Goal: Task Accomplishment & Management: Use online tool/utility

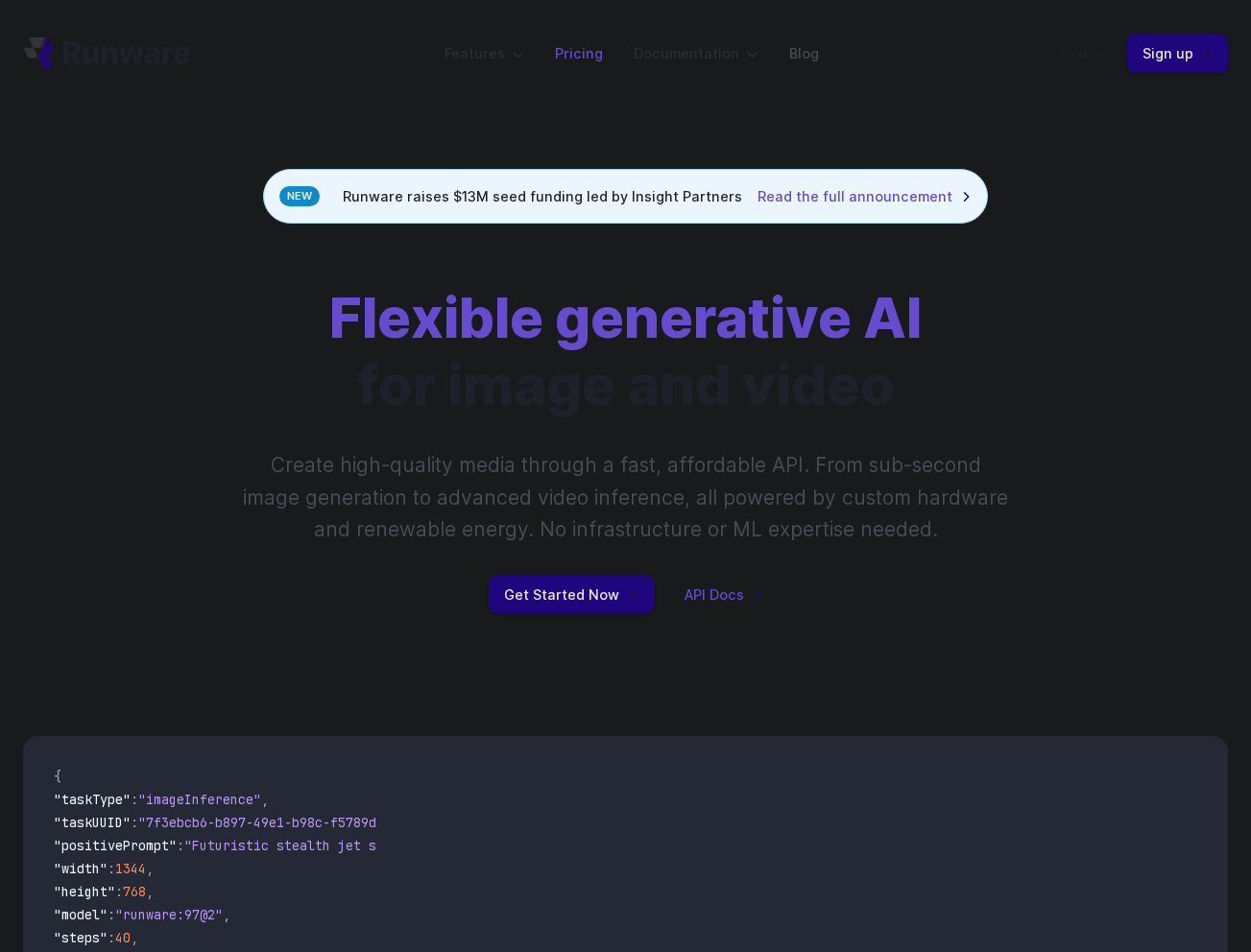
click at [573, 60] on link "Pricing" at bounding box center [578, 53] width 48 height 22
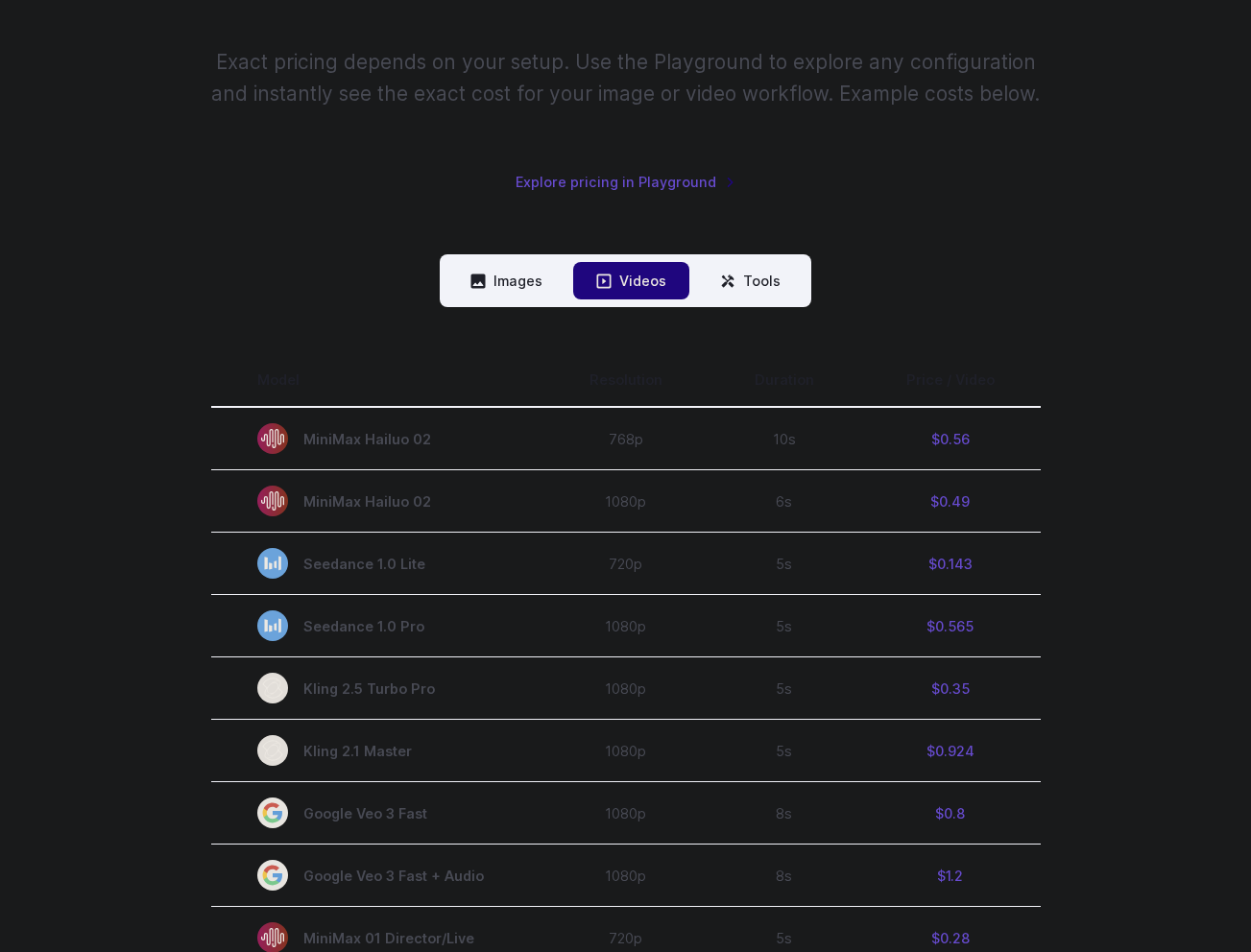
scroll to position [288, 0]
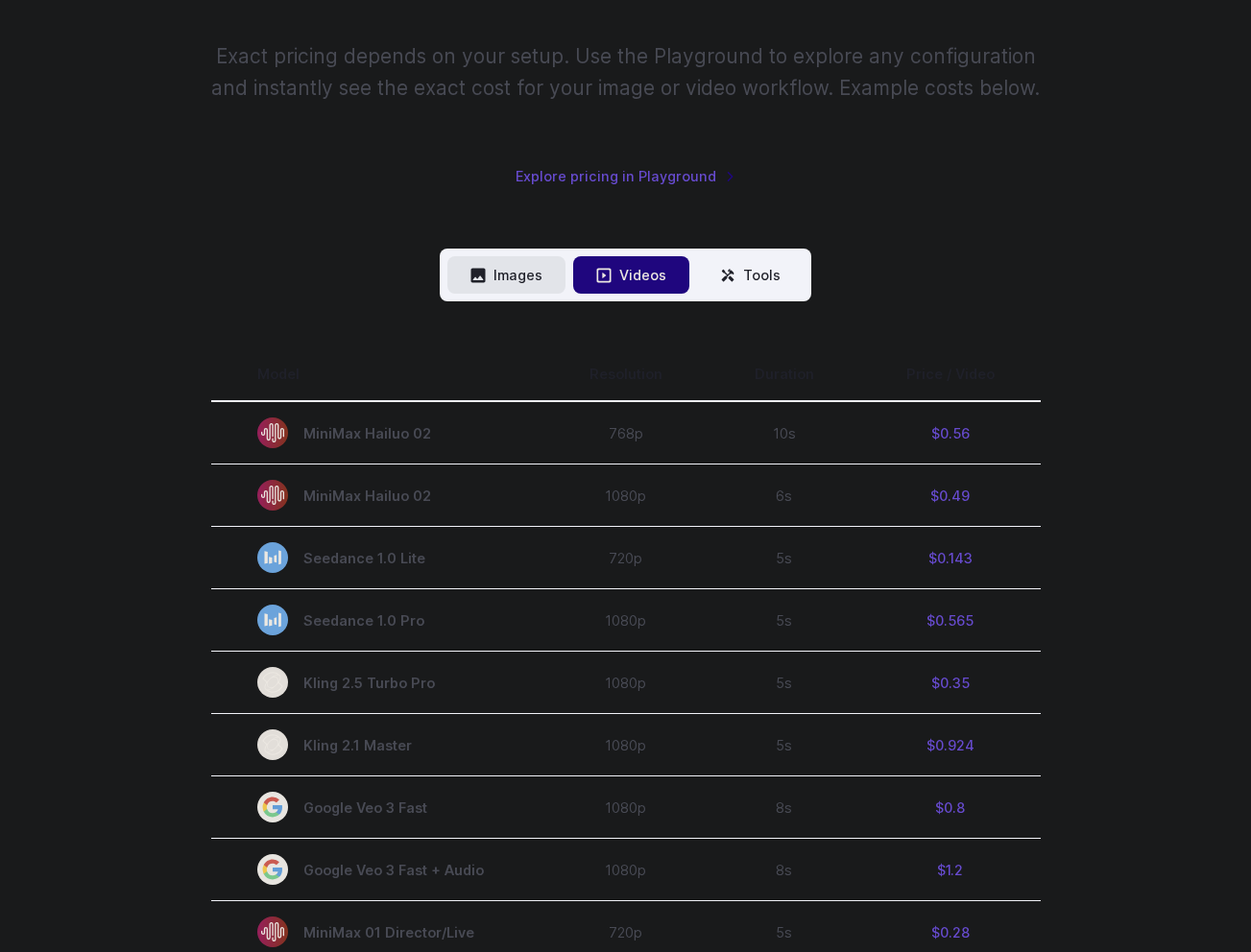
click at [514, 281] on button "Images" at bounding box center [506, 275] width 118 height 37
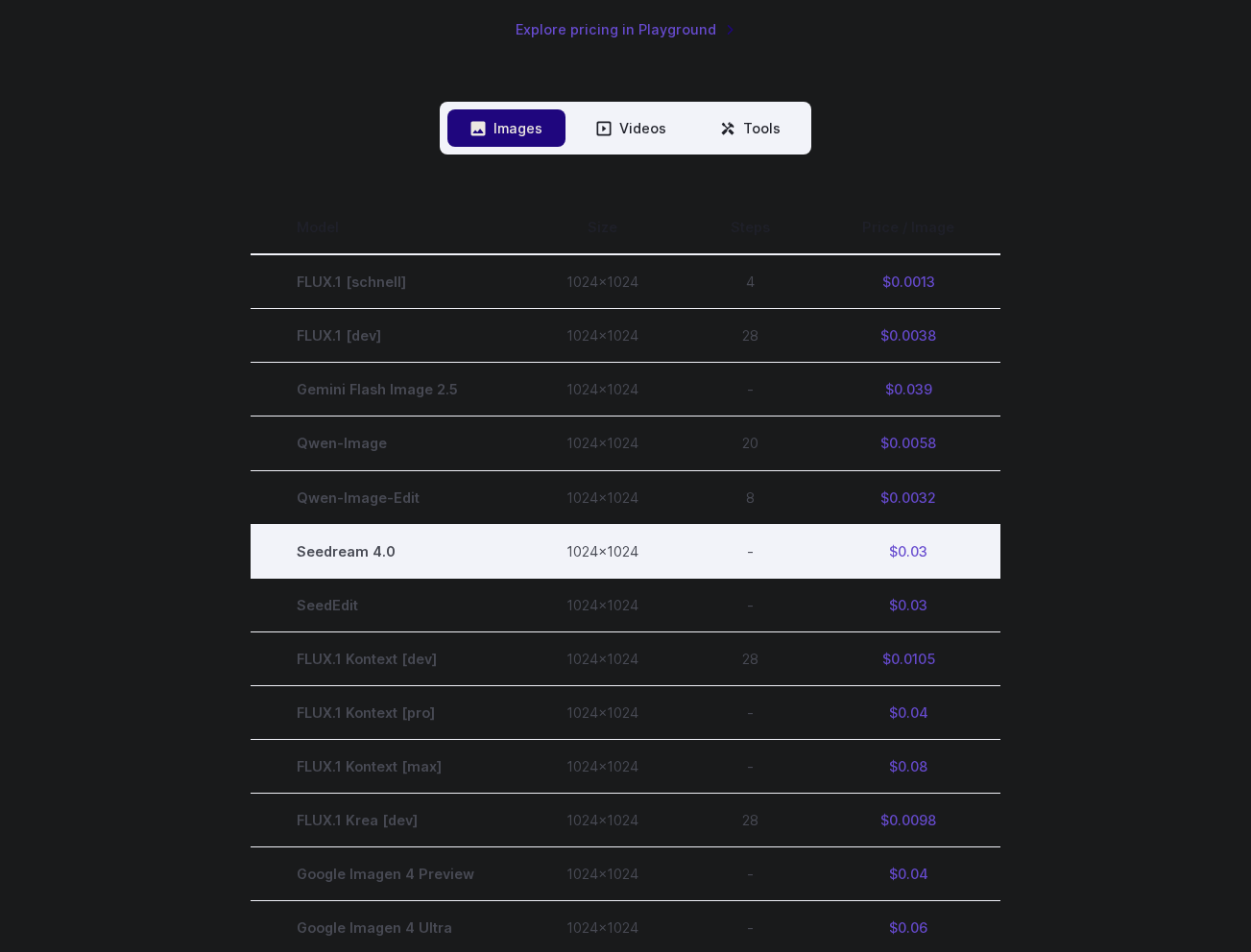
scroll to position [433, 0]
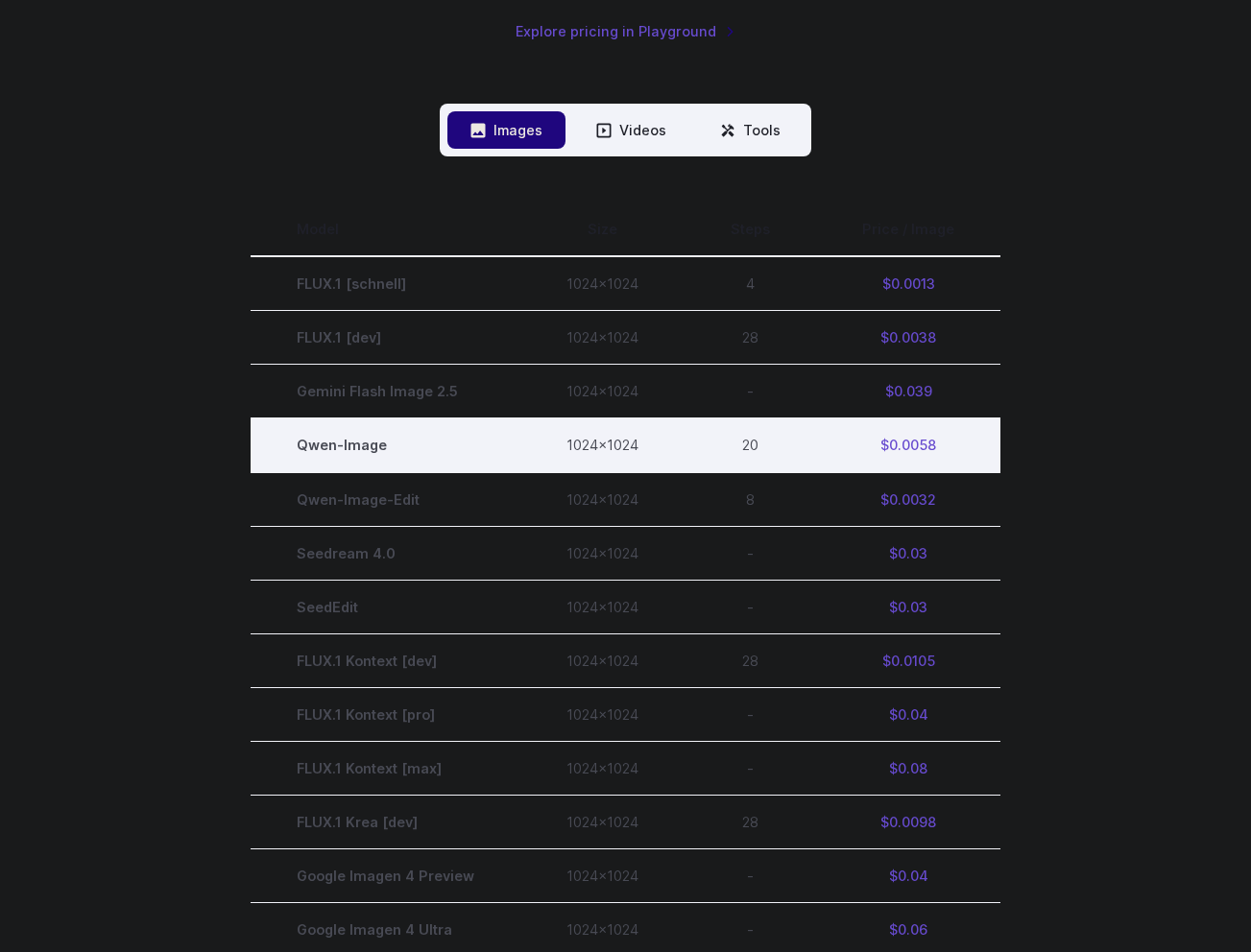
click at [913, 439] on td "$0.0058" at bounding box center [908, 445] width 185 height 54
drag, startPoint x: 771, startPoint y: 449, endPoint x: 730, endPoint y: 449, distance: 41.0
click at [774, 449] on td "20" at bounding box center [750, 445] width 132 height 54
click at [314, 444] on td "Qwen-Image" at bounding box center [386, 445] width 270 height 54
click at [355, 451] on td "Qwen-Image" at bounding box center [386, 445] width 270 height 54
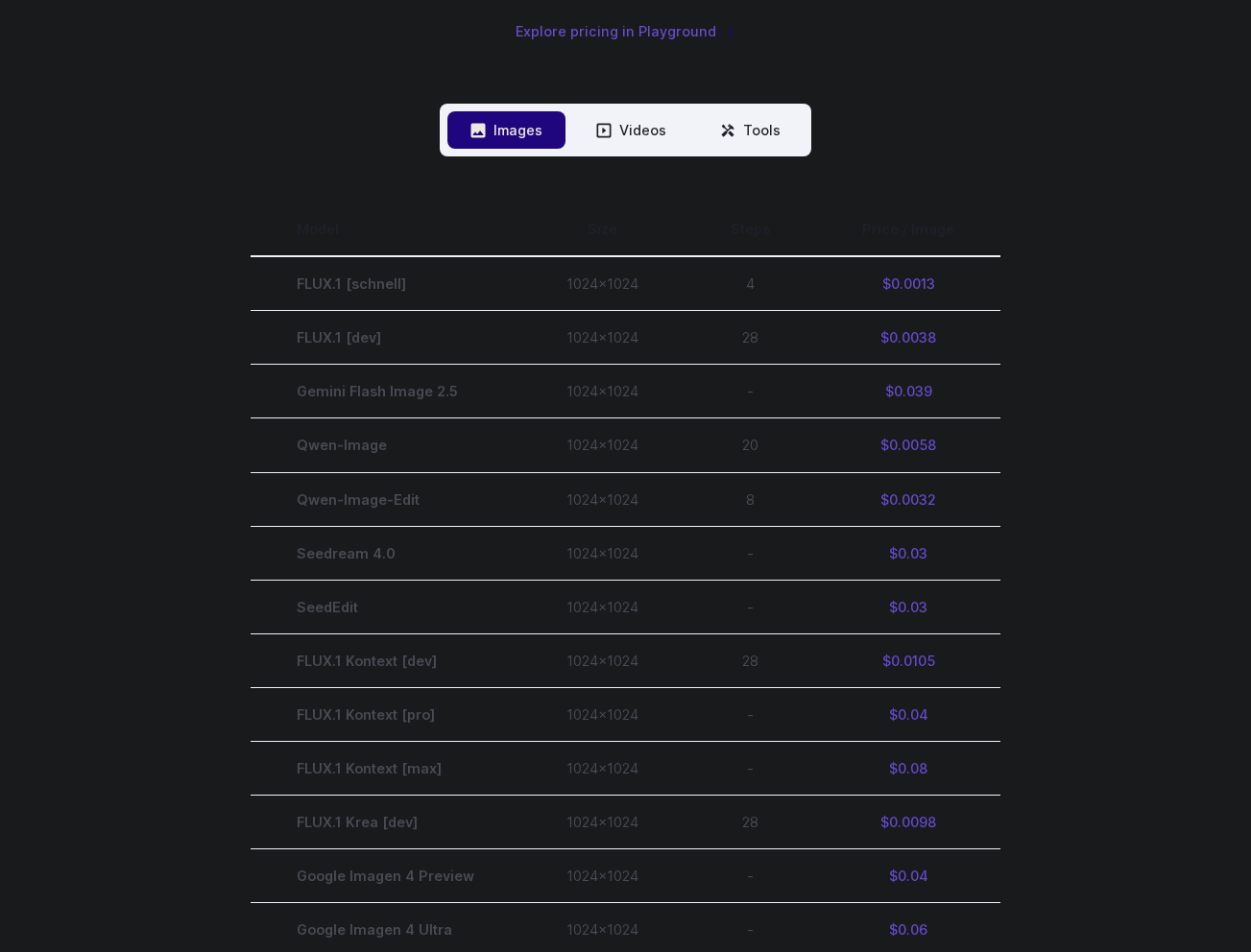
click at [775, 151] on nav "Images Videos Tools ****** ****** *****" at bounding box center [625, 130] width 371 height 53
click at [770, 139] on button "Tools" at bounding box center [750, 130] width 106 height 37
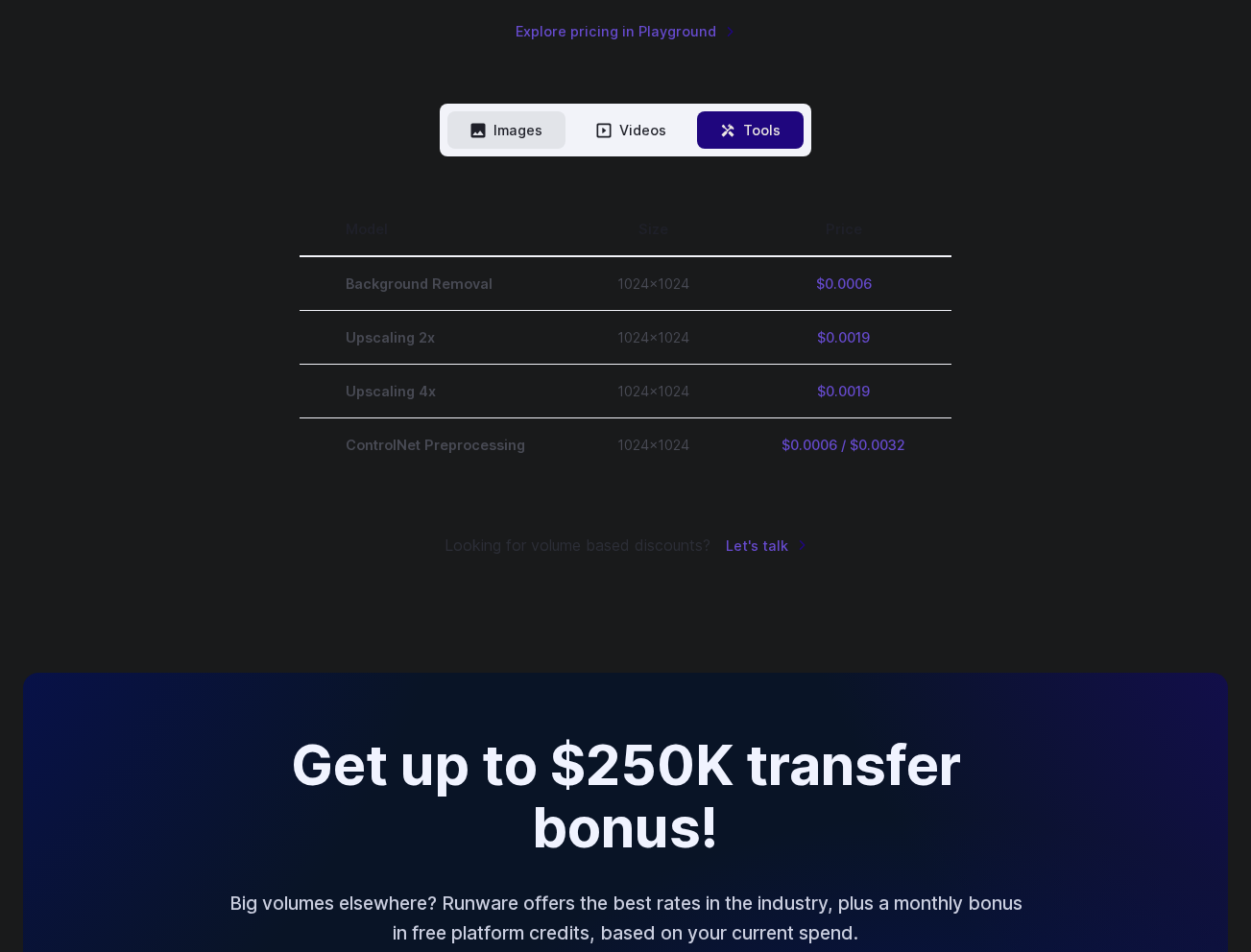
click at [498, 143] on button "Images" at bounding box center [506, 130] width 118 height 37
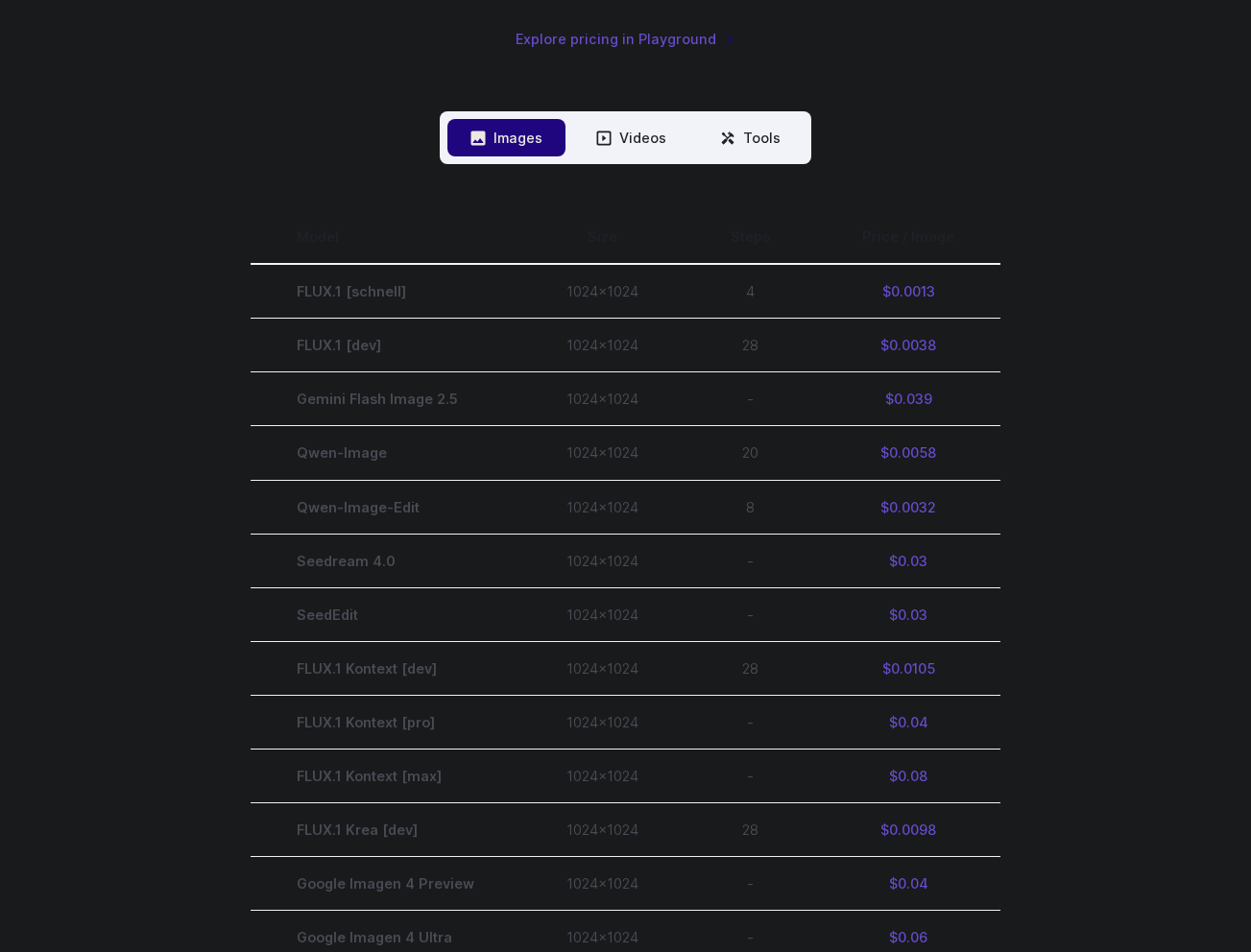
scroll to position [0, 0]
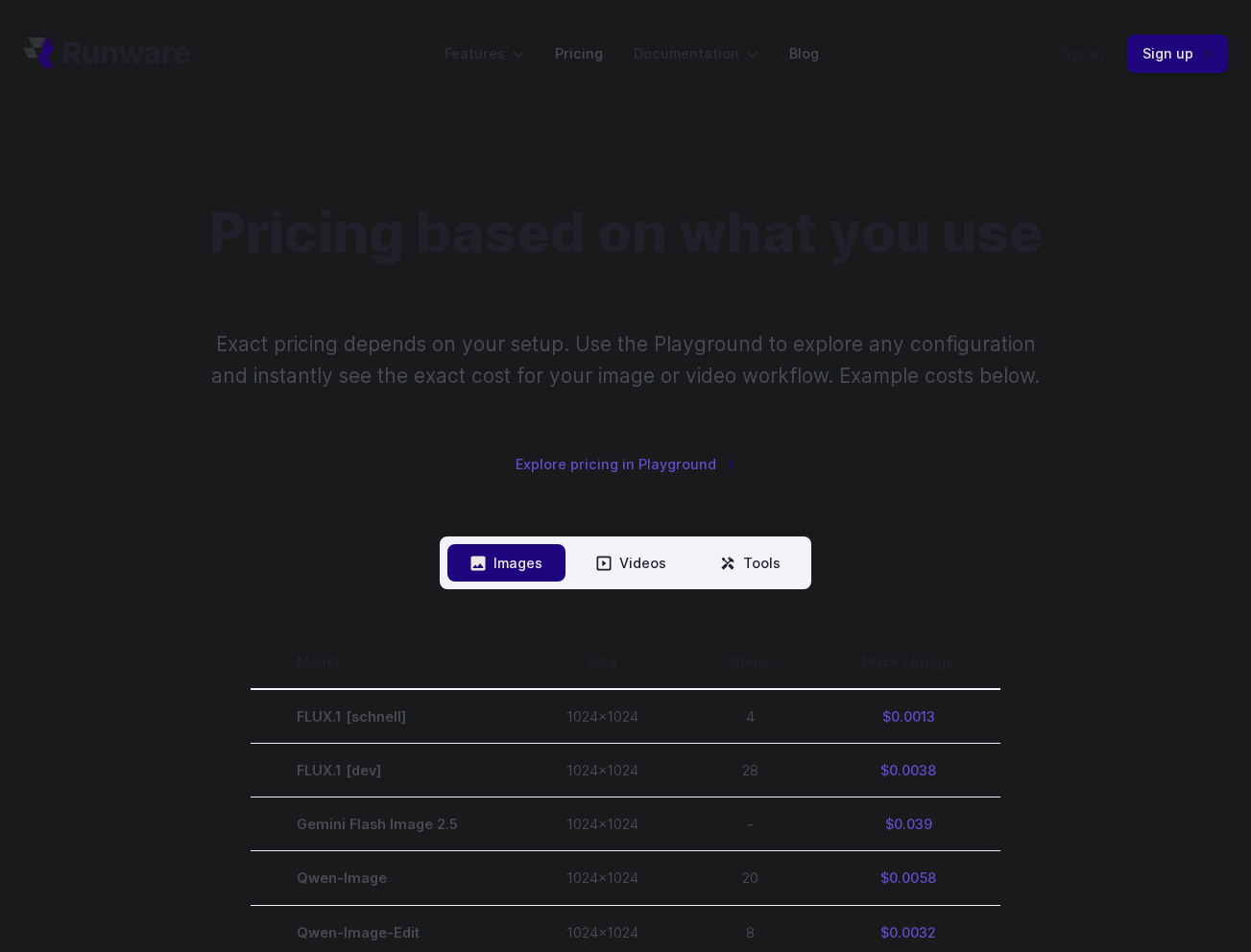
click at [710, 102] on header "Features Tasks Image generation Video generation Sonic Inference Engine™ Models…" at bounding box center [625, 54] width 1251 height 107
click at [585, 51] on link "Pricing" at bounding box center [578, 53] width 48 height 22
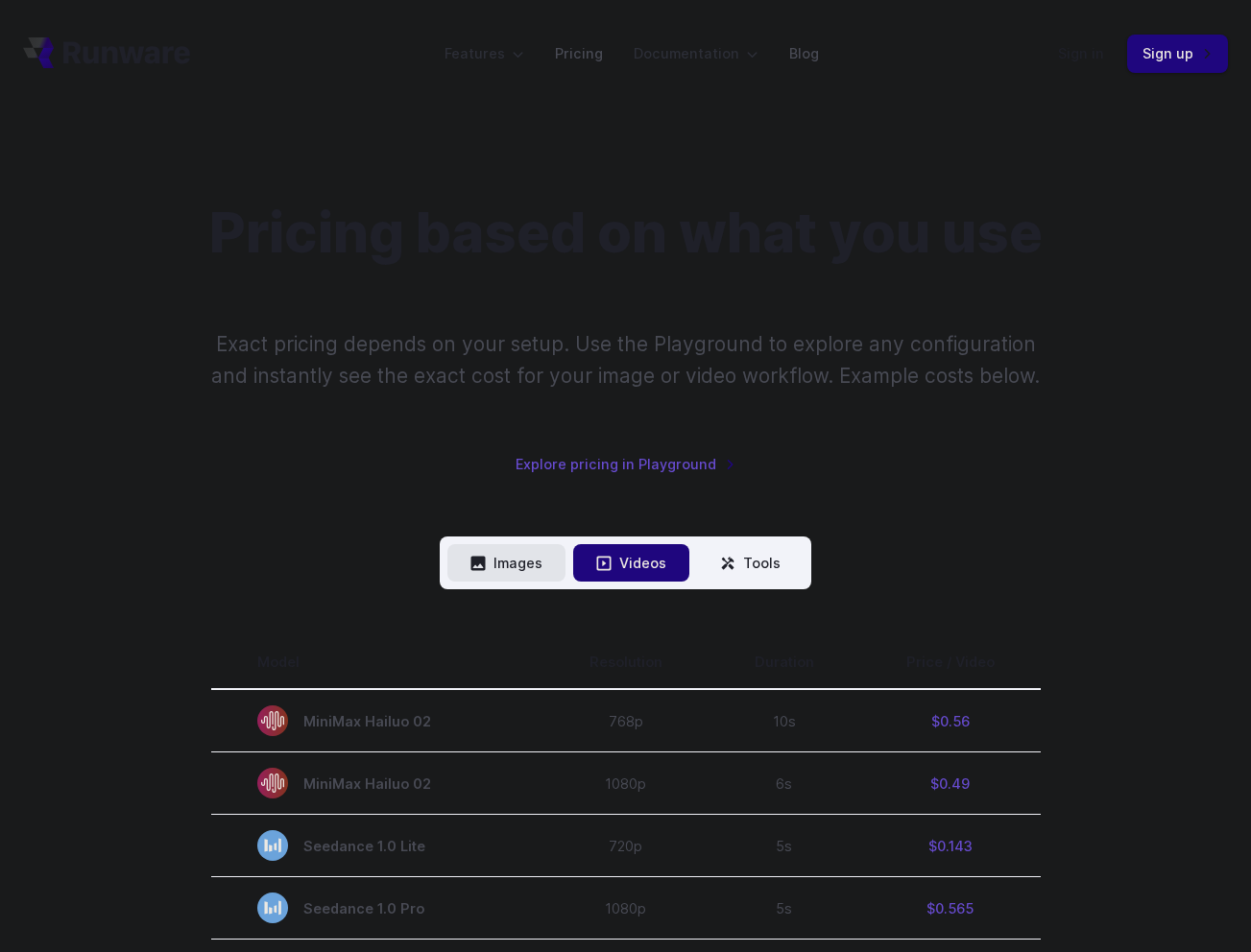
click at [499, 561] on button "Images" at bounding box center [506, 562] width 118 height 37
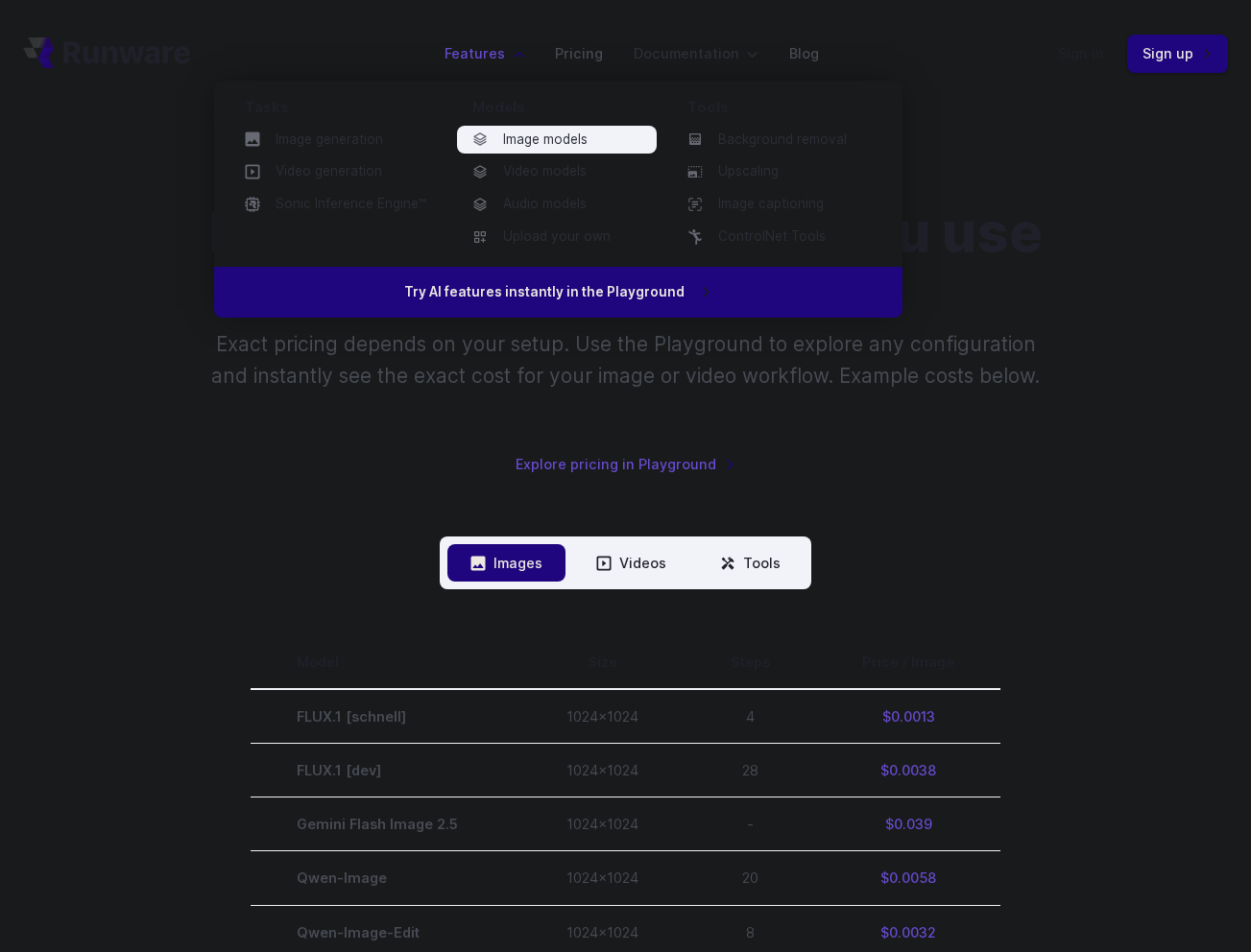
click at [569, 145] on link "Image models" at bounding box center [557, 140] width 199 height 28
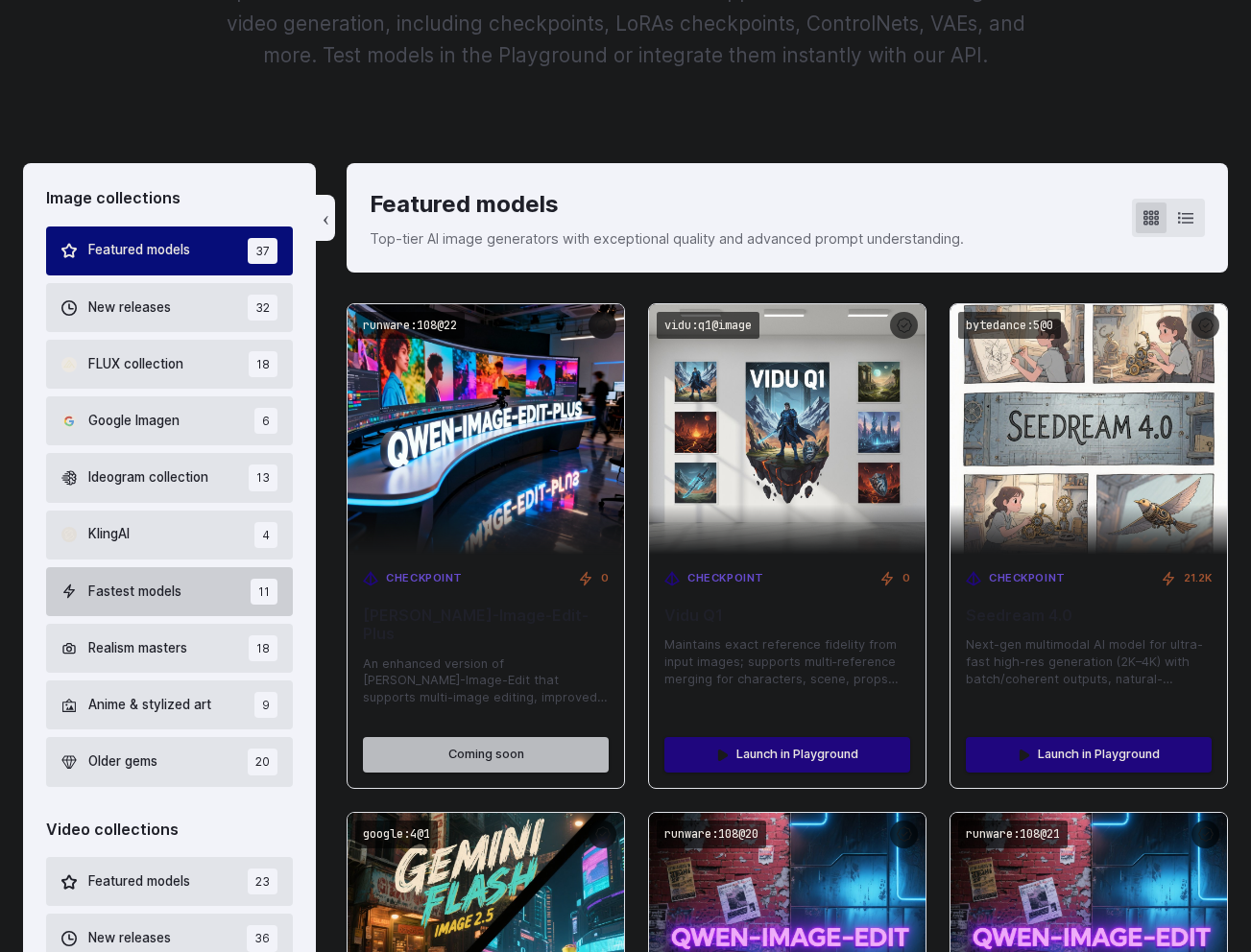
scroll to position [367, 0]
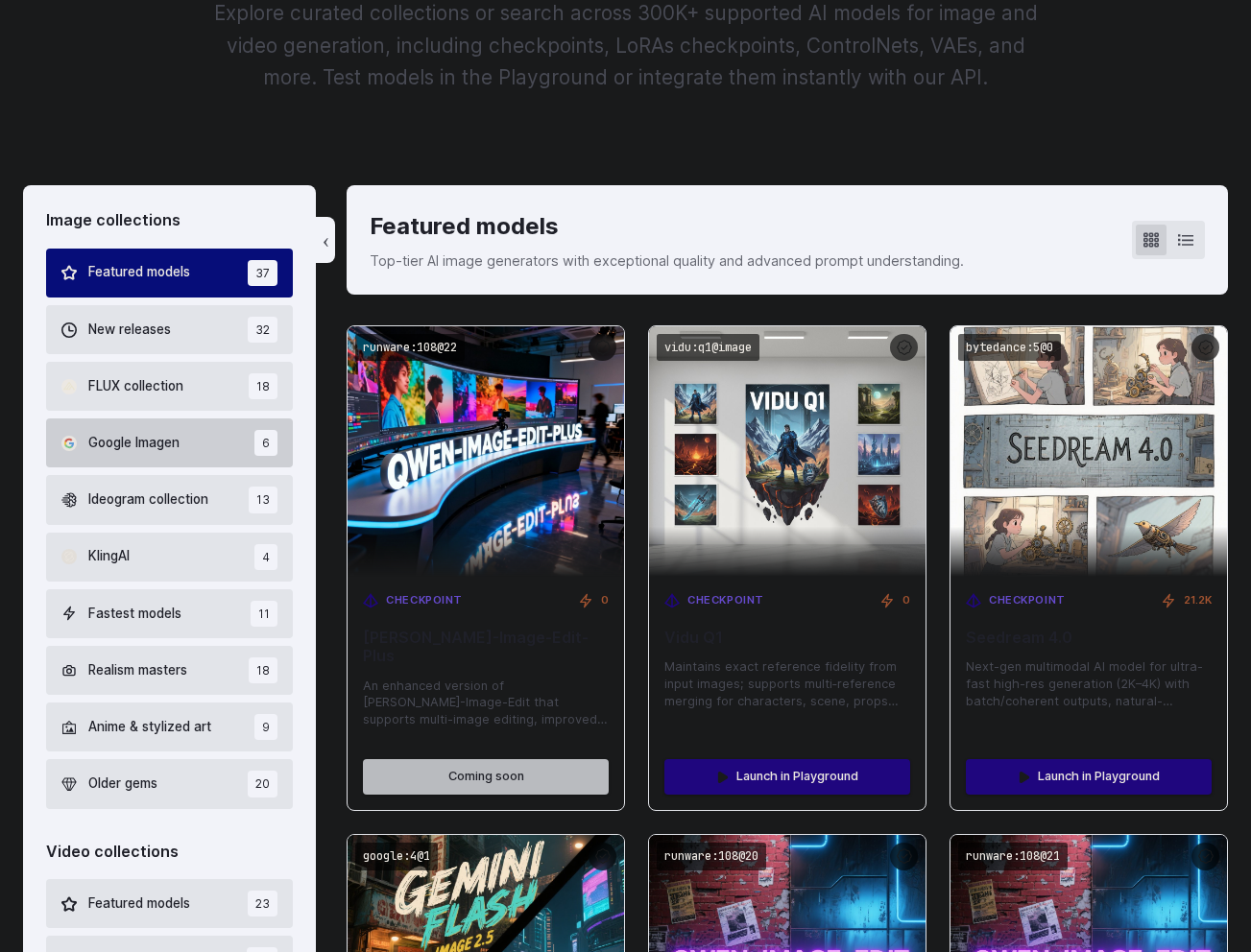
click at [130, 446] on span "Google Imagen" at bounding box center [133, 443] width 91 height 21
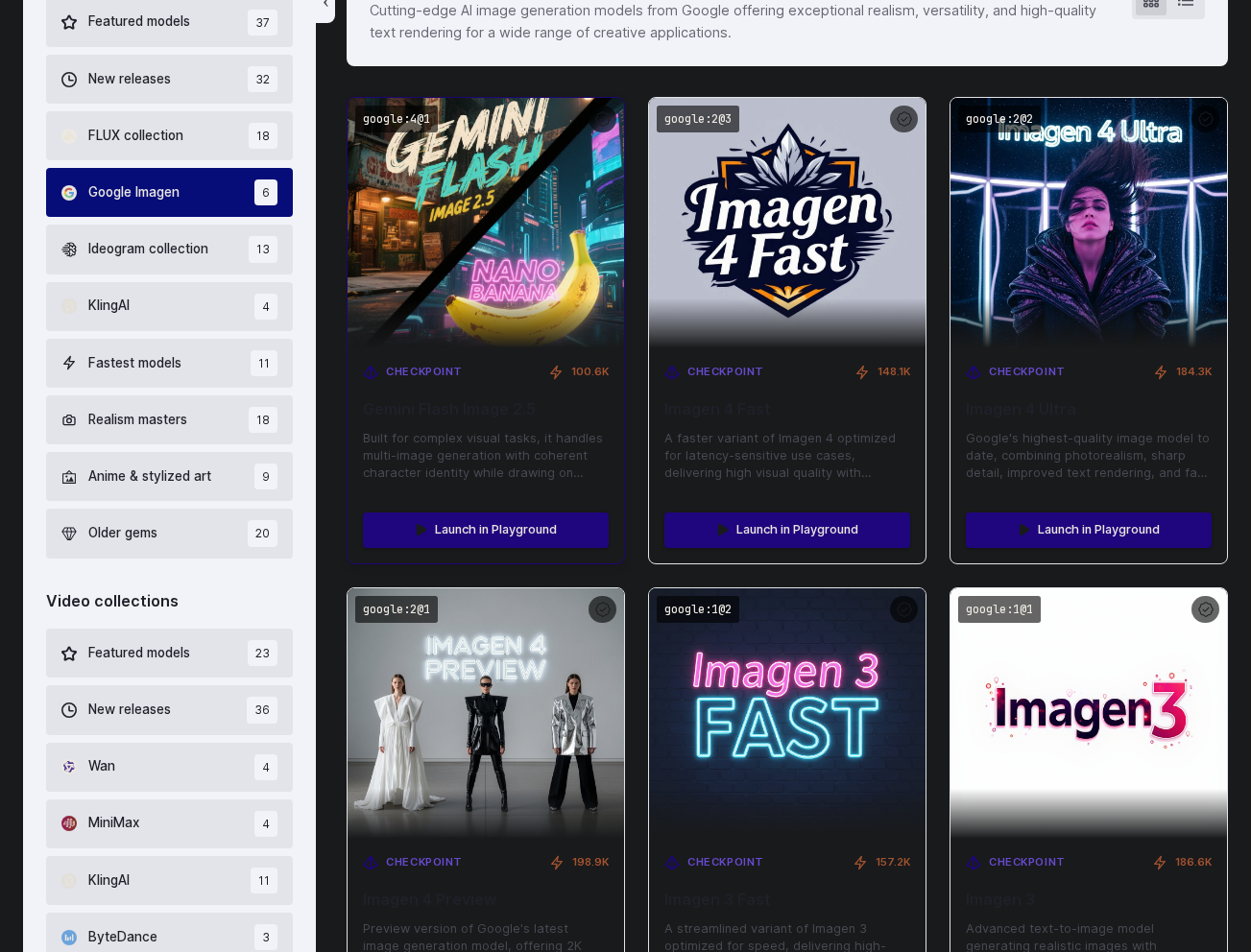
scroll to position [622, 0]
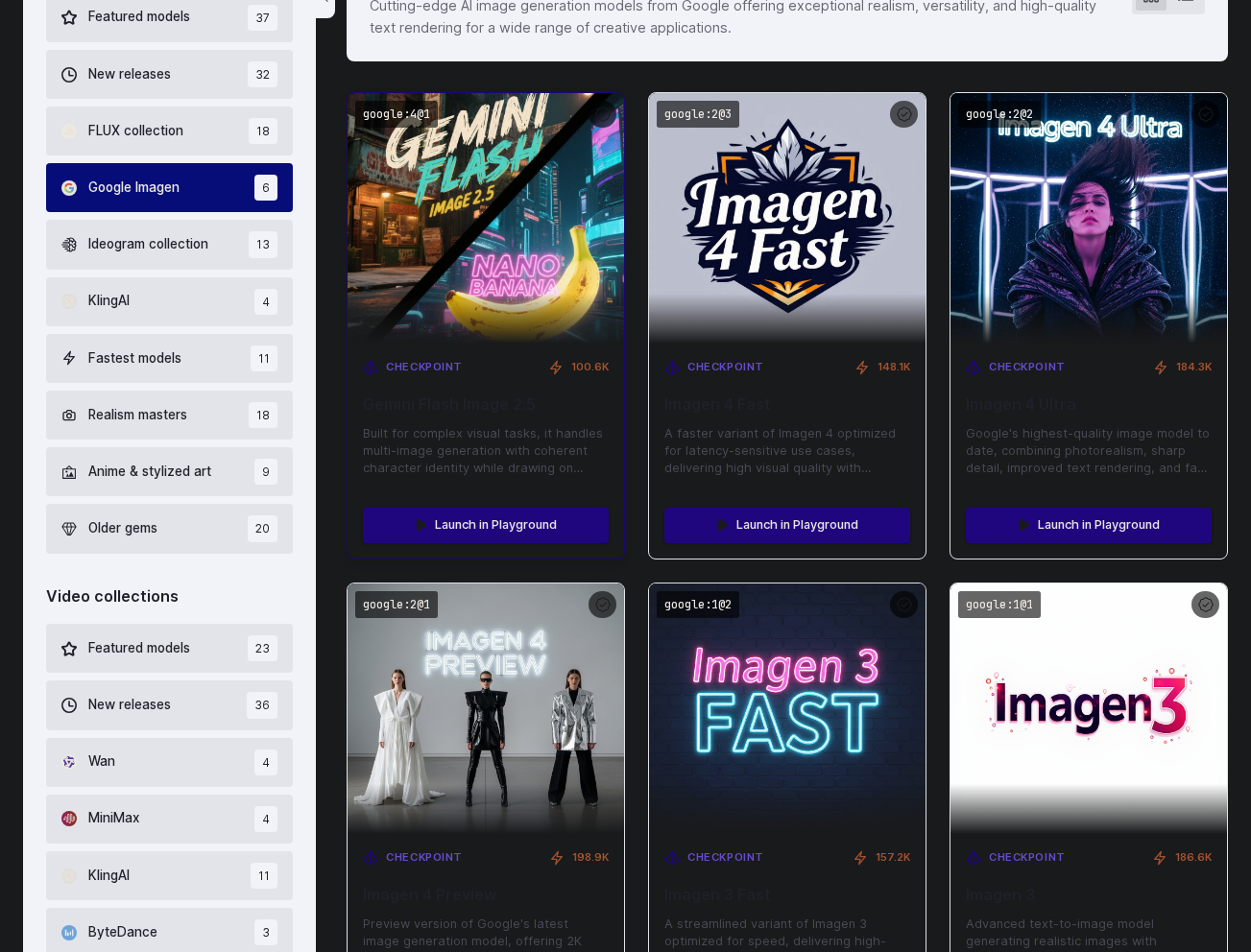
click at [525, 221] on img at bounding box center [486, 219] width 305 height 276
click at [507, 293] on img at bounding box center [486, 219] width 305 height 276
click at [500, 379] on div "Checkpoint 100.6K Gemini Flash Image 2.5 Built for complex visual tasks, it han…" at bounding box center [485, 418] width 276 height 148
click at [568, 366] on div "100.6K" at bounding box center [578, 368] width 61 height 18
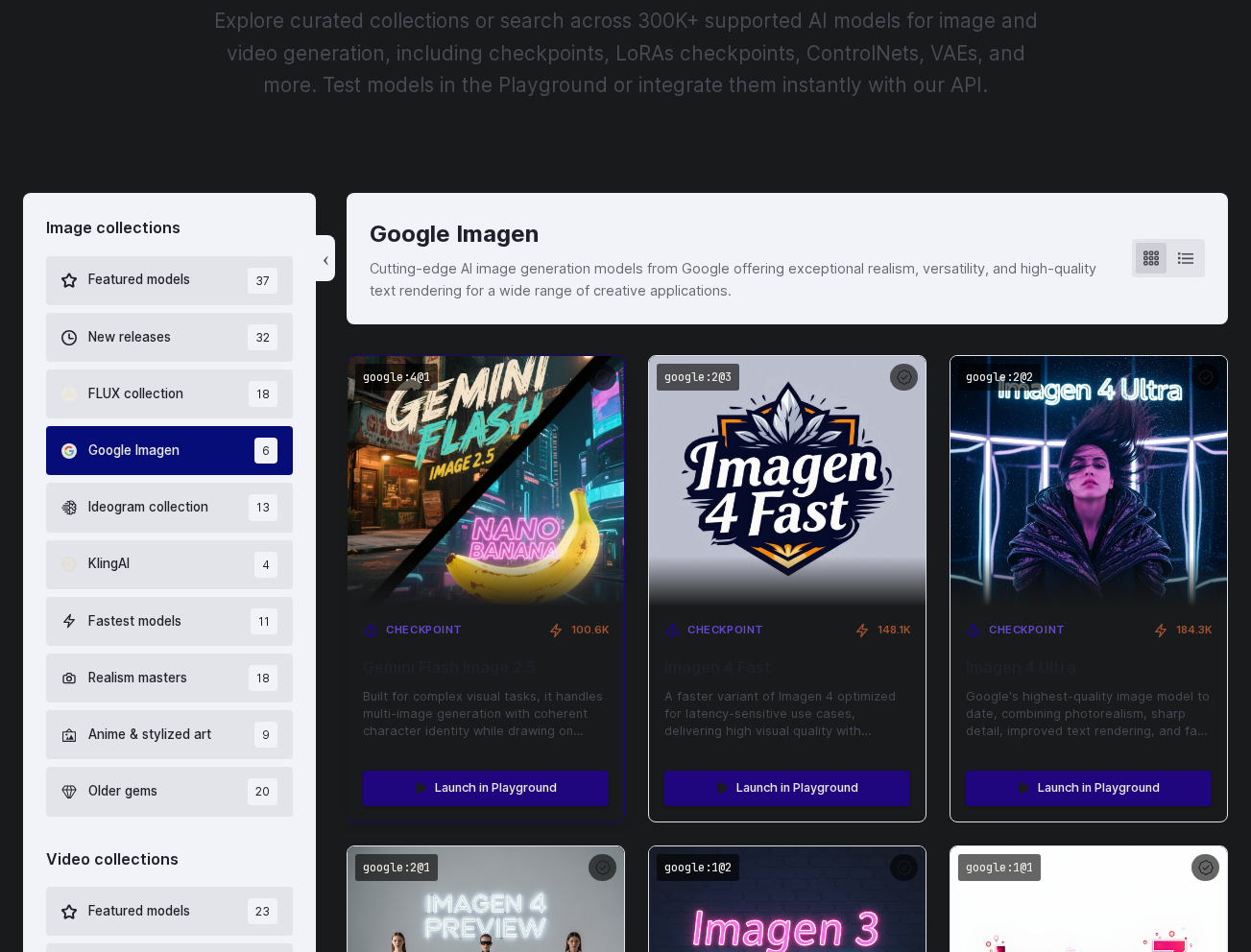
scroll to position [358, 0]
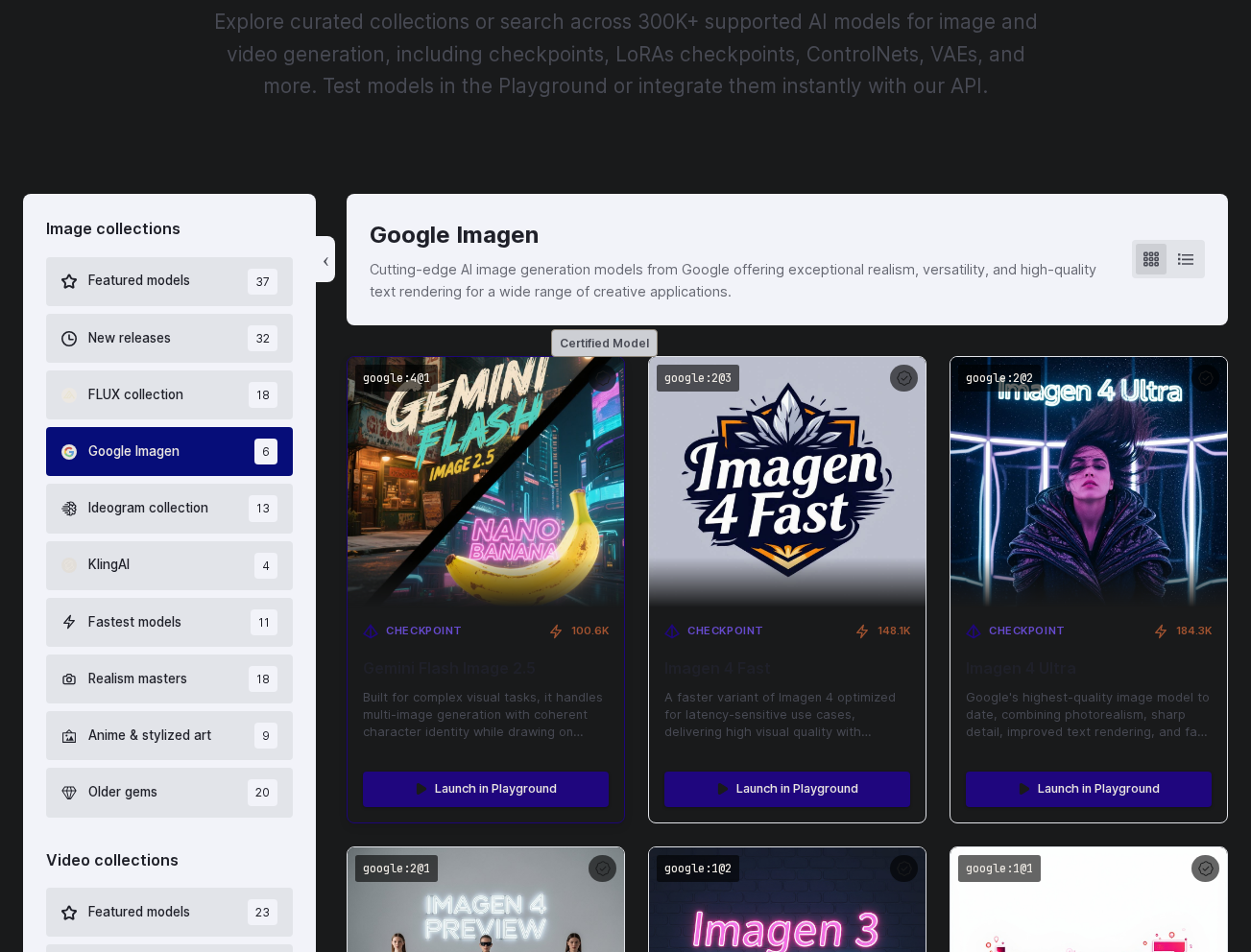
click at [594, 368] on div at bounding box center [603, 379] width 28 height 28
click at [599, 382] on div at bounding box center [603, 379] width 28 height 28
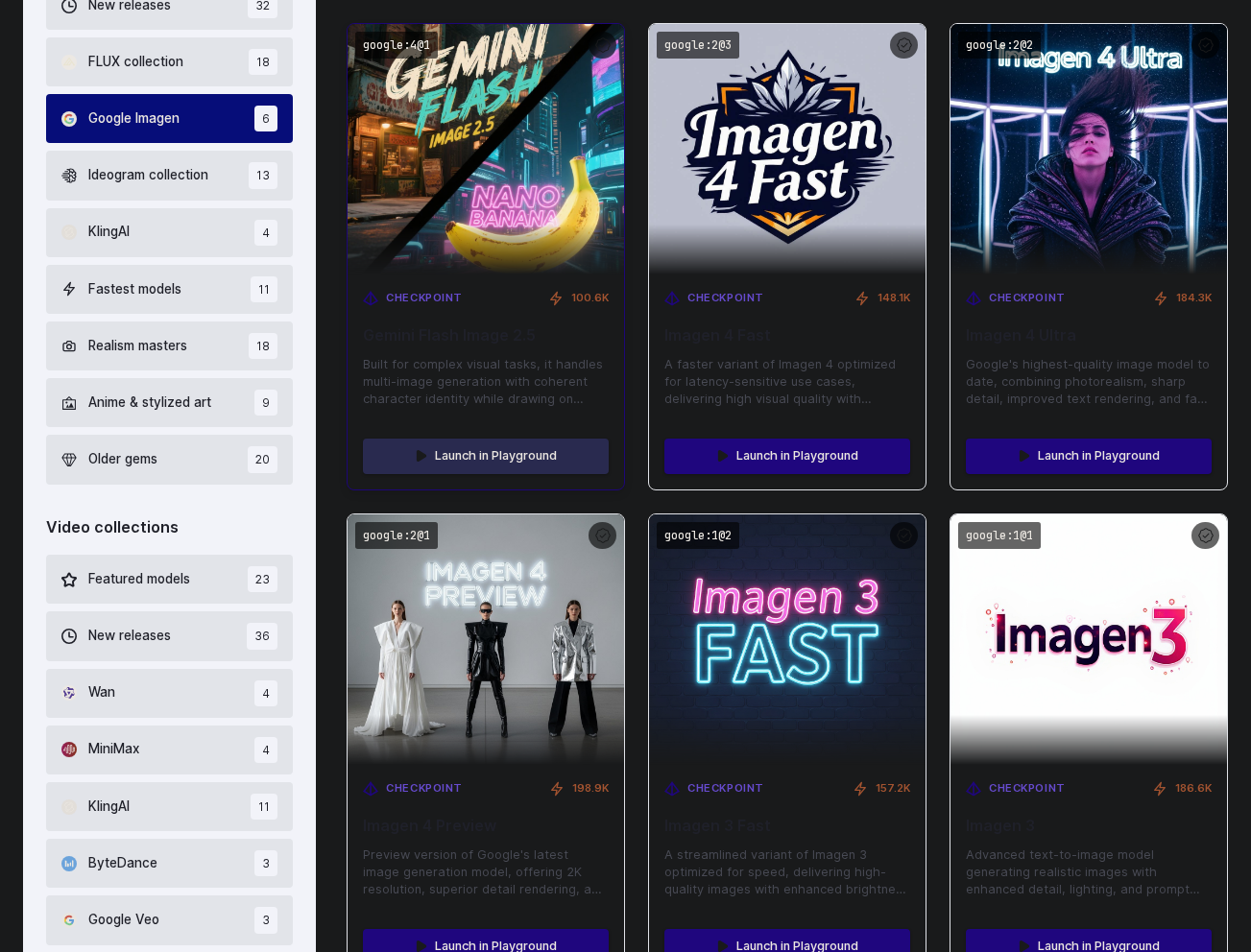
scroll to position [715, 0]
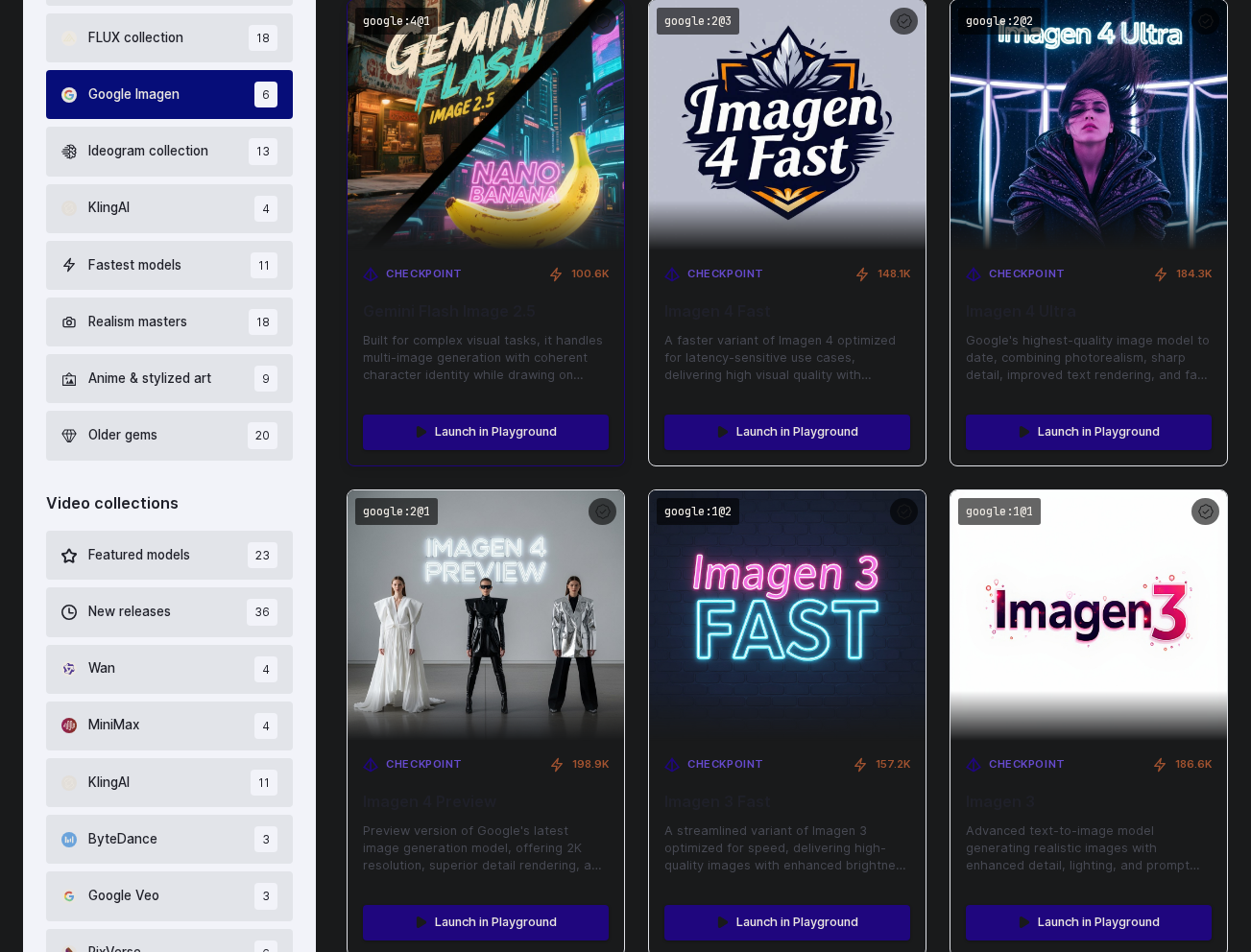
click at [491, 373] on span "Built for complex visual tasks, it handles multi-image generation with coherent…" at bounding box center [486, 357] width 246 height 52
click at [480, 428] on link "Launch in Playground" at bounding box center [486, 432] width 246 height 34
click at [499, 325] on div "Checkpoint 100.6K Gemini Flash Image 2.5 Built for complex visual tasks, it han…" at bounding box center [485, 325] width 276 height 148
click at [572, 272] on span "100.6K" at bounding box center [590, 274] width 37 height 18
click at [447, 274] on span "Checkpoint" at bounding box center [424, 274] width 77 height 18
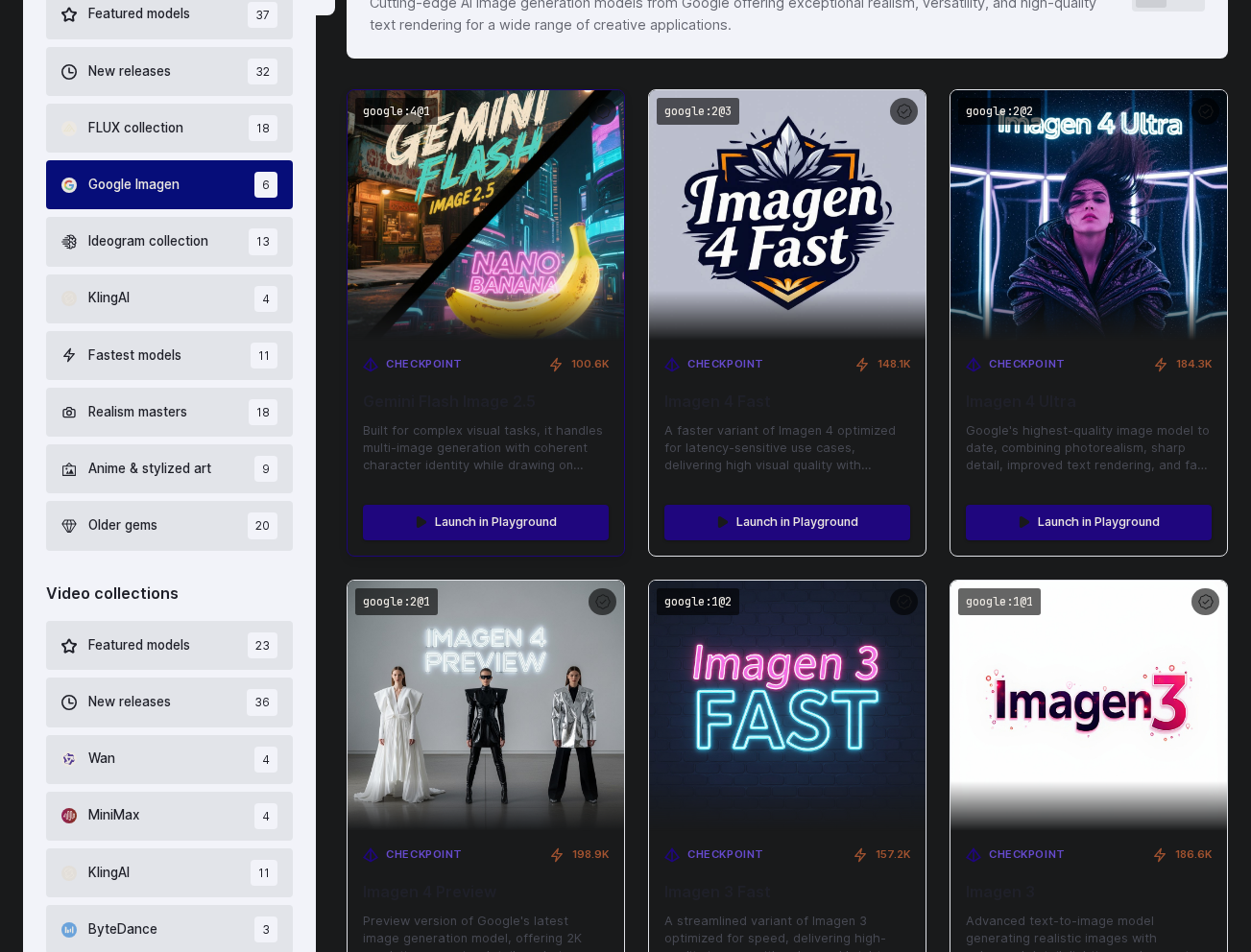
scroll to position [619, 0]
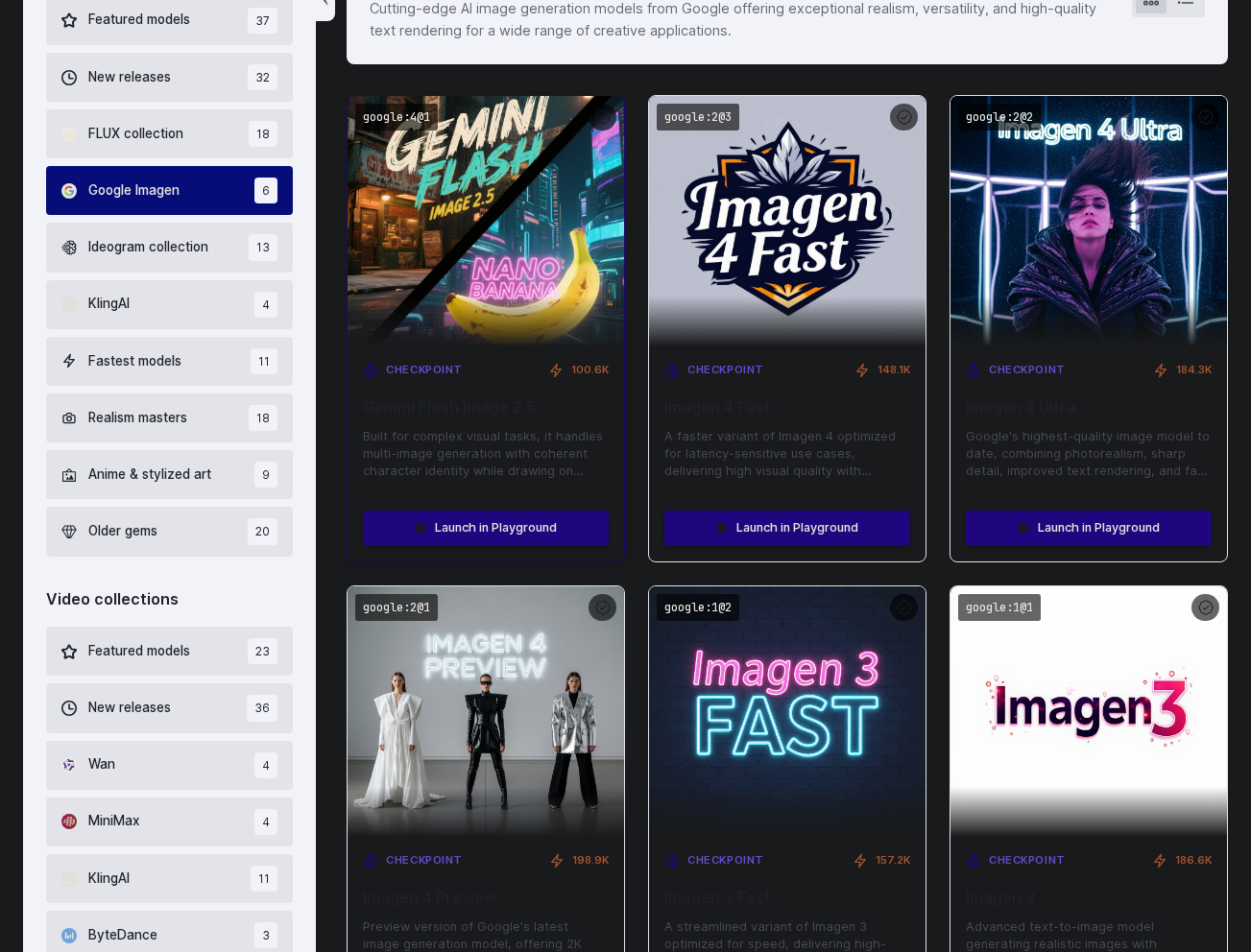
click at [419, 419] on div "Checkpoint 100.6K Gemini Flash Image 2.5 Built for complex visual tasks, it han…" at bounding box center [485, 421] width 276 height 148
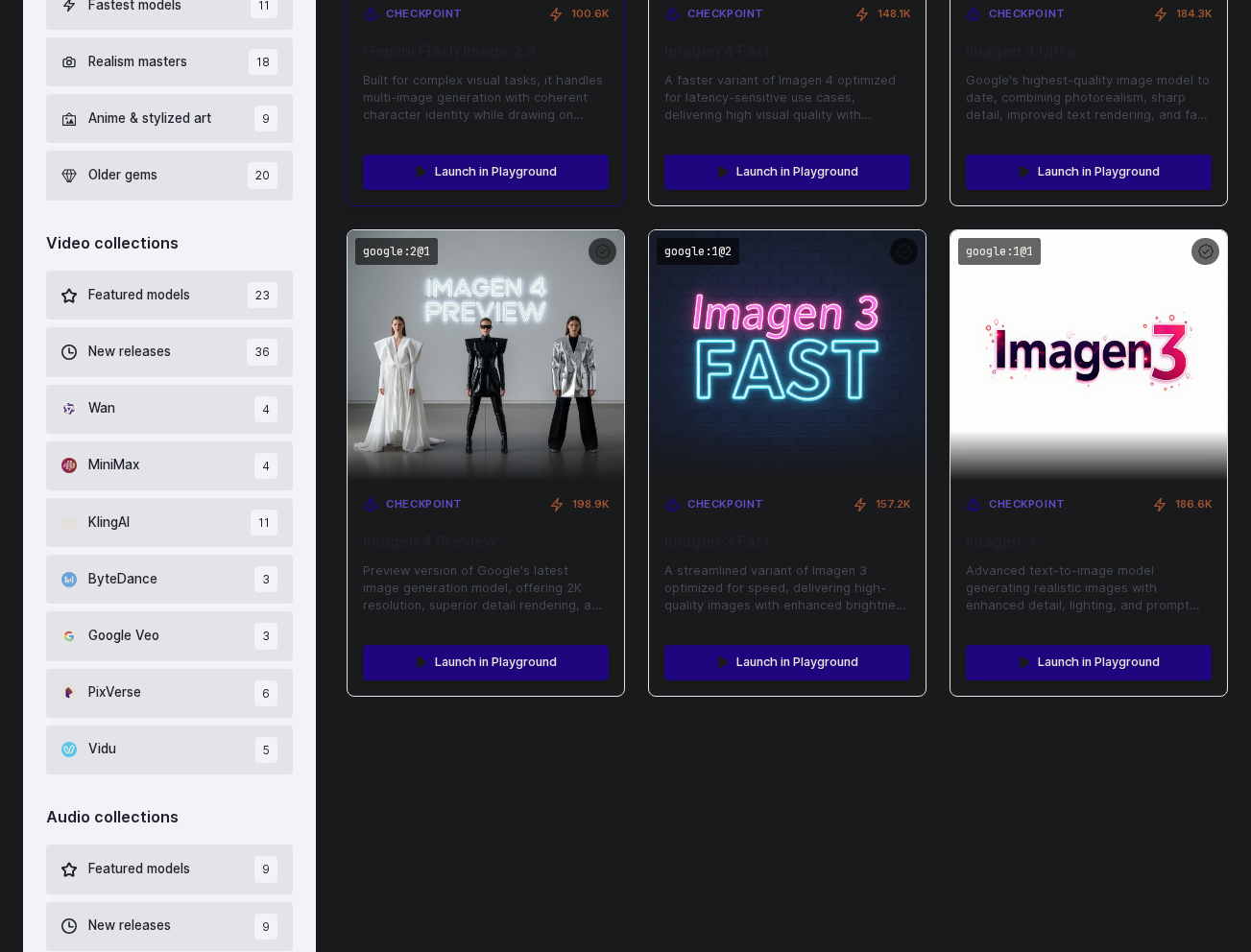
scroll to position [976, 0]
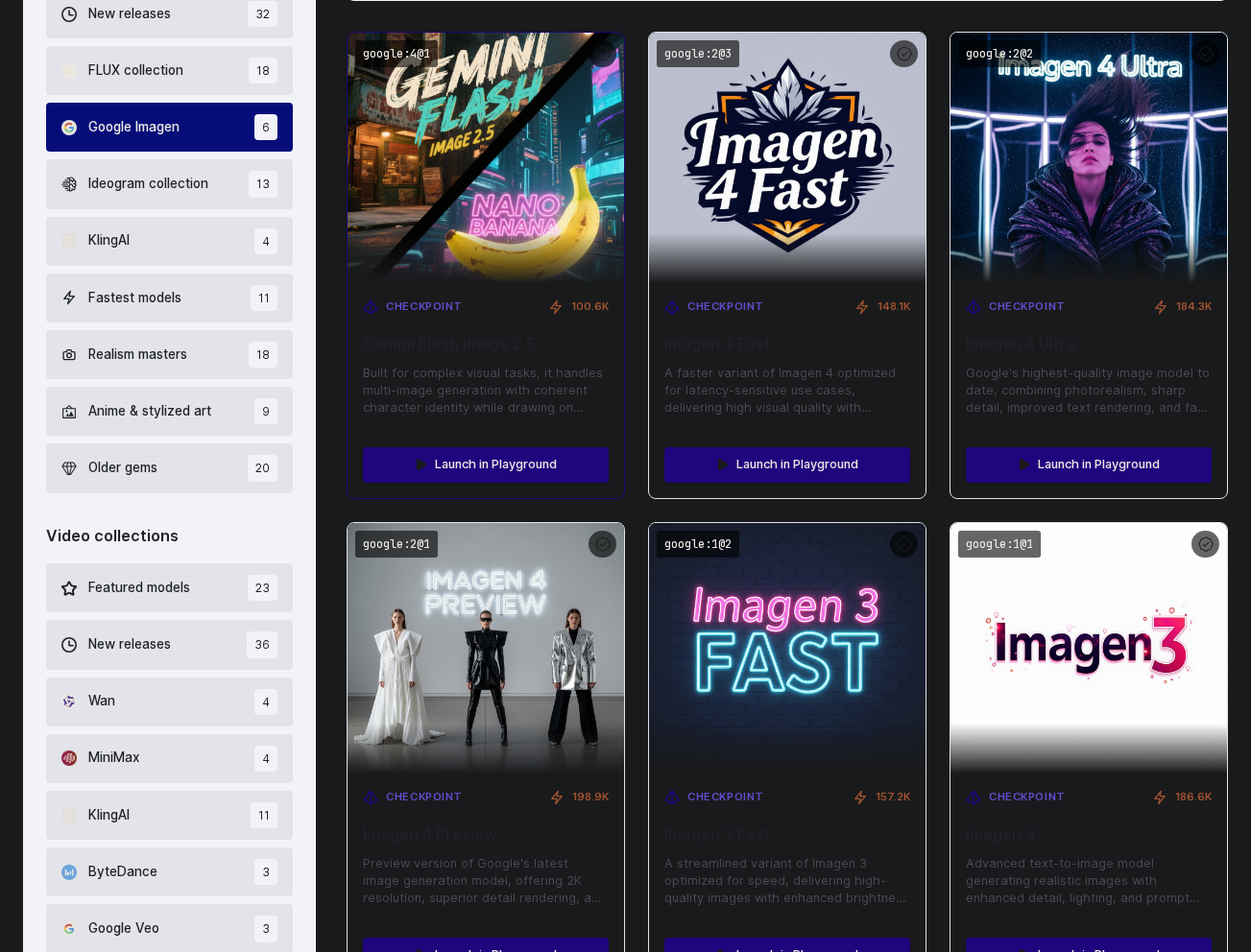
drag, startPoint x: 521, startPoint y: 399, endPoint x: 494, endPoint y: 362, distance: 45.8
click at [495, 363] on div "Checkpoint 100.6K Gemini Flash Image 2.5 Built for complex visual tasks, it han…" at bounding box center [485, 357] width 276 height 148
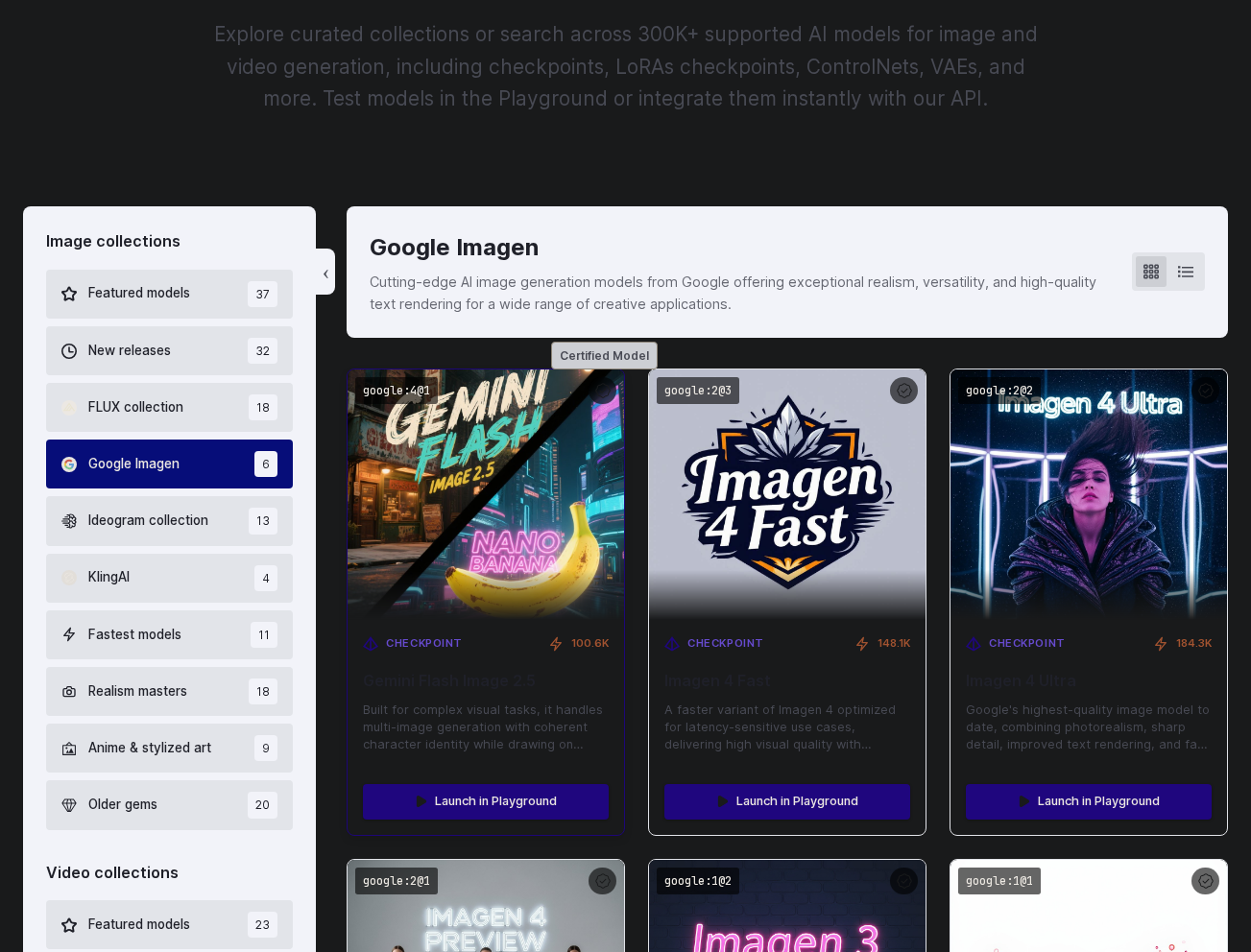
click at [597, 394] on div at bounding box center [603, 391] width 28 height 28
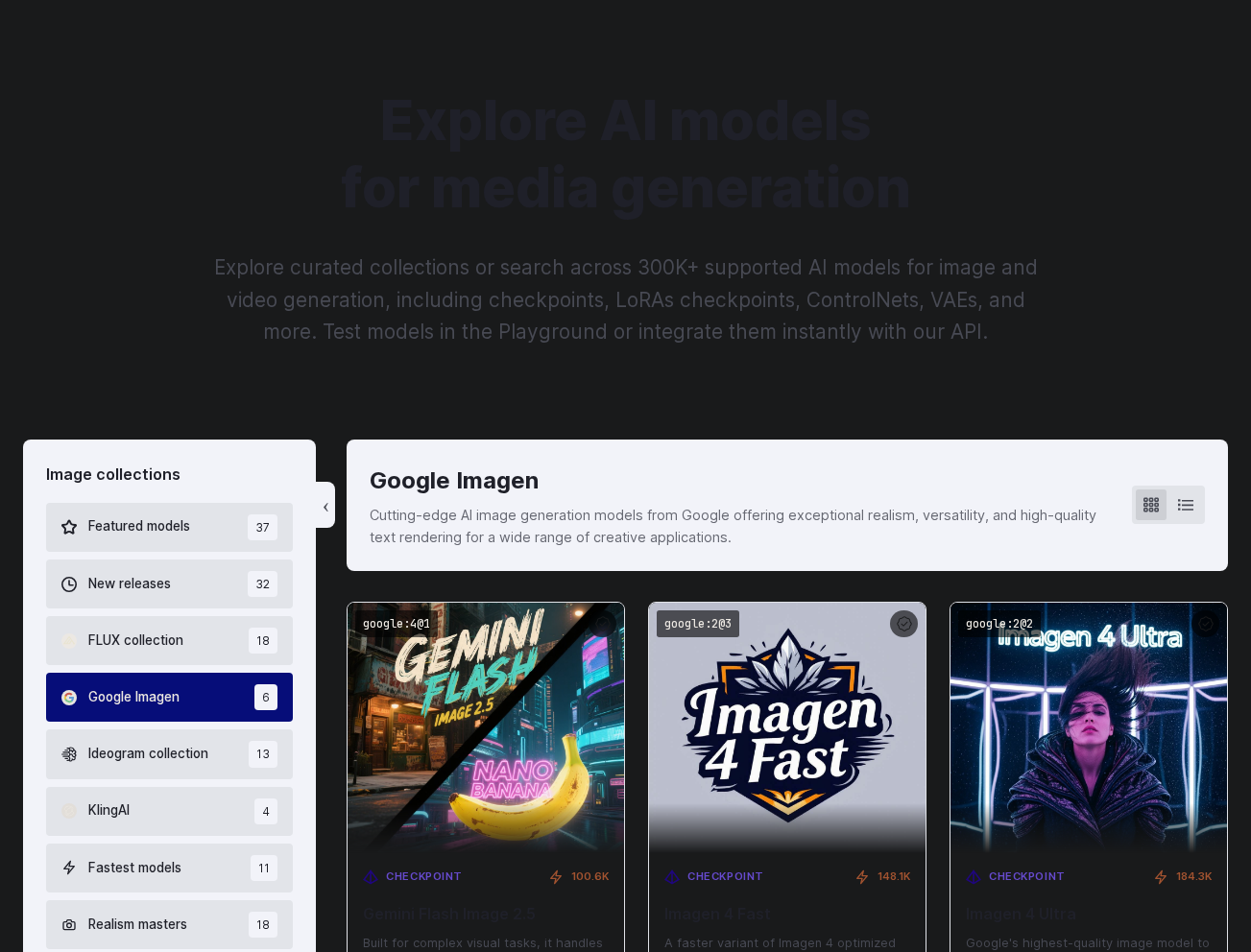
scroll to position [0, 0]
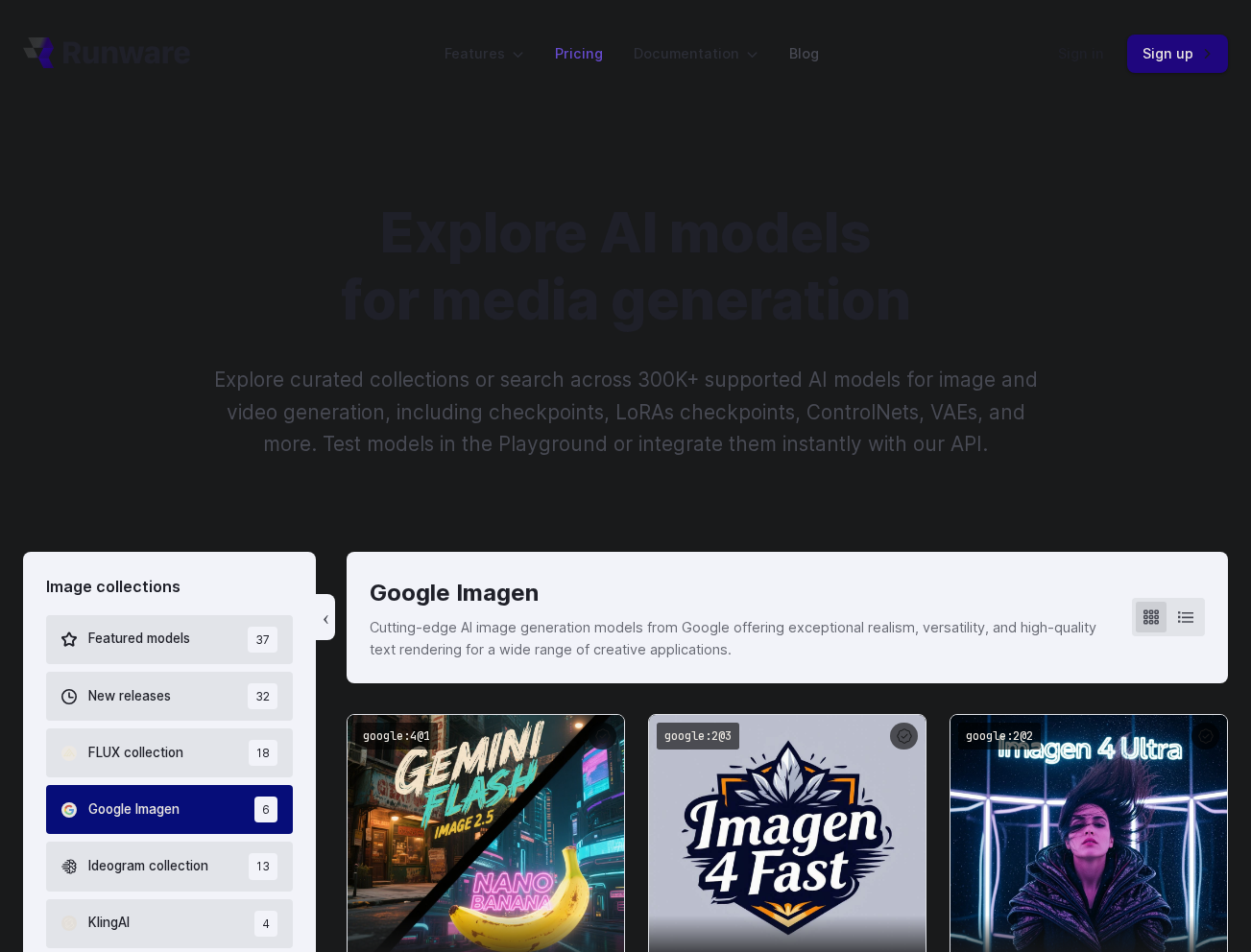
click at [582, 56] on link "Pricing" at bounding box center [578, 53] width 48 height 22
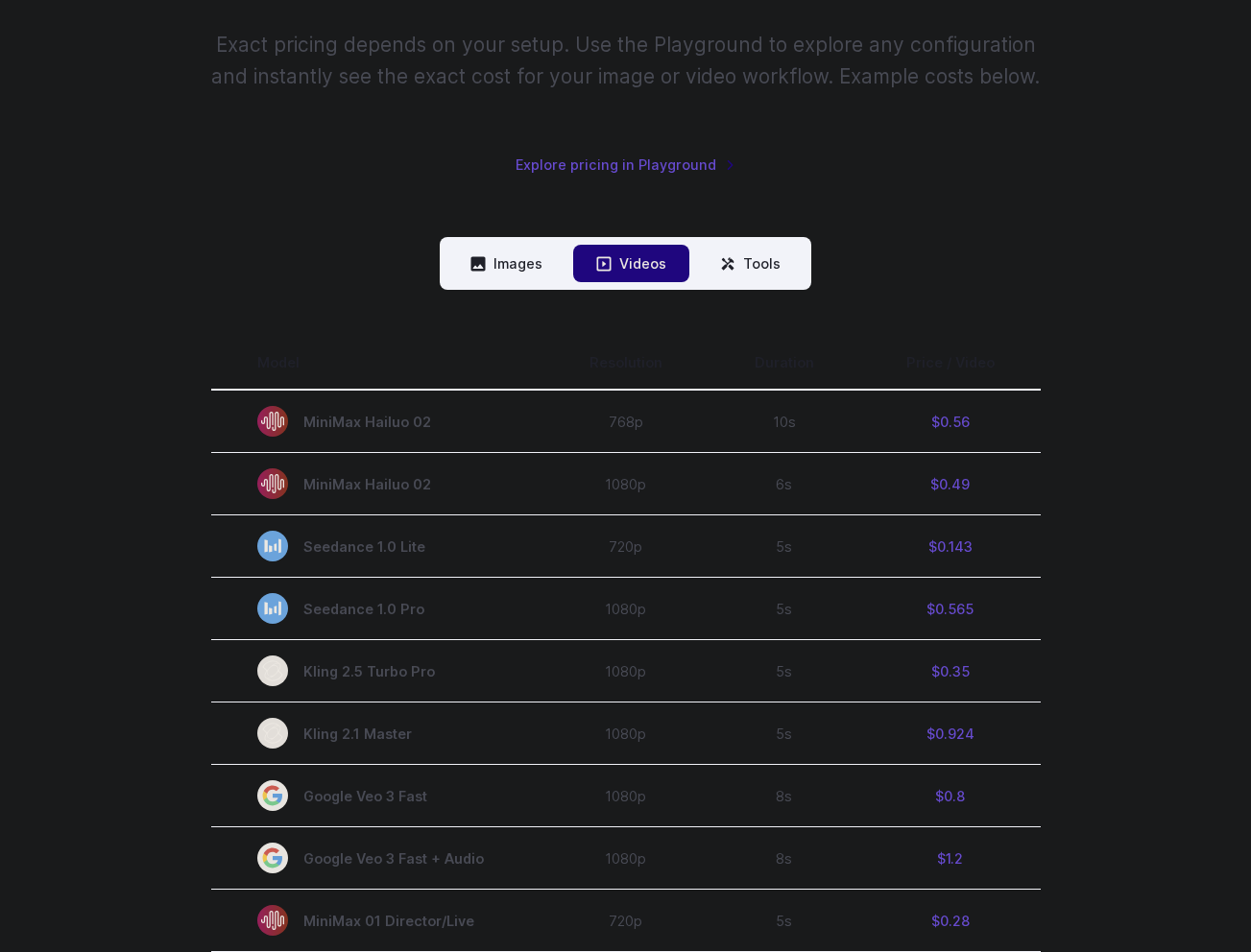
scroll to position [301, 0]
click at [529, 265] on button "Images" at bounding box center [506, 263] width 118 height 37
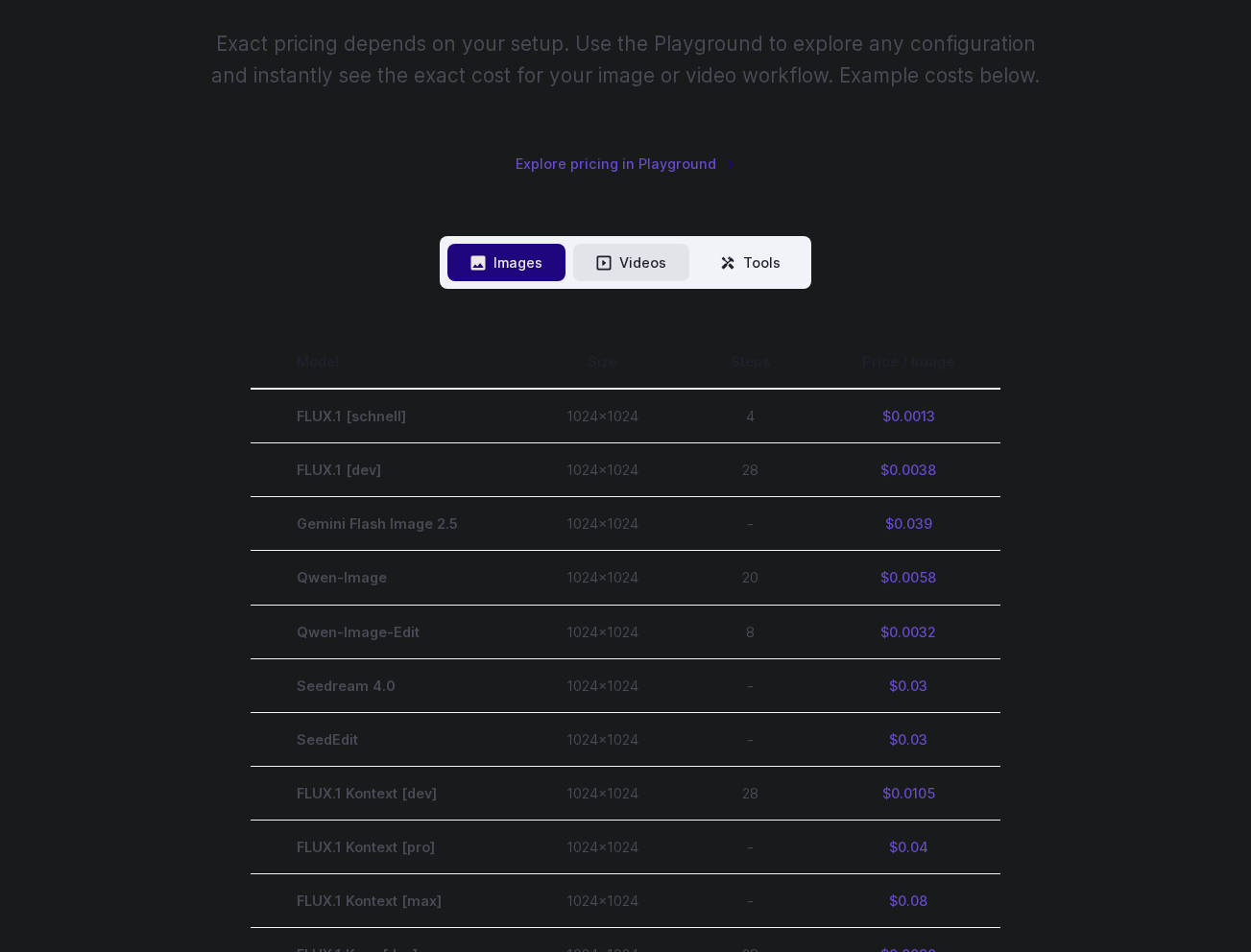
click at [625, 267] on button "Videos" at bounding box center [631, 263] width 116 height 37
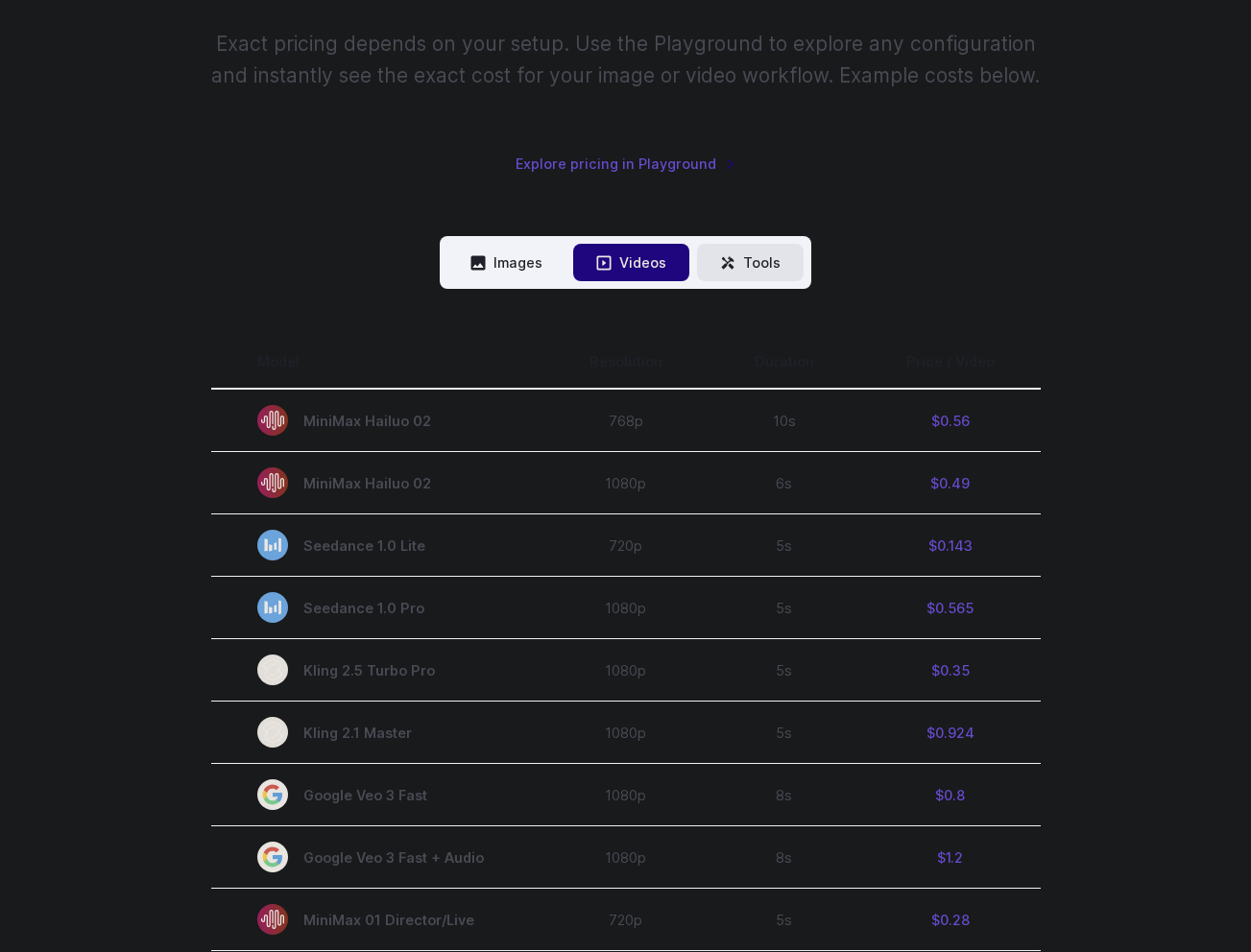
click at [739, 265] on button "Tools" at bounding box center [750, 263] width 106 height 37
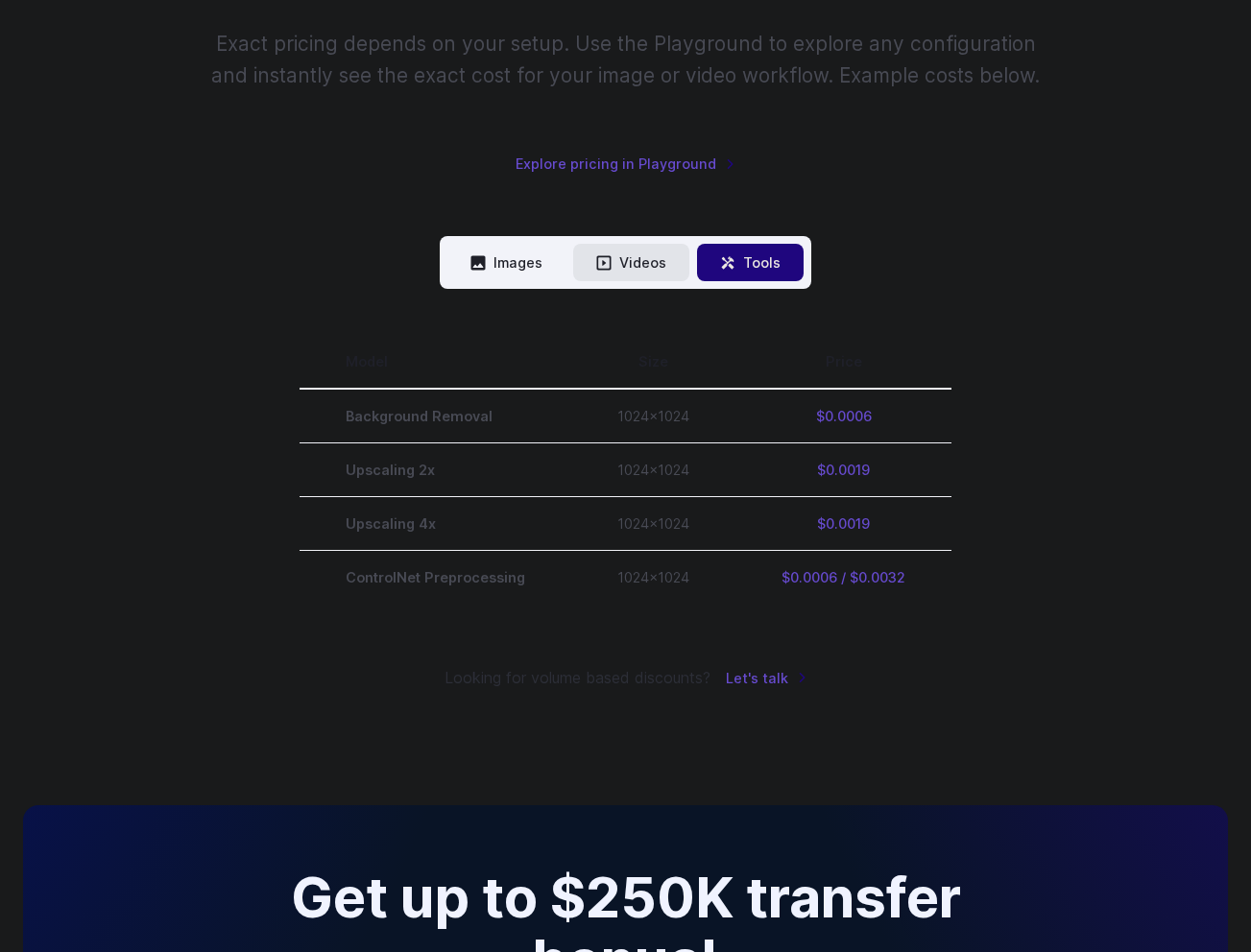
click at [611, 267] on icon at bounding box center [605, 263] width 15 height 15
click at [528, 257] on button "Images" at bounding box center [506, 263] width 118 height 37
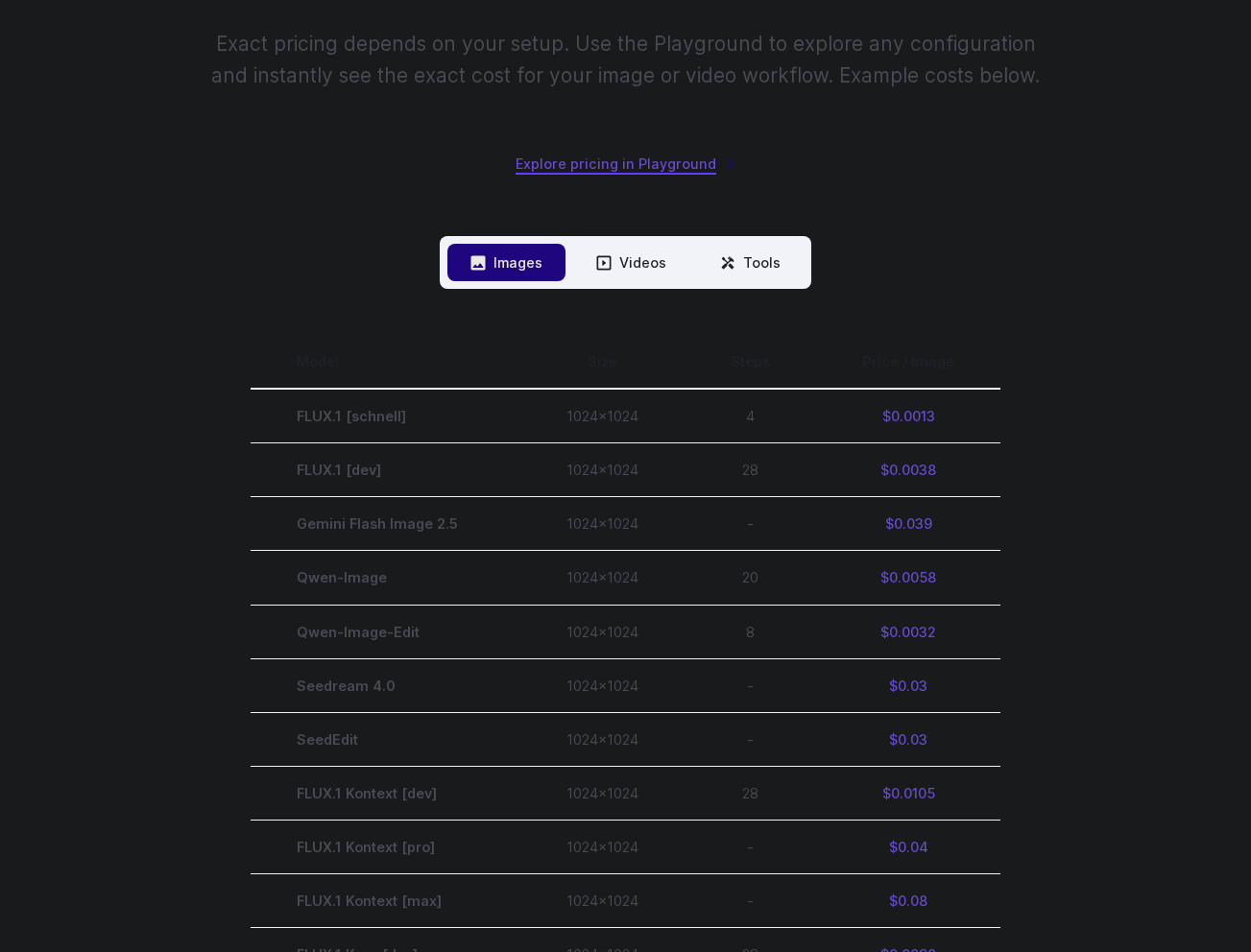
click at [620, 166] on link "Explore pricing in Playground" at bounding box center [625, 163] width 220 height 22
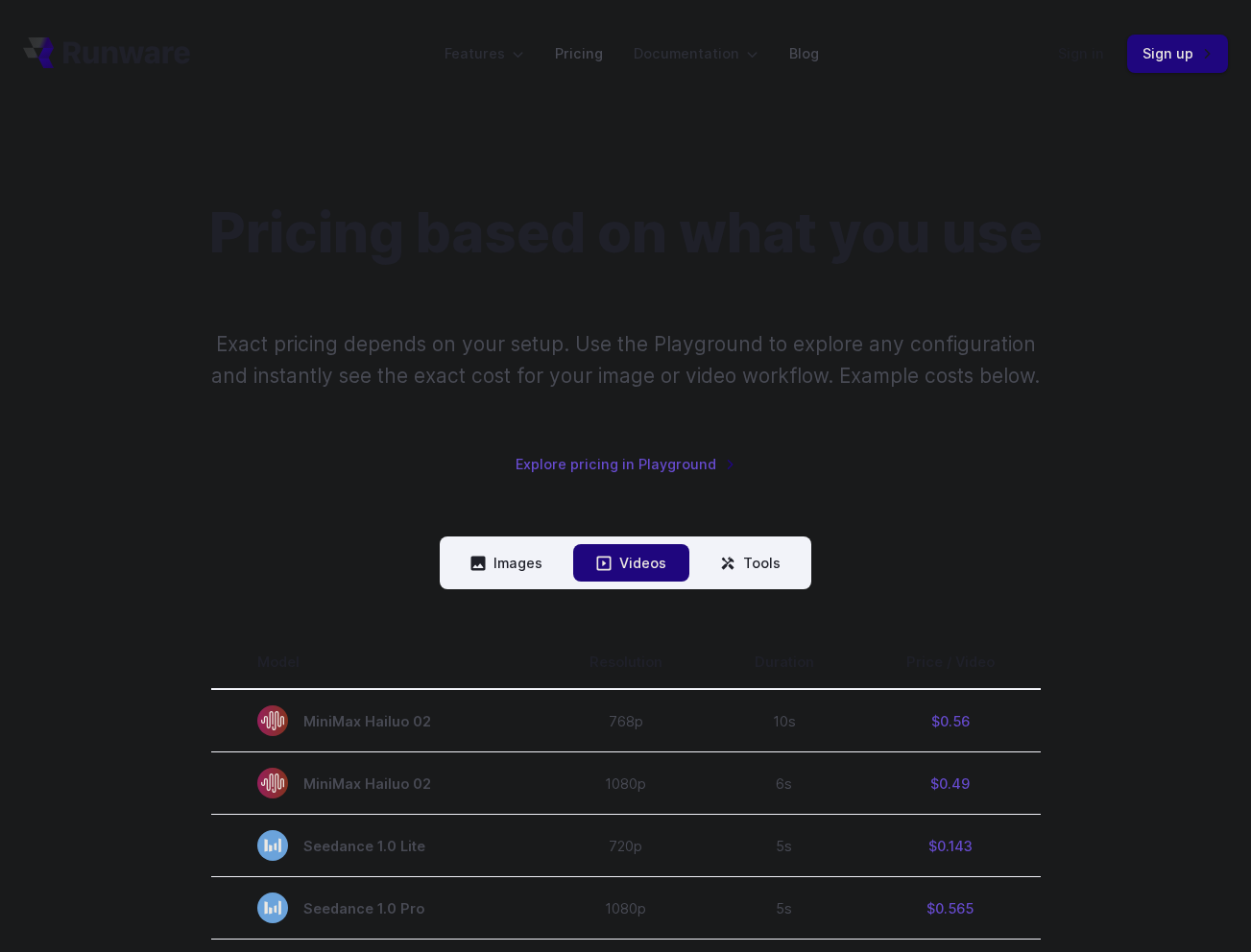
click at [1145, 73] on header "Features Tasks Image generation Video generation Sonic Inference Engine™ Models…" at bounding box center [625, 54] width 1251 height 107
click at [1173, 60] on link "Sign up" at bounding box center [1177, 53] width 101 height 37
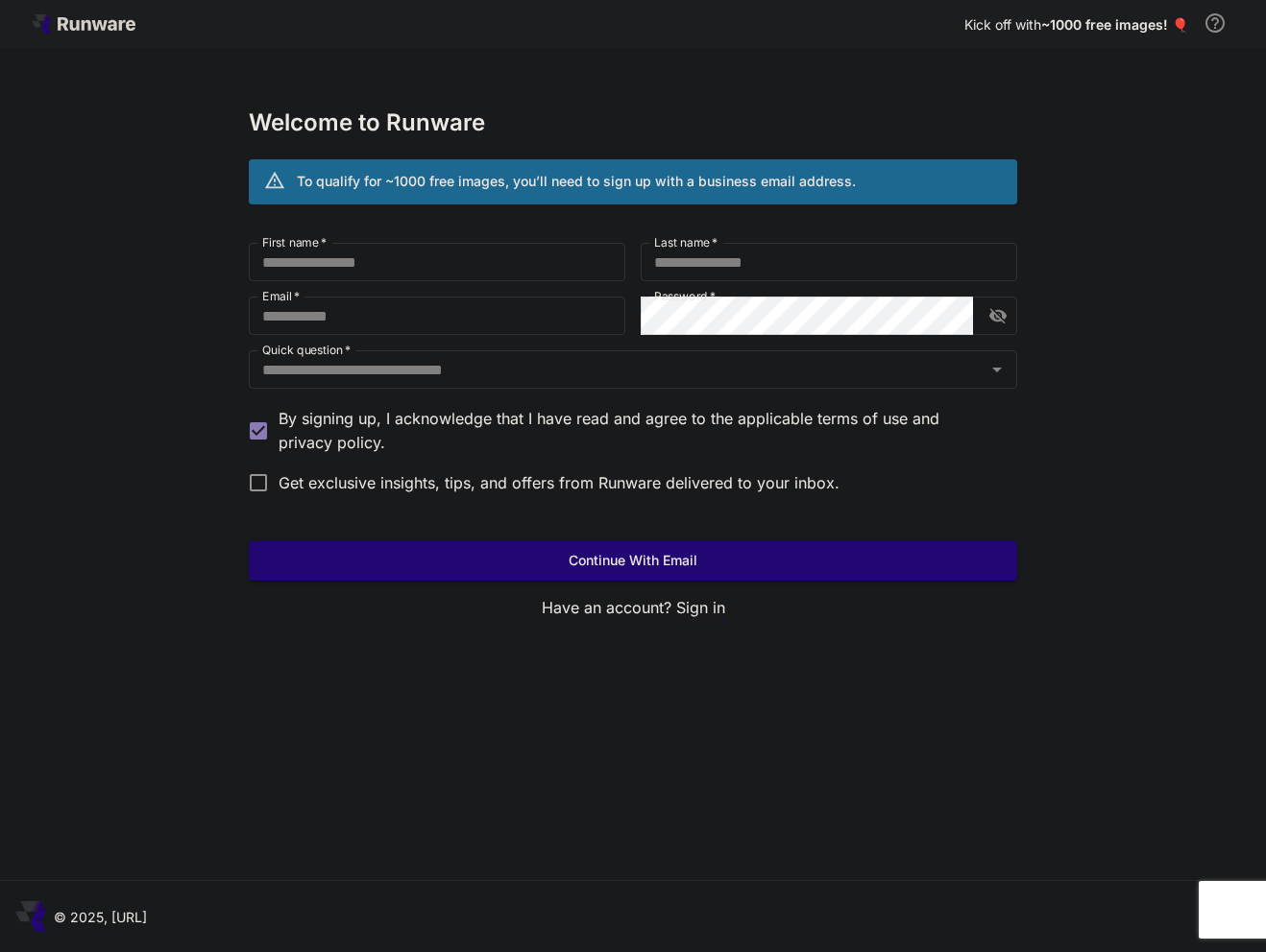
click at [700, 606] on p "Sign in" at bounding box center [700, 608] width 49 height 24
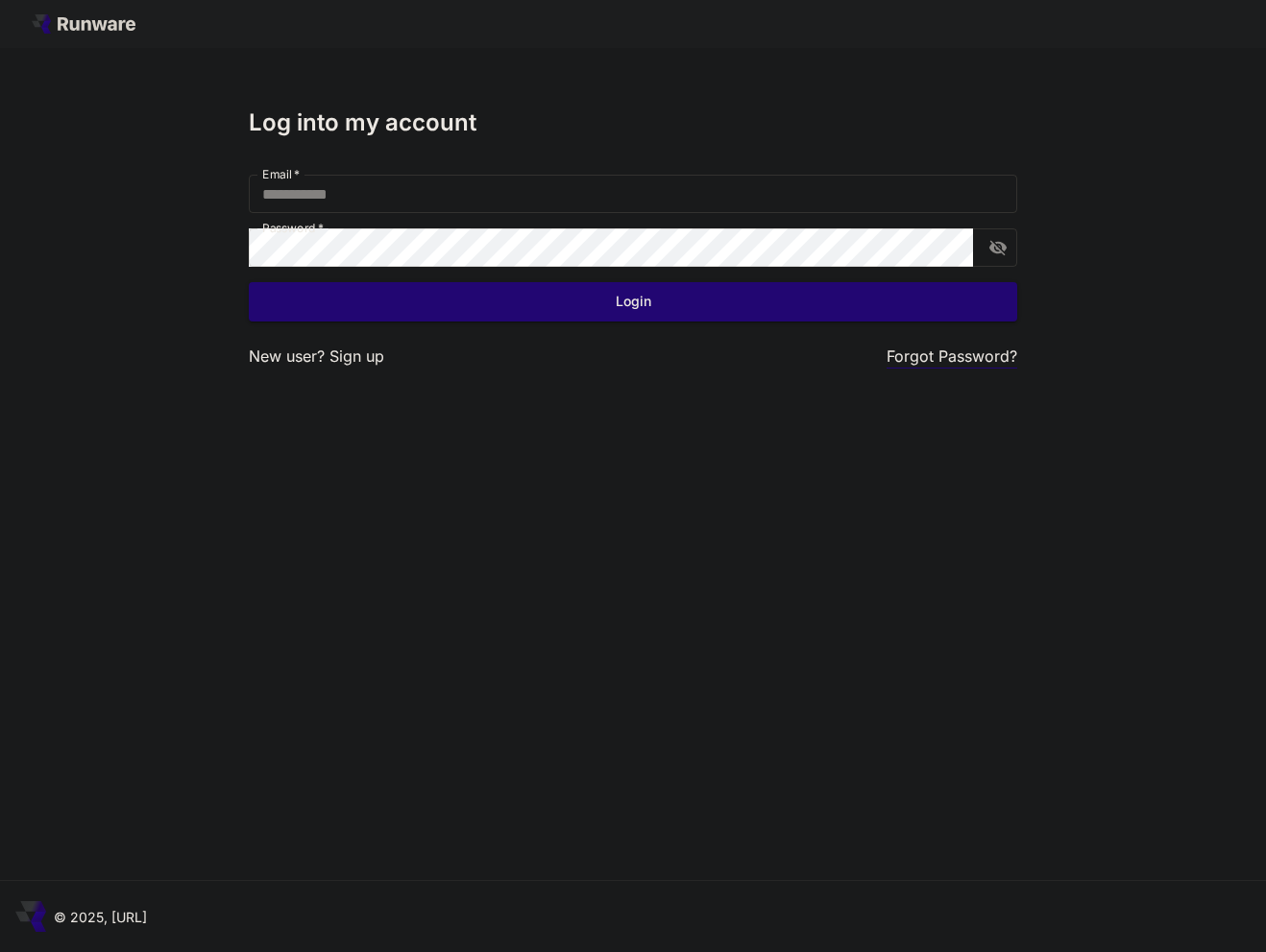
click at [951, 352] on p "Forgot Password?" at bounding box center [951, 356] width 131 height 24
click at [351, 365] on p "Sign up" at bounding box center [357, 356] width 55 height 24
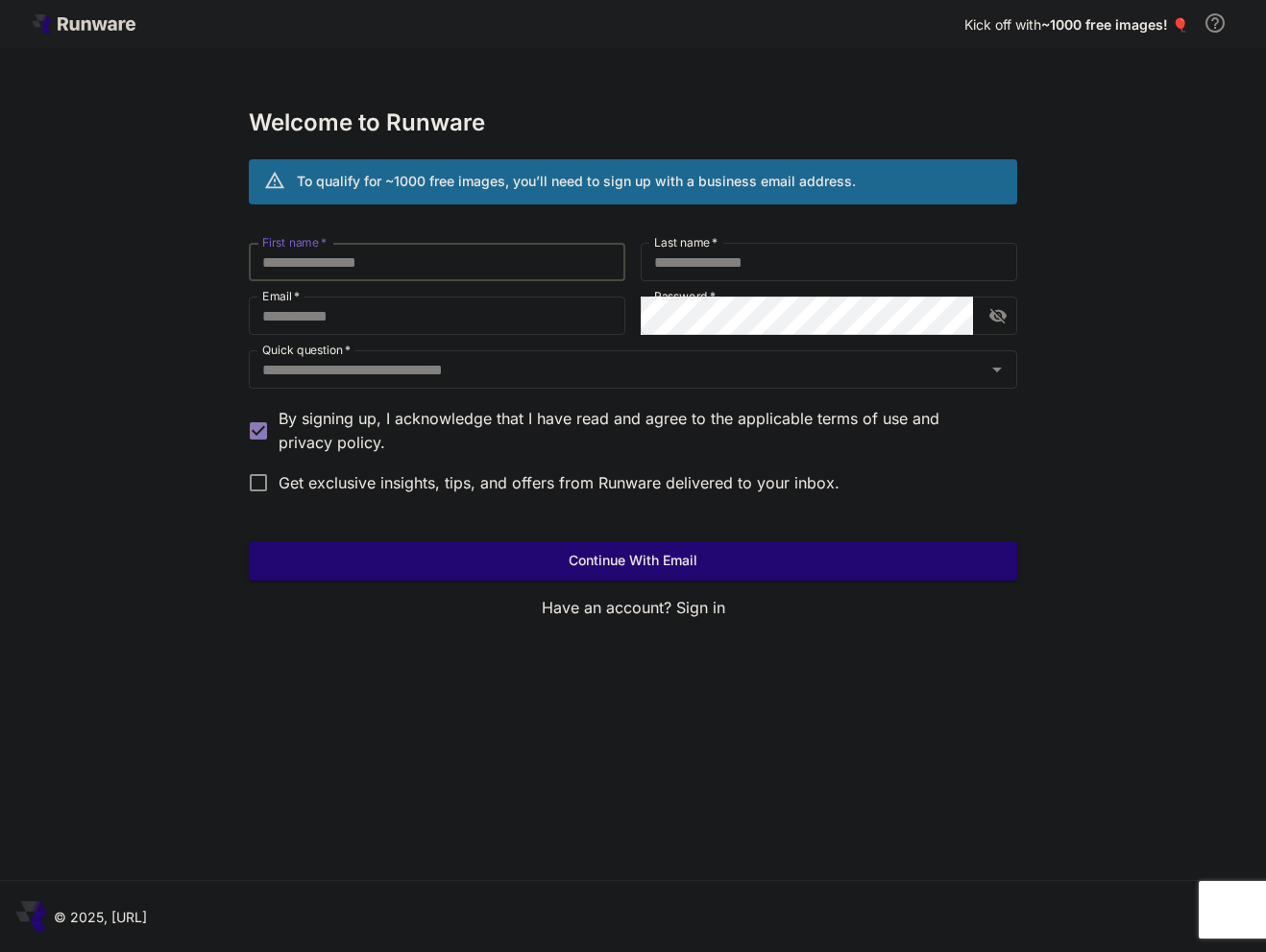
click at [548, 256] on input "First name   *" at bounding box center [437, 262] width 376 height 38
click at [452, 260] on input "*" at bounding box center [437, 262] width 376 height 38
type input "****"
type input "*****"
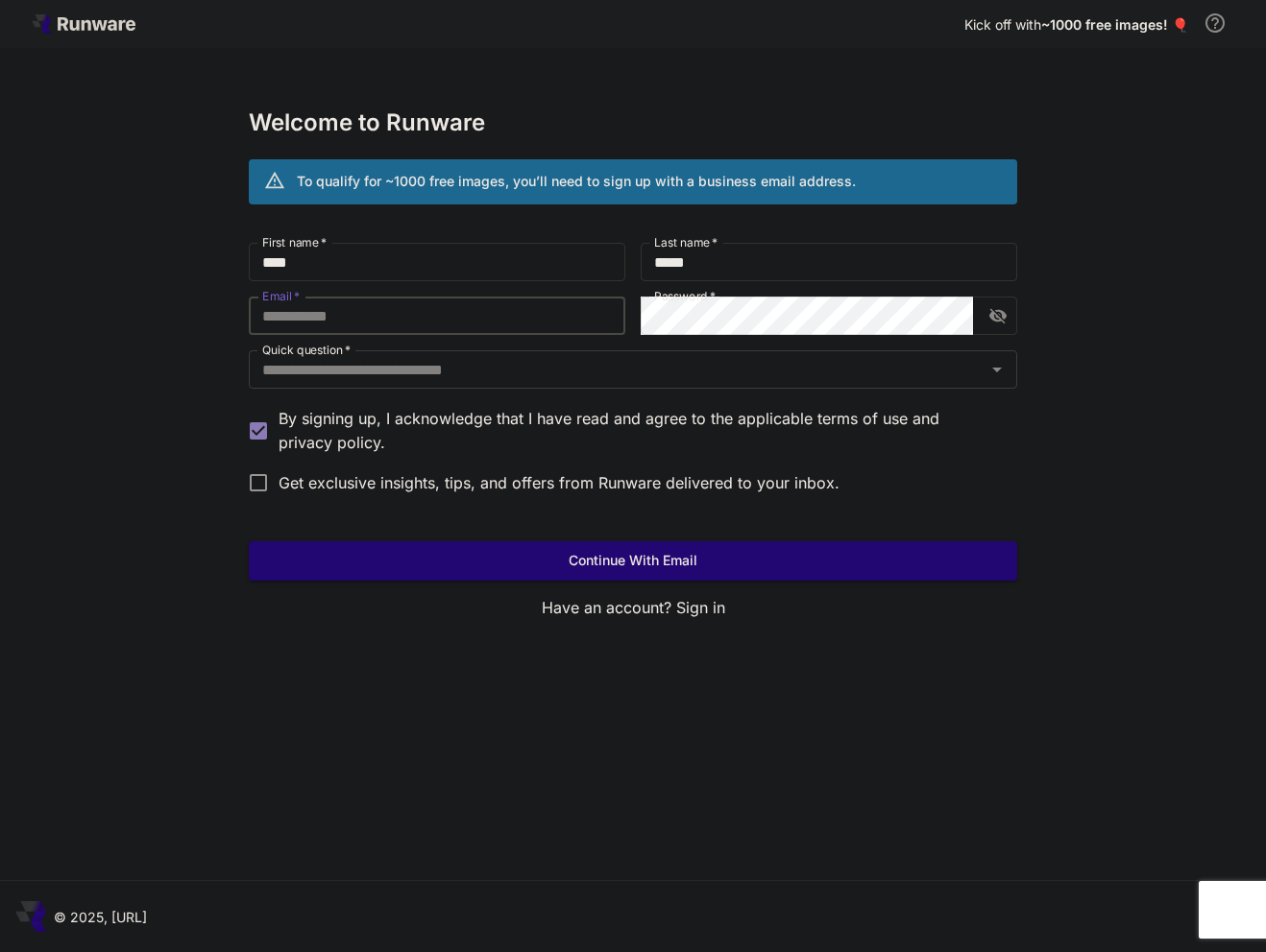
paste input "**********"
type input "**********"
click at [535, 382] on input "Quick question   *" at bounding box center [617, 370] width 725 height 27
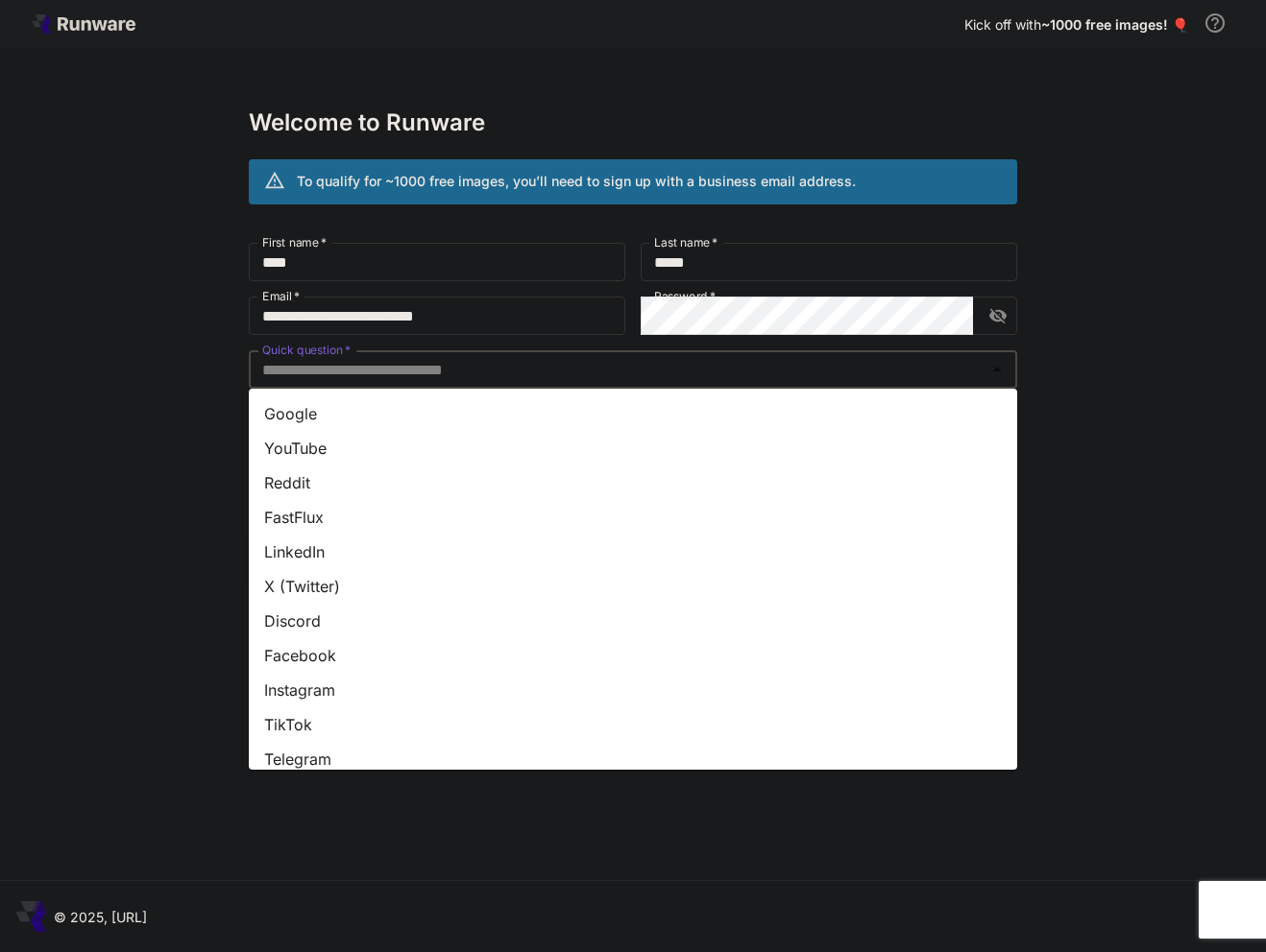
click at [294, 486] on li "Reddit" at bounding box center [633, 482] width 769 height 34
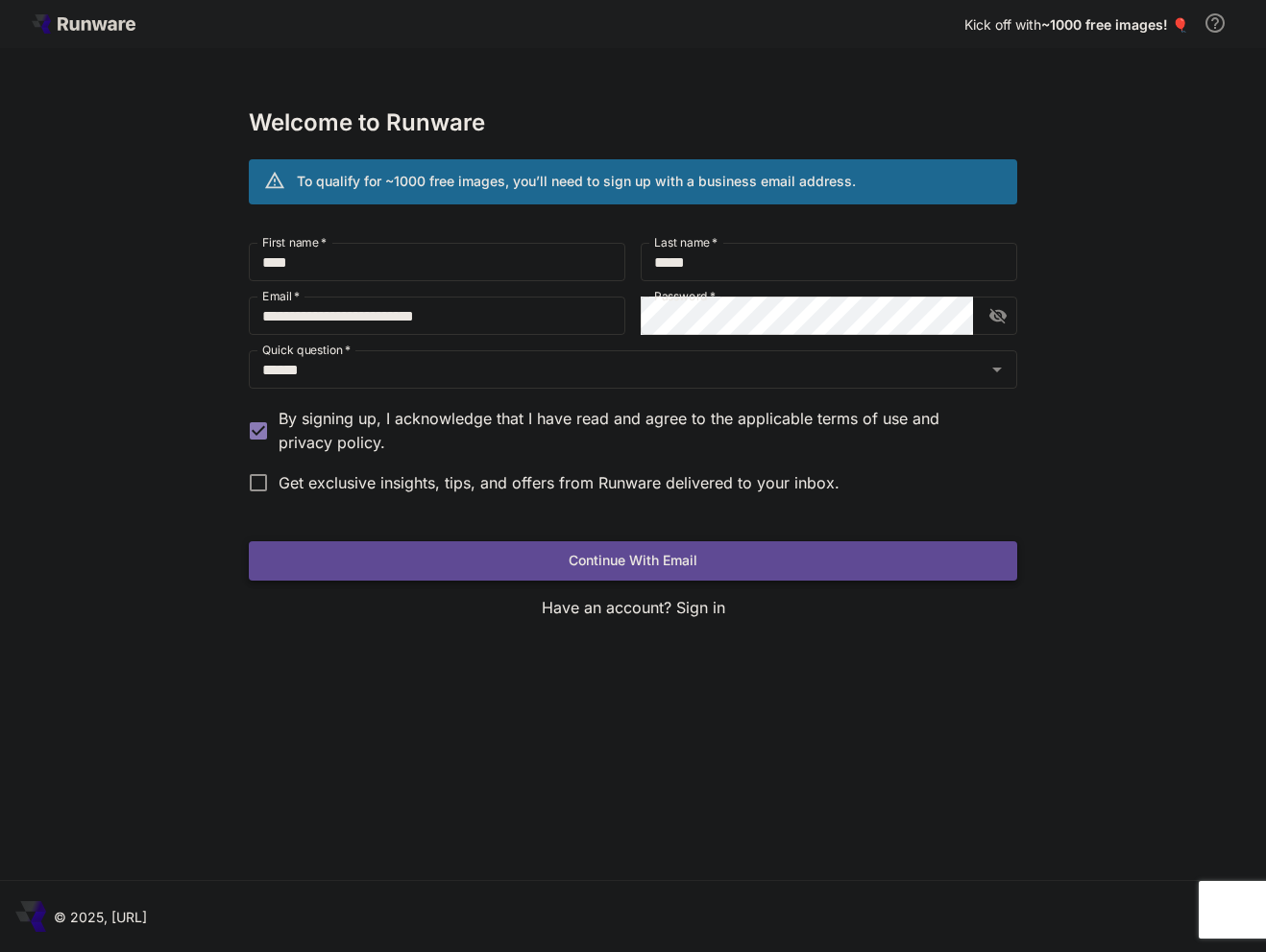
click at [500, 546] on button "Continue with email" at bounding box center [633, 560] width 769 height 39
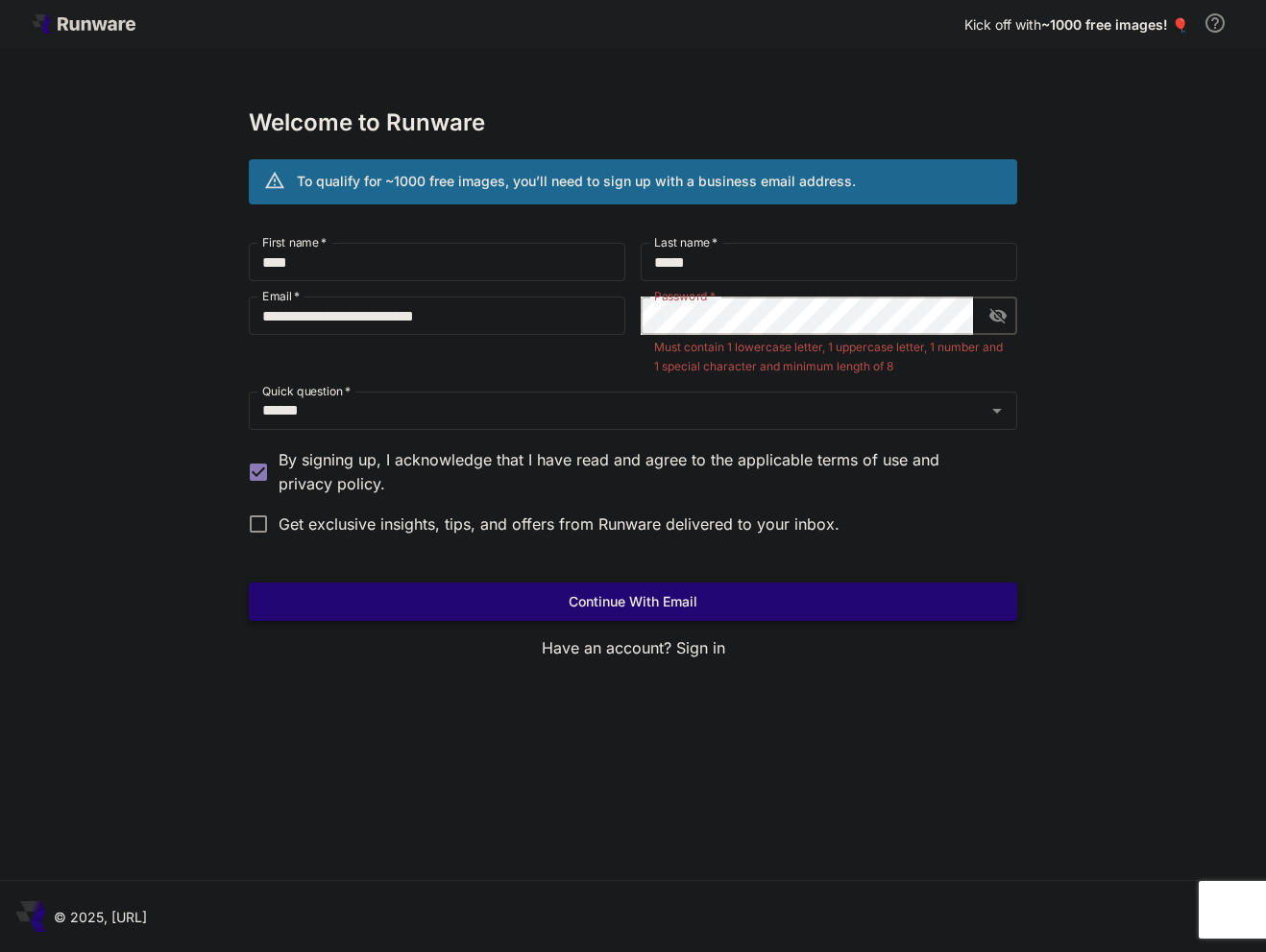
click at [787, 599] on button "Continue with email" at bounding box center [633, 602] width 769 height 39
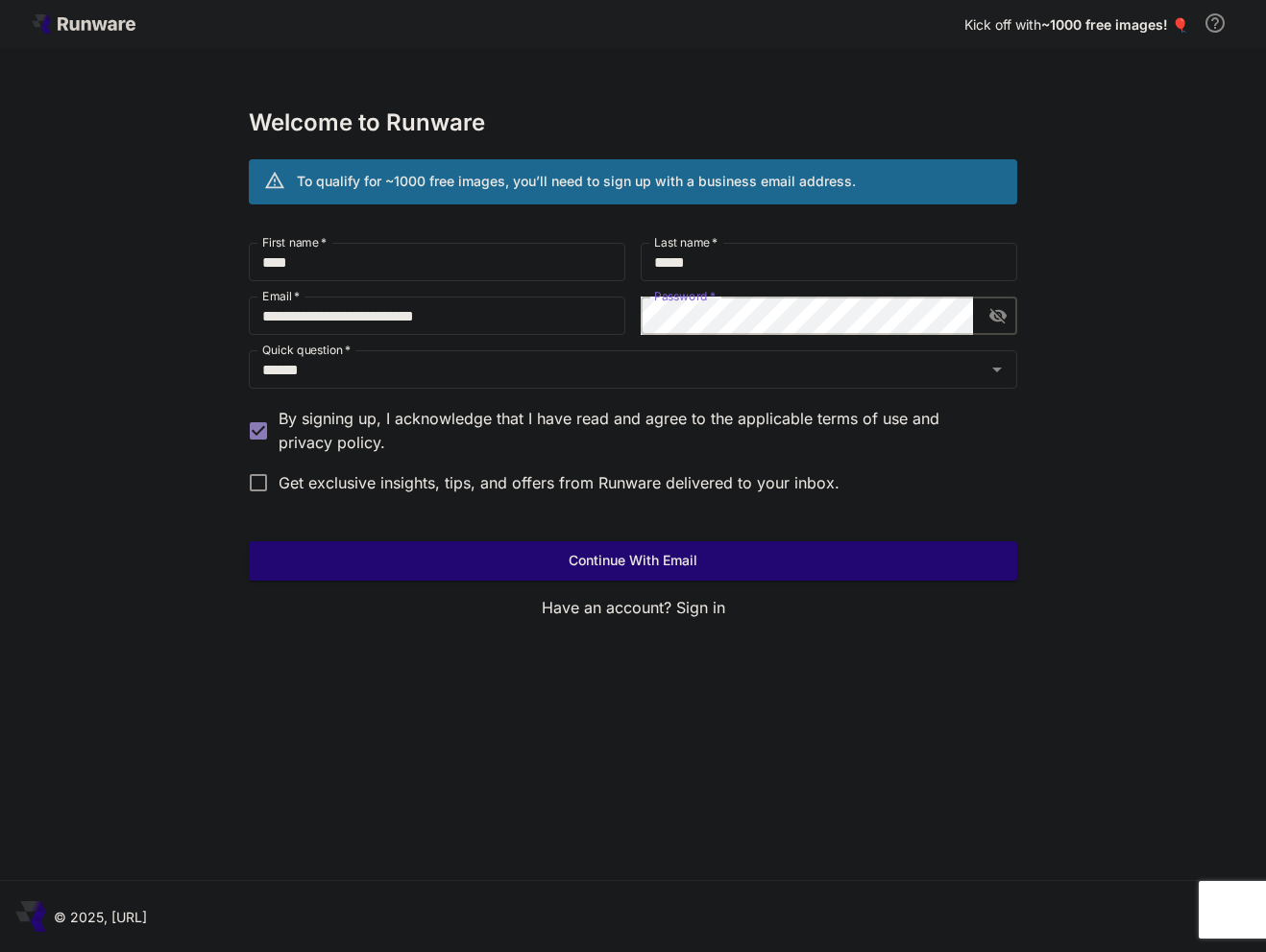
click button "Continue with email" at bounding box center [633, 560] width 769 height 39
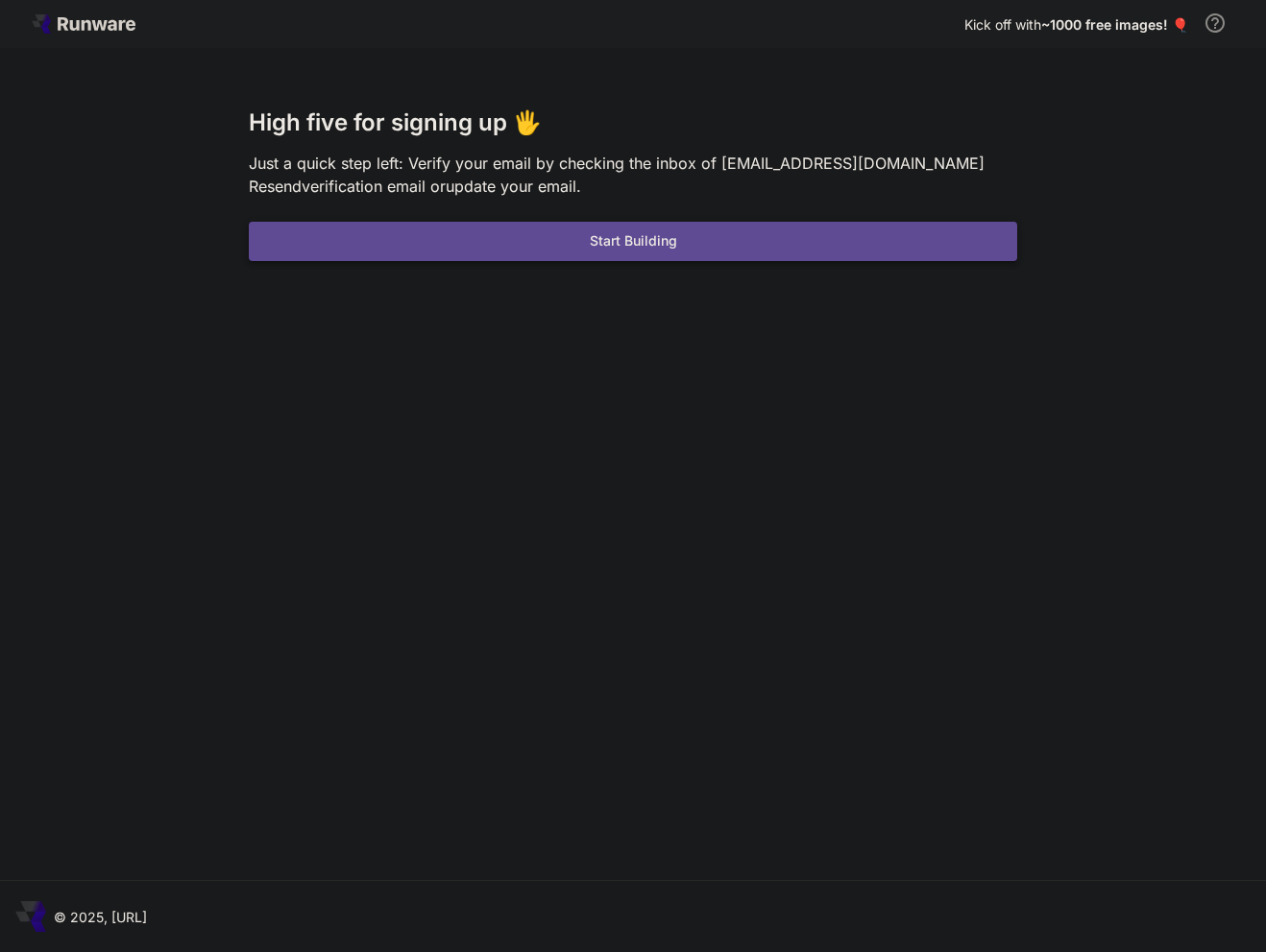
click at [587, 241] on button "Start Building" at bounding box center [633, 241] width 769 height 39
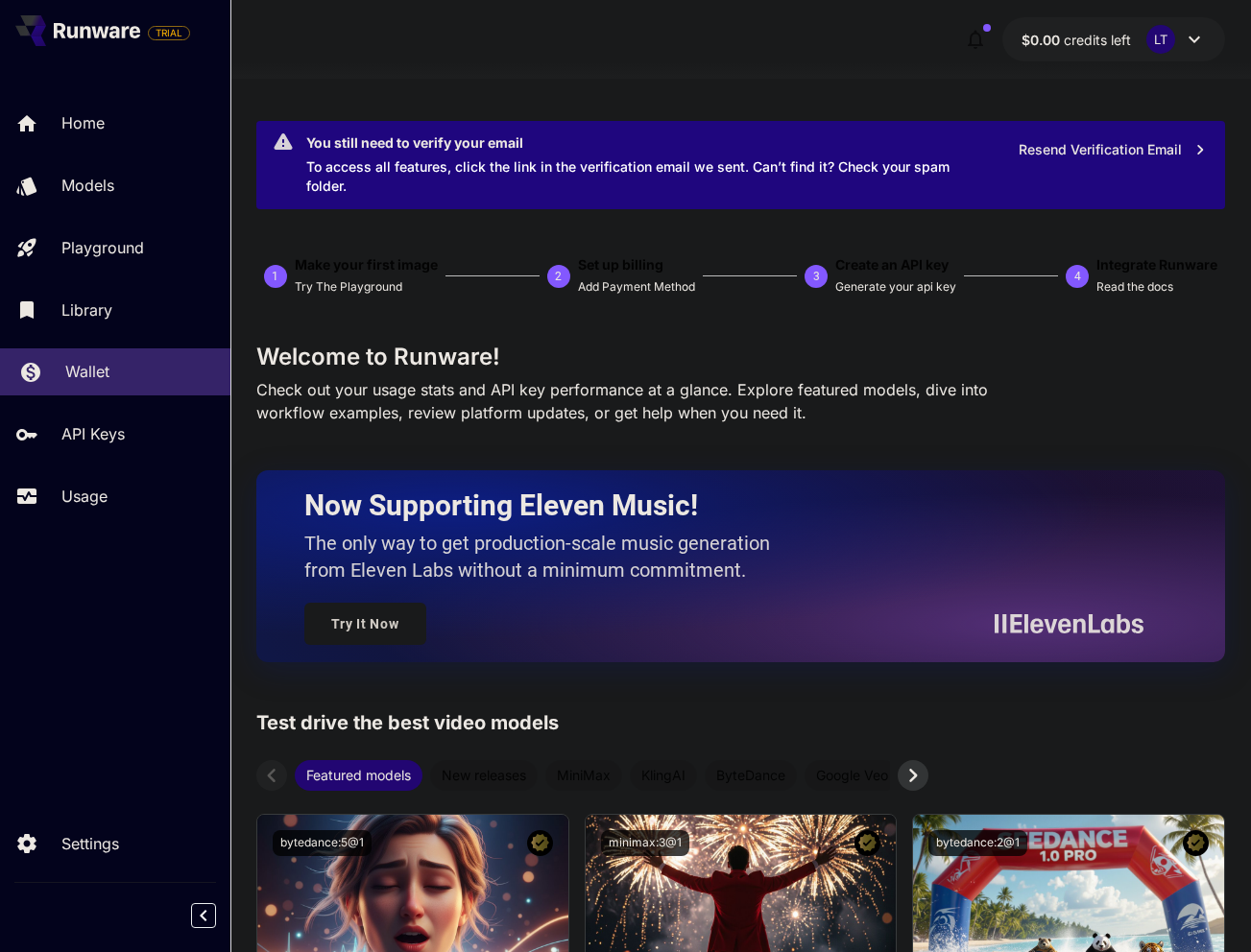
click at [84, 371] on p "Wallet" at bounding box center [87, 372] width 44 height 23
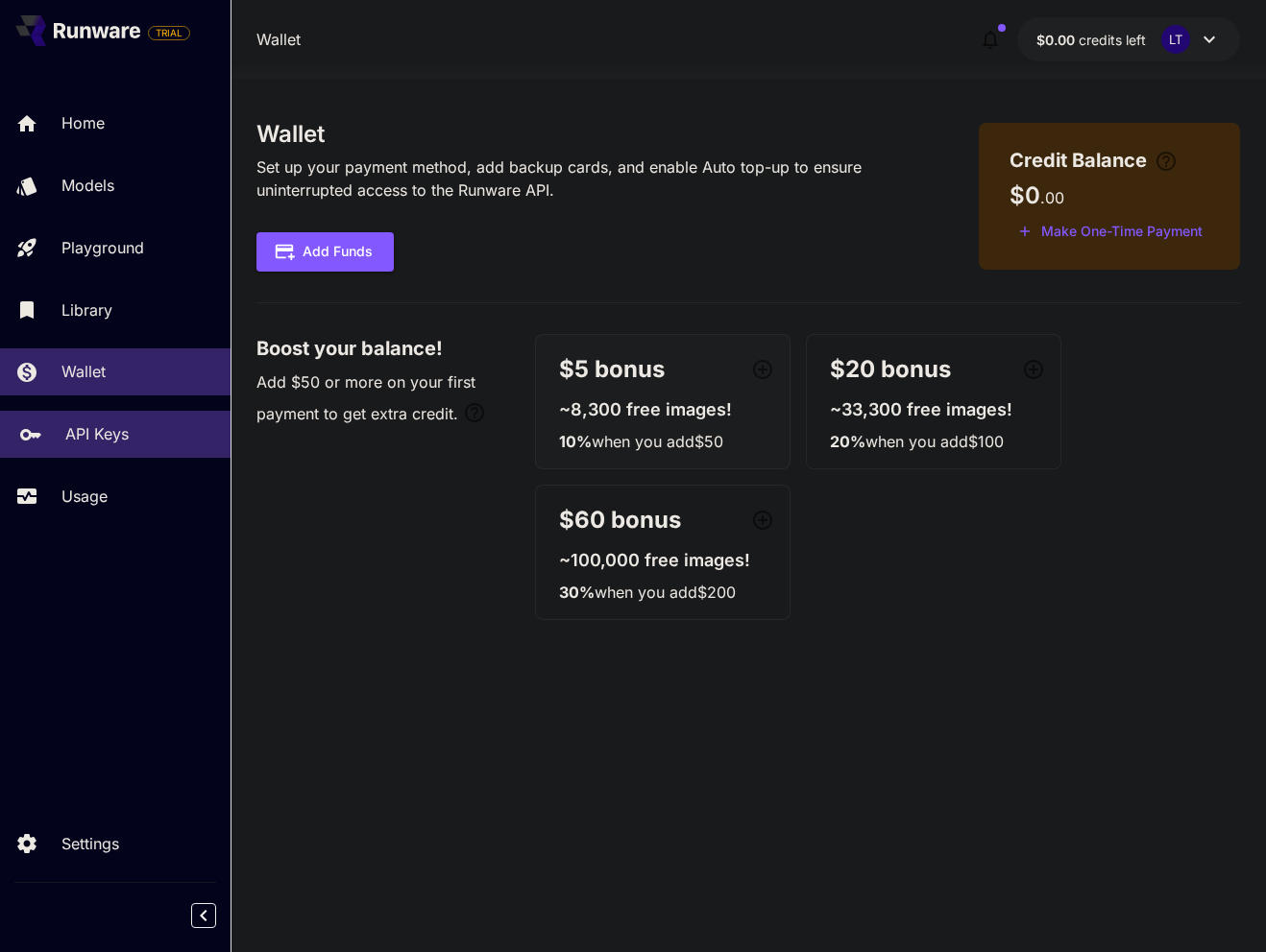
click at [82, 445] on p "API Keys" at bounding box center [97, 435] width 63 height 23
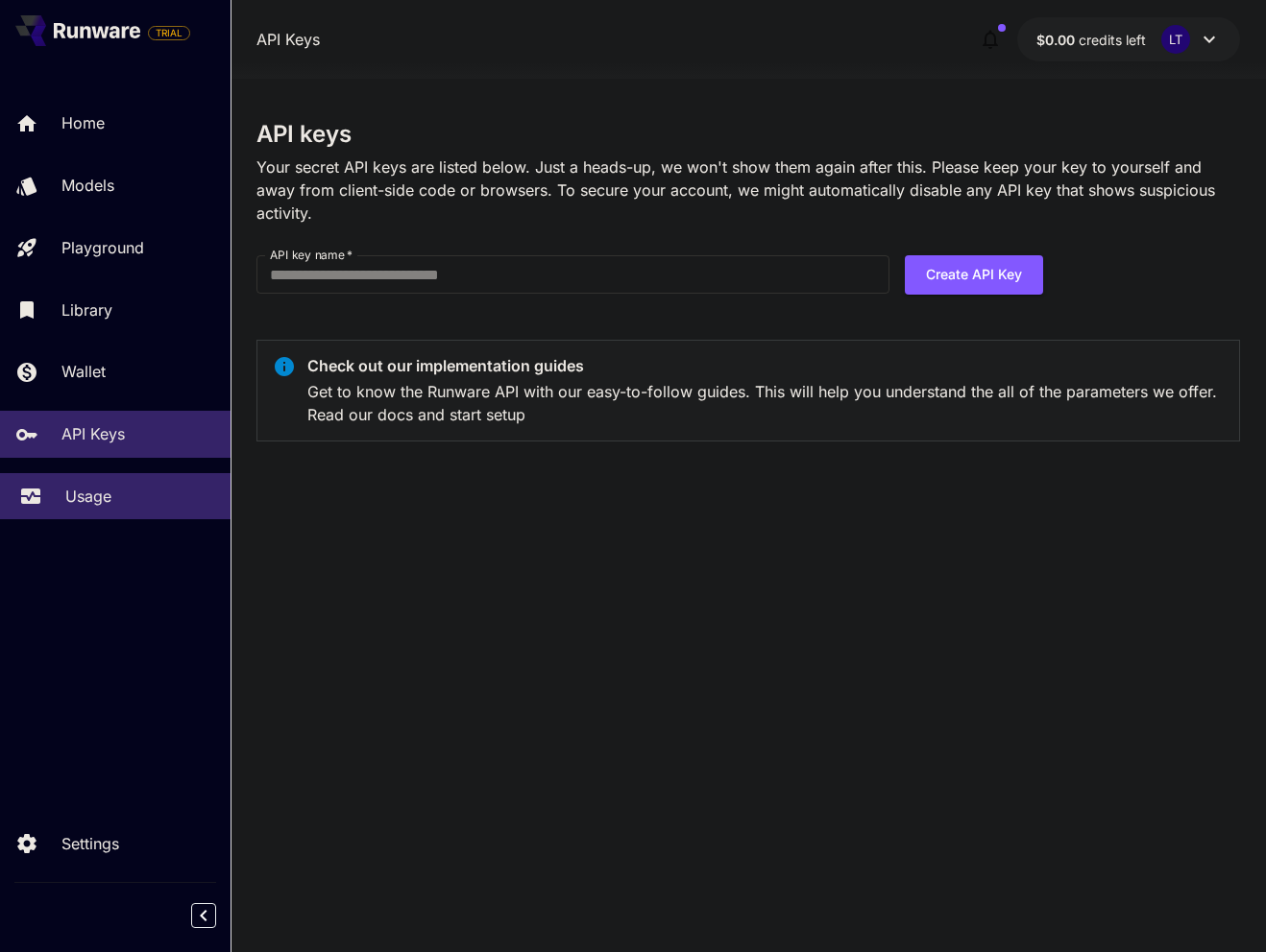
click at [93, 510] on link "Usage" at bounding box center [115, 497] width 231 height 47
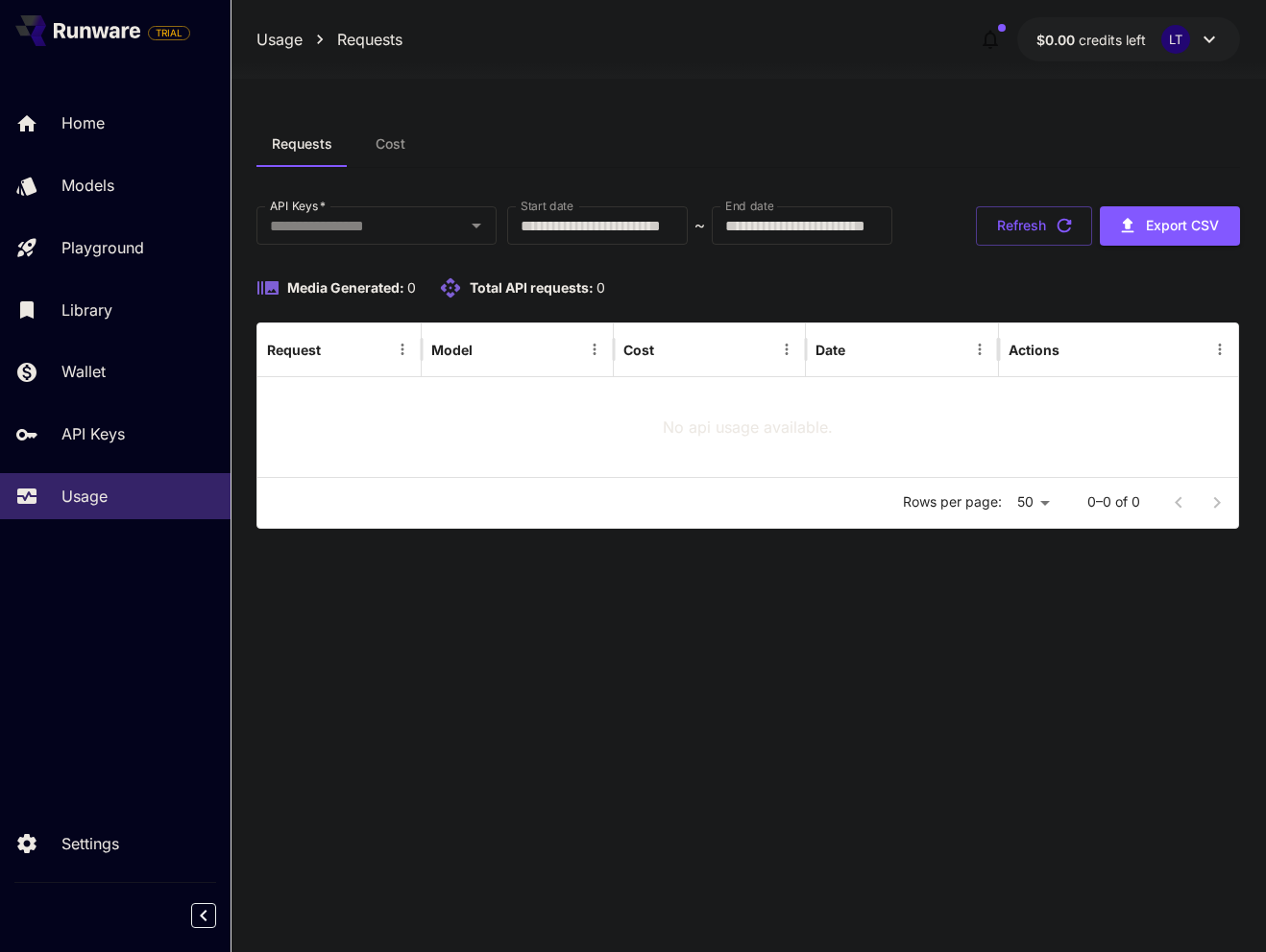
click at [125, 402] on div "Home Models Playground Library Wallet API Keys Usage" at bounding box center [115, 310] width 231 height 420
click at [126, 361] on div "Wallet" at bounding box center [140, 372] width 149 height 23
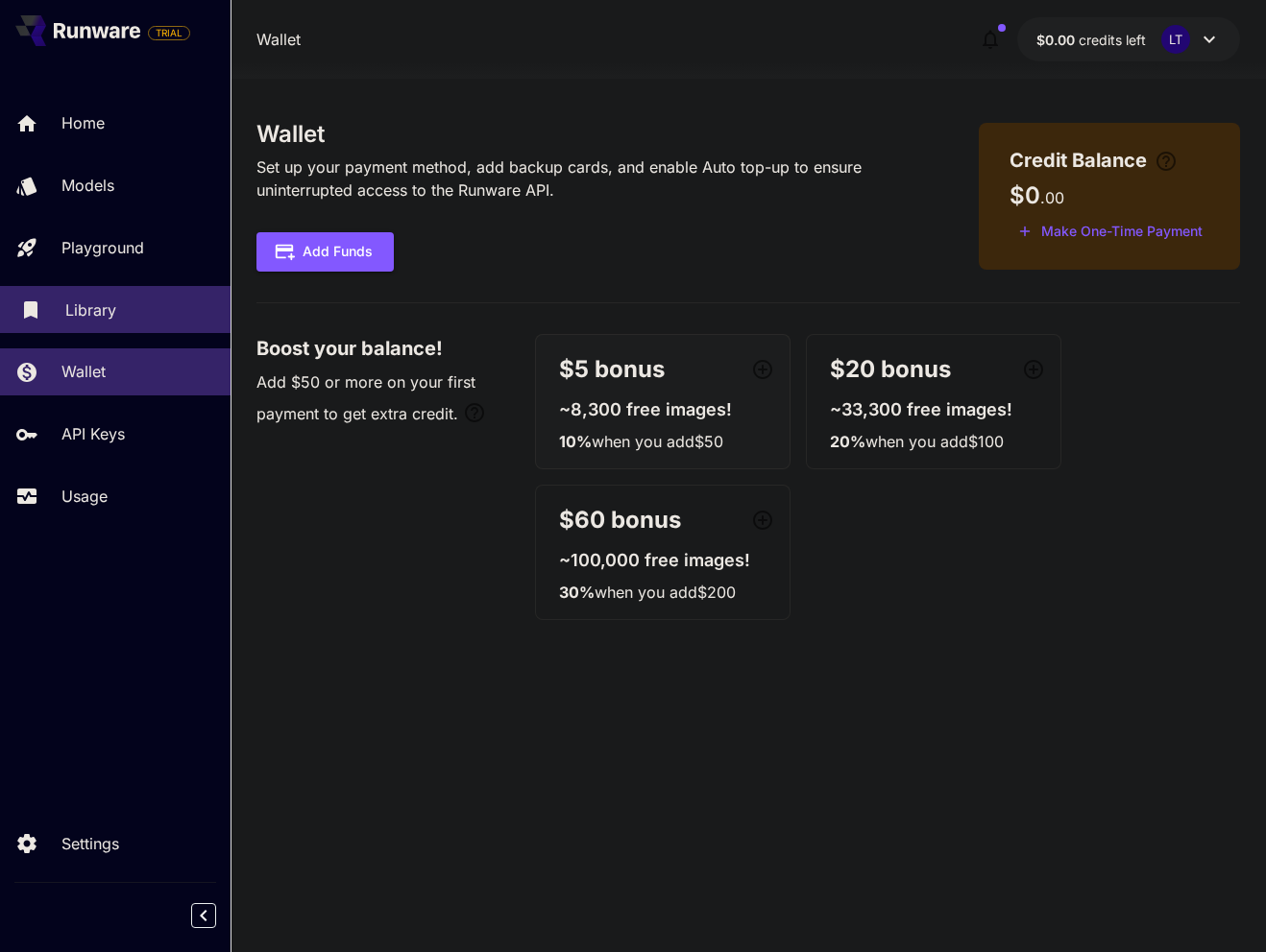
click at [128, 315] on div "Library" at bounding box center [140, 310] width 149 height 23
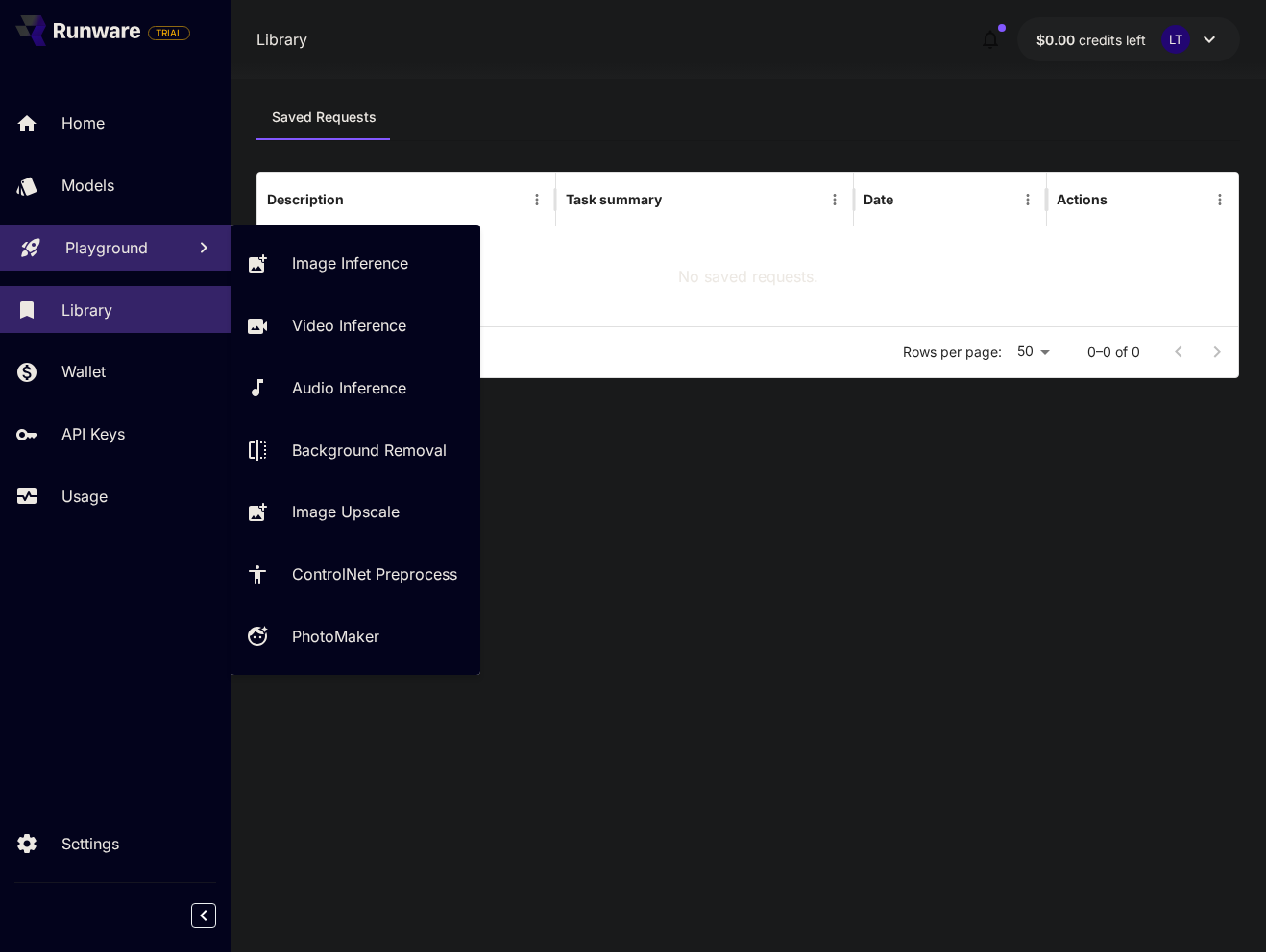
click at [122, 247] on p "Playground" at bounding box center [106, 248] width 83 height 23
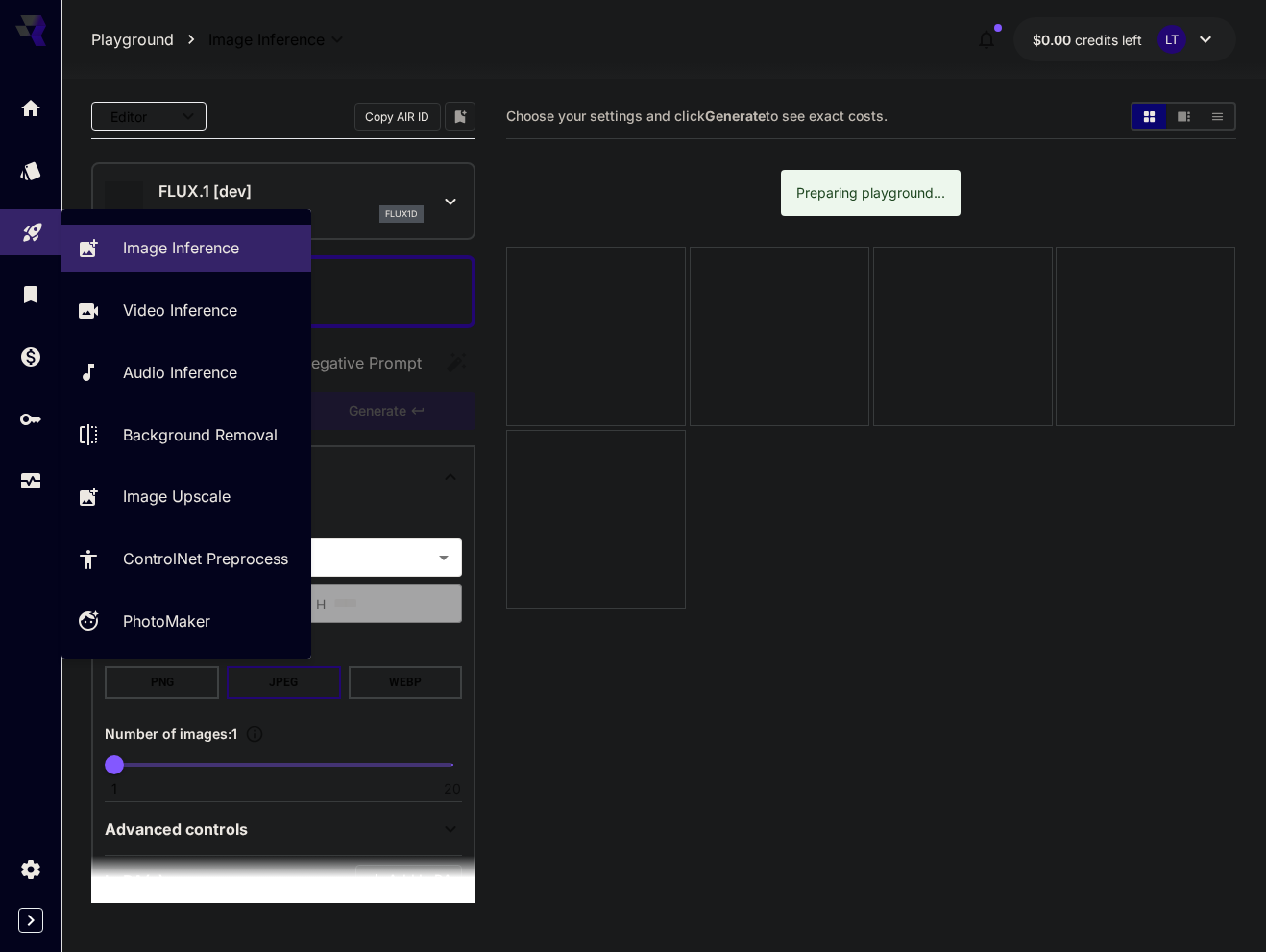
type input "**********"
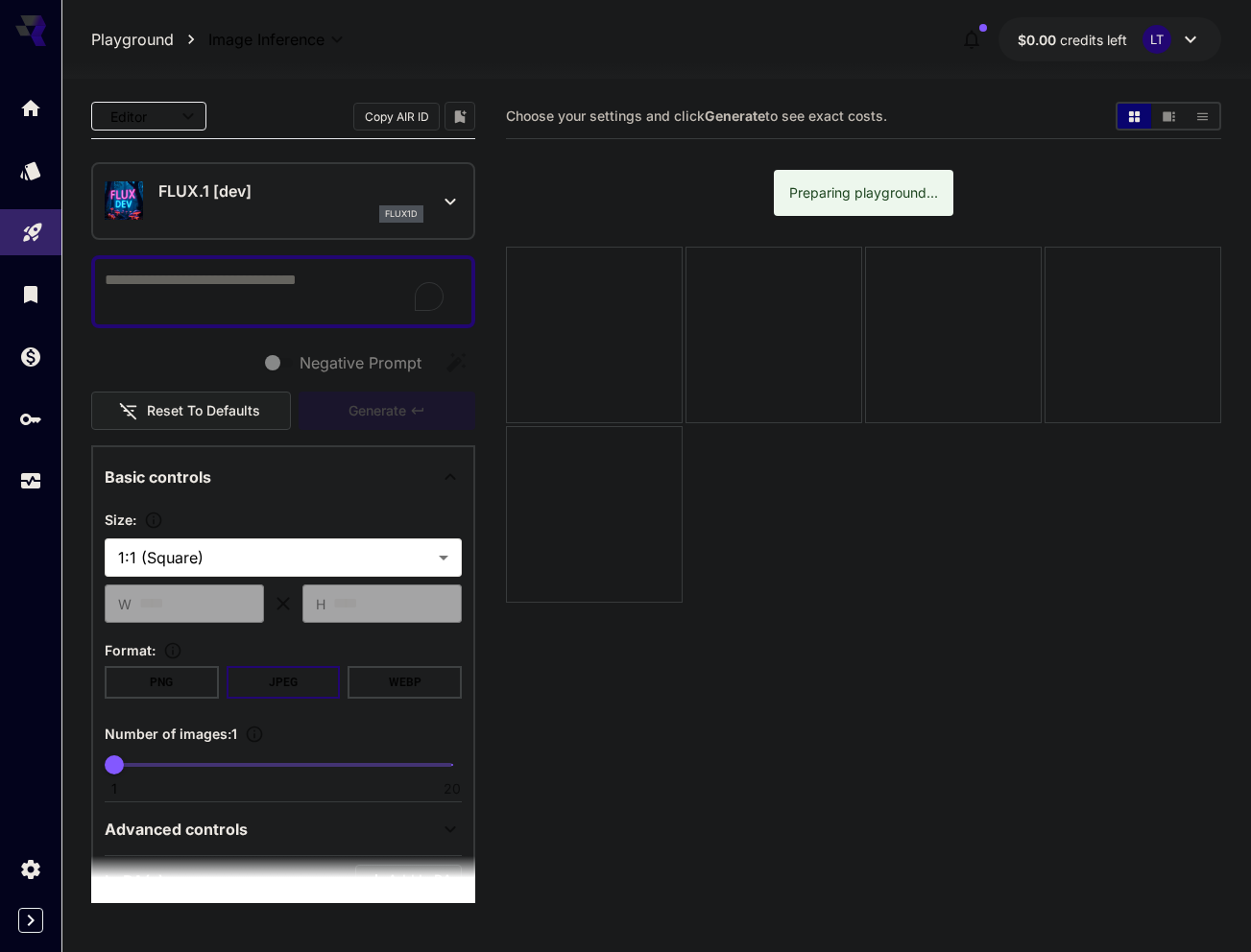
click at [897, 678] on section "Choose your settings and click Generate to see exact costs. Preparing playgroun…" at bounding box center [863, 569] width 715 height 952
click at [448, 208] on div "FLUX.1 [dev] flux1d" at bounding box center [282, 201] width 384 height 78
click at [438, 205] on icon at bounding box center [450, 202] width 23 height 23
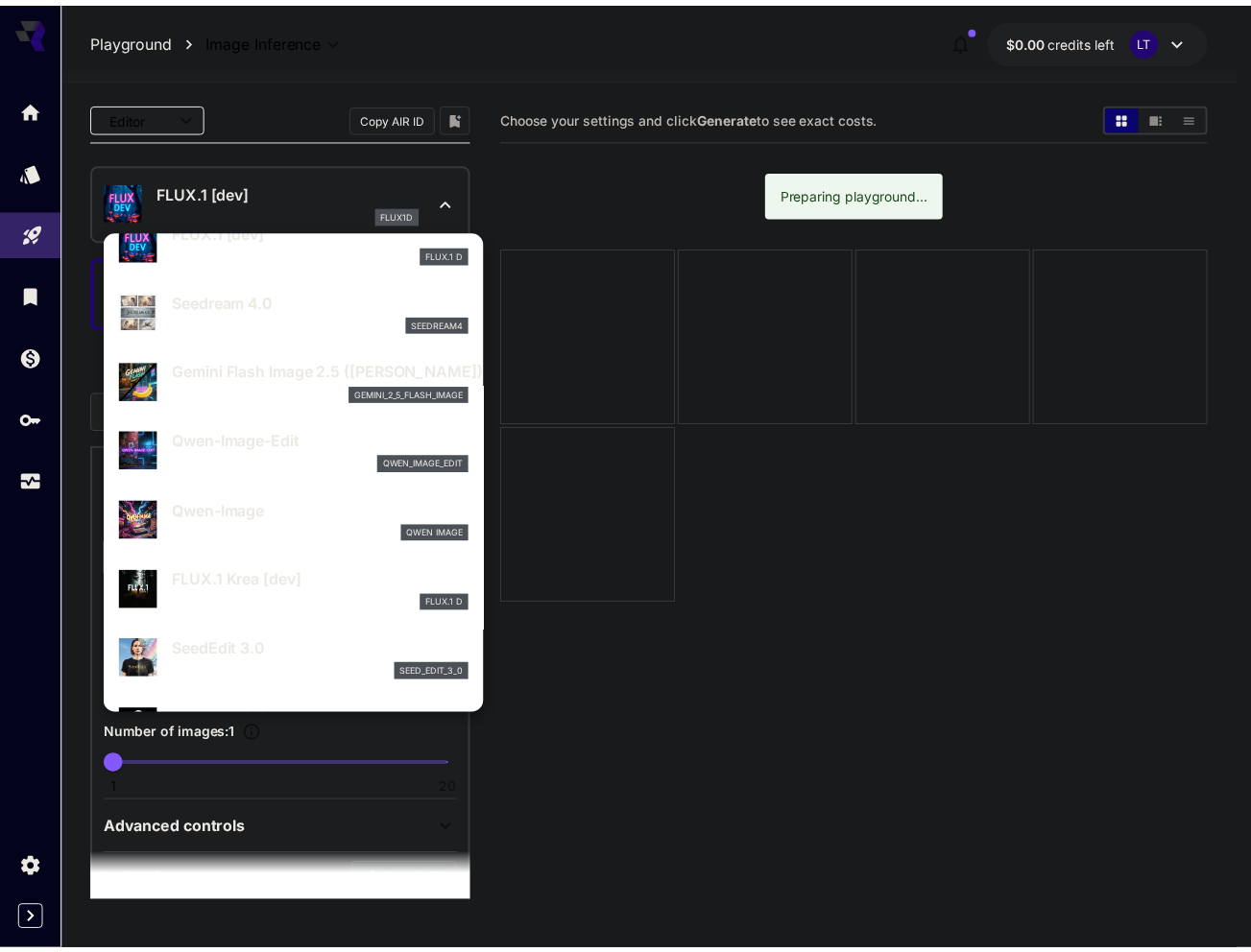
scroll to position [96, 0]
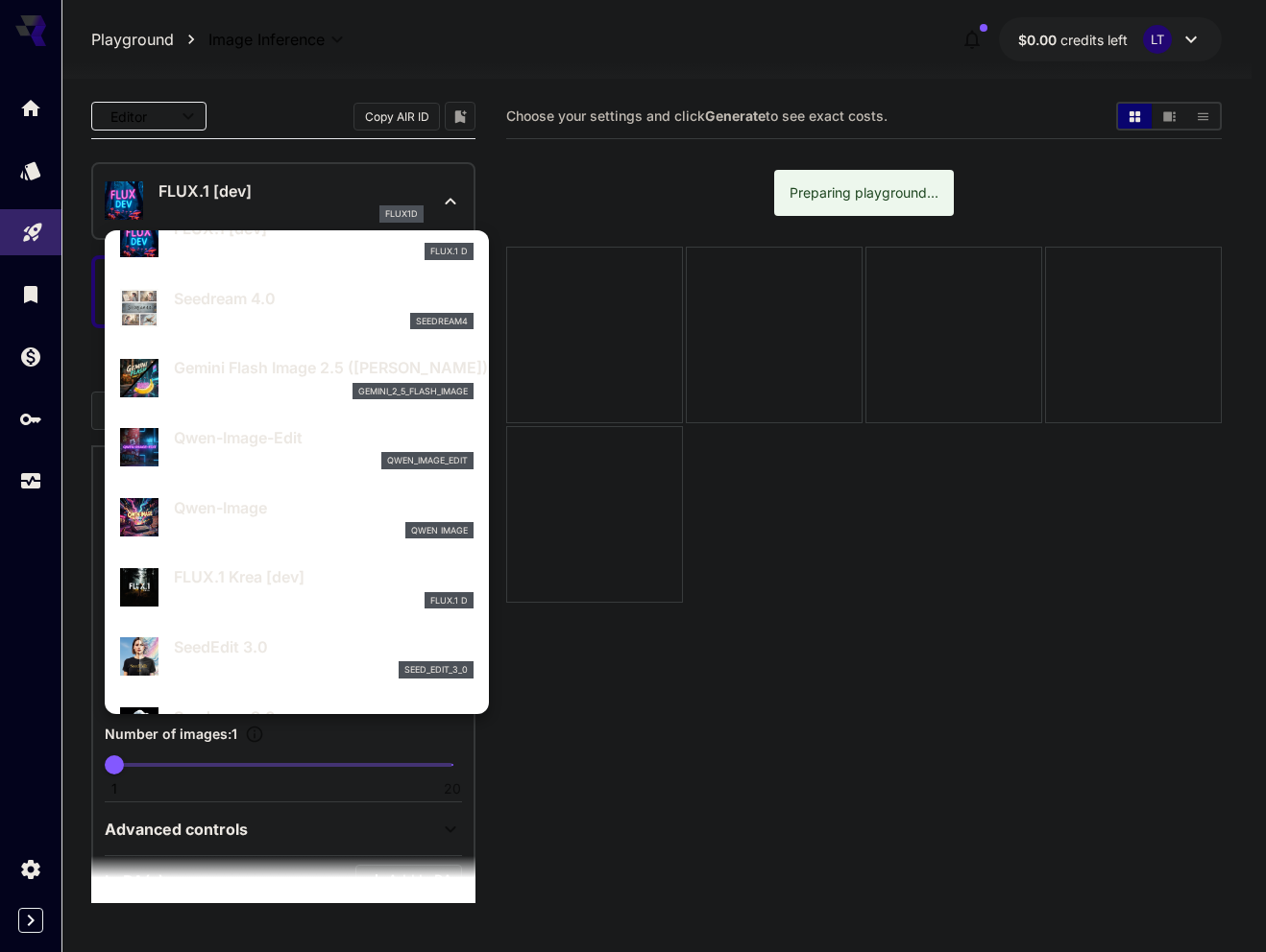
click at [208, 520] on div "Qwen-Image Qwen Image" at bounding box center [323, 517] width 300 height 43
type input "**"
type input "***"
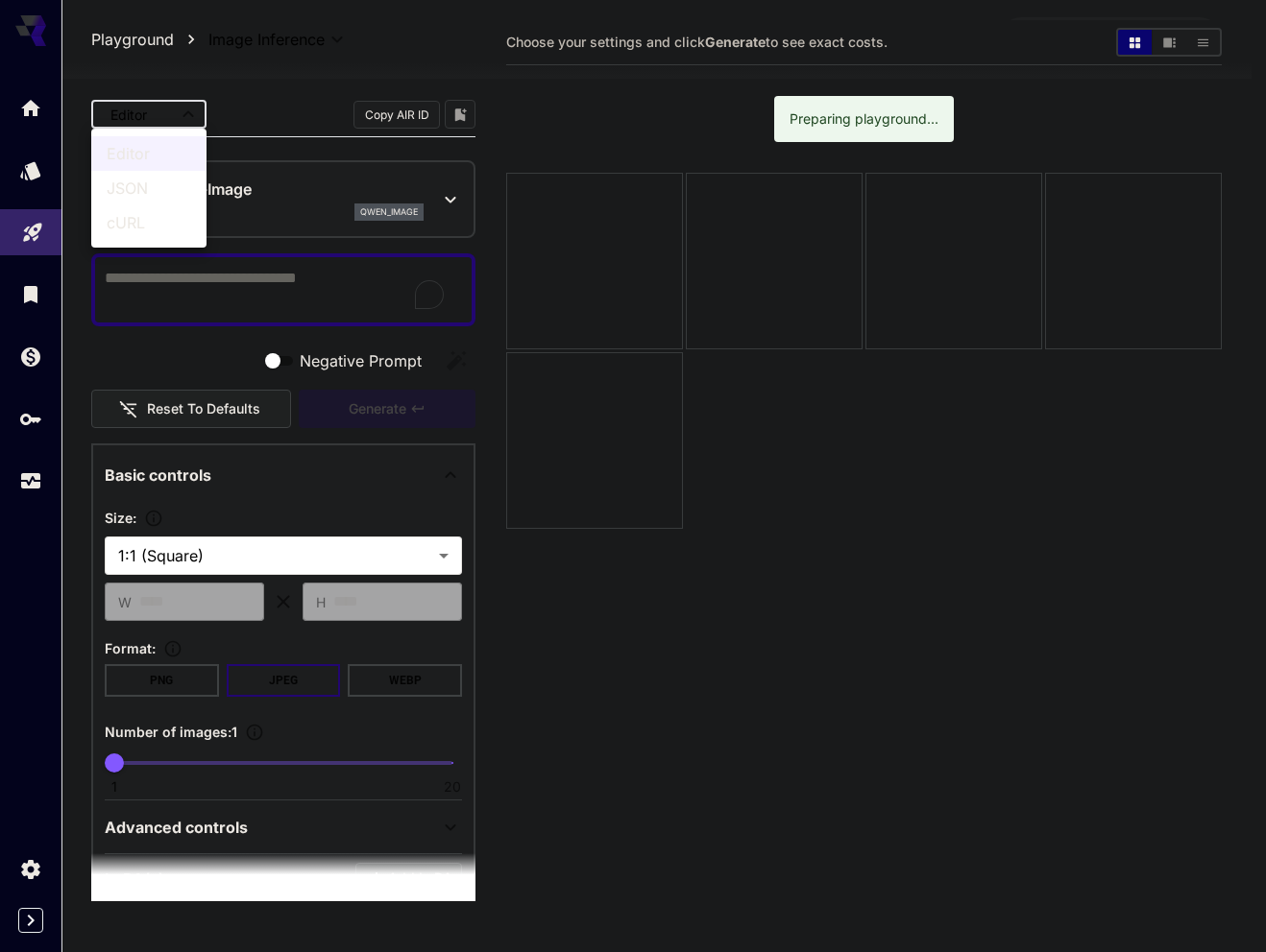
click at [119, 119] on body "**********" at bounding box center [633, 477] width 1266 height 1104
click at [231, 106] on div at bounding box center [633, 476] width 1266 height 952
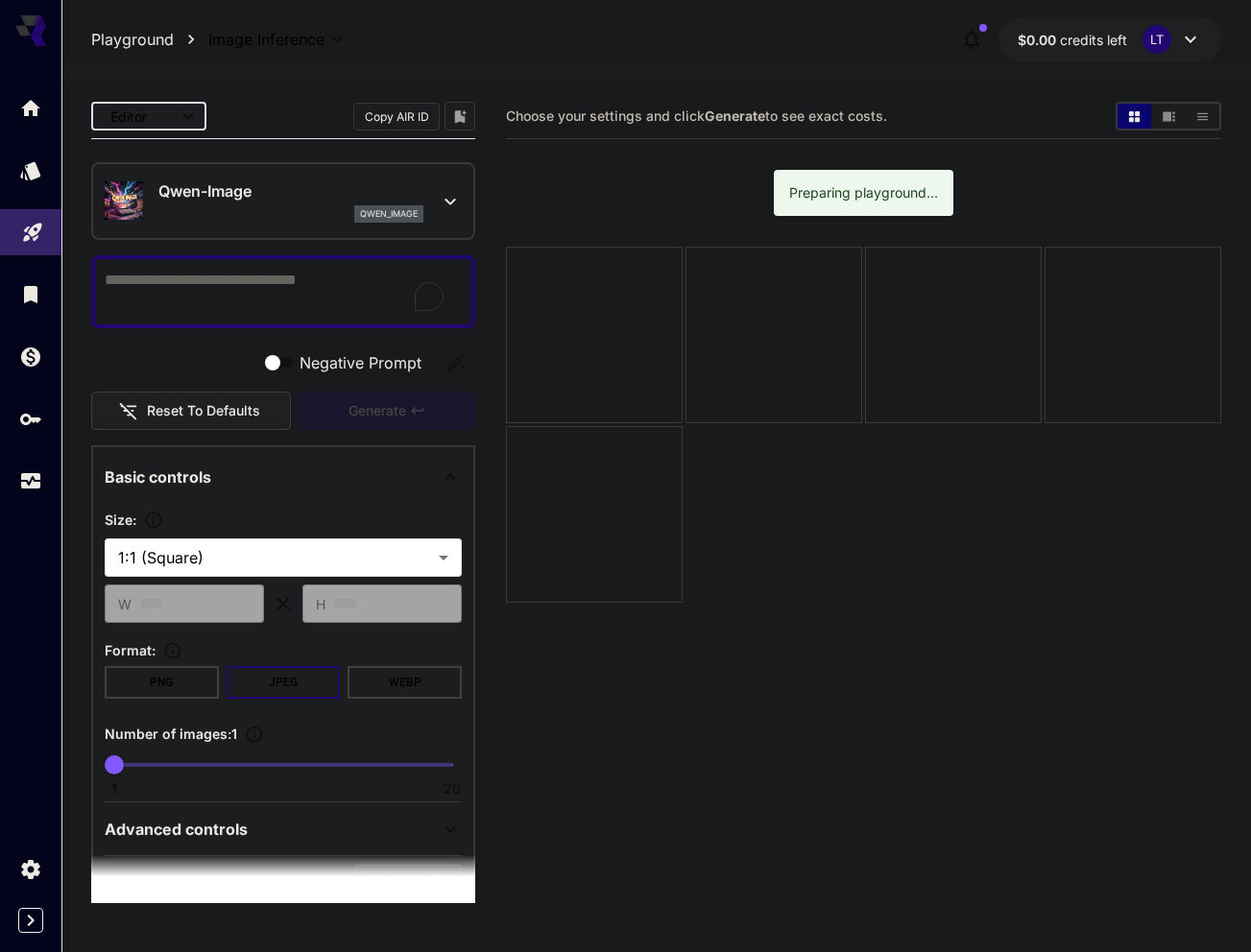
click at [276, 593] on icon at bounding box center [283, 604] width 23 height 23
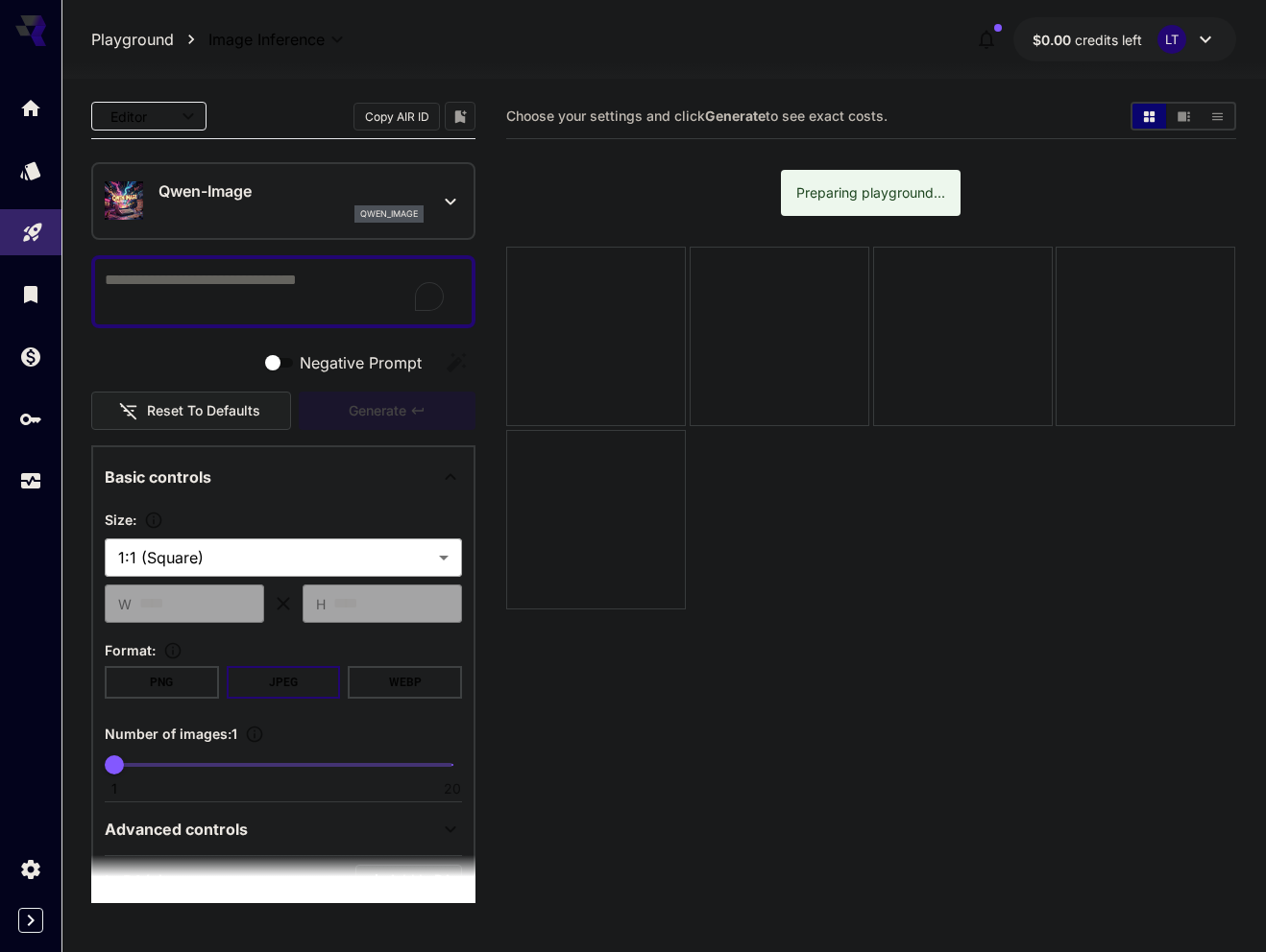
click at [281, 562] on body "**********" at bounding box center [633, 552] width 1266 height 1104
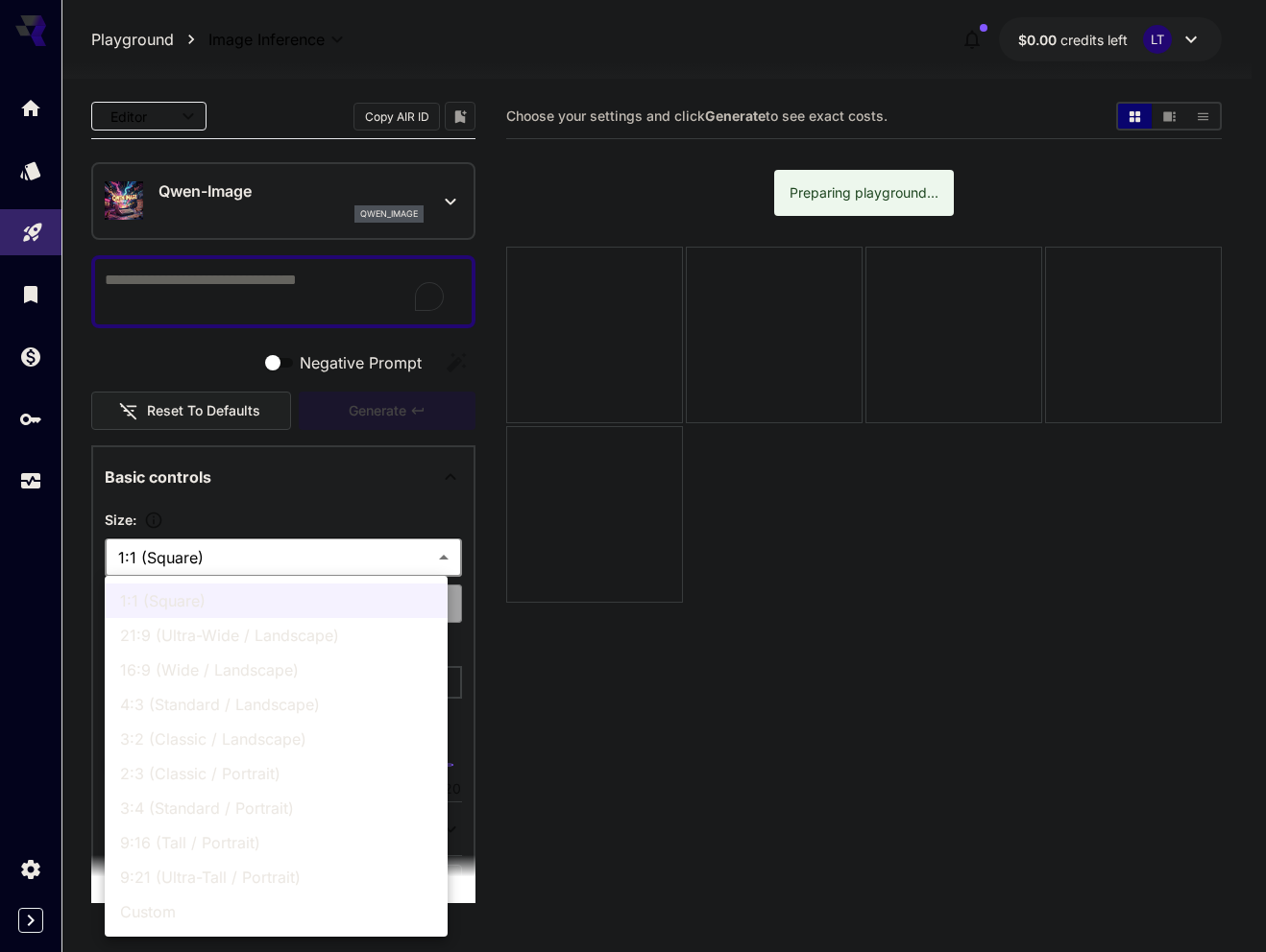
click at [212, 635] on span "21:9 (Ultra-Wide / Landscape)" at bounding box center [276, 636] width 313 height 23
type input "**********"
type input "****"
type input "***"
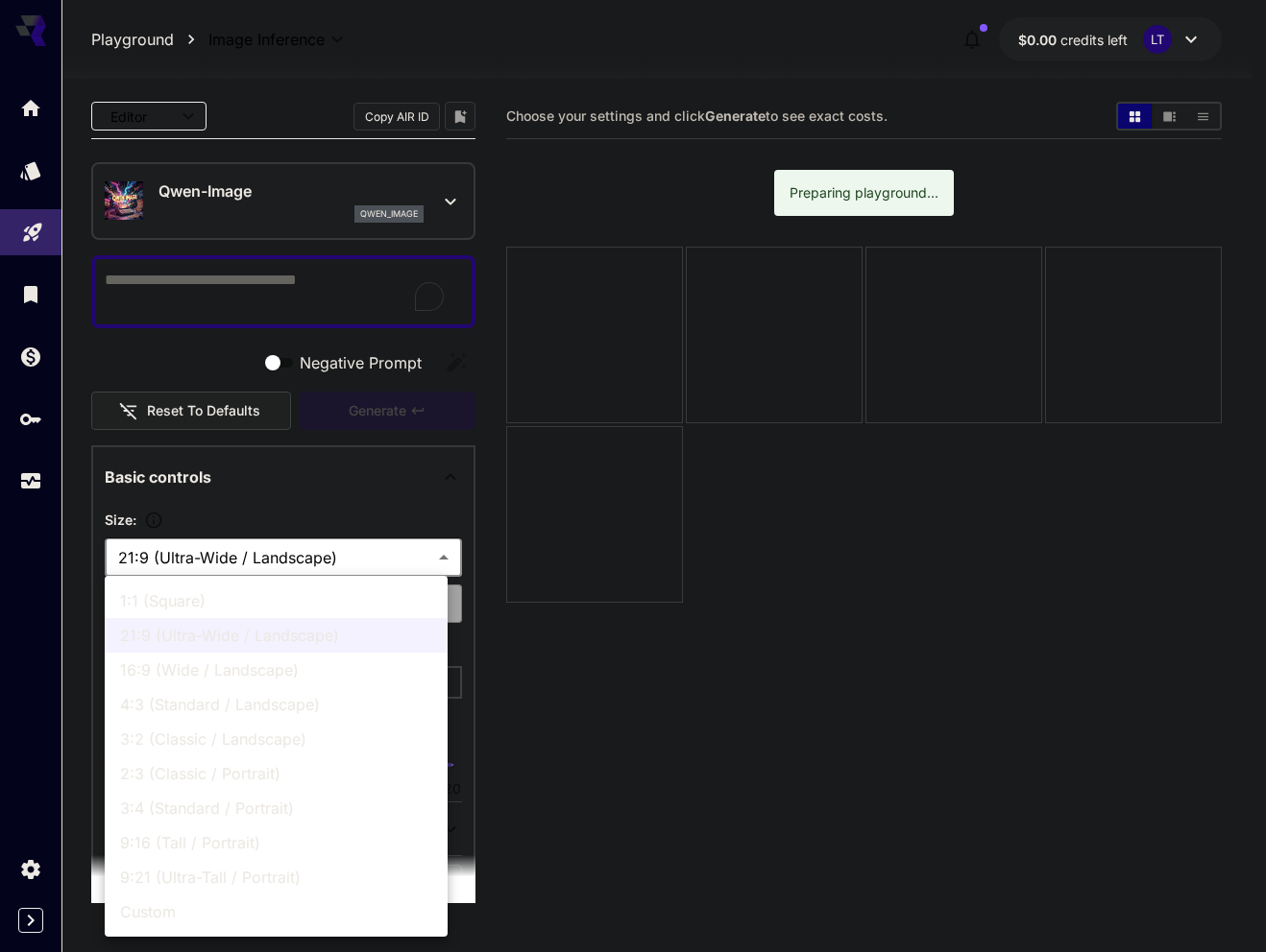
click at [274, 553] on body "**********" at bounding box center [633, 552] width 1266 height 1104
click at [212, 596] on span "1:1 (Square)" at bounding box center [276, 601] width 313 height 23
type input "**********"
type input "****"
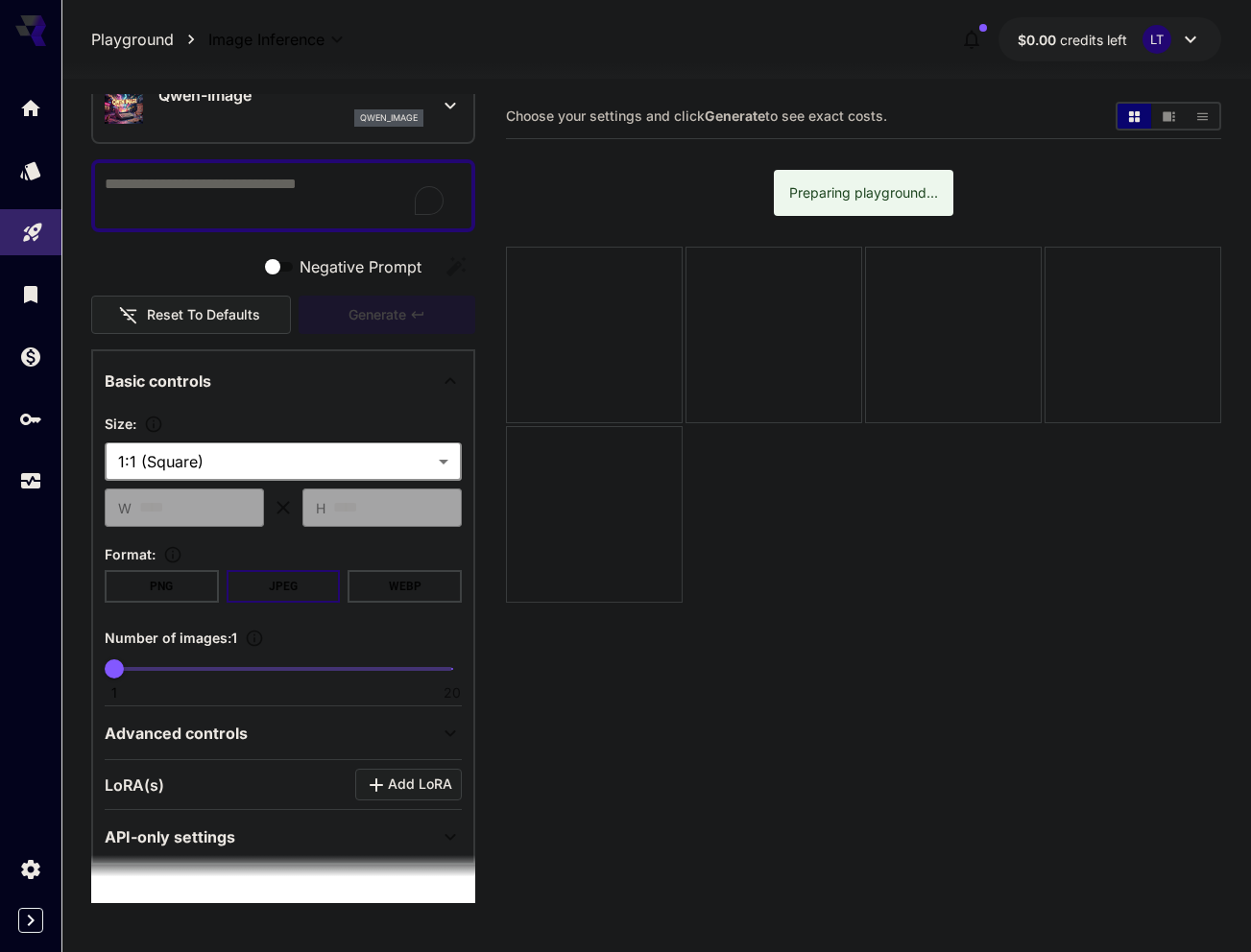
scroll to position [105, 0]
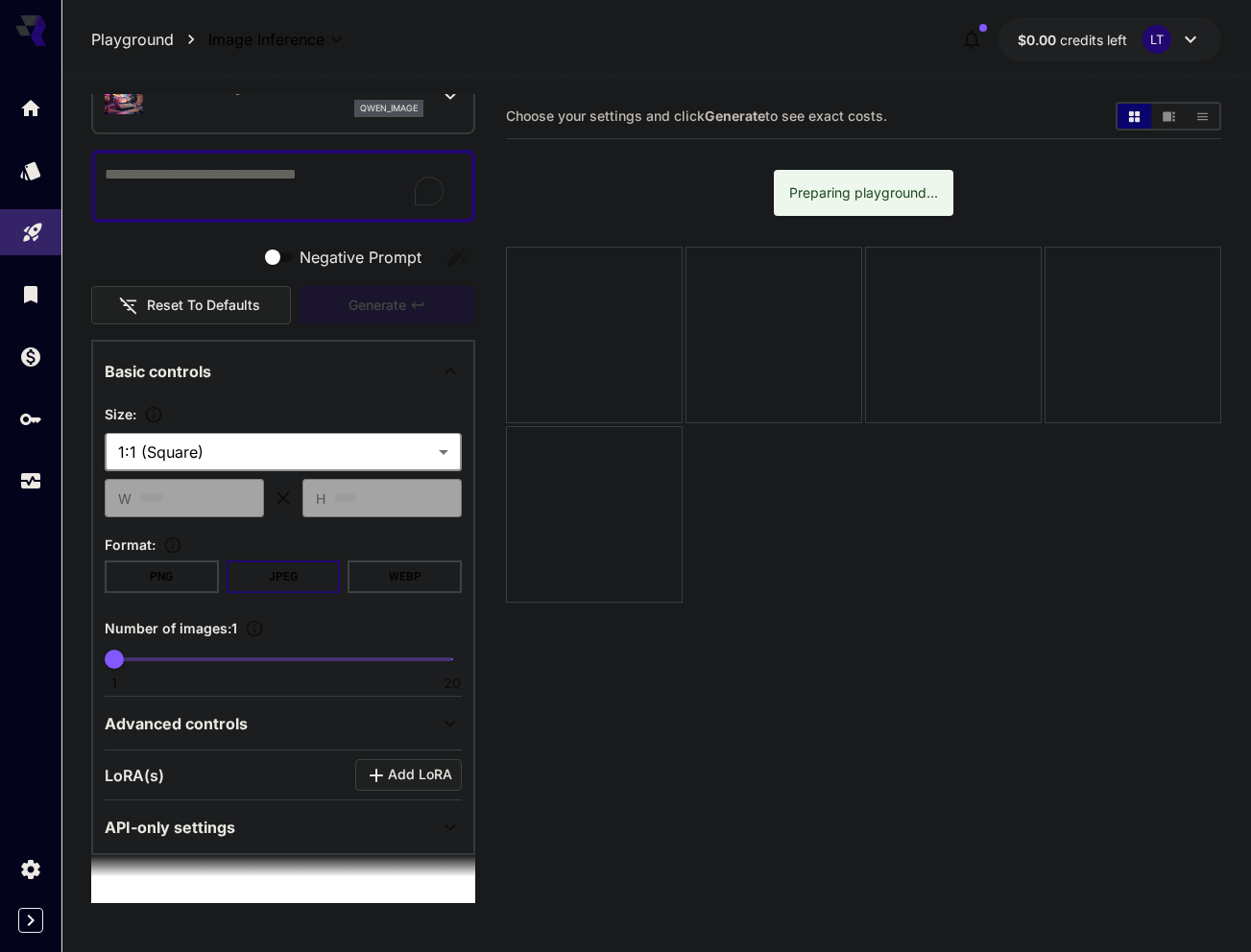
click at [397, 722] on div "Advanced controls" at bounding box center [271, 724] width 334 height 23
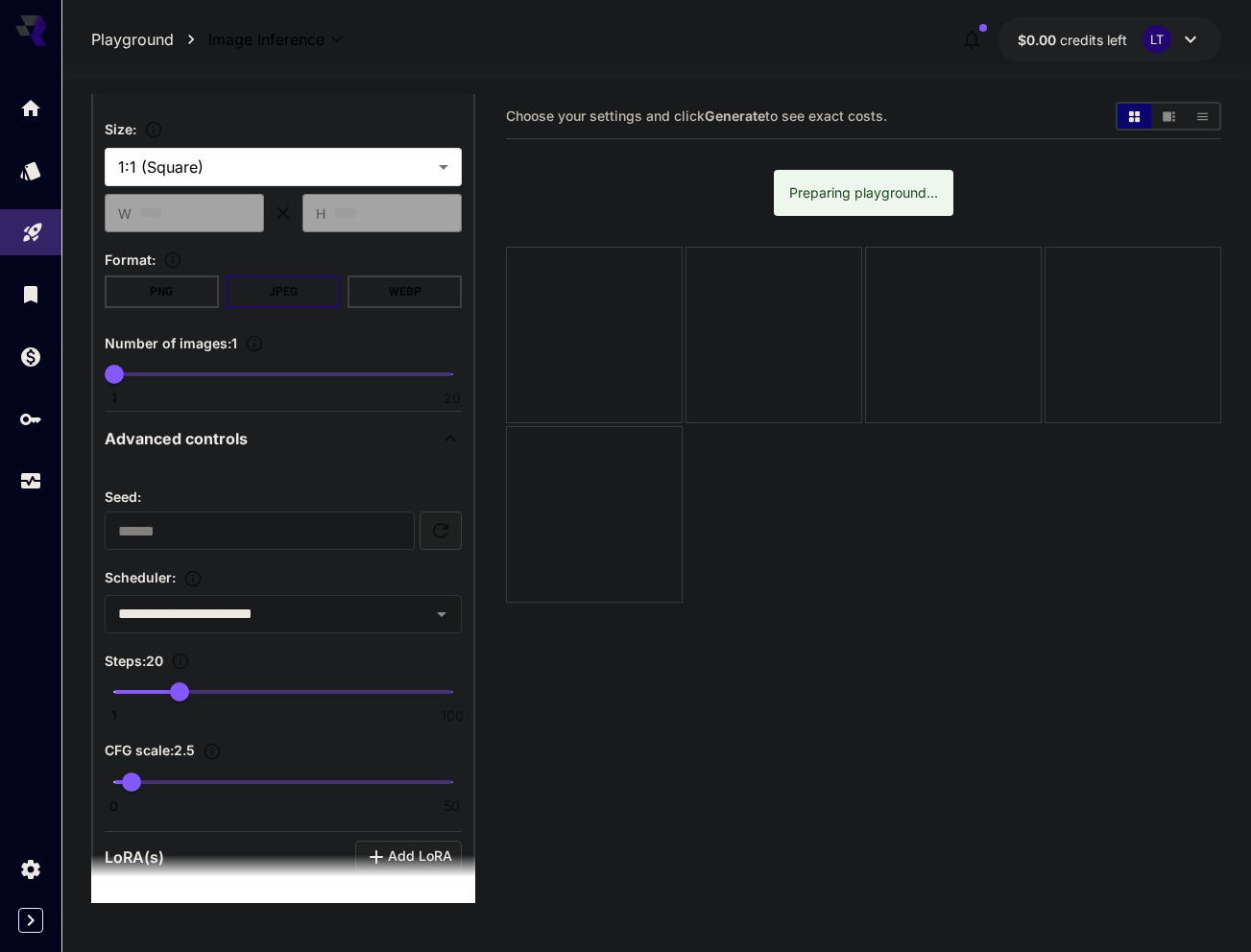
scroll to position [393, 0]
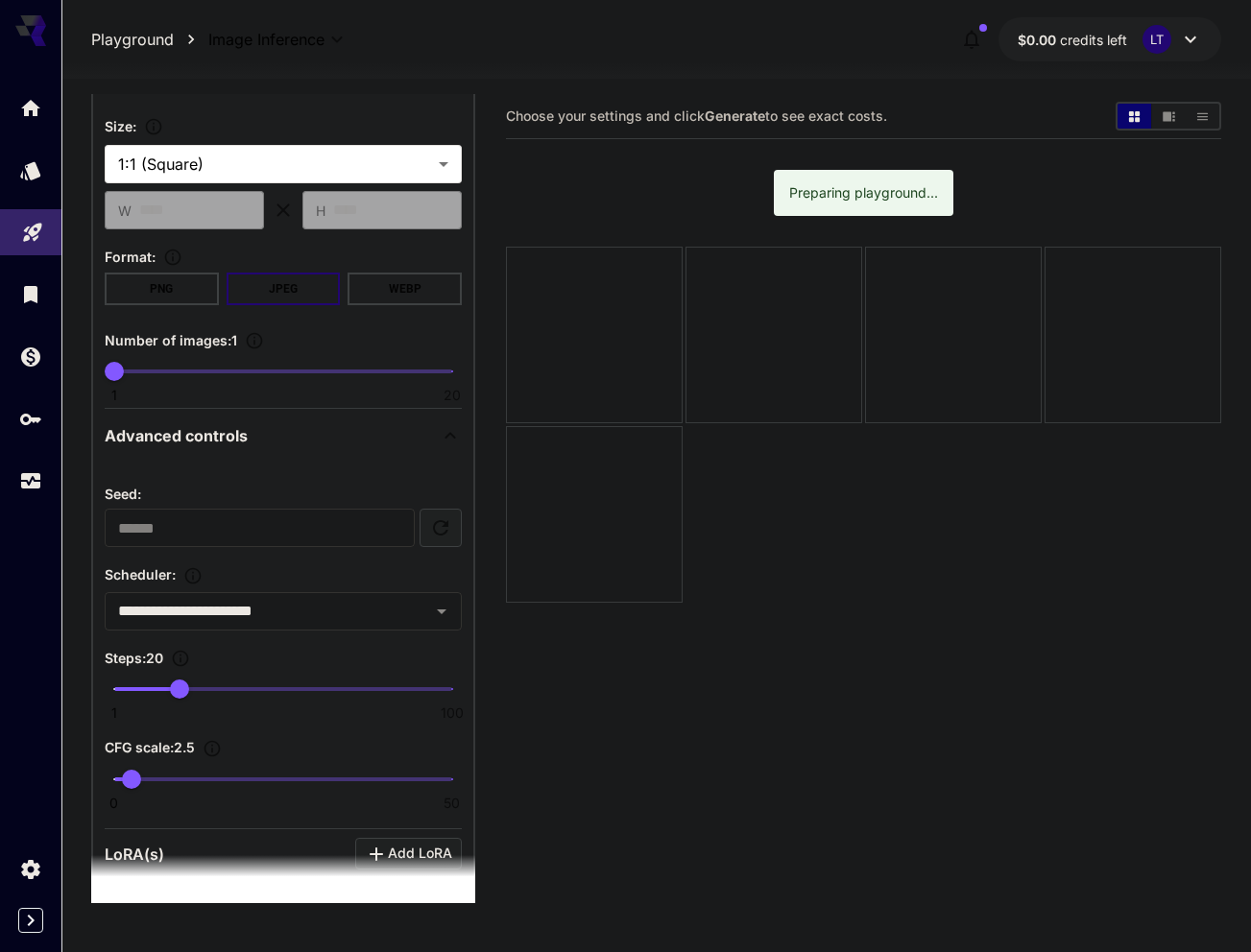
click at [438, 431] on icon at bounding box center [450, 436] width 23 height 23
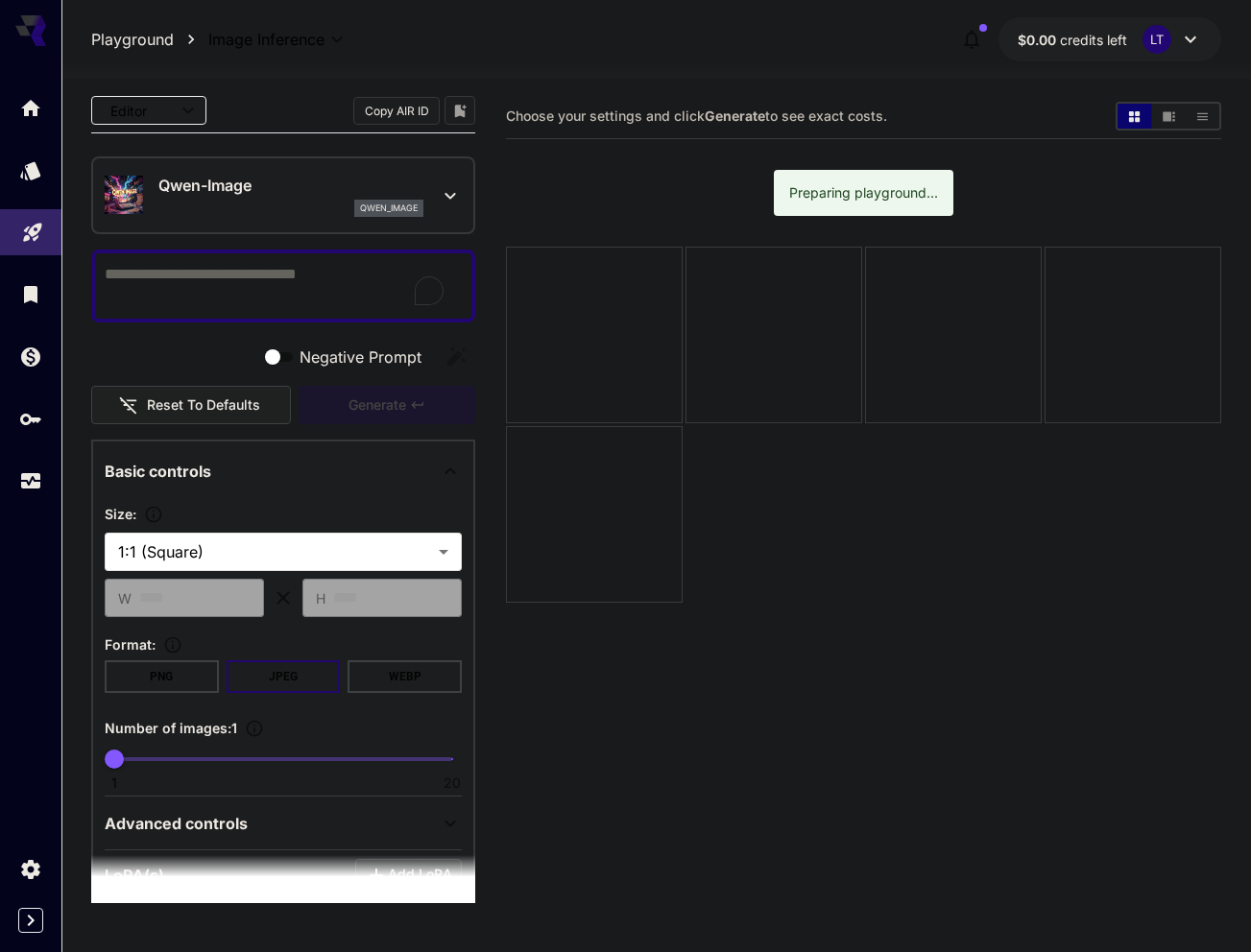
scroll to position [0, 0]
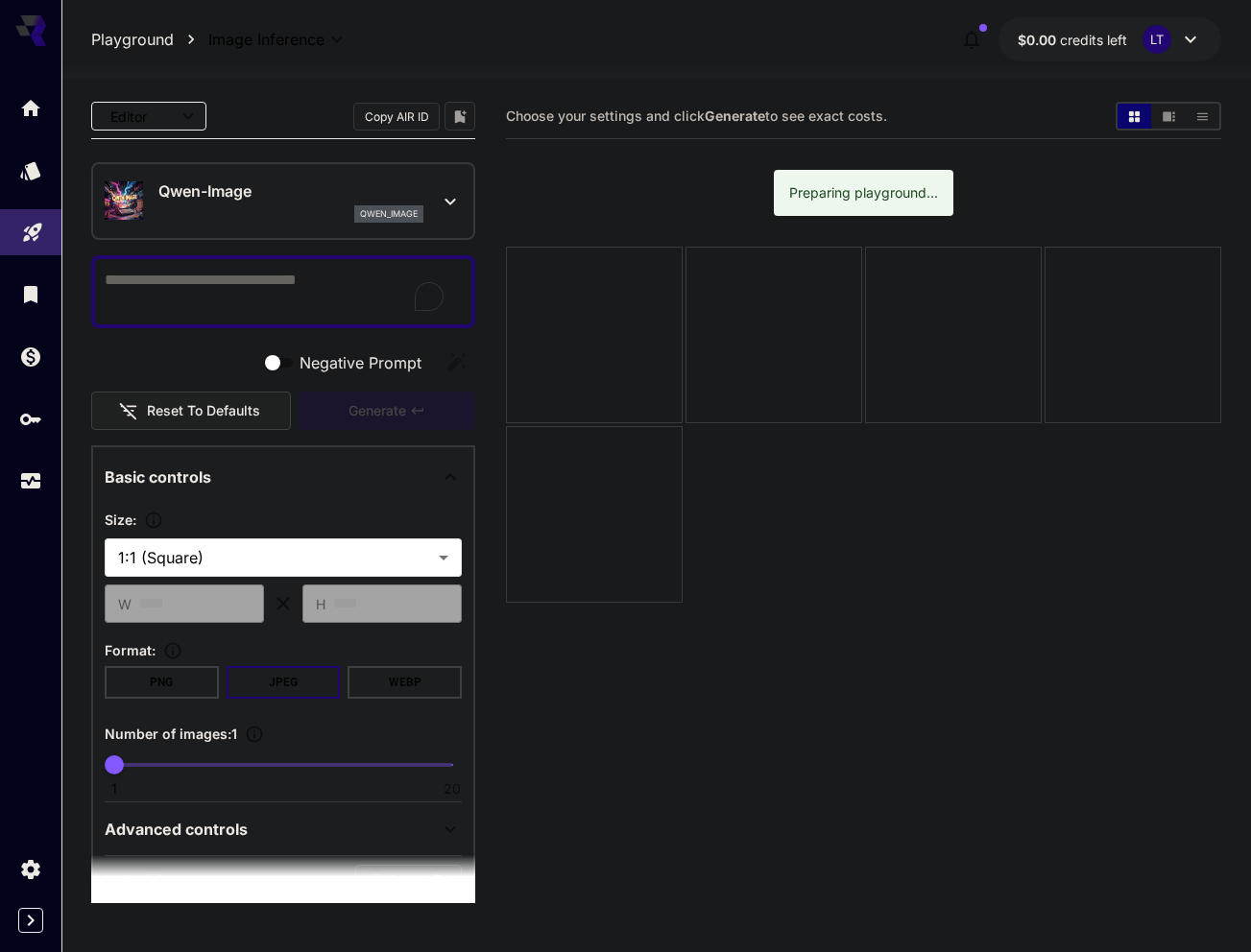
click at [444, 201] on icon at bounding box center [449, 202] width 11 height 7
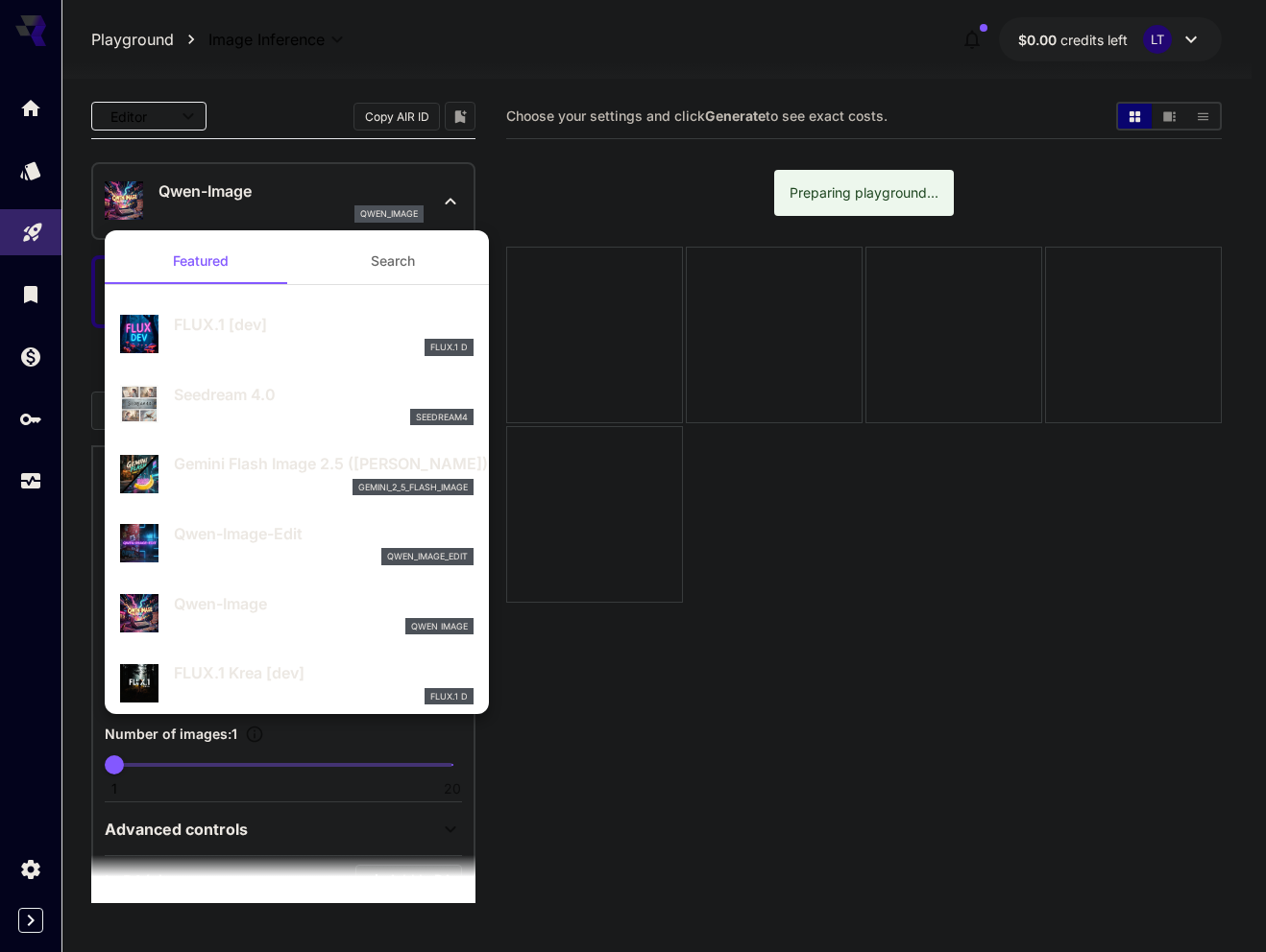
click at [329, 472] on p "Gemini Flash Image 2.5 (Nano Banana)" at bounding box center [323, 464] width 300 height 23
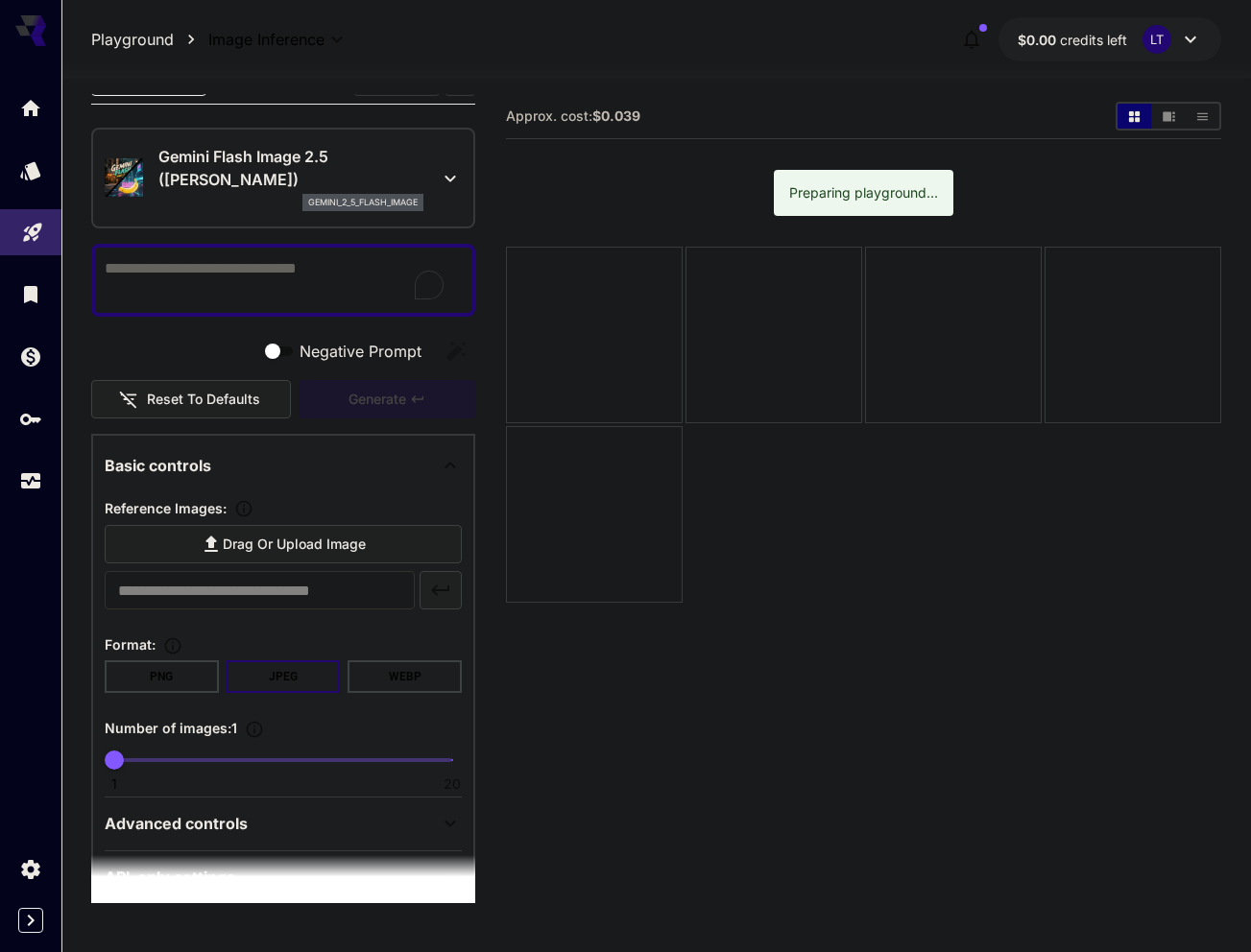
scroll to position [85, 0]
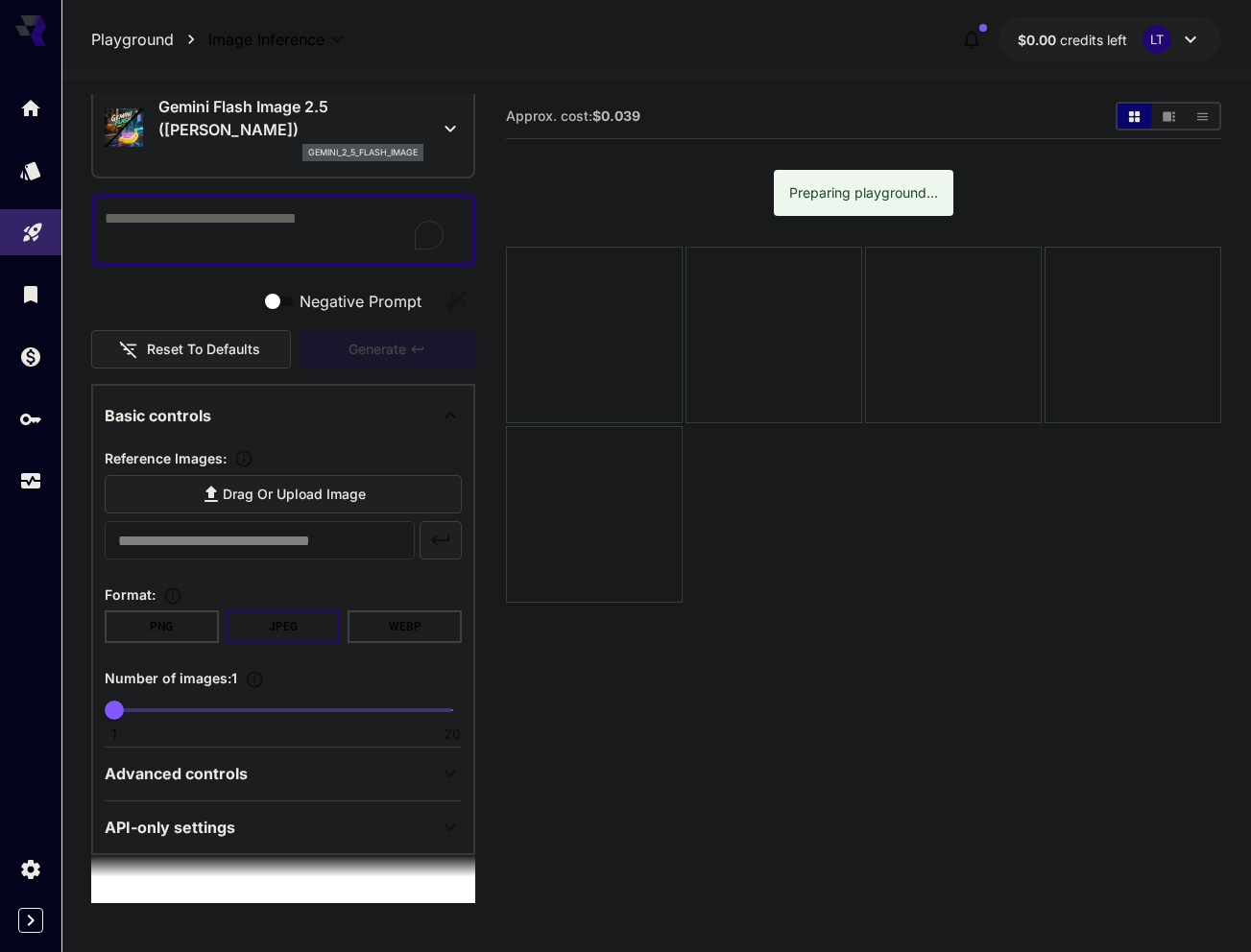
click at [321, 807] on div "API-only settings Display Cost : Display cost in response Output Format : URL ​…" at bounding box center [283, 827] width 357 height 52
click at [331, 826] on div "API-only settings" at bounding box center [271, 828] width 334 height 23
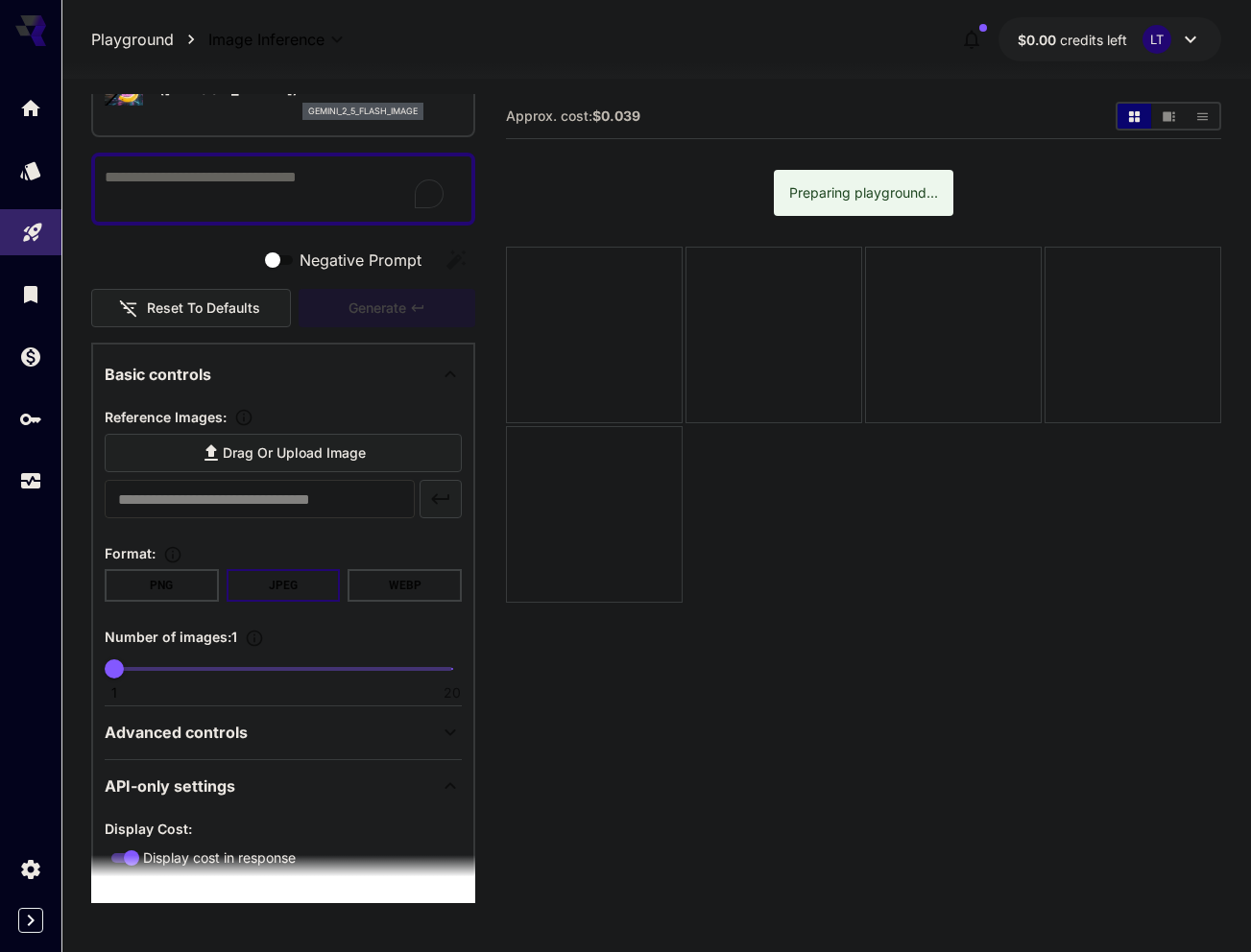
scroll to position [342, 0]
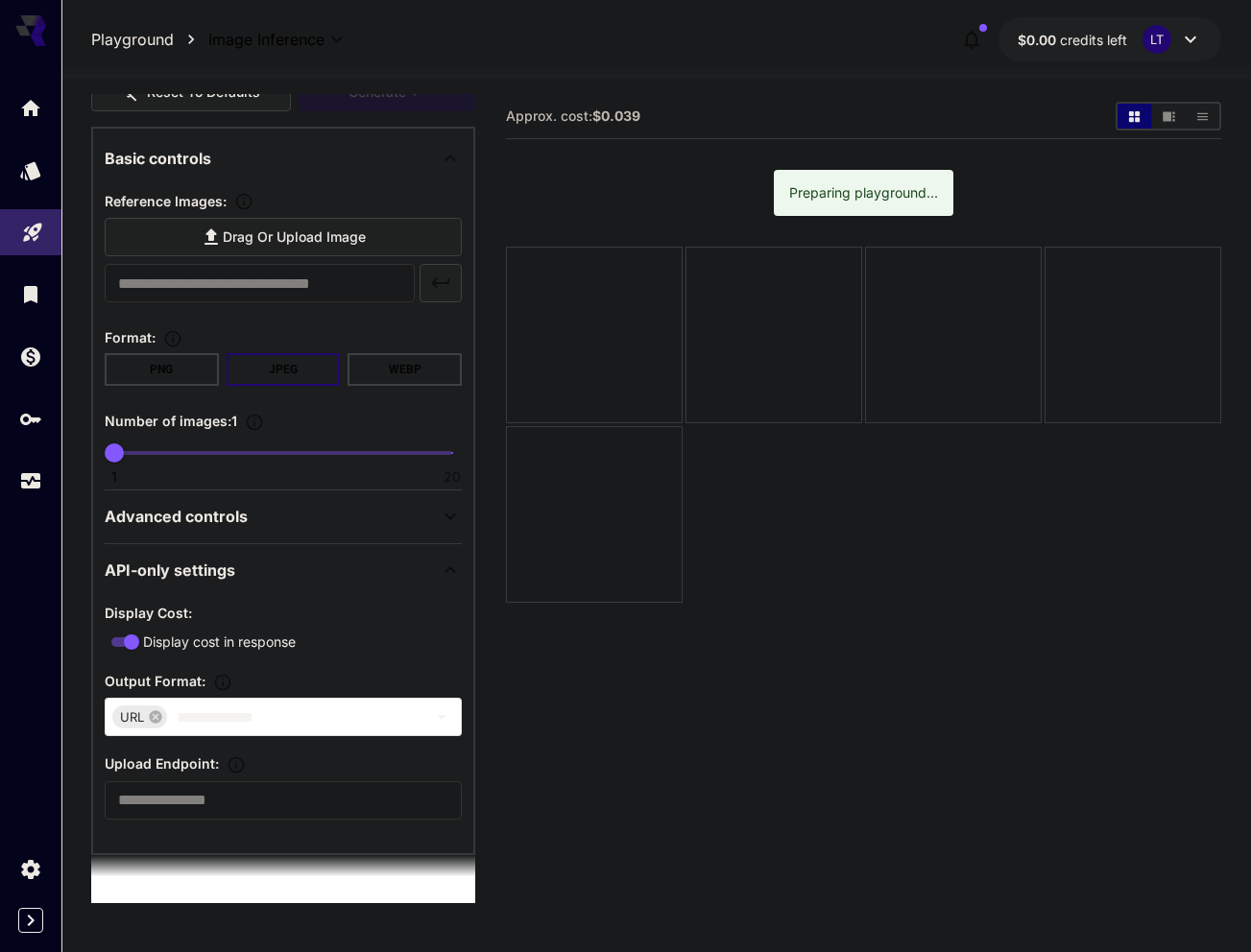
click at [444, 569] on icon at bounding box center [449, 569] width 11 height 7
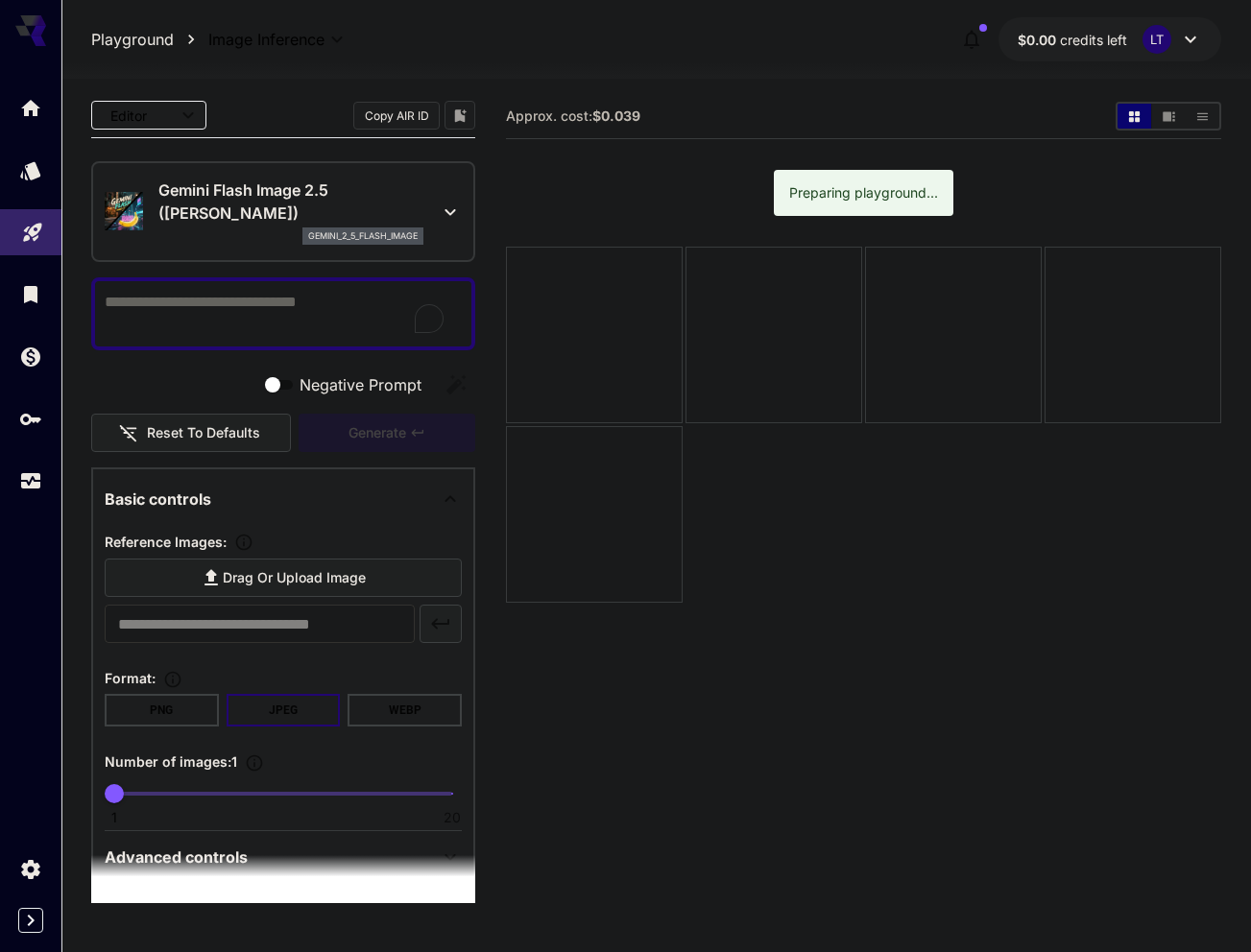
scroll to position [0, 0]
click at [254, 304] on textarea "Negative Prompt" at bounding box center [283, 314] width 357 height 46
paste textarea "**********"
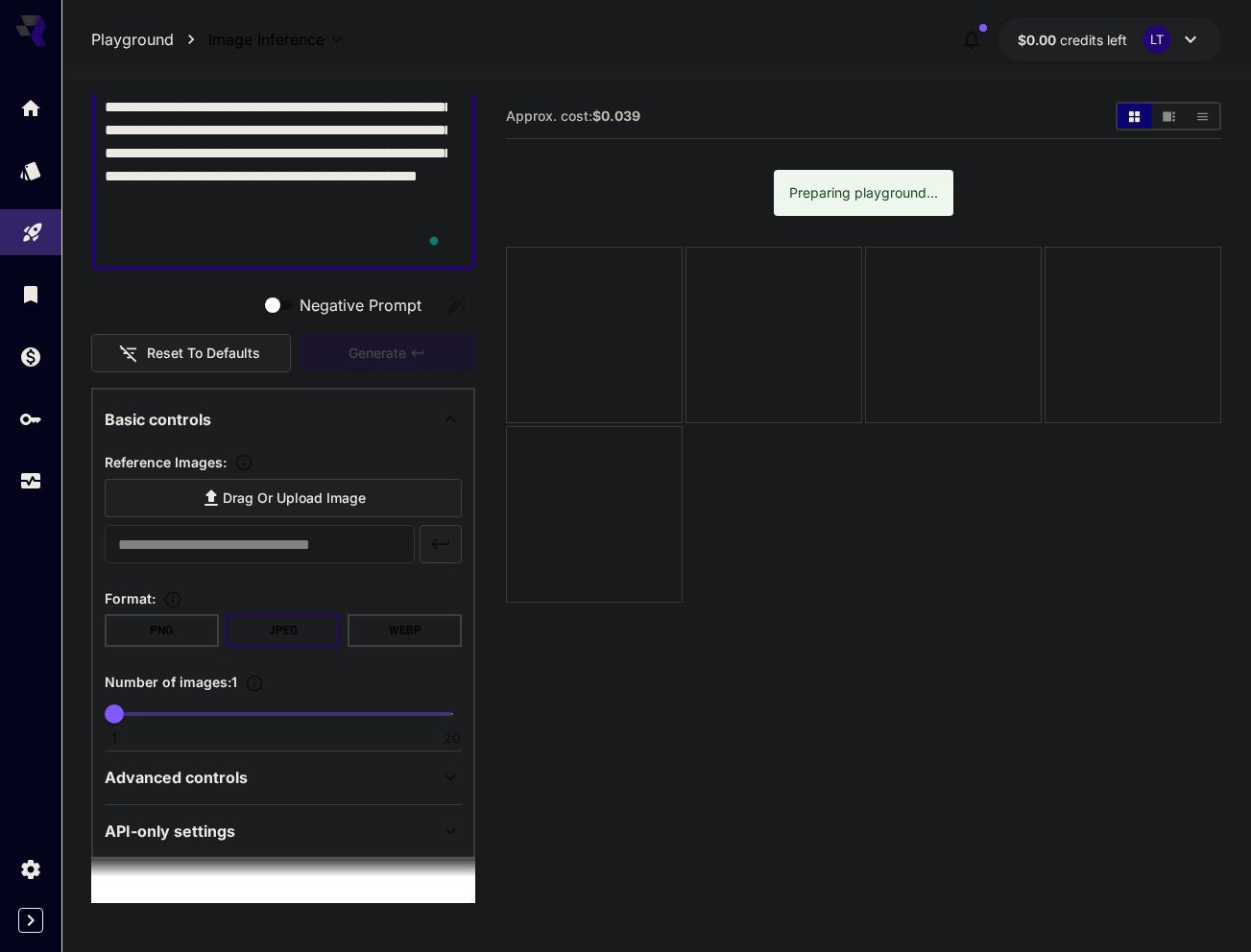
scroll to position [292, 0]
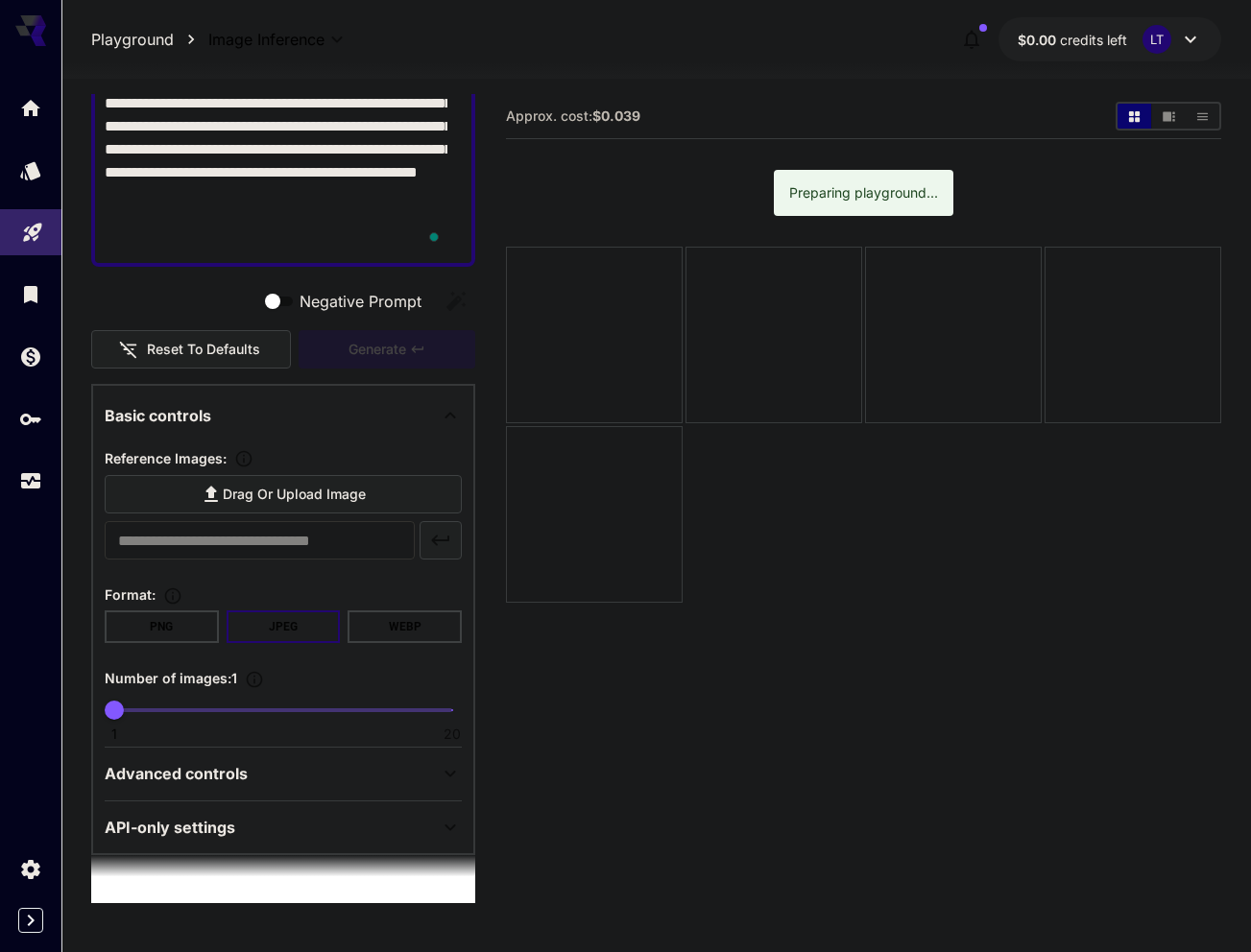
type textarea "**********"
click at [284, 496] on span "Drag or upload image" at bounding box center [294, 495] width 143 height 24
click at [0, 0] on input "Drag or upload image" at bounding box center [0, 0] width 0 height 0
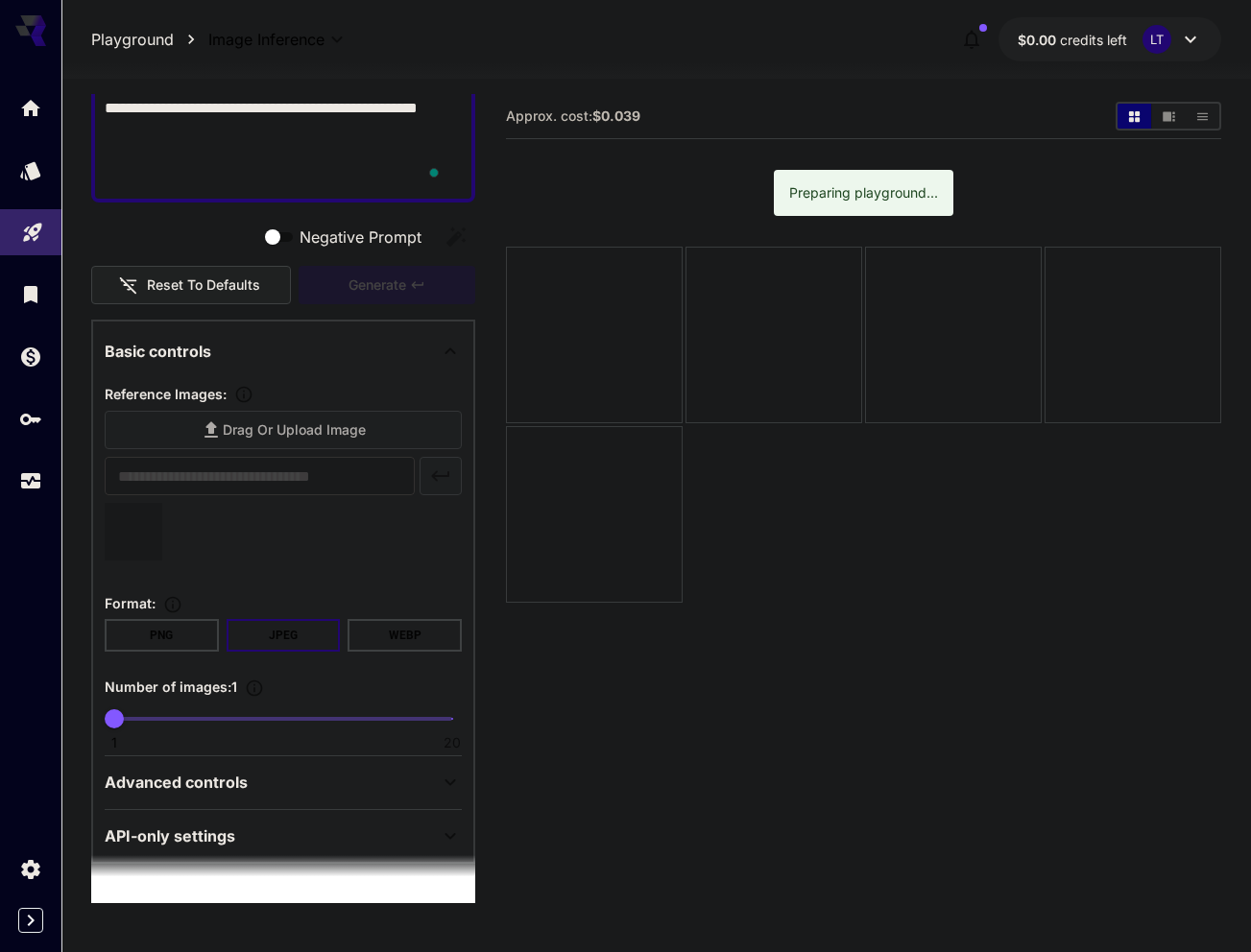
scroll to position [365, 0]
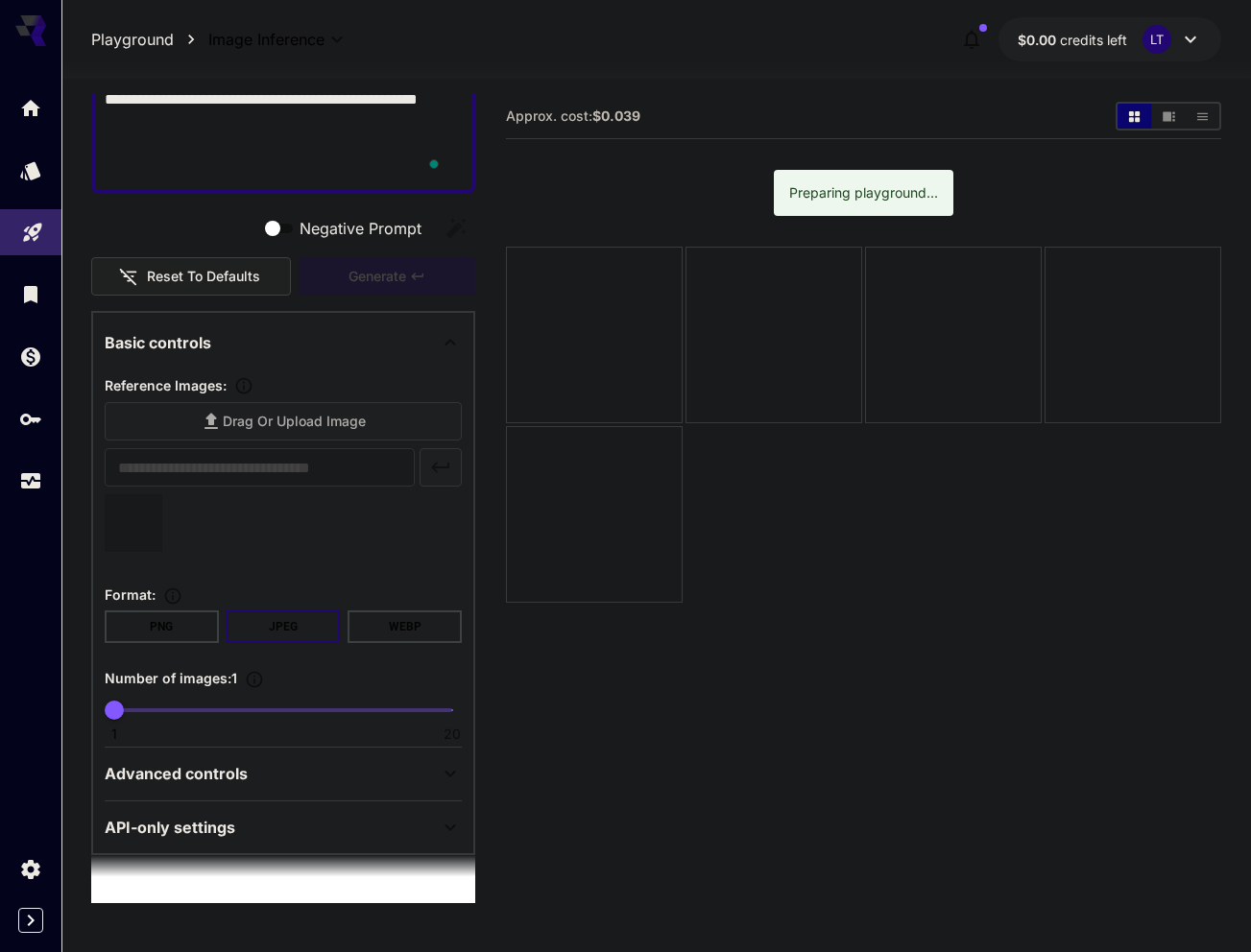
type input "**********"
click at [536, 867] on section "Approx. cost: $0.039 Preparing playground..." at bounding box center [863, 569] width 715 height 952
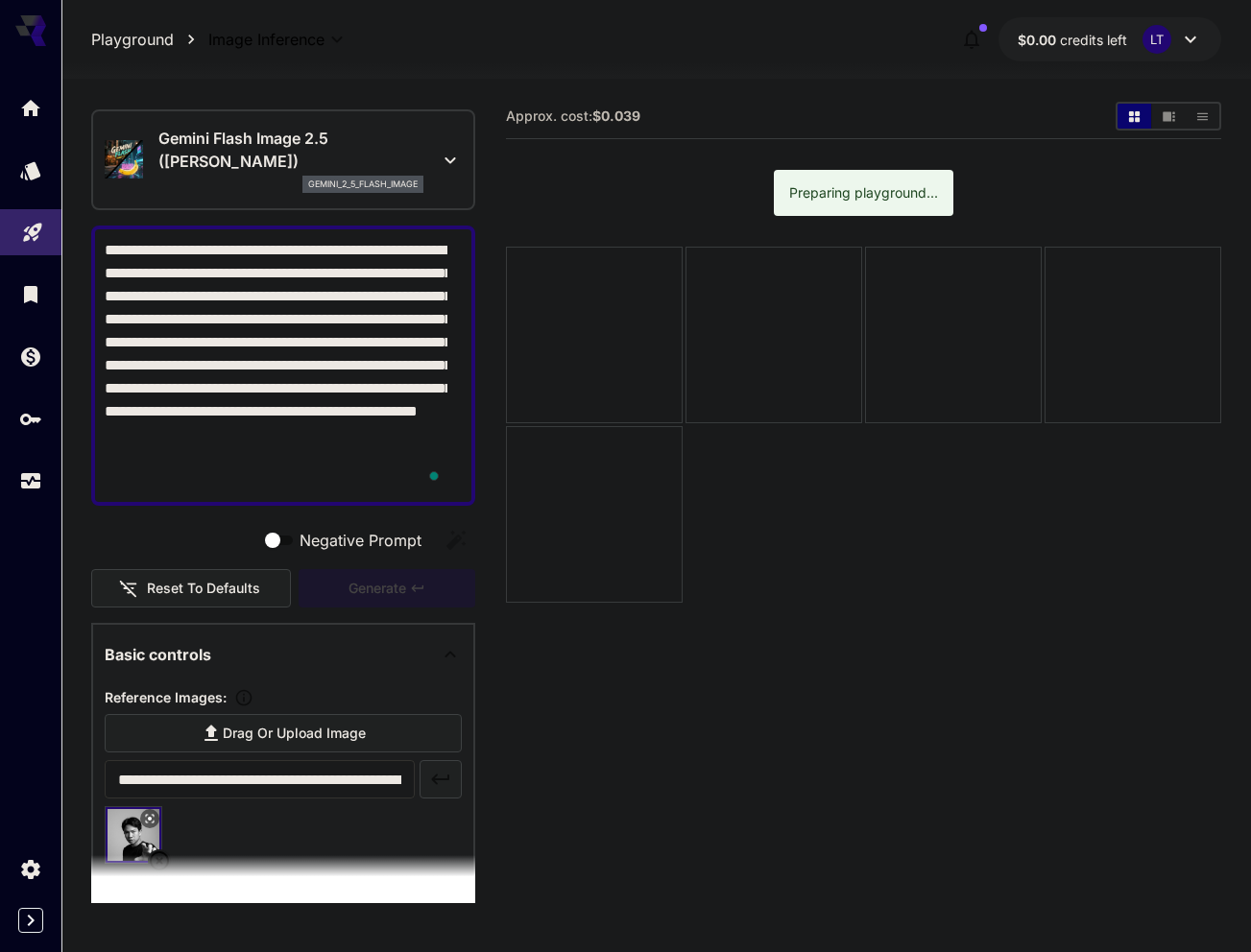
scroll to position [0, 0]
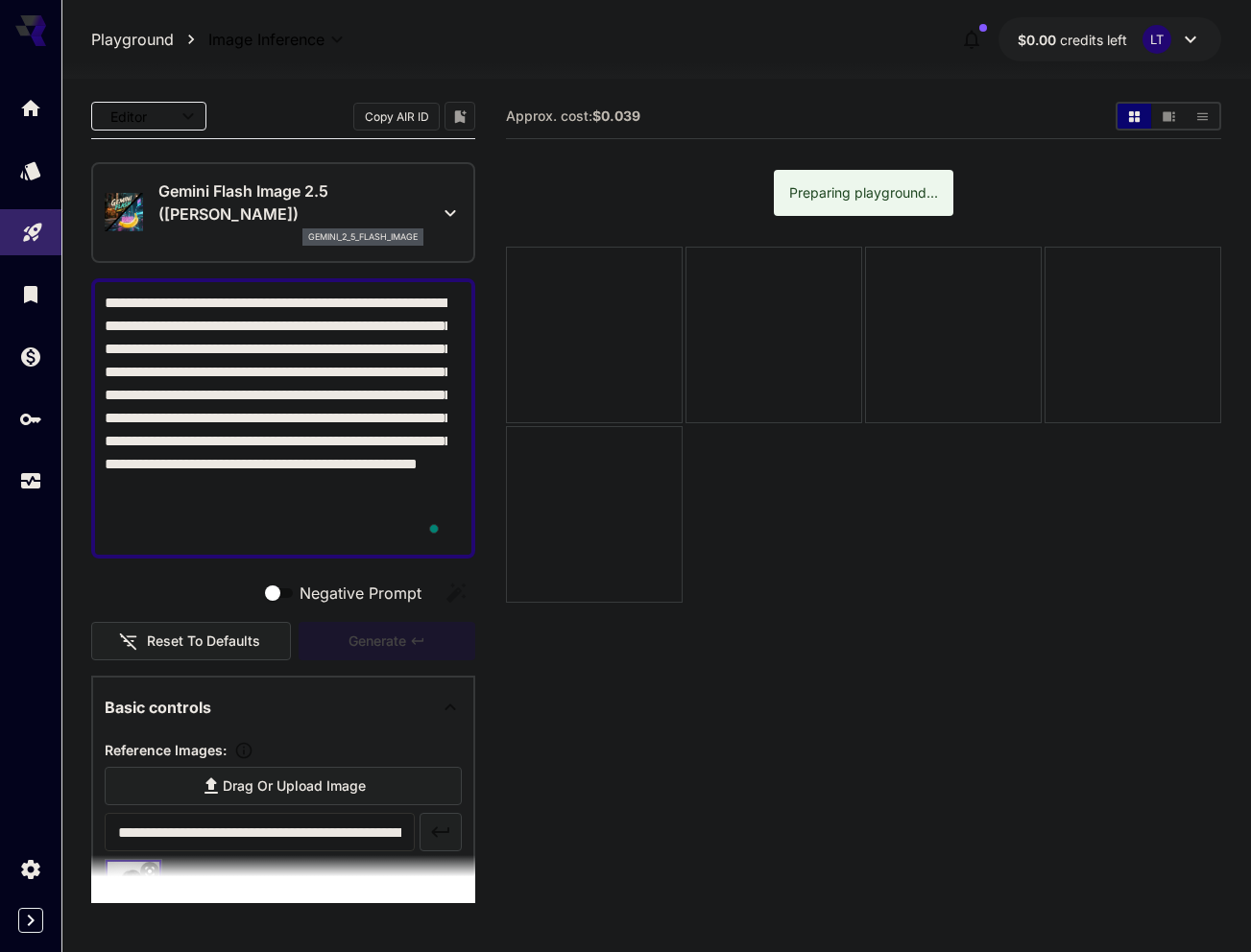
click at [438, 224] on icon at bounding box center [450, 213] width 23 height 23
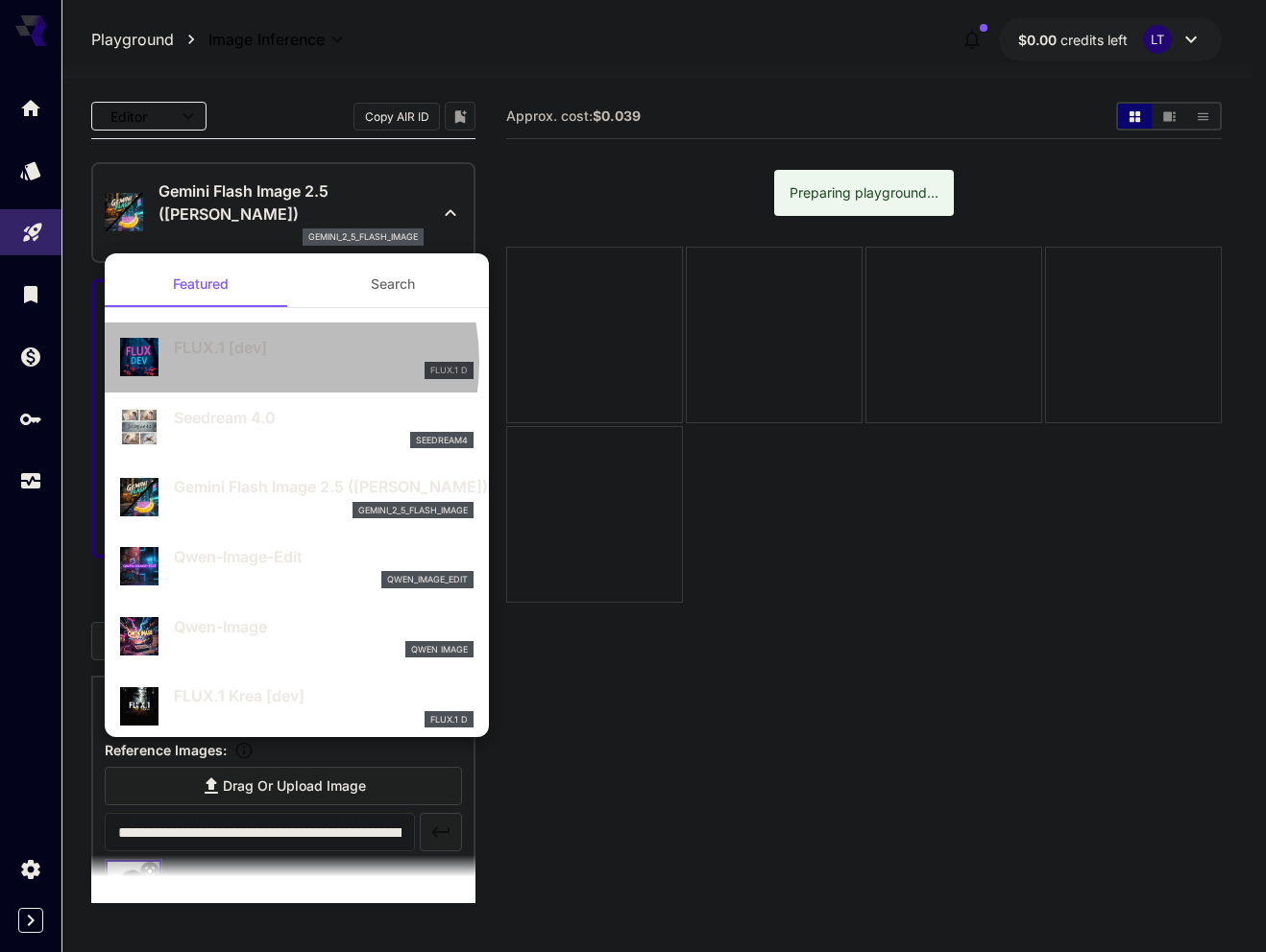
click at [250, 362] on div "FLUX.1 D" at bounding box center [323, 371] width 300 height 18
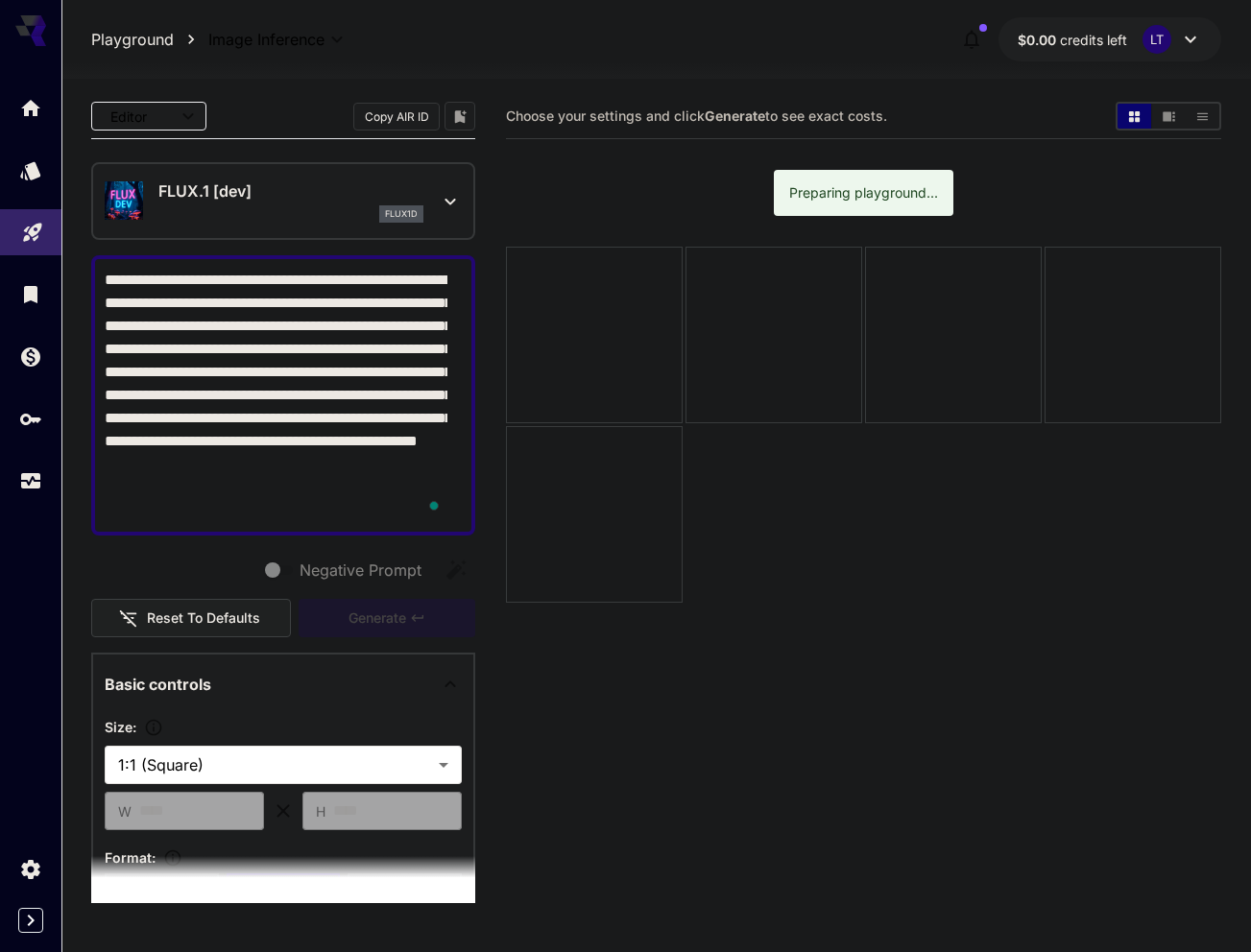
click at [438, 209] on icon at bounding box center [450, 202] width 23 height 23
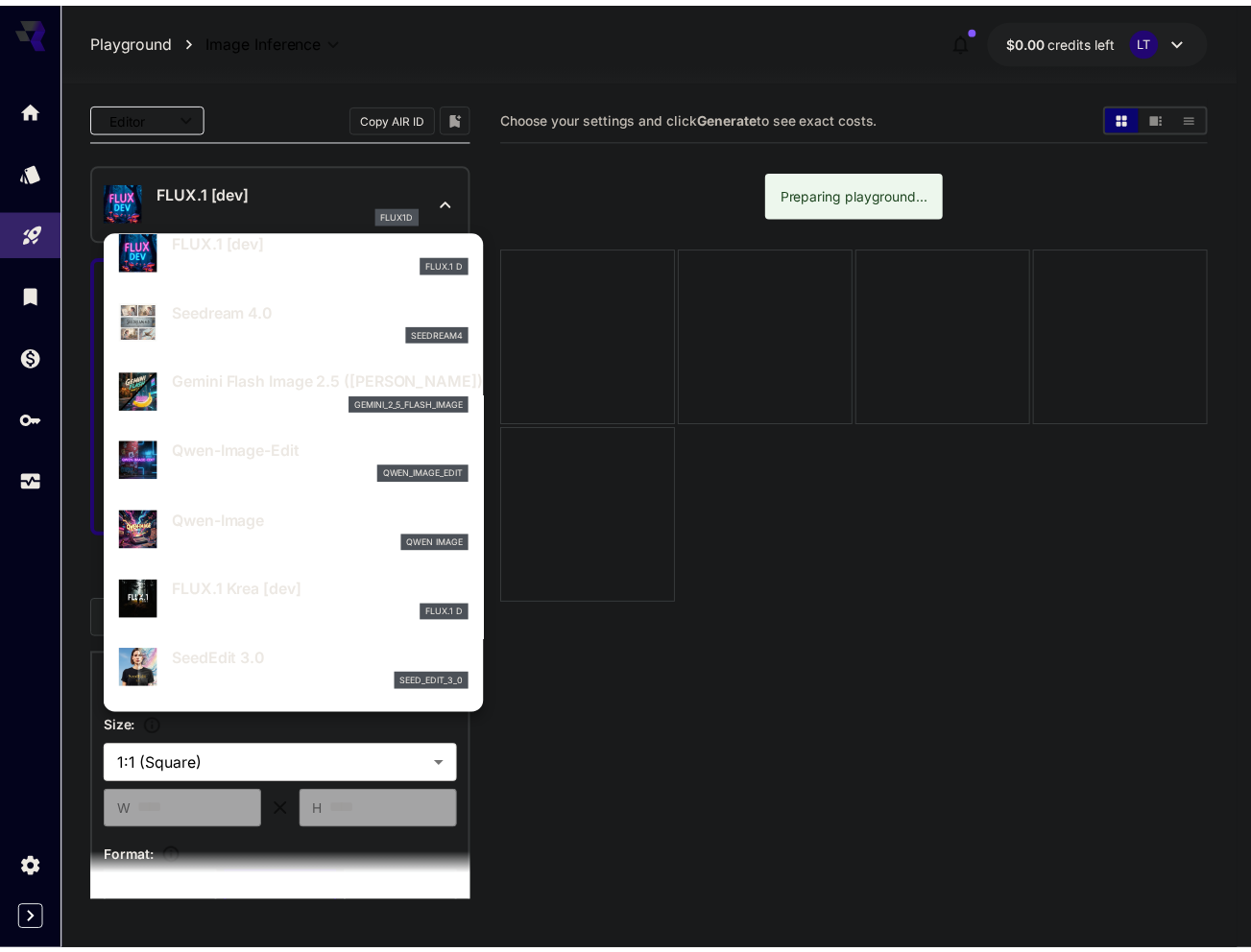
scroll to position [96, 0]
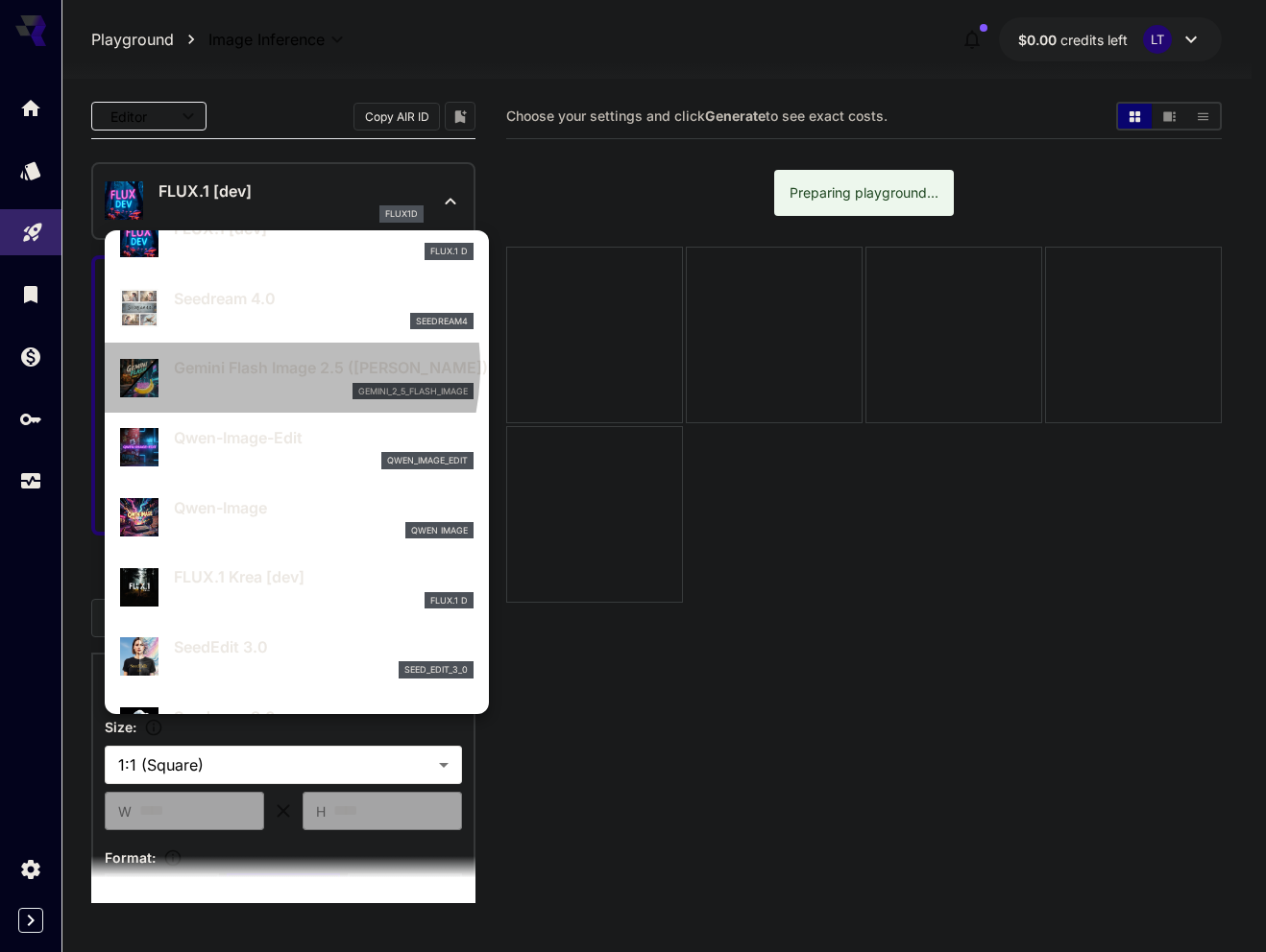
click at [232, 367] on p "Gemini Flash Image 2.5 (Nano Banana)" at bounding box center [323, 368] width 300 height 23
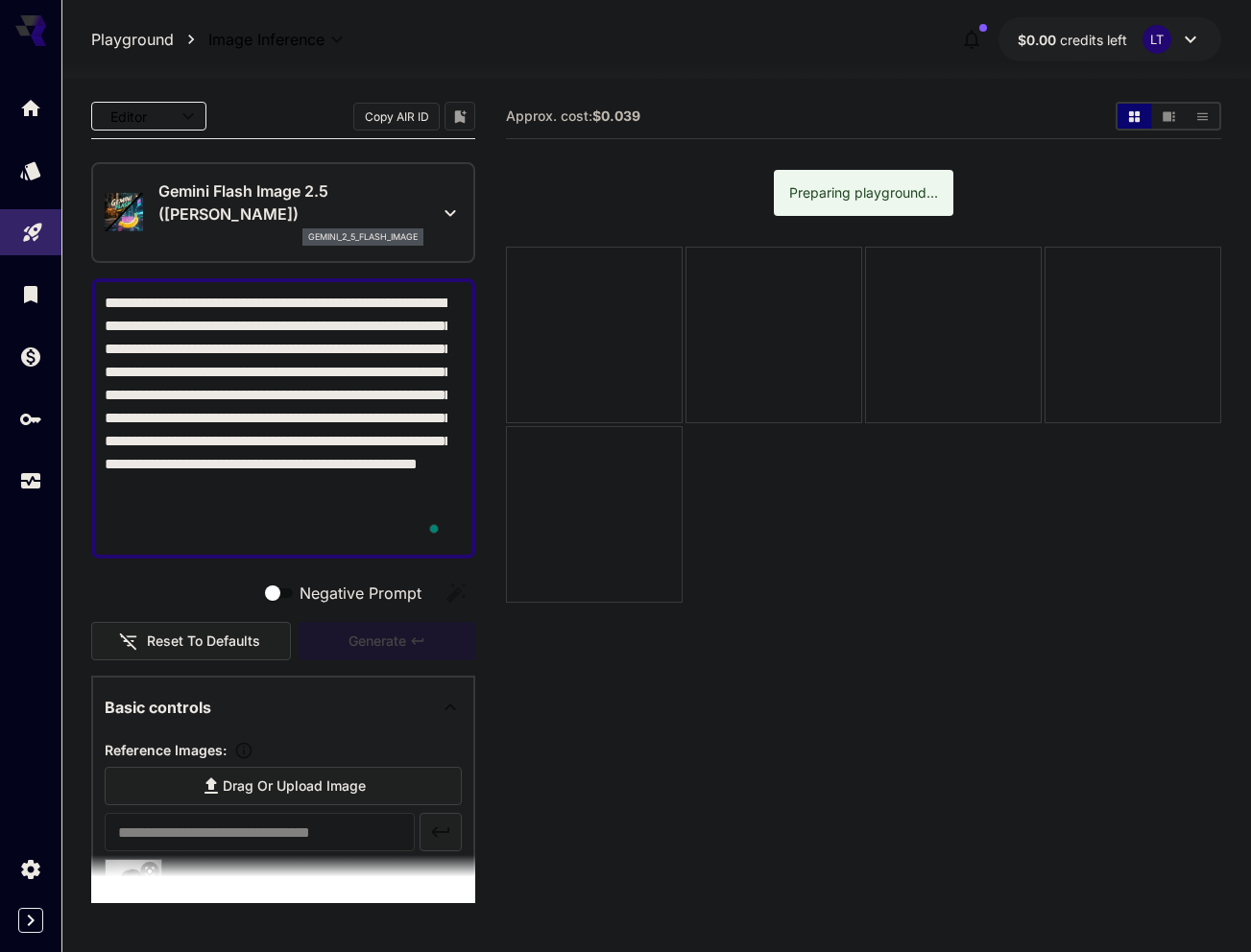
click at [426, 193] on div "Gemini Flash Image 2.5 (Nano Banana) gemini_2_5_flash_image" at bounding box center [283, 213] width 357 height 82
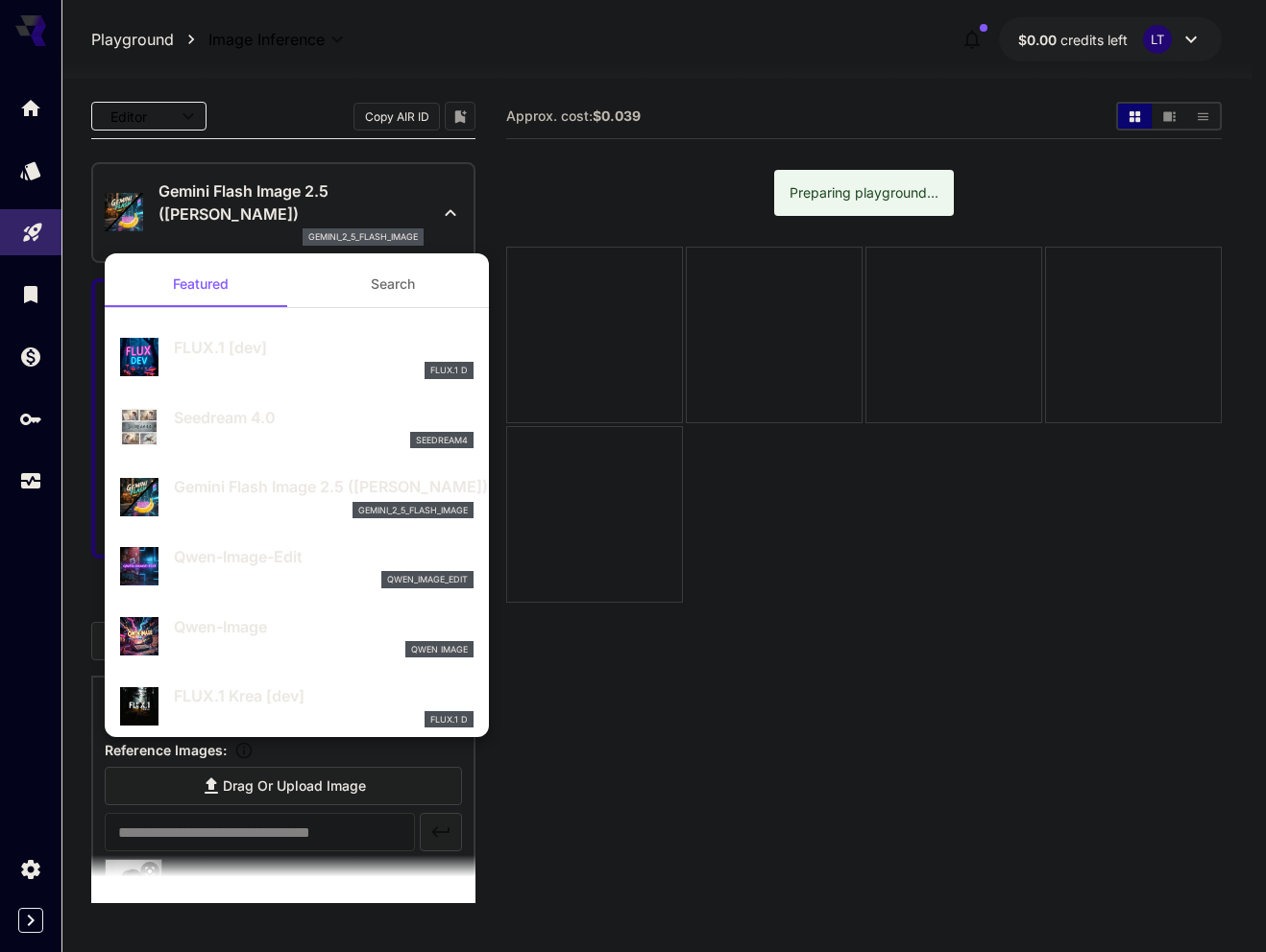
click at [208, 628] on p "Qwen-Image" at bounding box center [323, 627] width 300 height 23
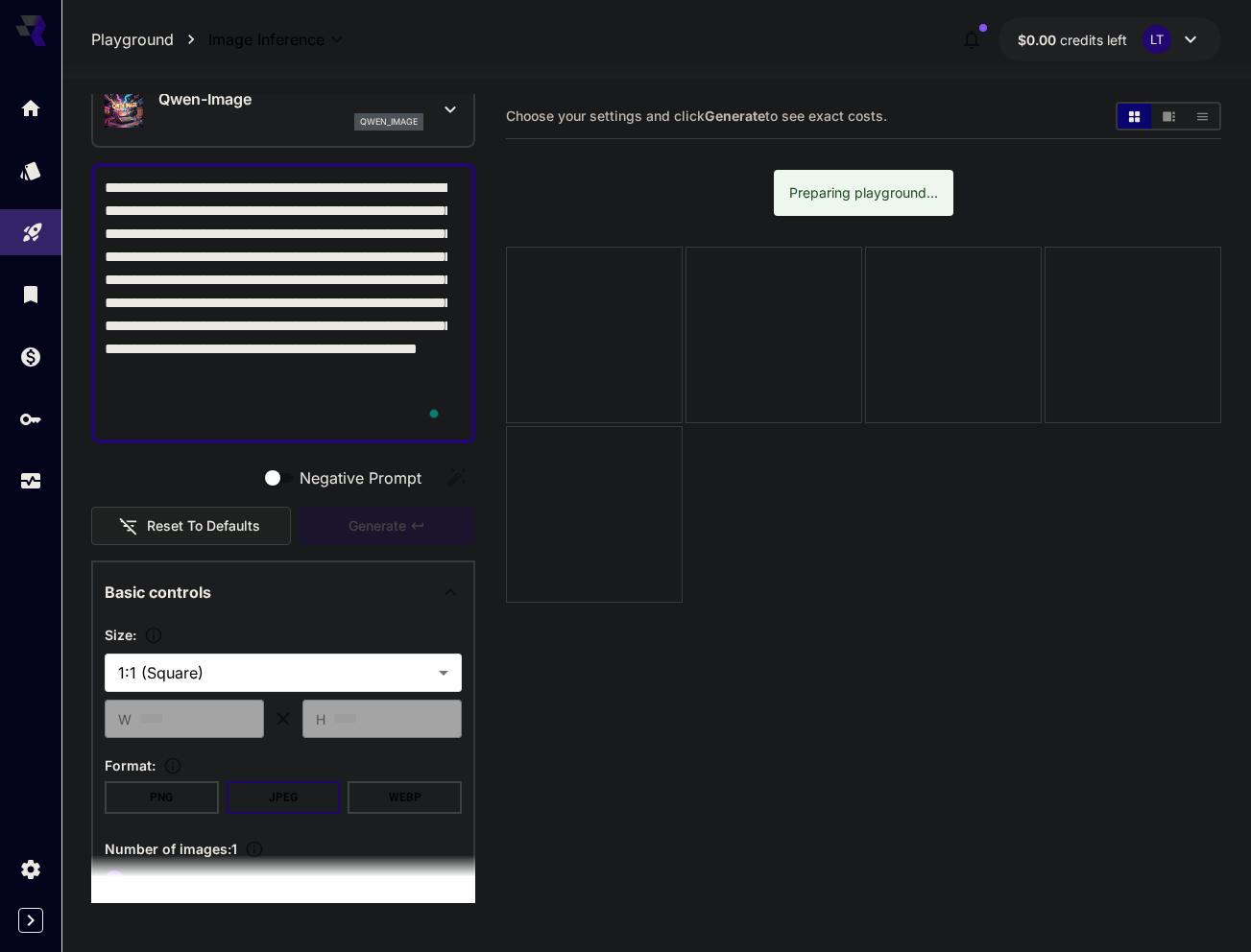
scroll to position [96, 0]
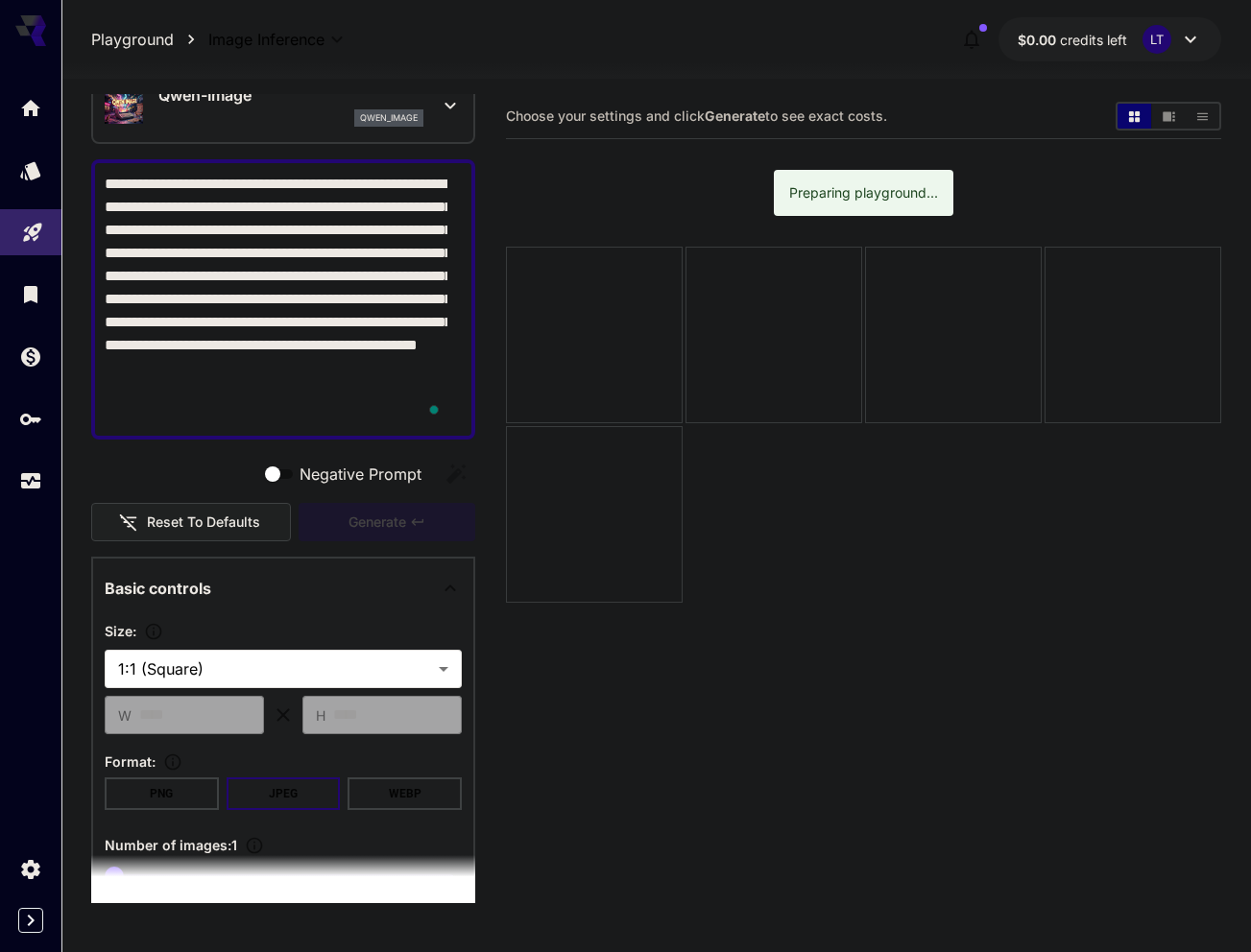
click at [356, 518] on div "Generate" at bounding box center [387, 522] width 177 height 39
click at [595, 115] on span "Choose your settings and click Generate to see exact costs." at bounding box center [696, 115] width 381 height 17
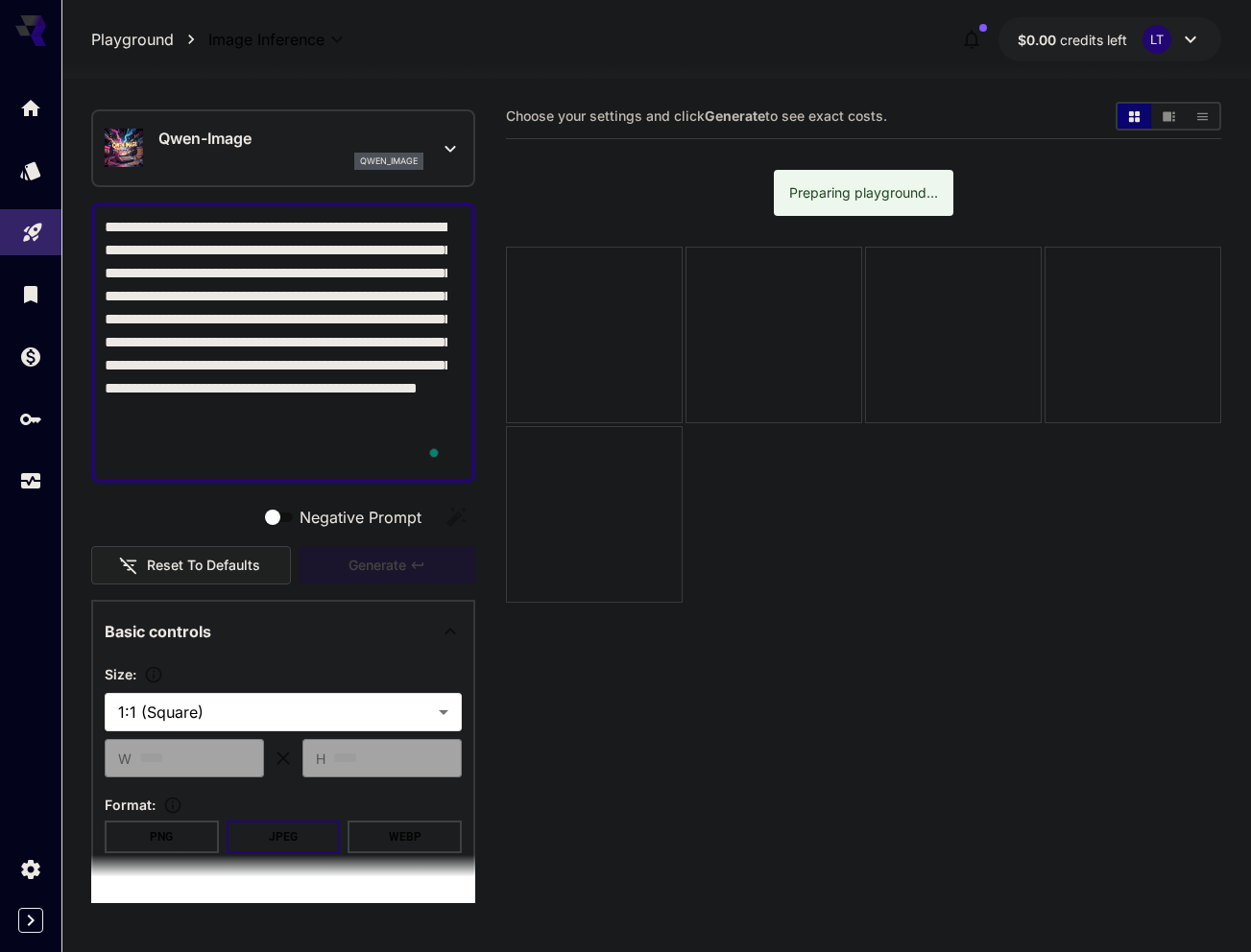
scroll to position [0, 0]
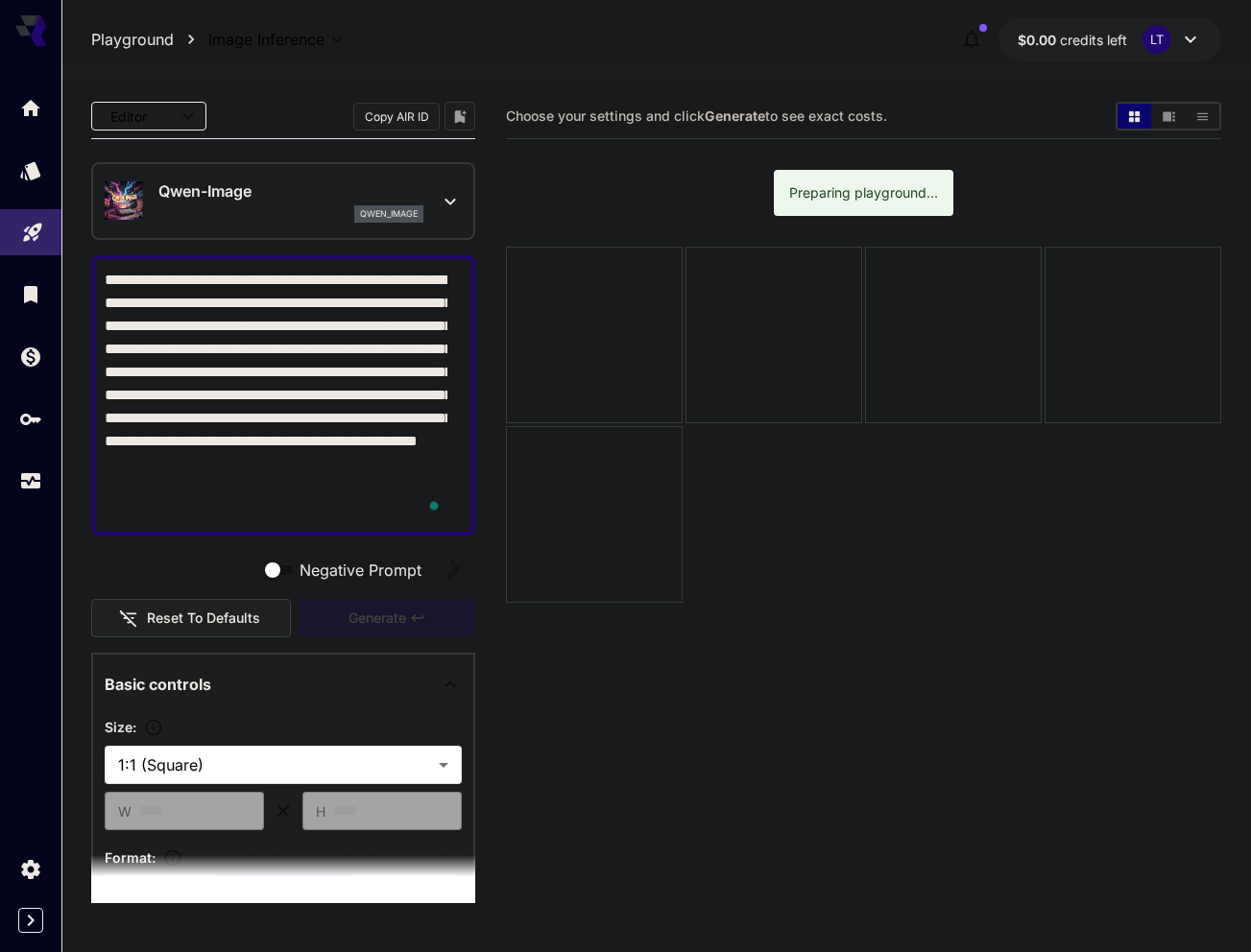
click at [438, 202] on icon at bounding box center [450, 202] width 23 height 23
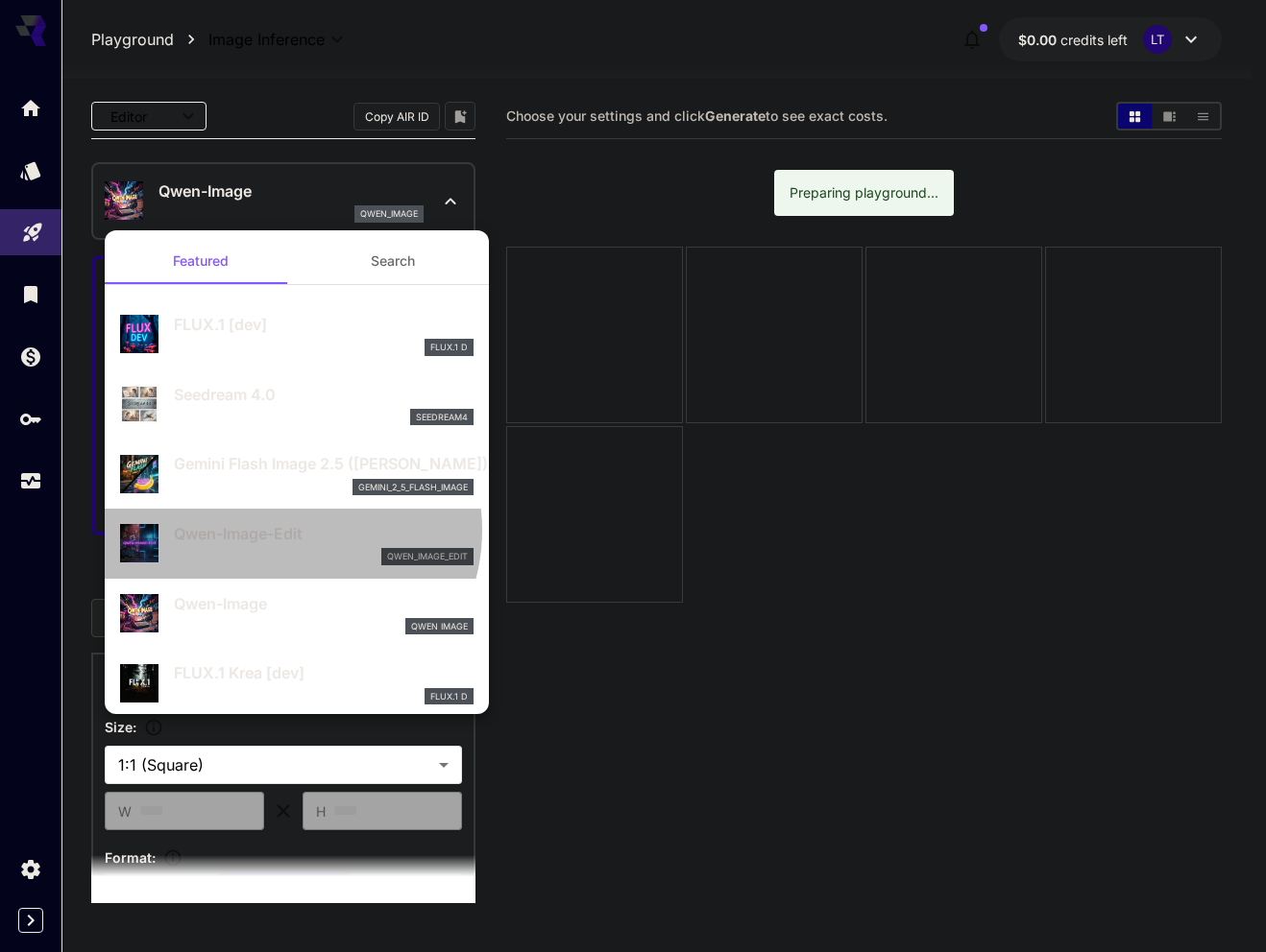
click at [288, 530] on p "Qwen-Image-Edit" at bounding box center [323, 534] width 300 height 23
type input "*"
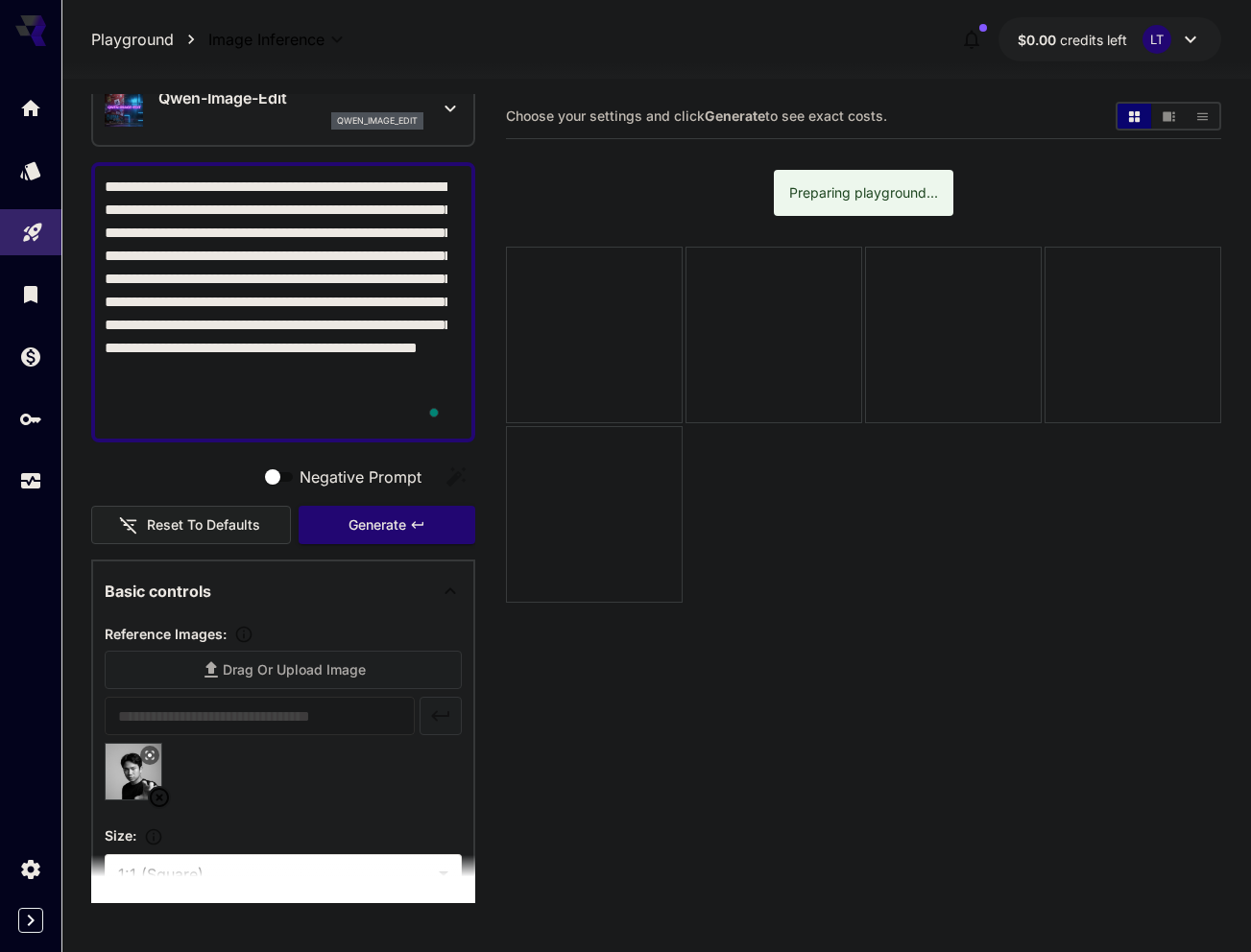
scroll to position [96, 0]
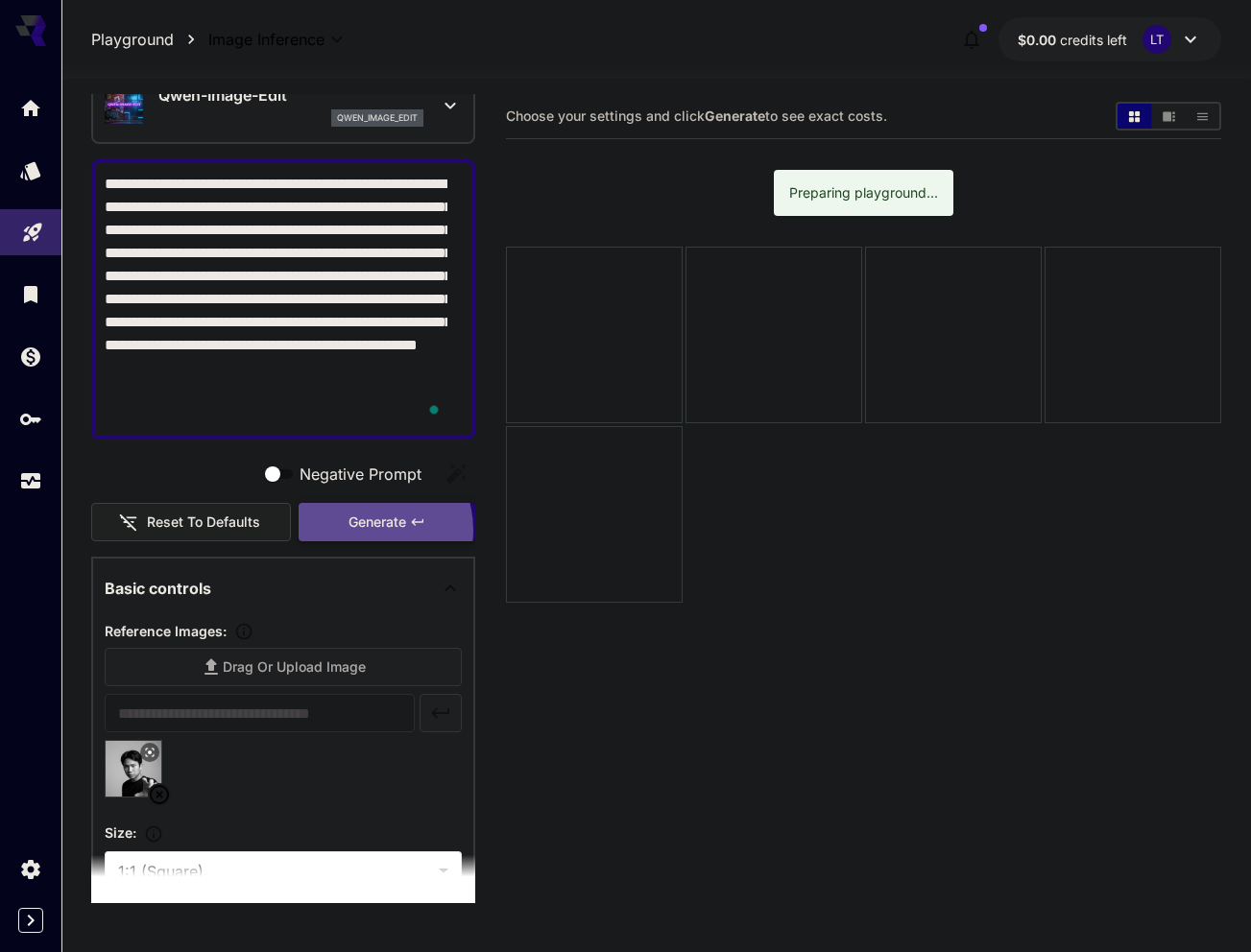
click at [361, 530] on span "Generate" at bounding box center [377, 522] width 58 height 24
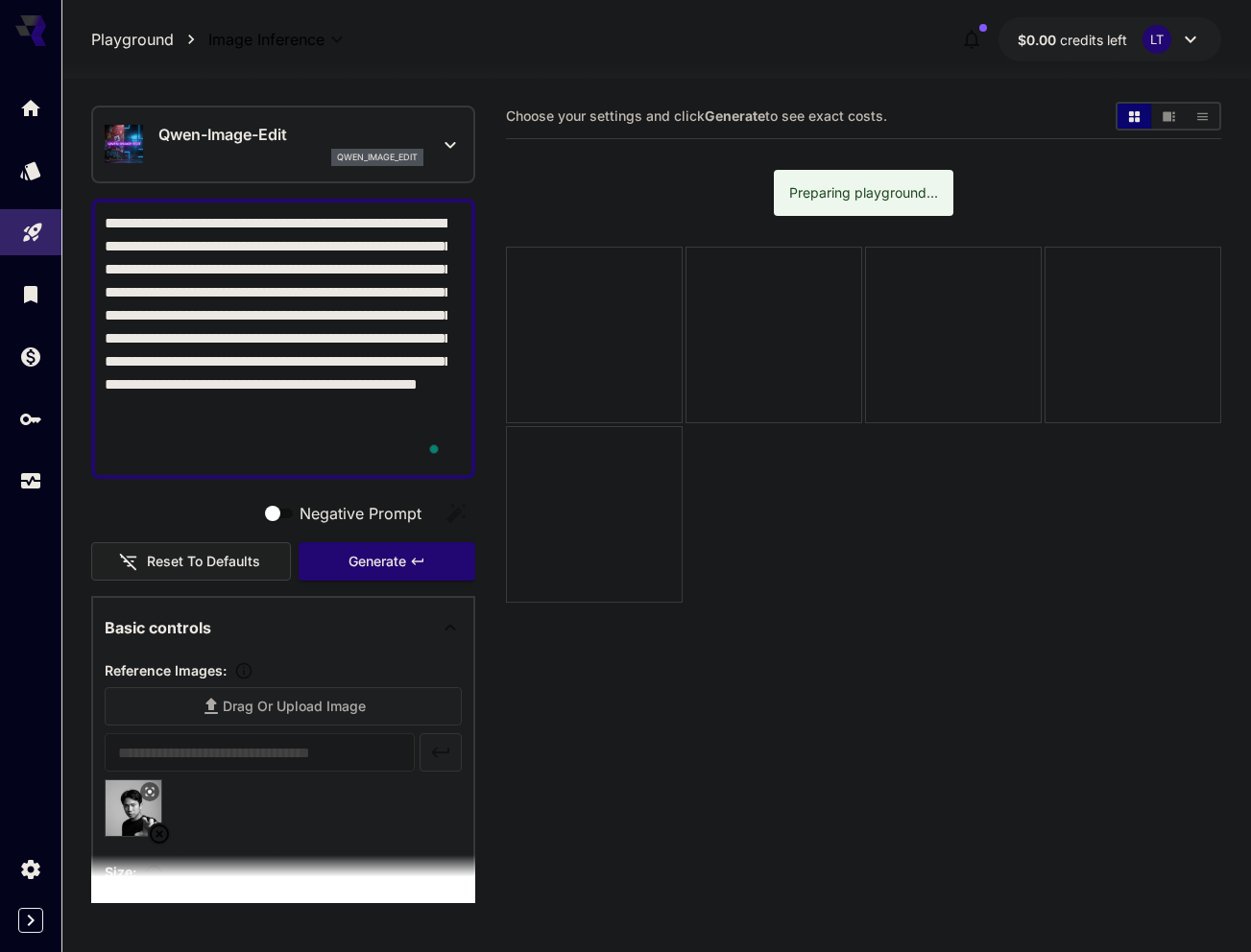
scroll to position [0, 0]
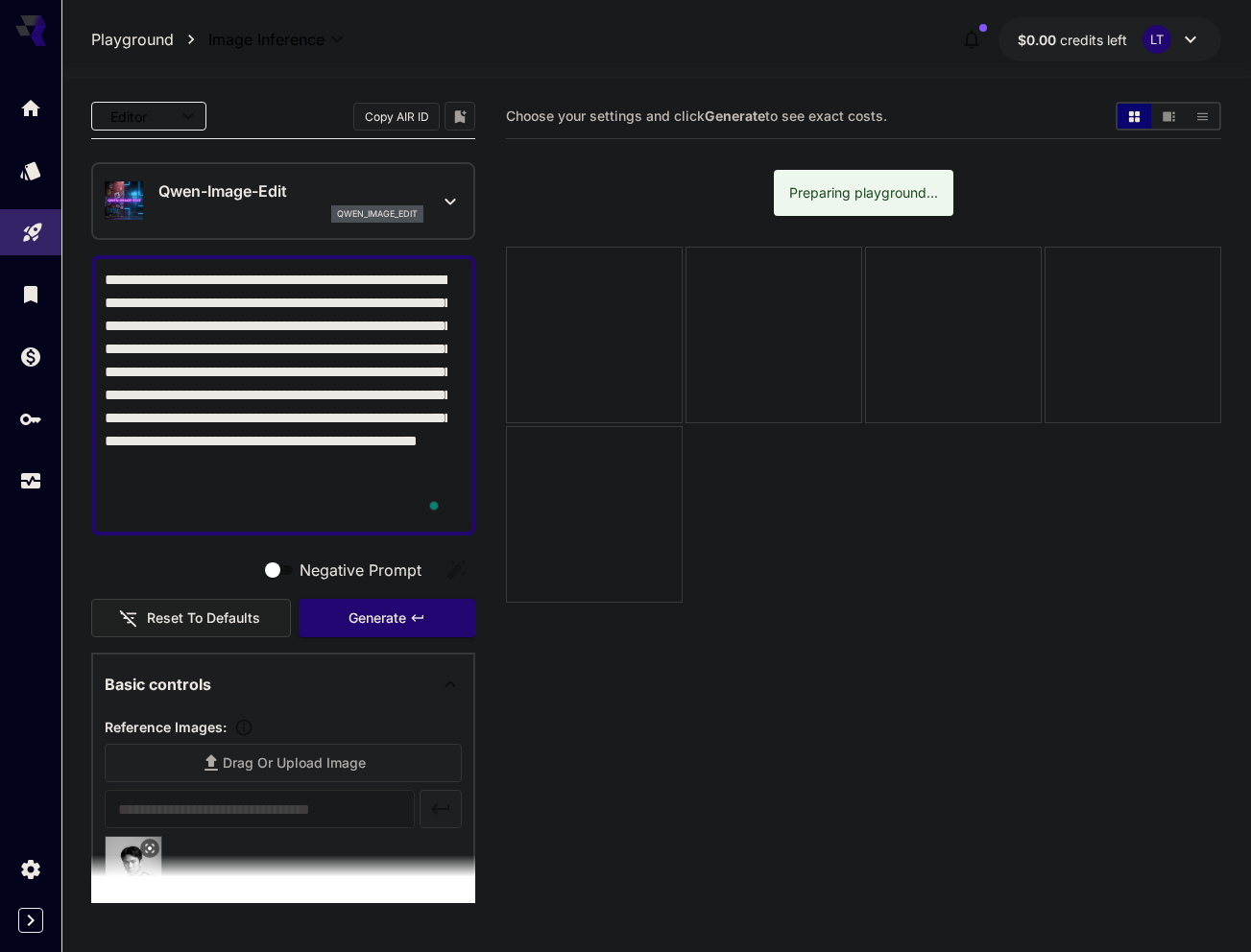
click at [229, 412] on textarea "**********" at bounding box center [275, 395] width 343 height 254
click at [302, 447] on textarea "**********" at bounding box center [275, 395] width 343 height 254
click at [320, 613] on button "Generate" at bounding box center [387, 618] width 177 height 39
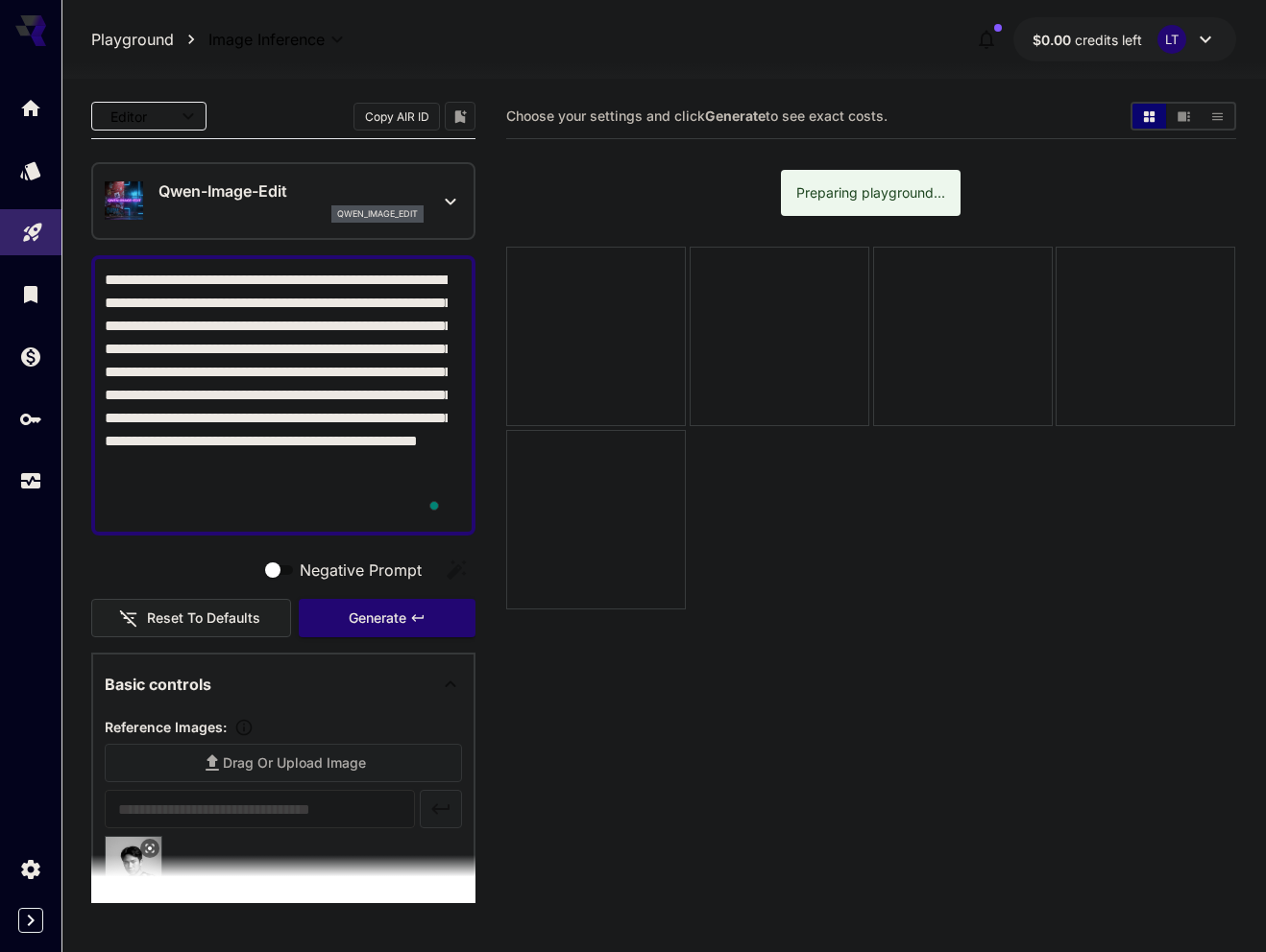
click at [326, 41] on body "**********" at bounding box center [633, 552] width 1266 height 1104
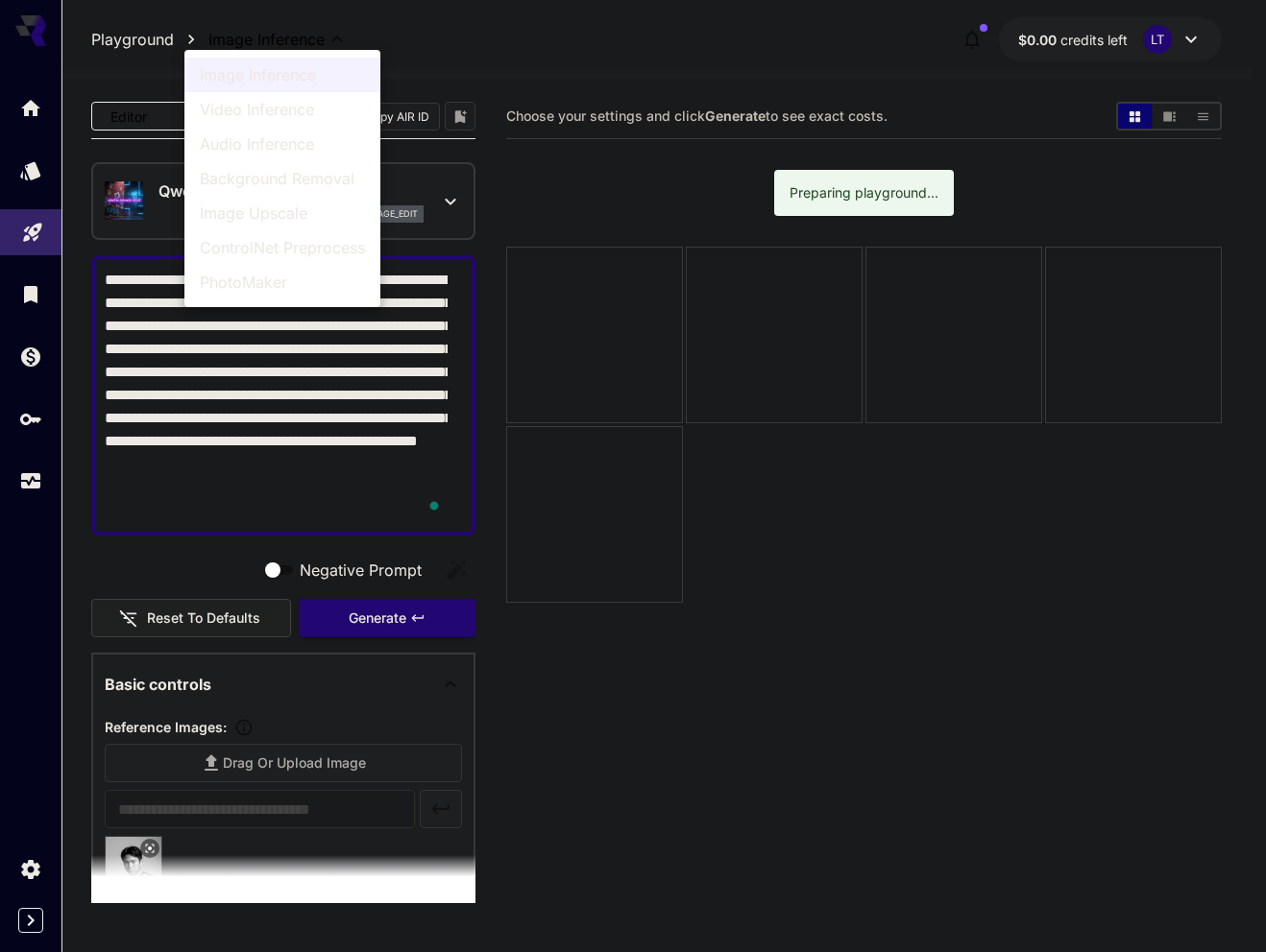
click at [326, 41] on div at bounding box center [633, 476] width 1266 height 952
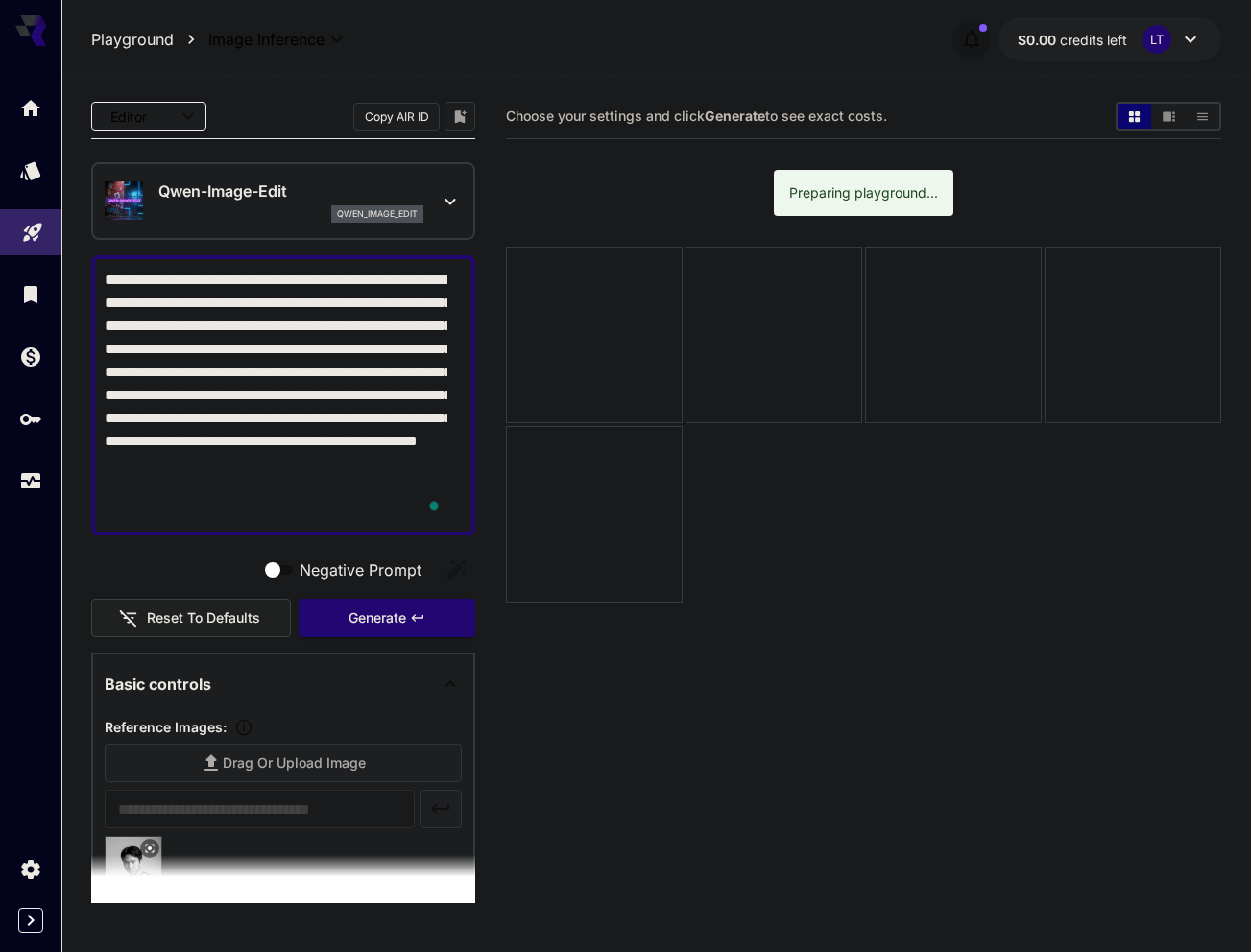
click at [968, 43] on icon "button" at bounding box center [972, 40] width 16 height 20
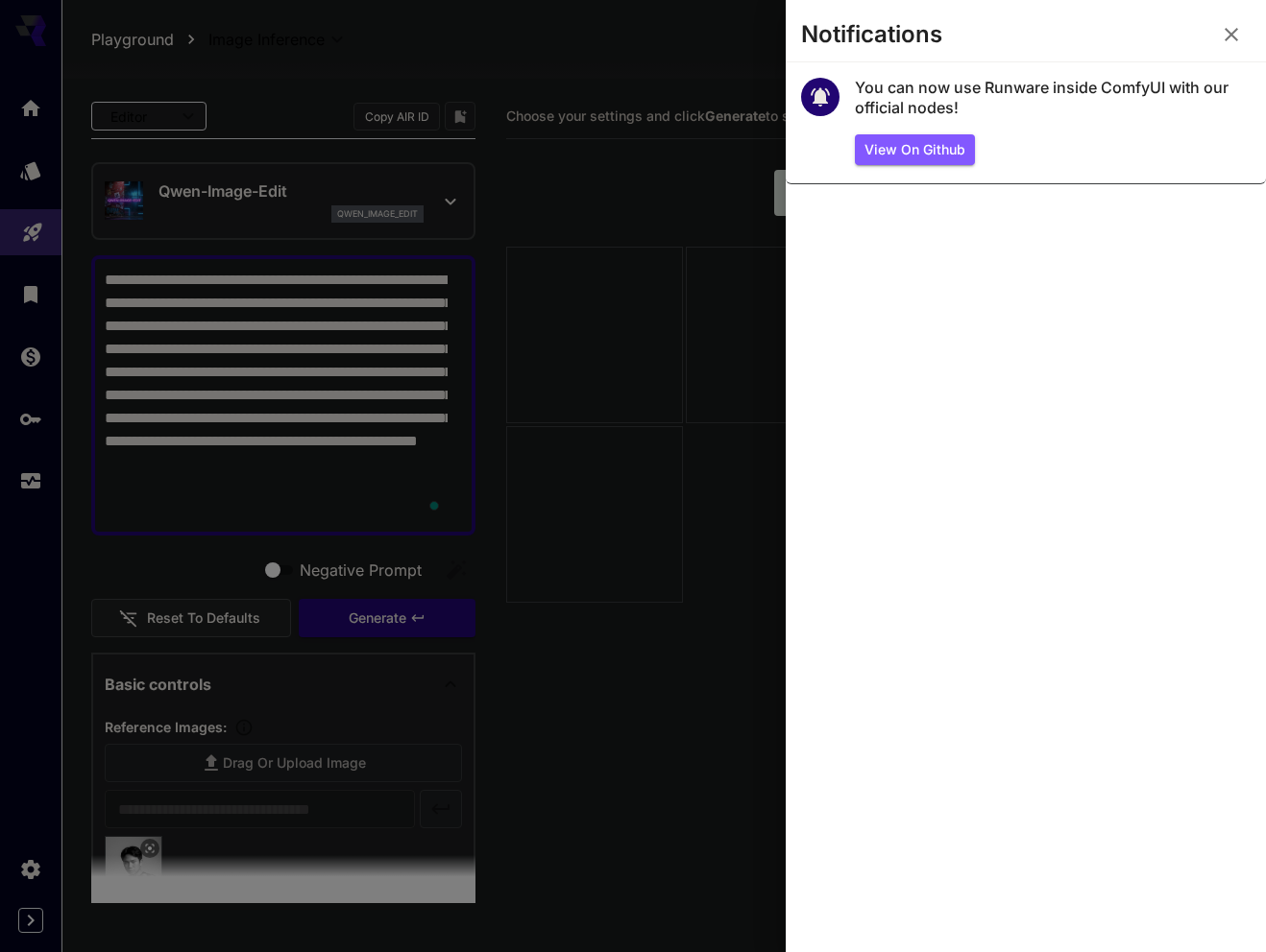
click at [1250, 43] on section "Notifications" at bounding box center [1026, 38] width 481 height 46
click at [1249, 42] on section "Notifications" at bounding box center [1026, 38] width 481 height 46
click at [1245, 42] on button "button" at bounding box center [1231, 34] width 38 height 38
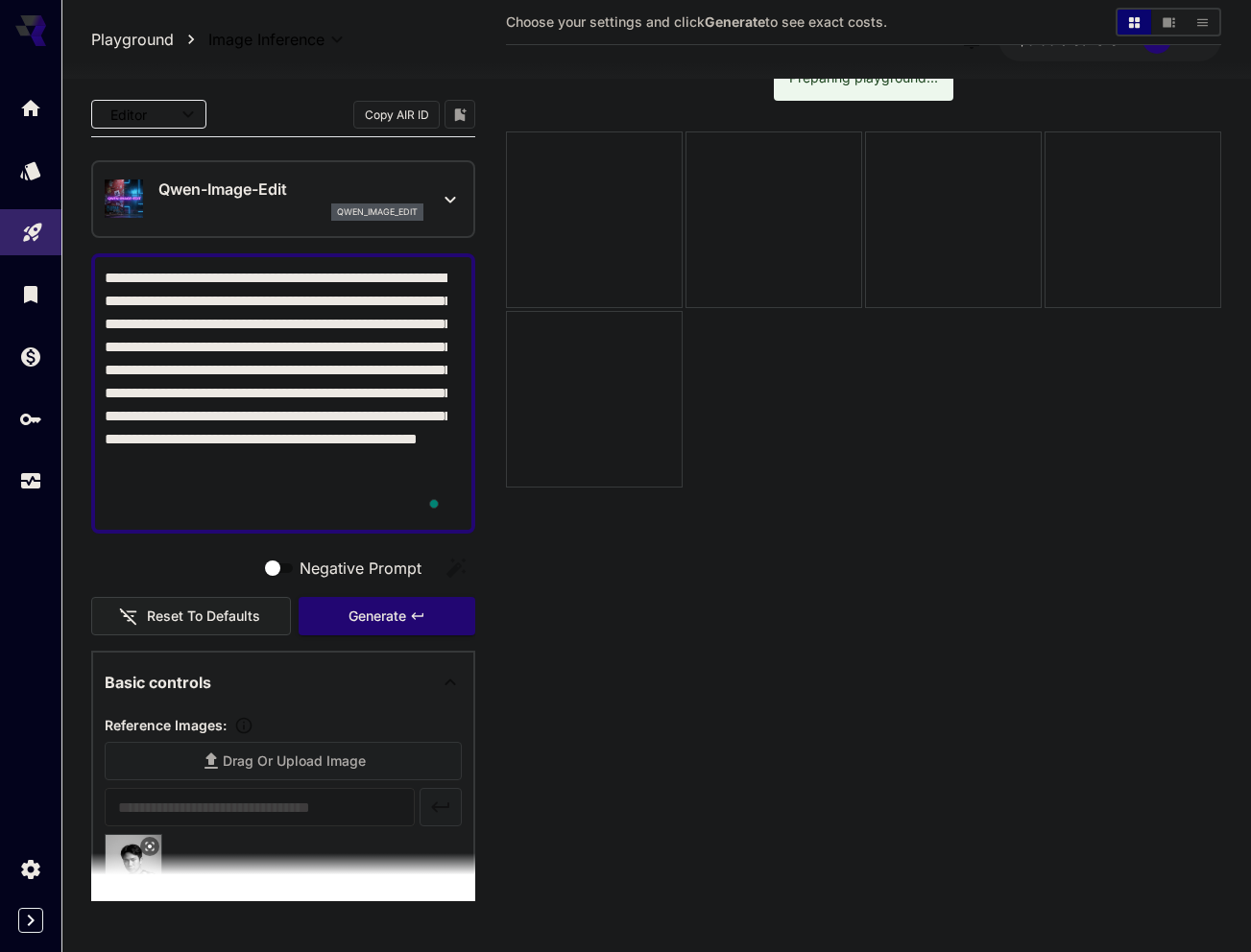
scroll to position [151, 0]
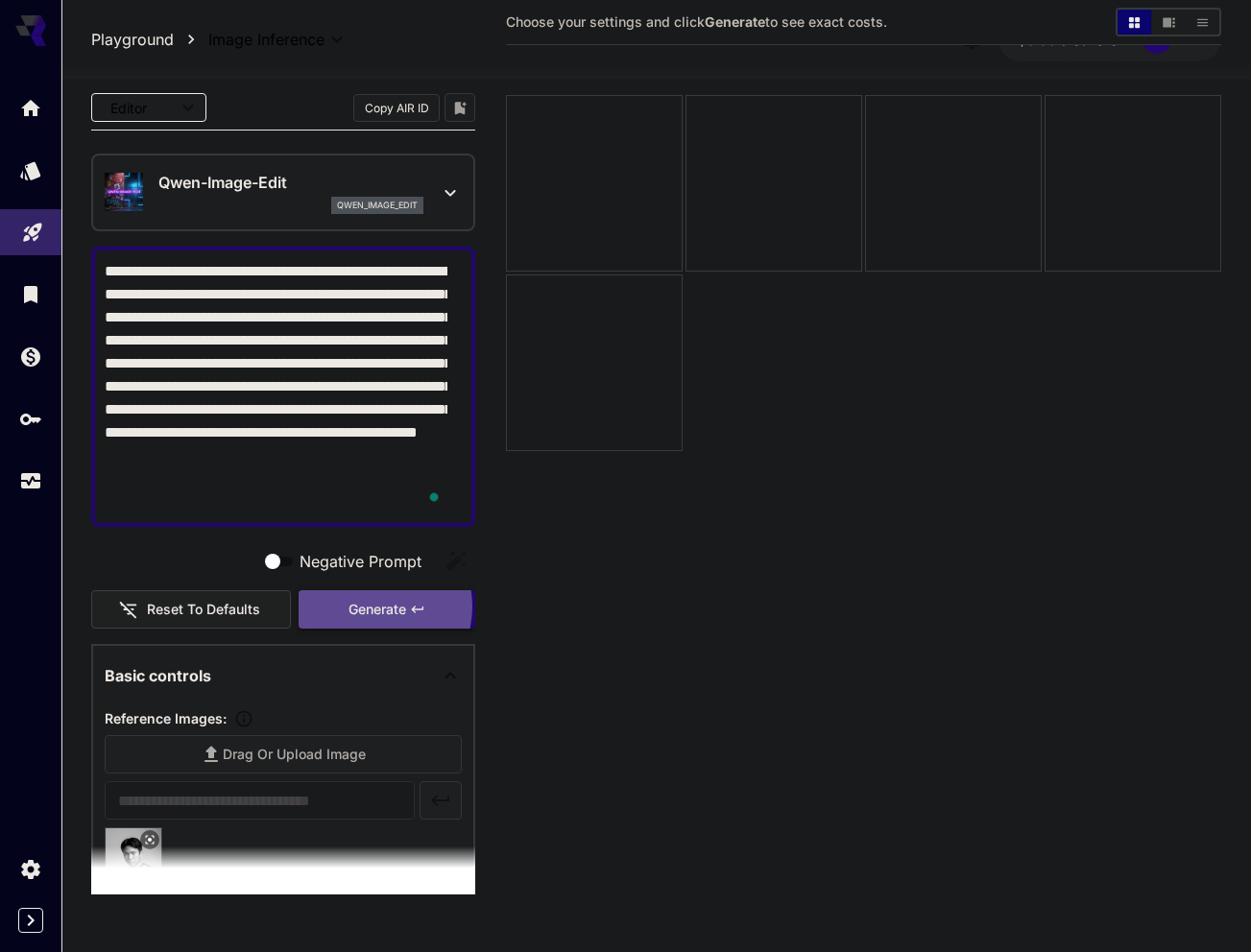
click at [362, 605] on span "Generate" at bounding box center [377, 610] width 58 height 24
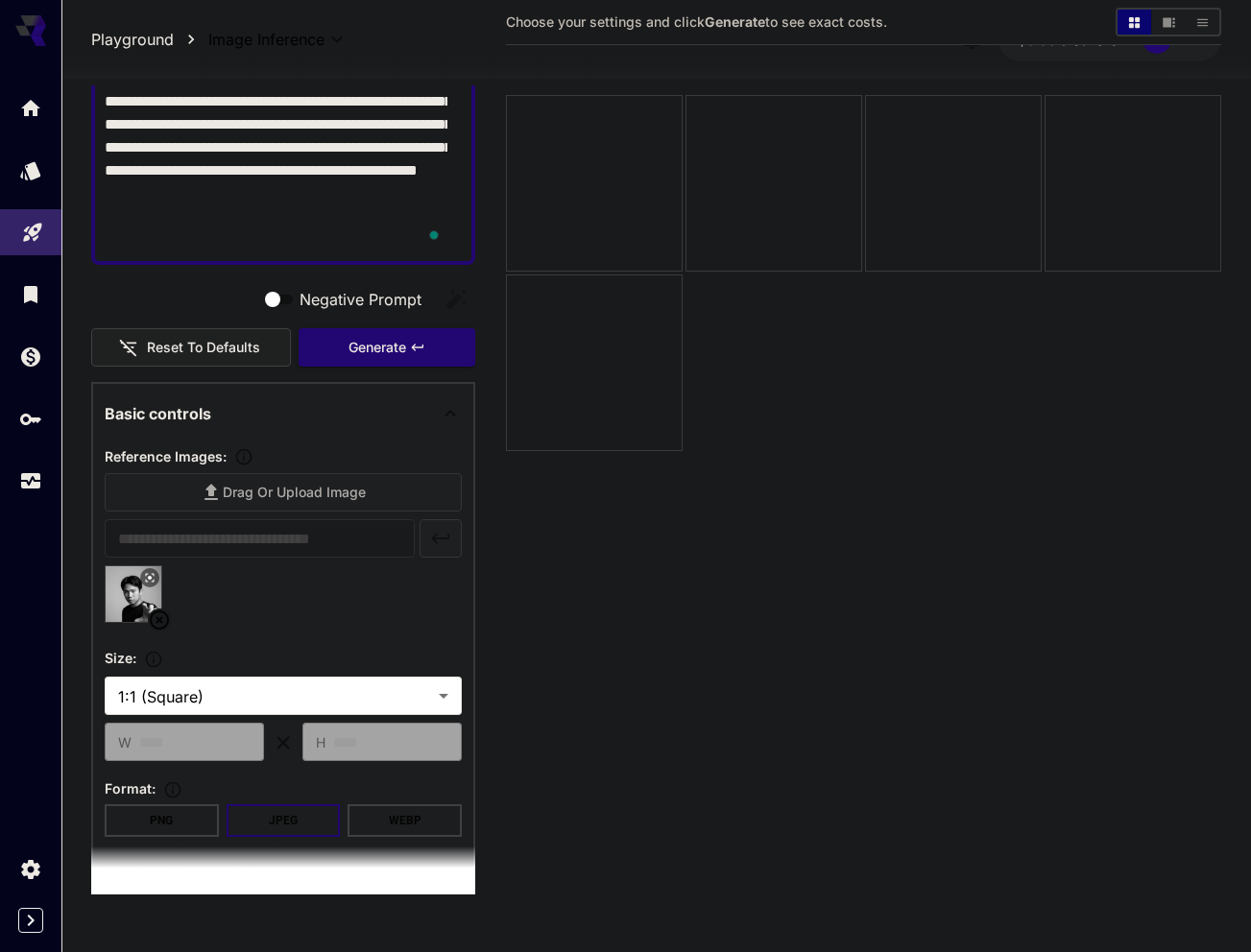
scroll to position [0, 0]
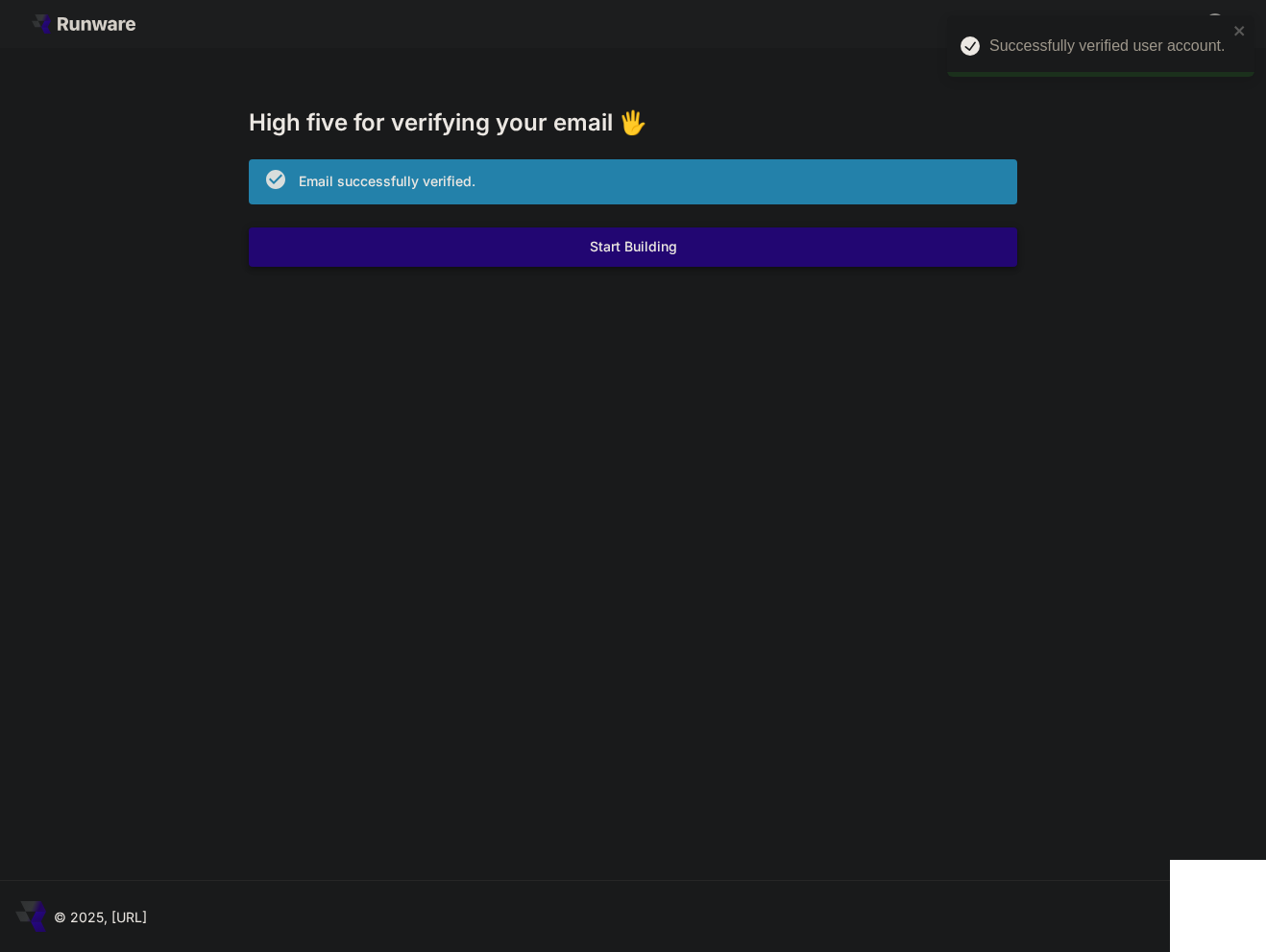
click at [714, 247] on button "Start Building" at bounding box center [633, 247] width 769 height 39
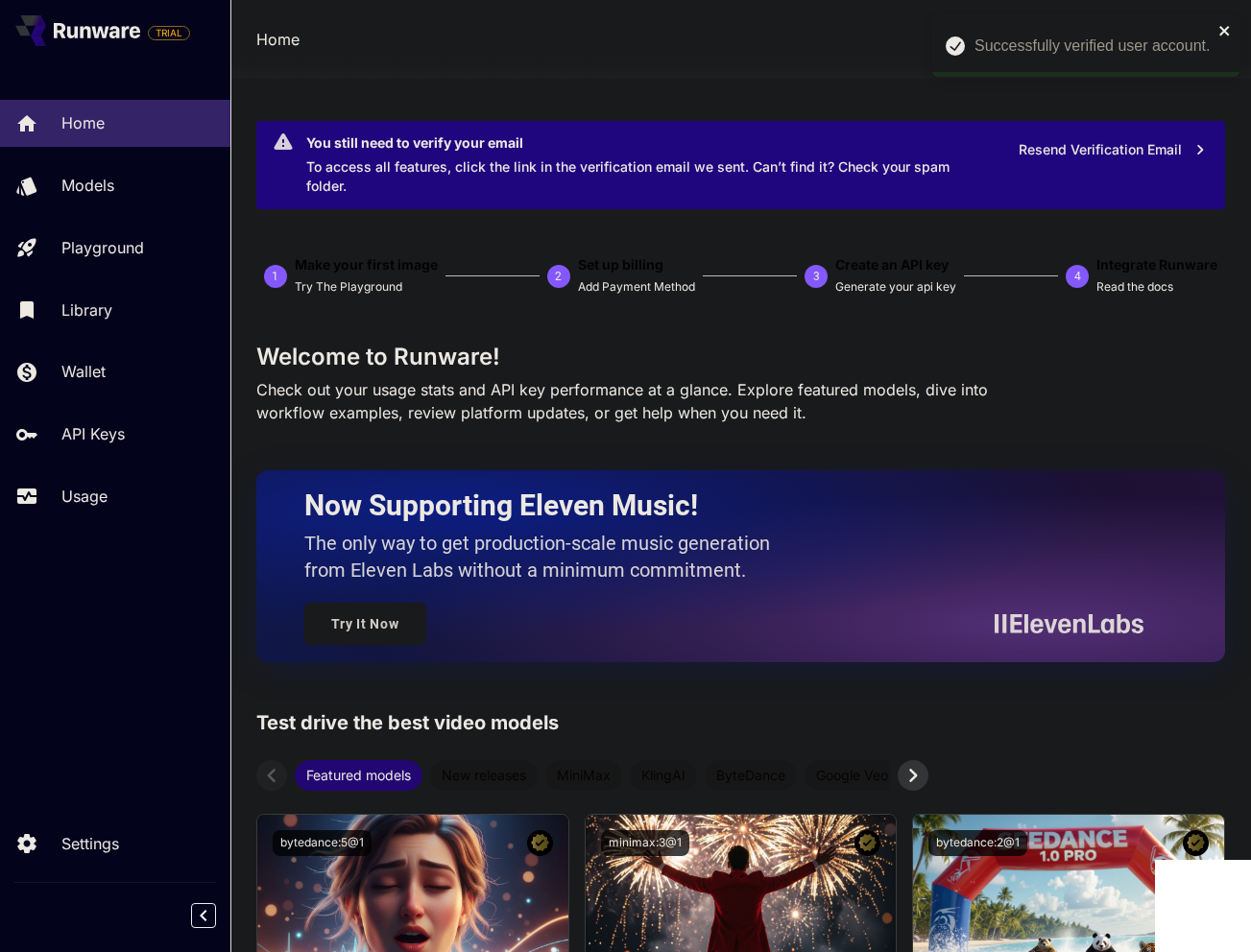
click at [1230, 26] on icon "close" at bounding box center [1226, 31] width 14 height 16
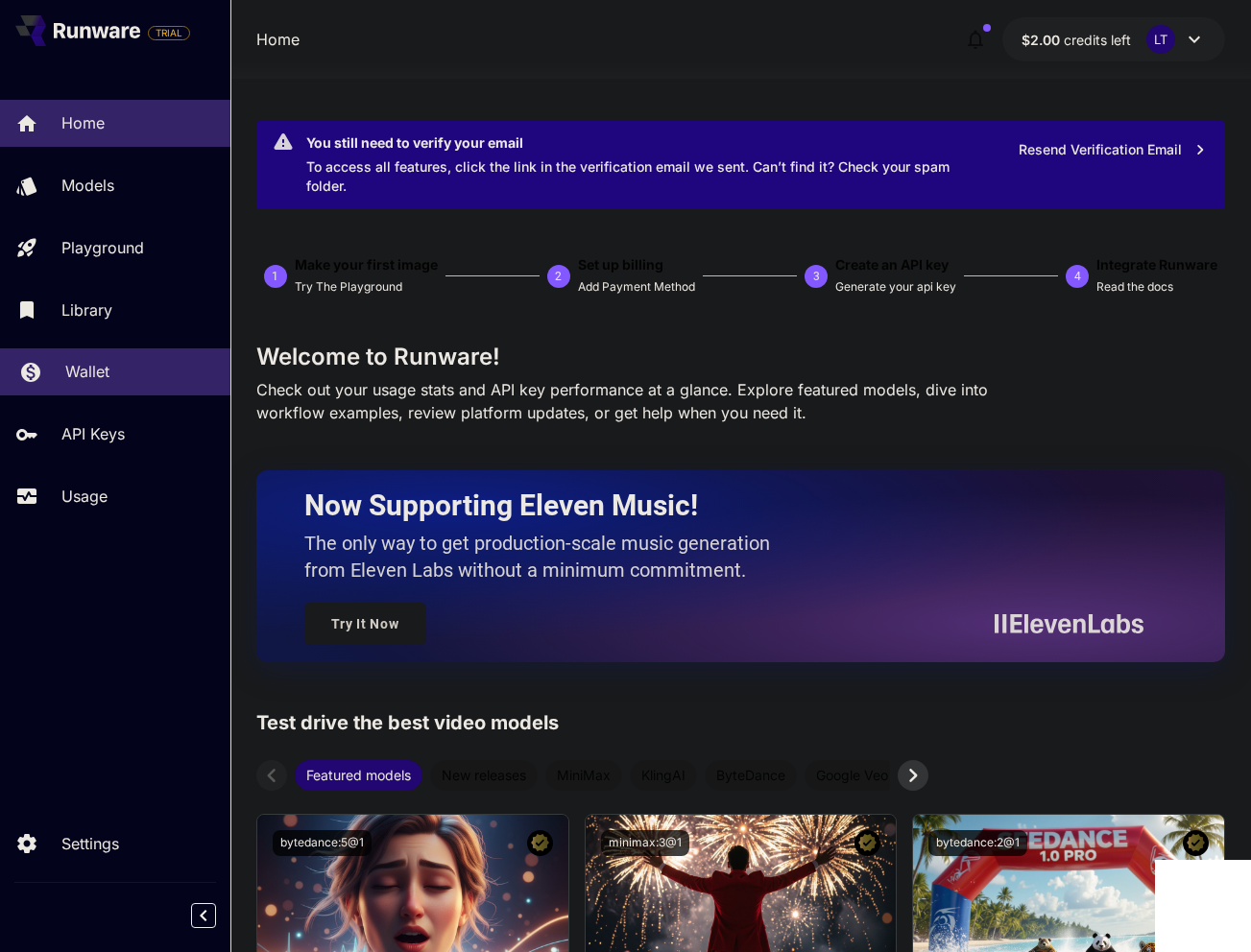
click at [105, 379] on p "Wallet" at bounding box center [87, 372] width 44 height 23
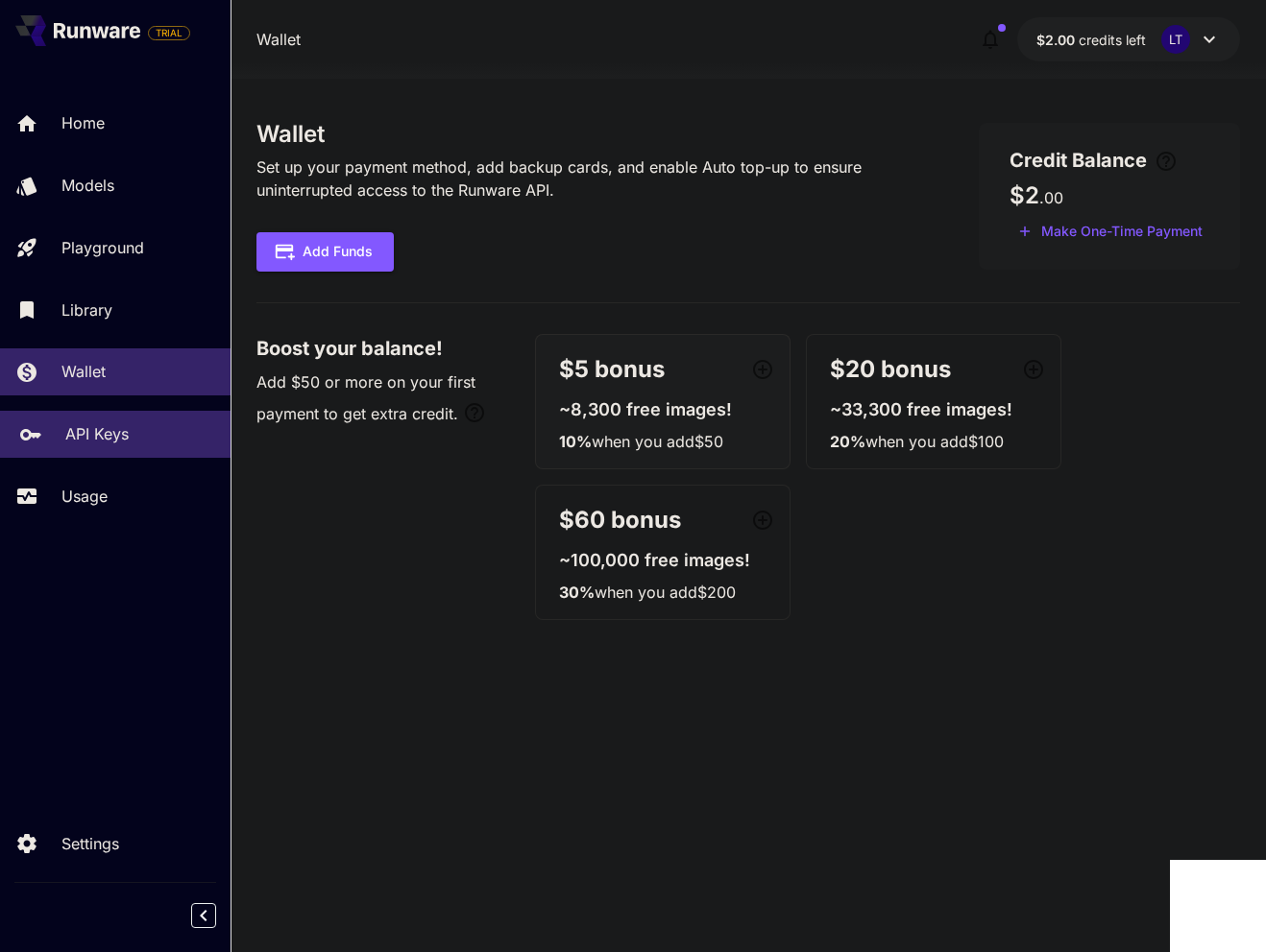
click at [78, 430] on p "API Keys" at bounding box center [97, 435] width 63 height 23
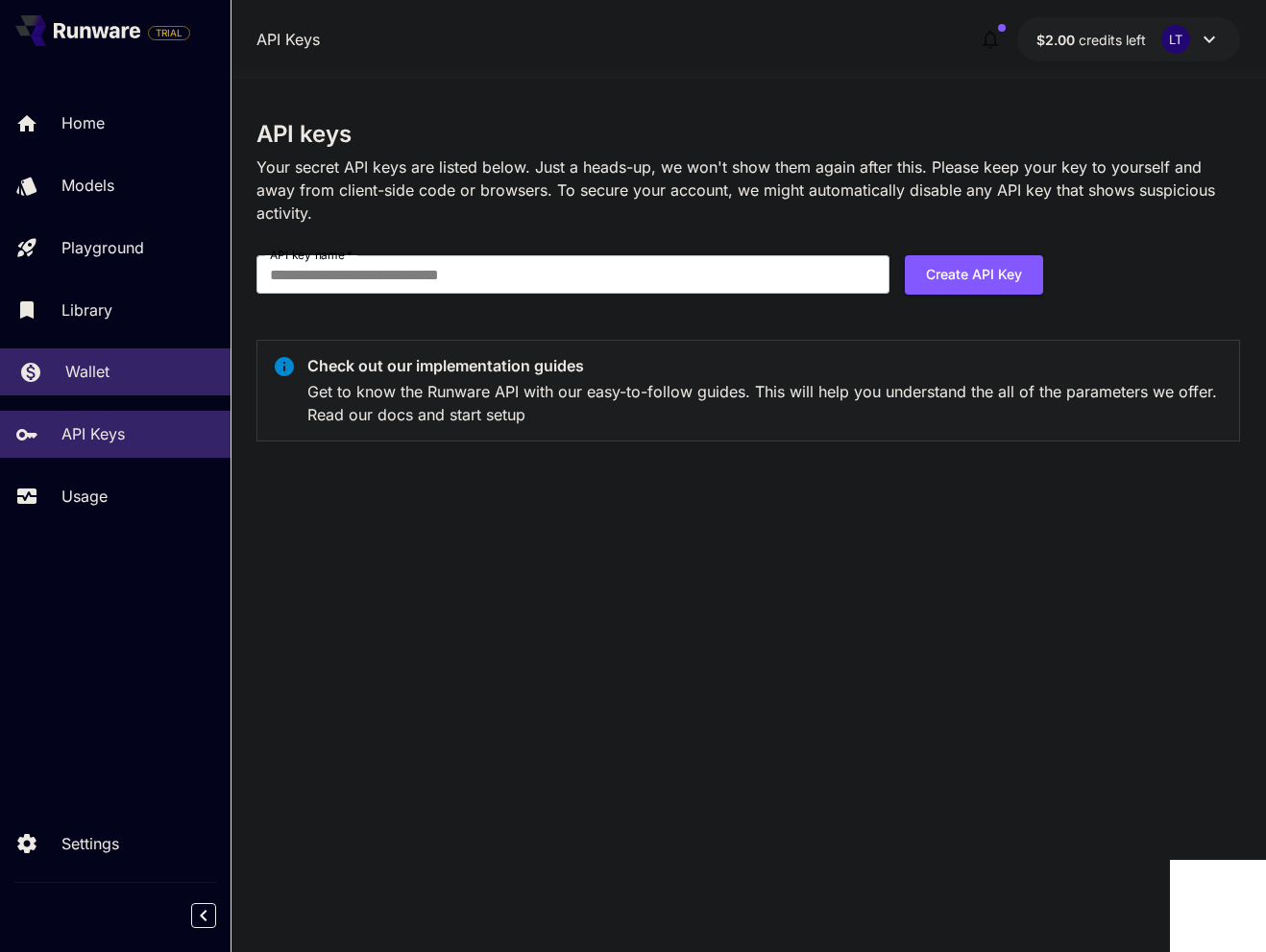
click at [113, 383] on div "Wallet" at bounding box center [140, 372] width 149 height 23
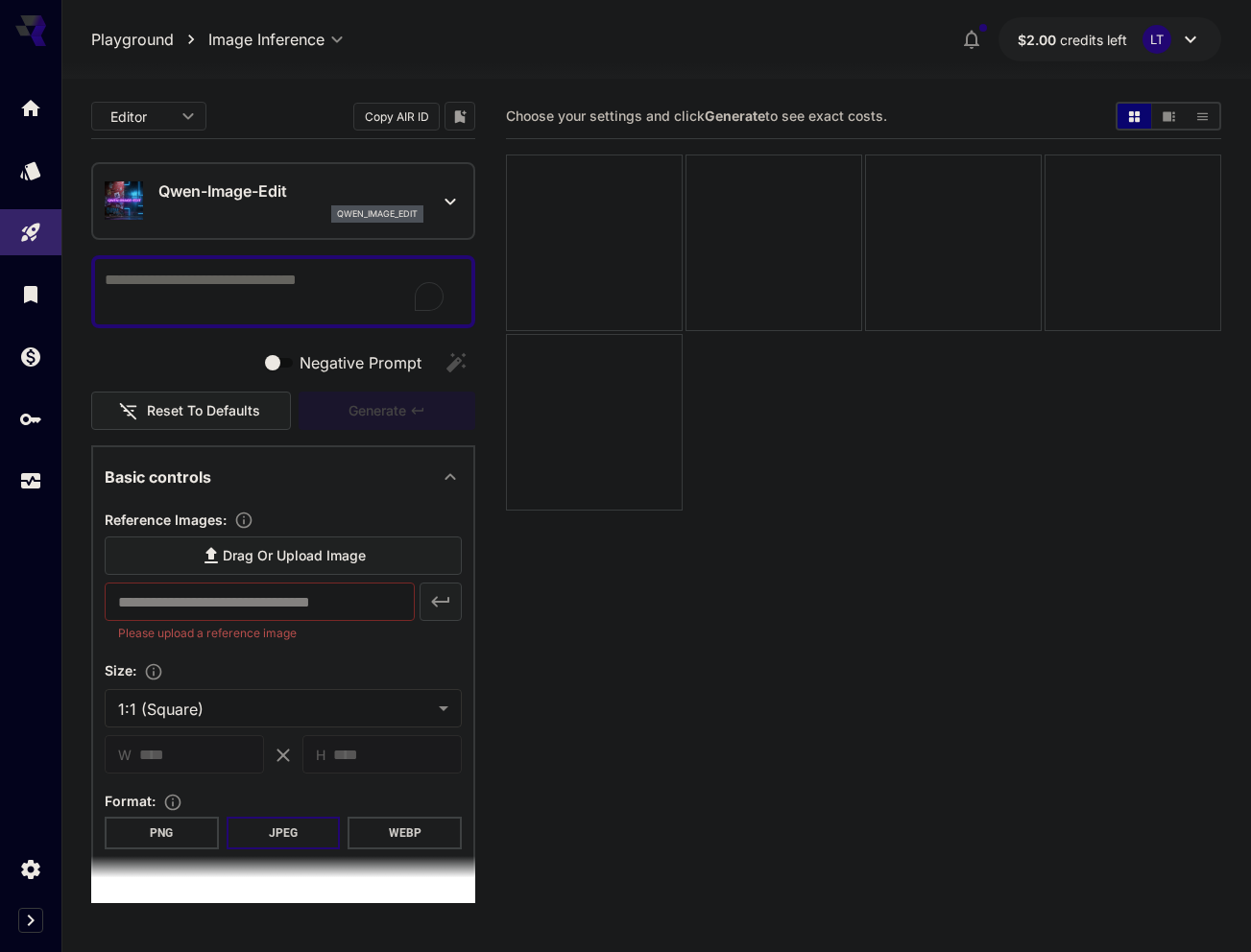
click at [1160, 123] on button "Show media in video view" at bounding box center [1169, 116] width 33 height 25
click at [1177, 123] on button "Show media in video view" at bounding box center [1169, 116] width 33 height 25
click at [1201, 122] on icon "Show media in list view" at bounding box center [1202, 116] width 15 height 15
click at [1173, 121] on icon "Show media in video view" at bounding box center [1169, 116] width 13 height 10
click at [1206, 121] on icon "Show media in list view" at bounding box center [1202, 116] width 15 height 15
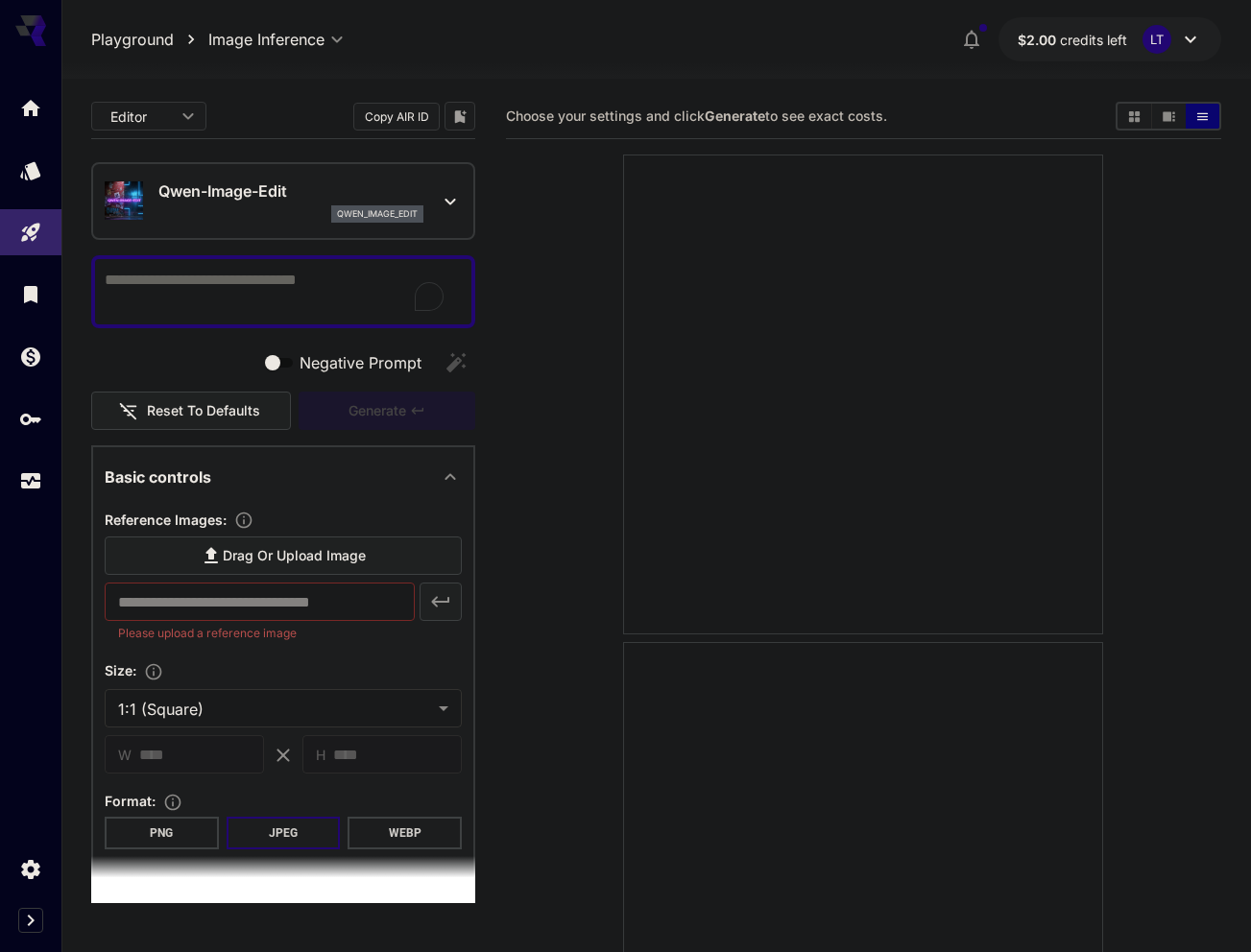
click at [277, 576] on section "Drag or upload image ​ Please upload a reference image" at bounding box center [283, 590] width 357 height 106
click at [282, 561] on span "Drag or upload image" at bounding box center [294, 556] width 143 height 24
click at [0, 0] on input "Drag or upload image" at bounding box center [0, 0] width 0 height 0
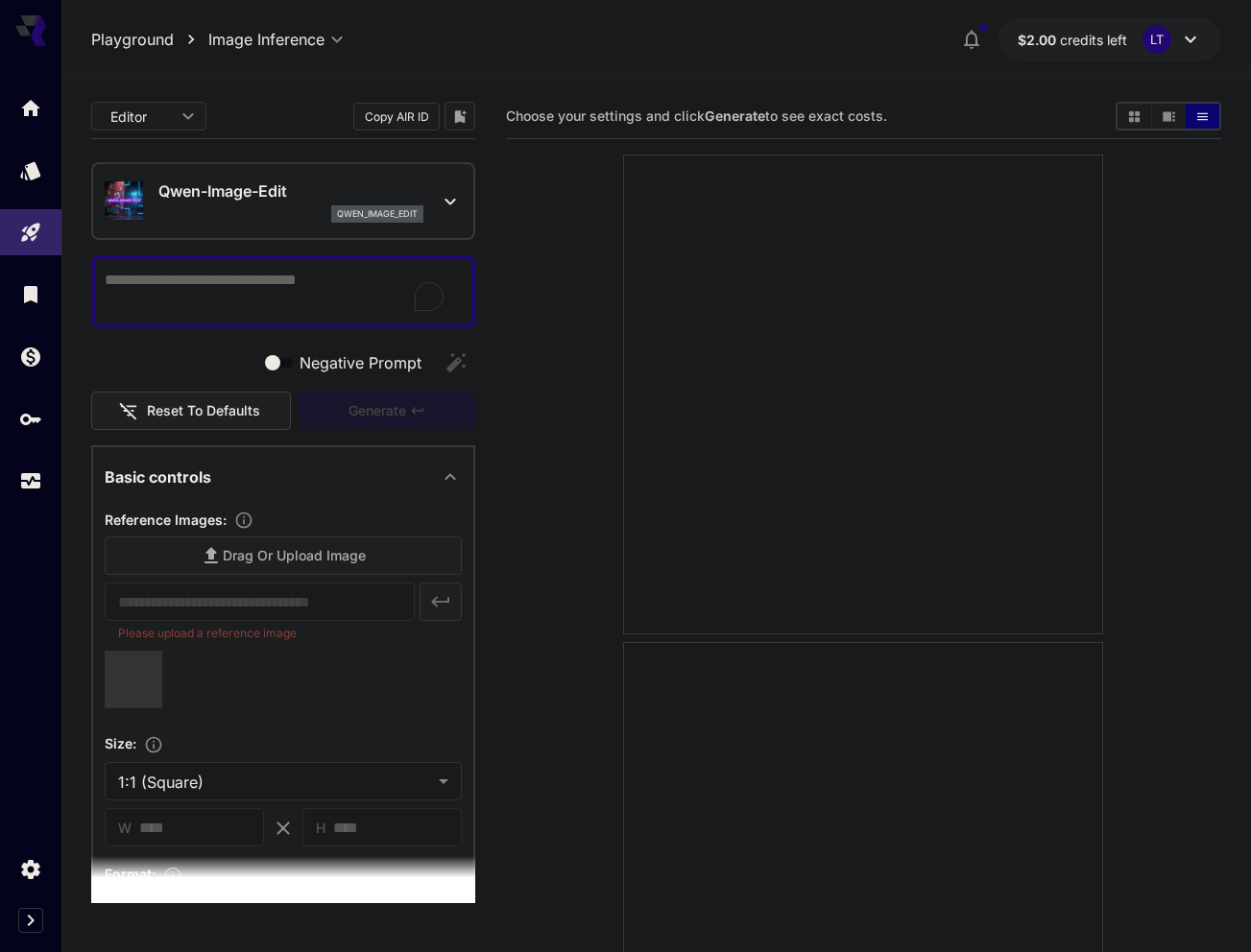
type input "**********"
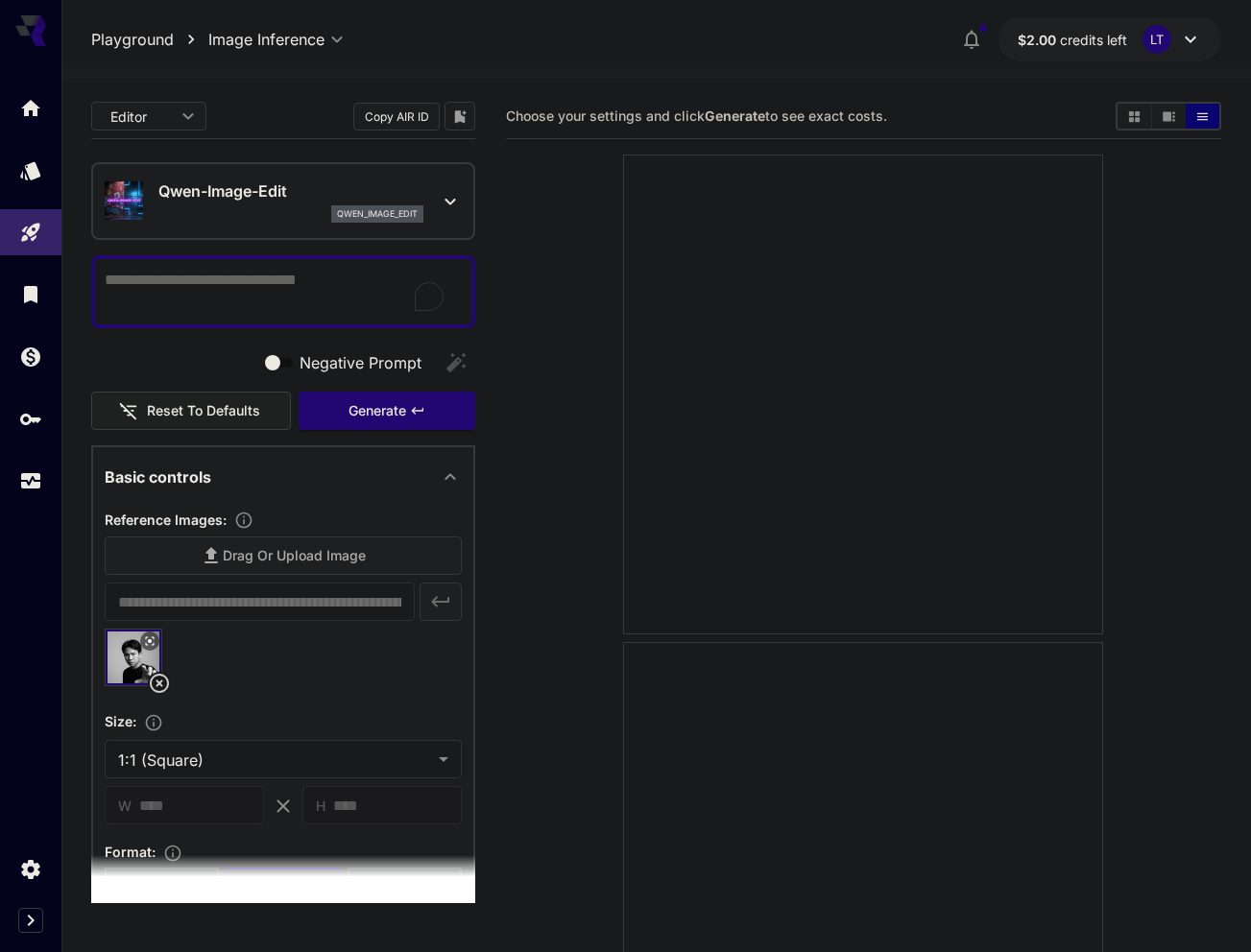
click at [188, 306] on textarea "Negative Prompt" at bounding box center [283, 291] width 357 height 46
click at [264, 209] on div "qwen_image_edit" at bounding box center [290, 214] width 265 height 18
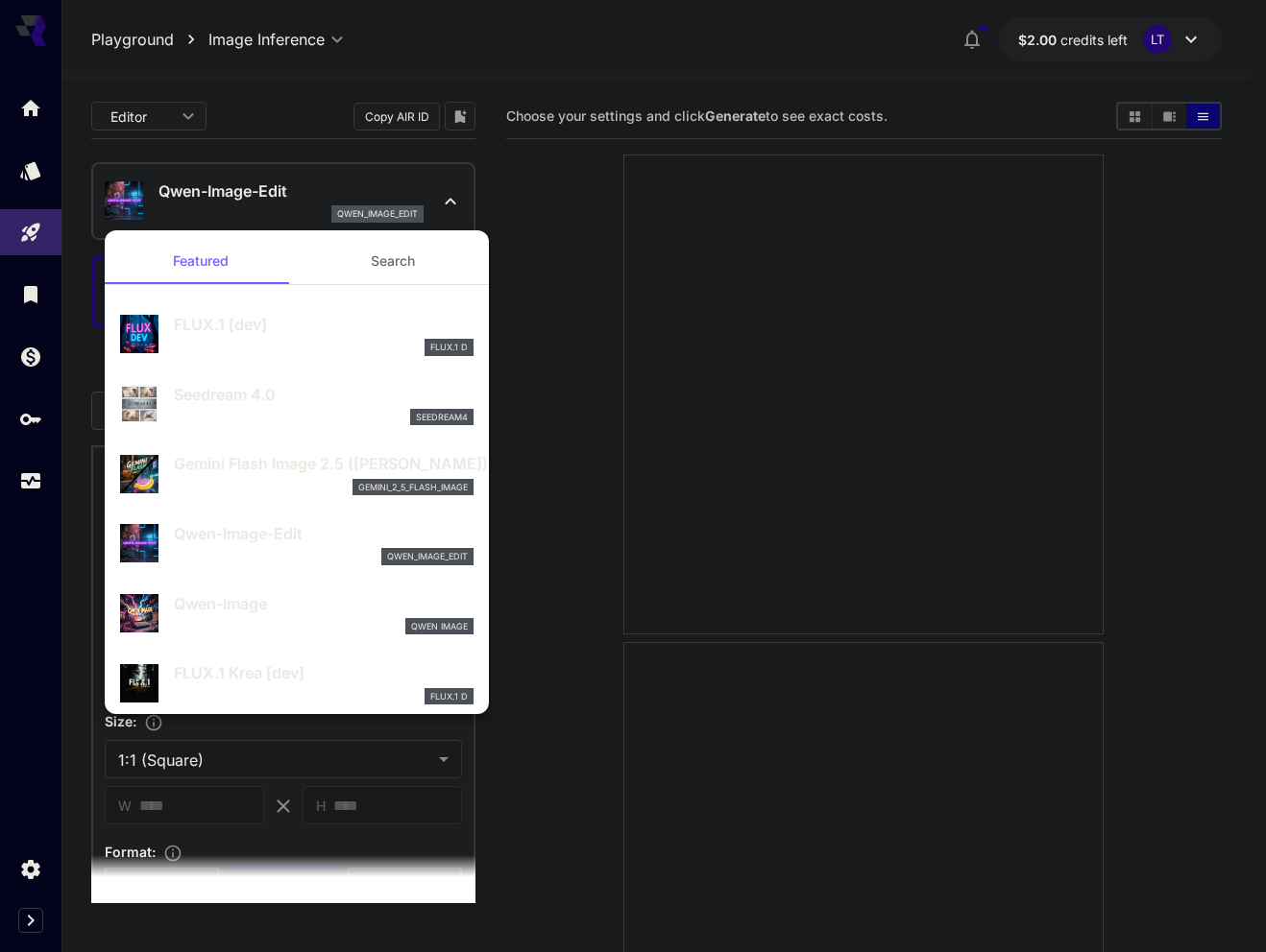
click at [238, 206] on div at bounding box center [633, 476] width 1266 height 952
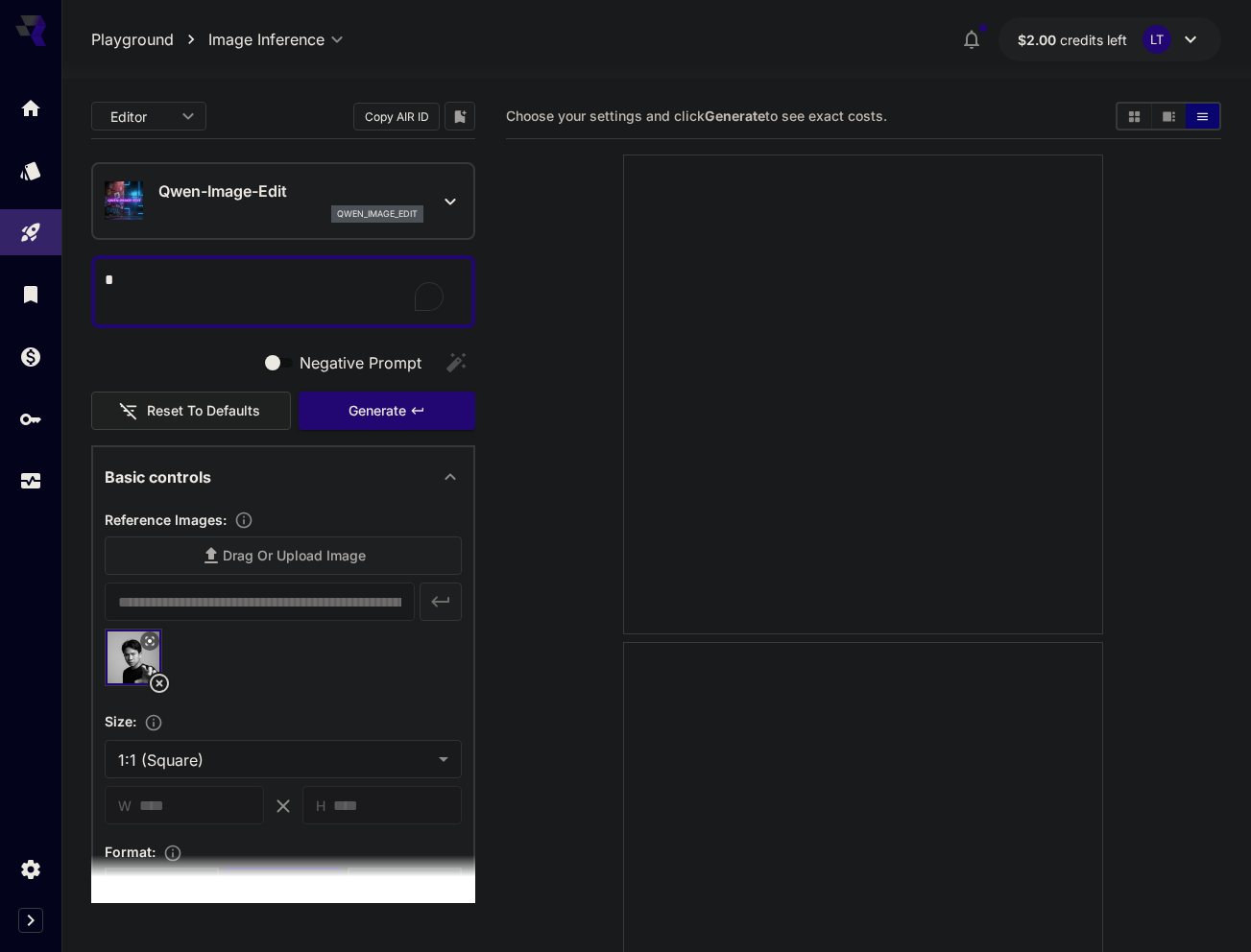
click at [262, 291] on textarea "*" at bounding box center [283, 291] width 357 height 46
type textarea "****"
paste textarea "**********"
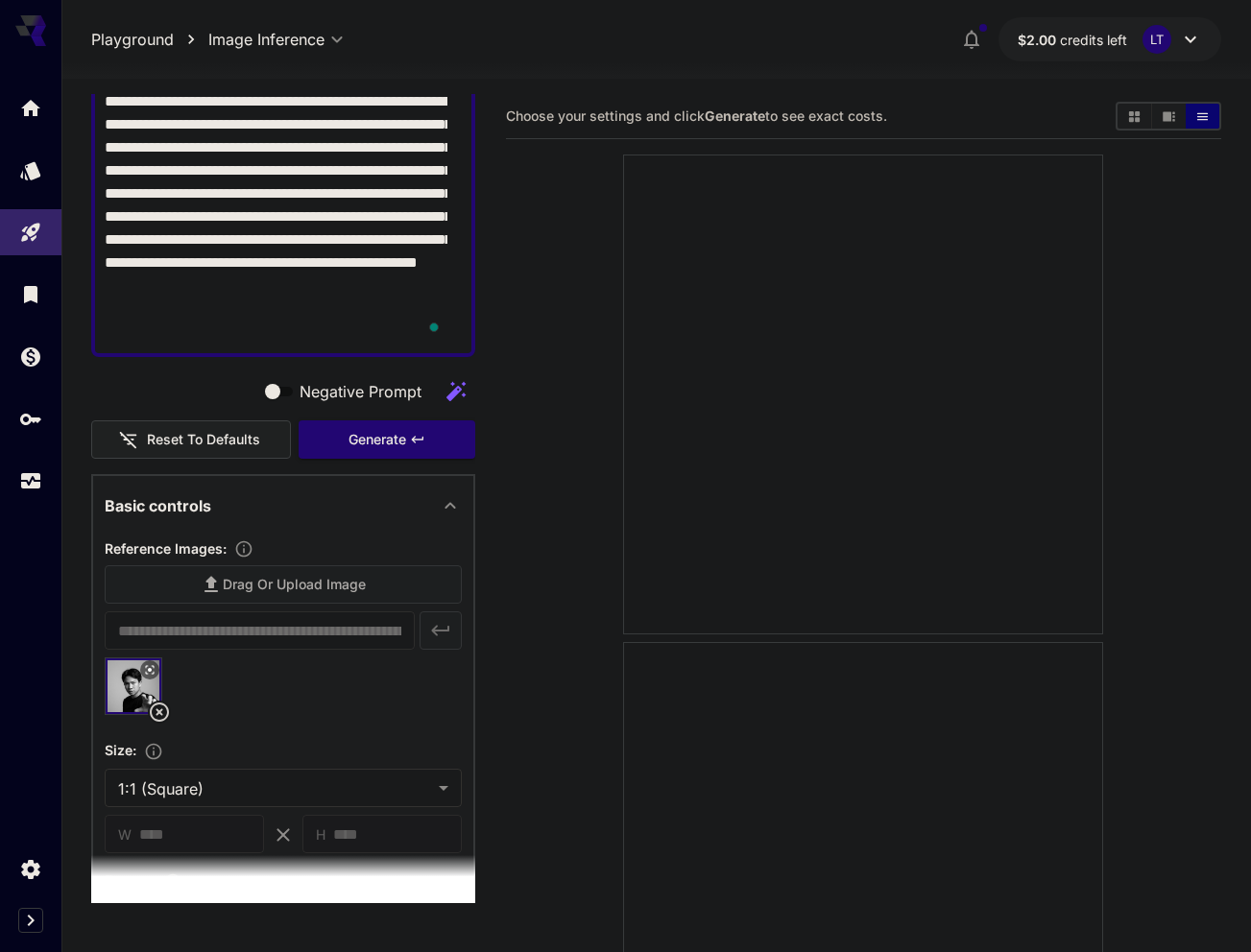
scroll to position [192, 0]
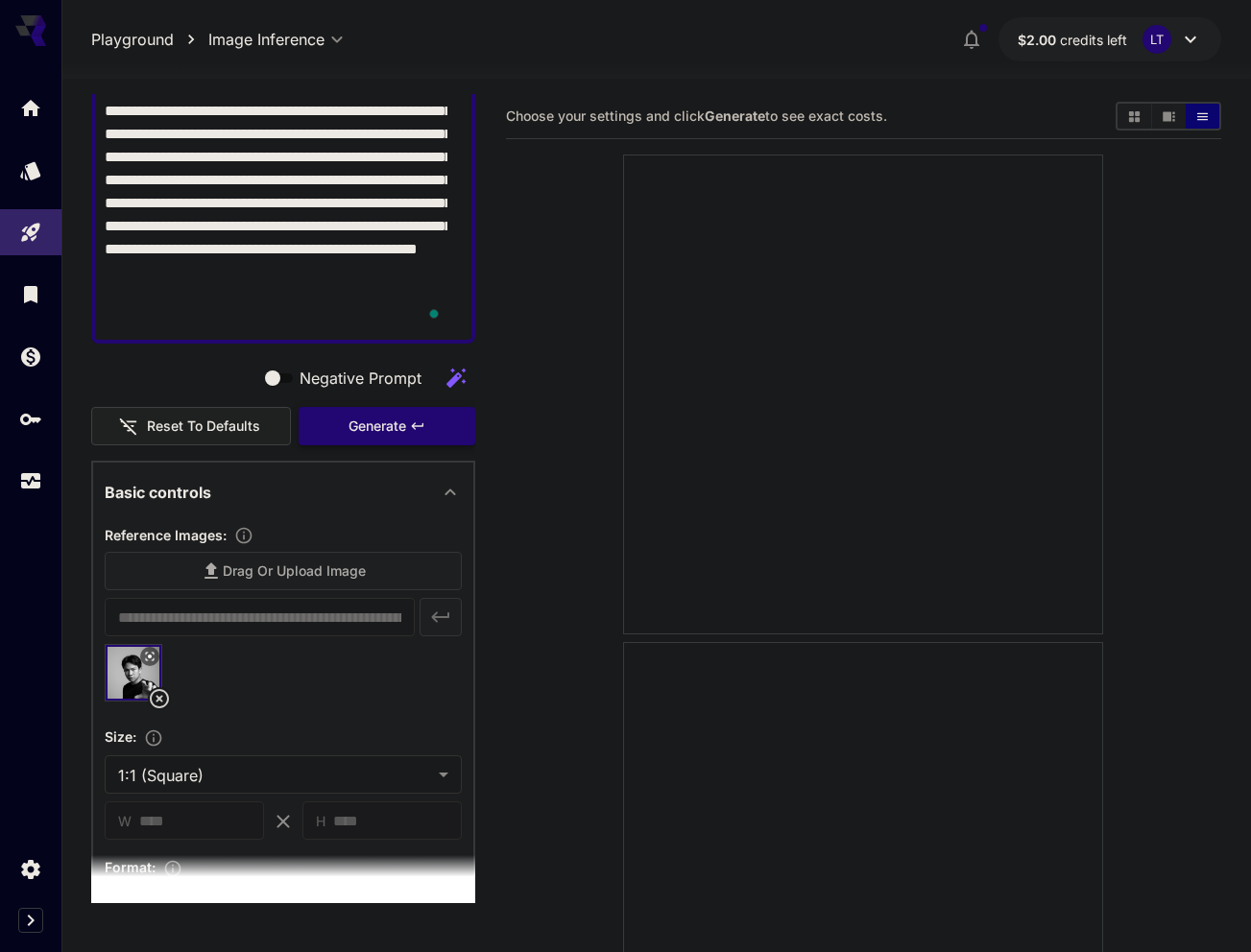
type textarea "**********"
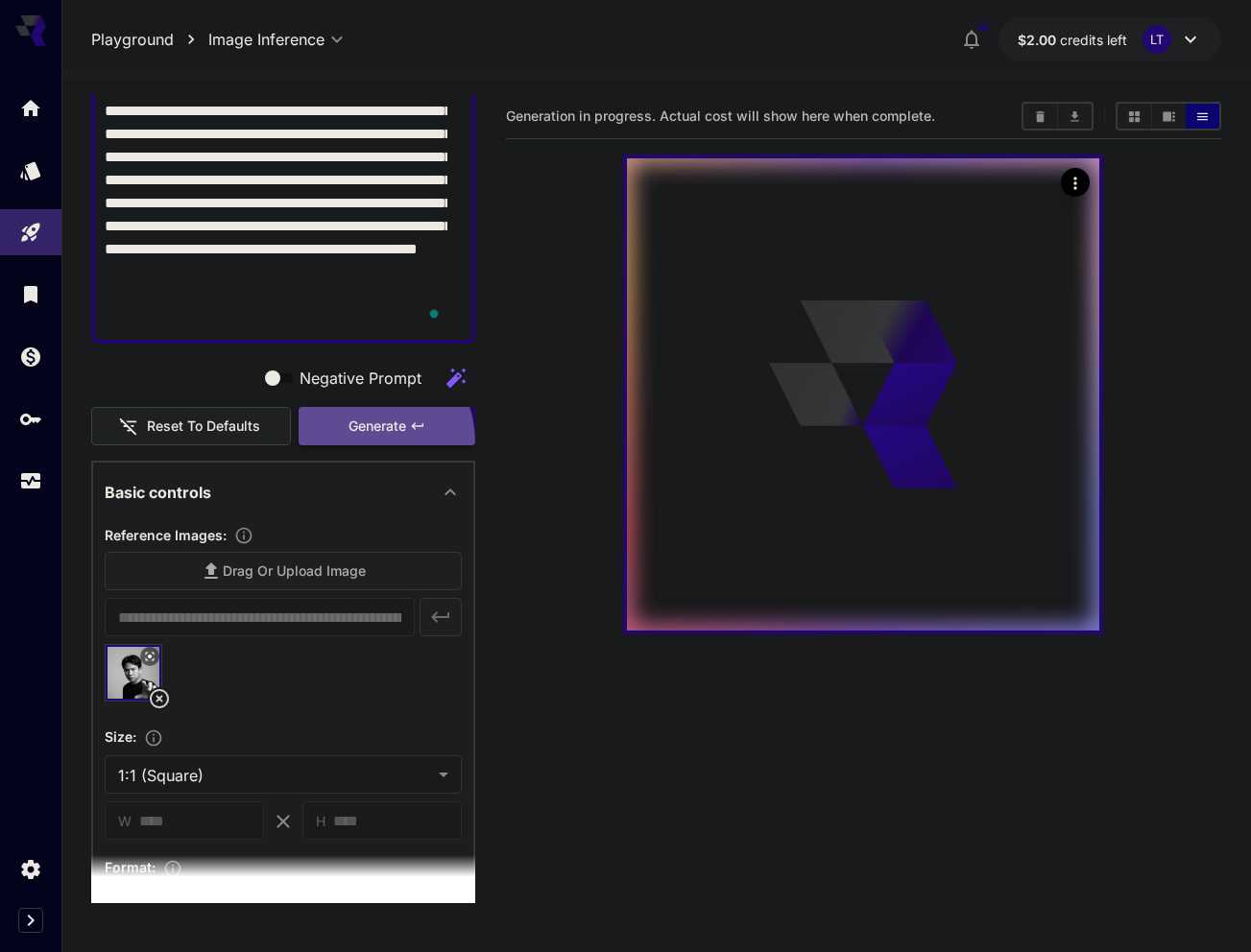
click at [352, 442] on button "Generate" at bounding box center [387, 427] width 177 height 39
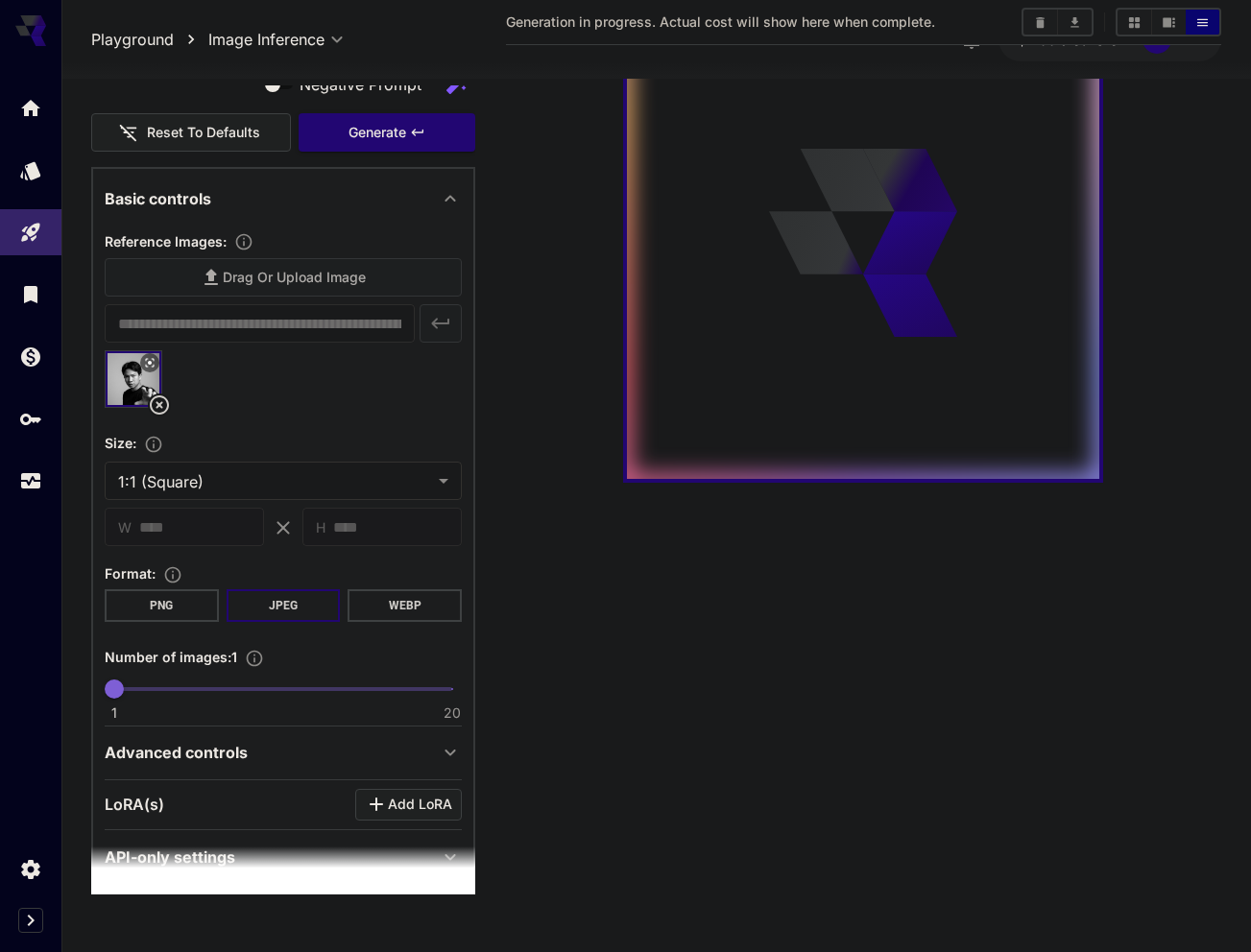
scroll to position [516, 0]
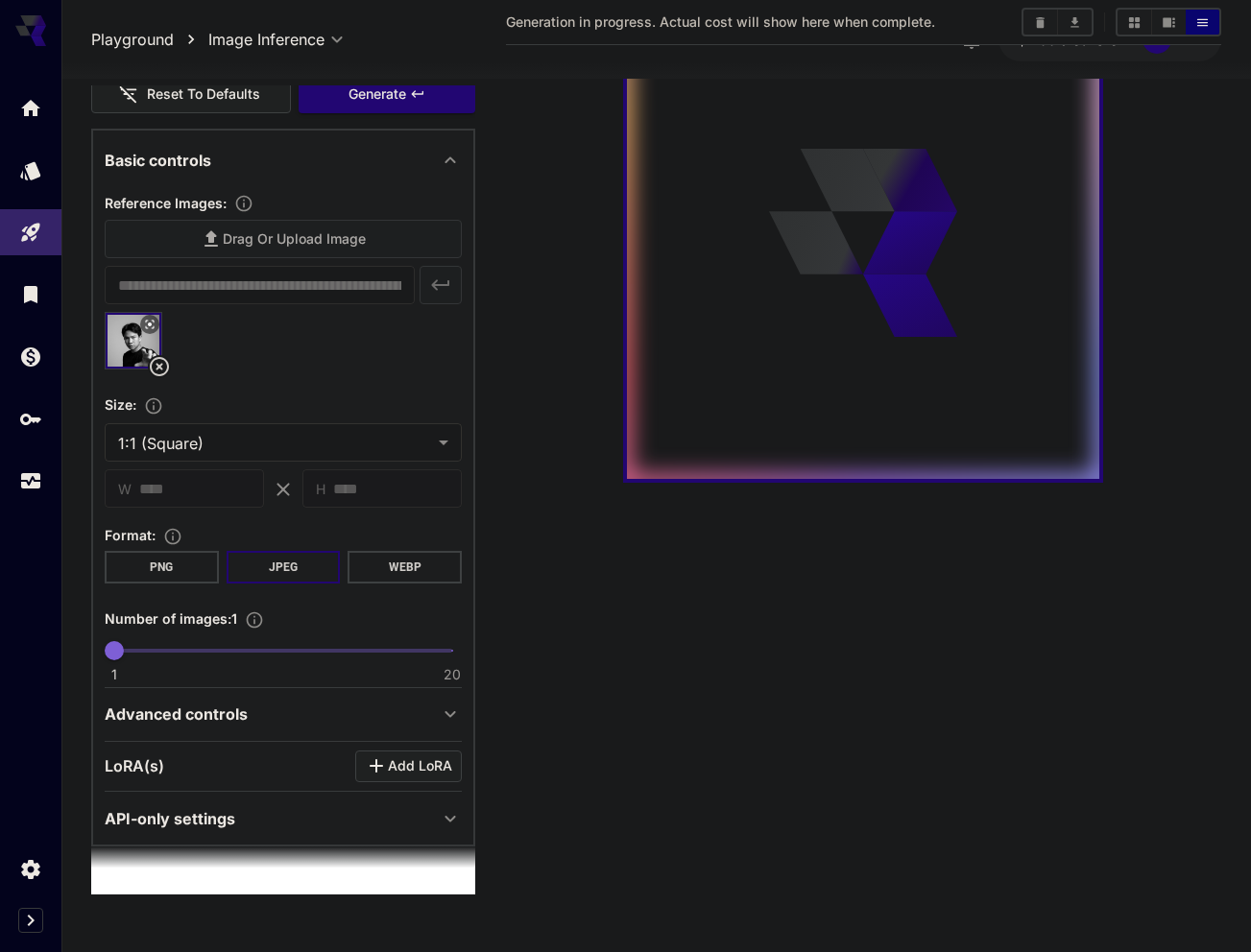
click at [444, 716] on icon at bounding box center [449, 715] width 11 height 7
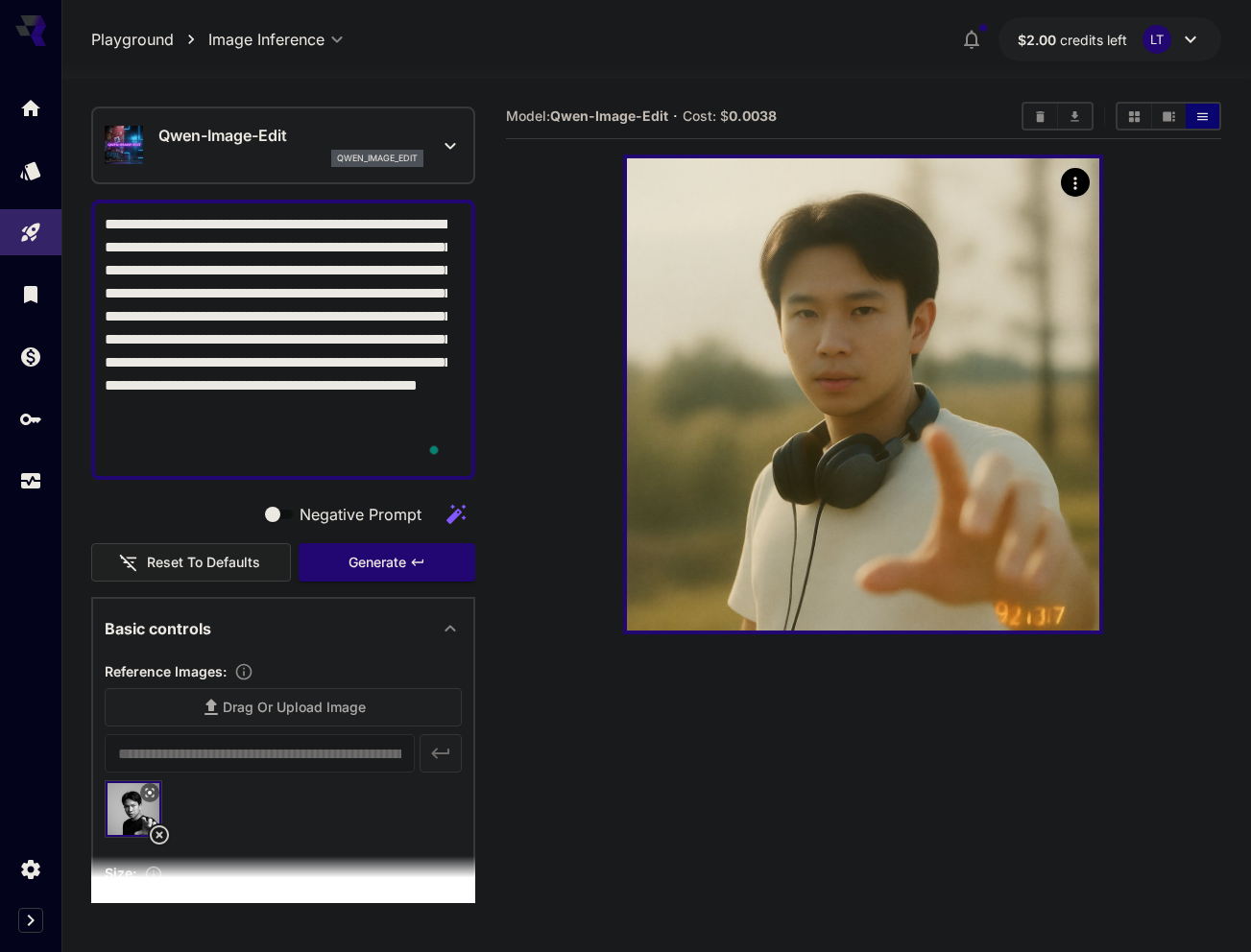
scroll to position [0, 0]
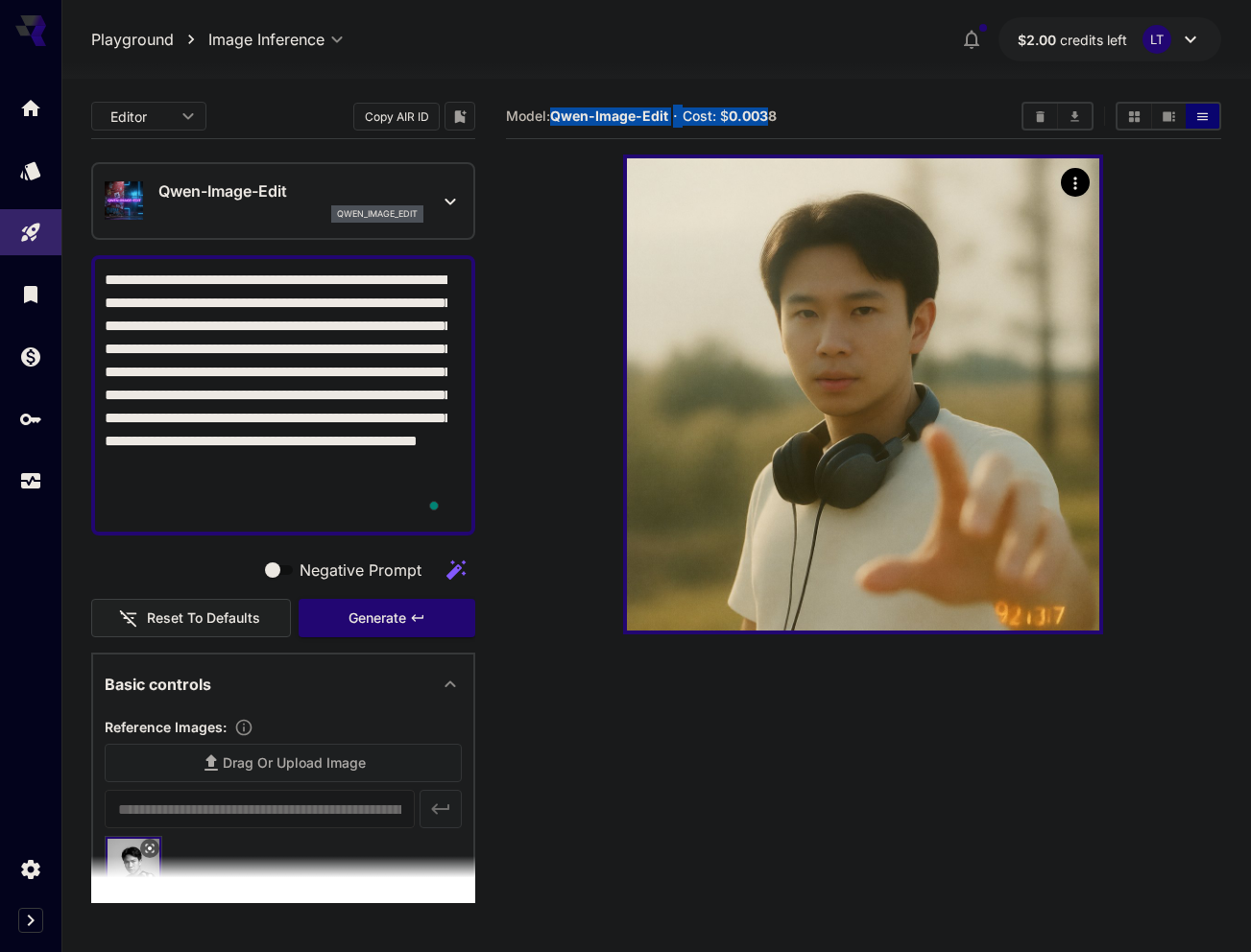
drag, startPoint x: 561, startPoint y: 117, endPoint x: 768, endPoint y: 117, distance: 207.0
click at [768, 117] on section "Model: Qwen-Image-Edit · Cost: $ 0.0038" at bounding box center [756, 116] width 500 height 23
click at [768, 117] on b "0.0038" at bounding box center [752, 115] width 48 height 17
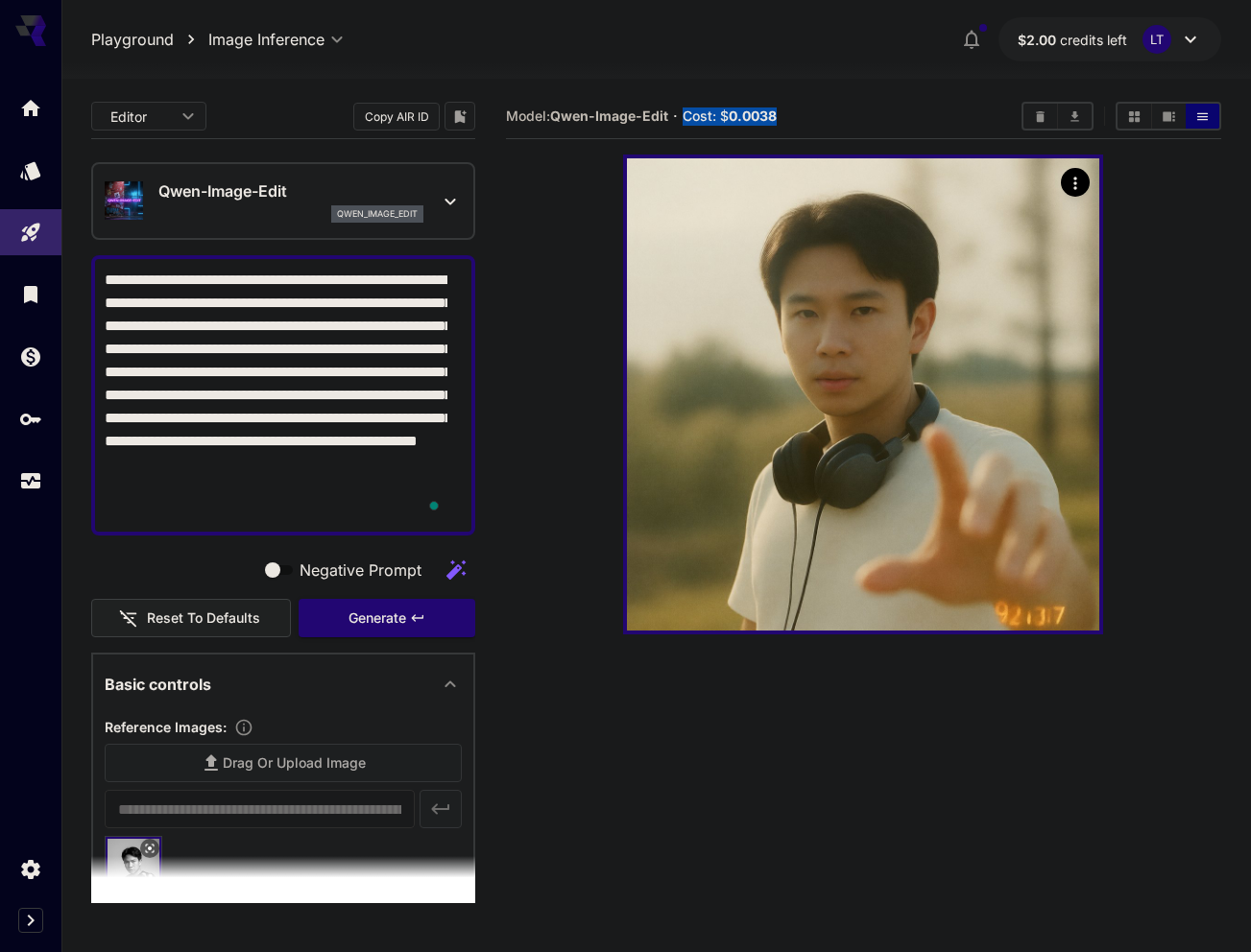
click at [768, 117] on b "0.0038" at bounding box center [752, 115] width 48 height 17
click at [661, 107] on b "Qwen-Image-Edit" at bounding box center [608, 115] width 118 height 17
drag, startPoint x: 613, startPoint y: 123, endPoint x: 803, endPoint y: 114, distance: 190.2
click at [803, 114] on section "Model: Qwen-Image-Edit · Cost: $ 0.0038" at bounding box center [756, 116] width 500 height 23
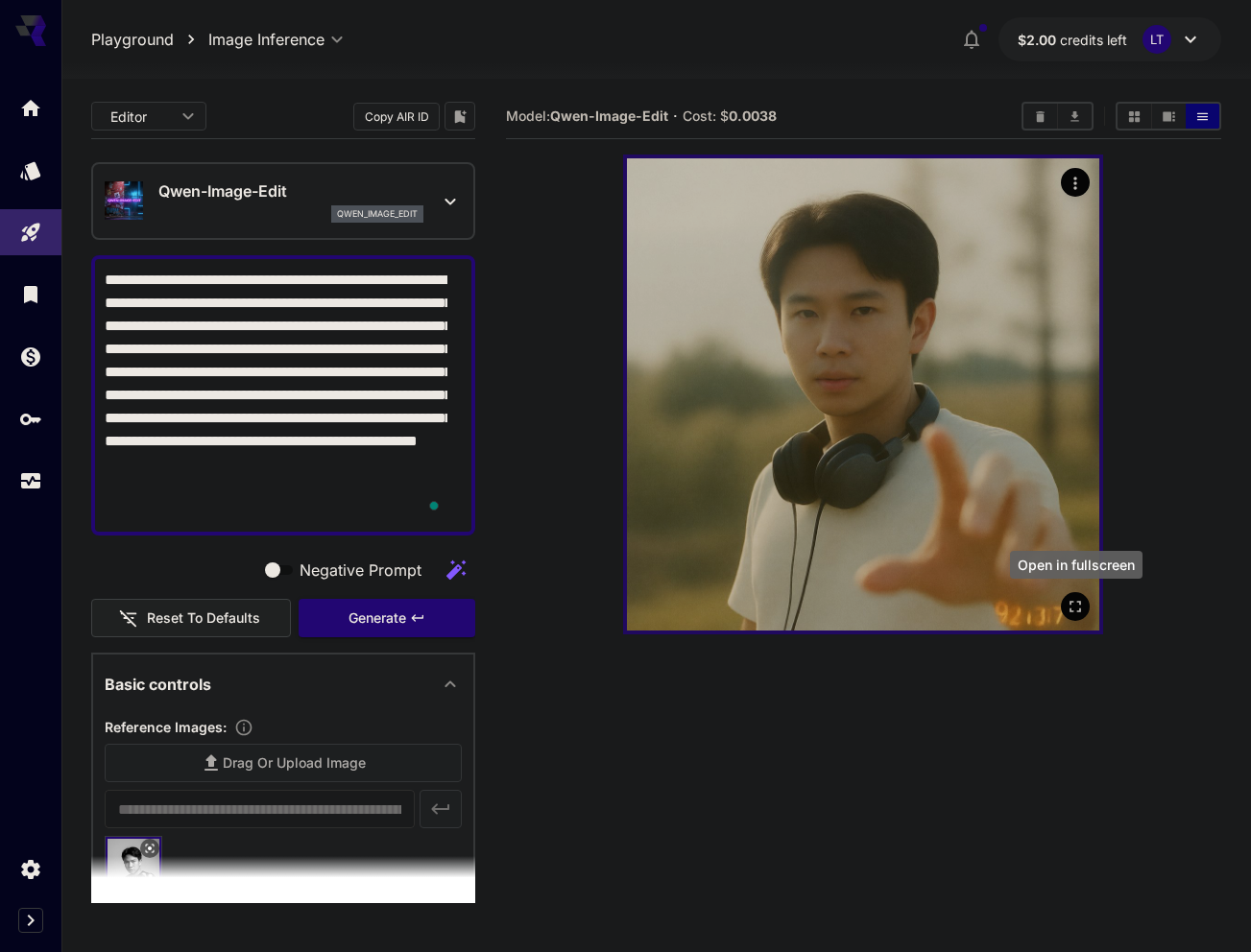
click at [1071, 604] on icon "Open in fullscreen" at bounding box center [1075, 607] width 20 height 20
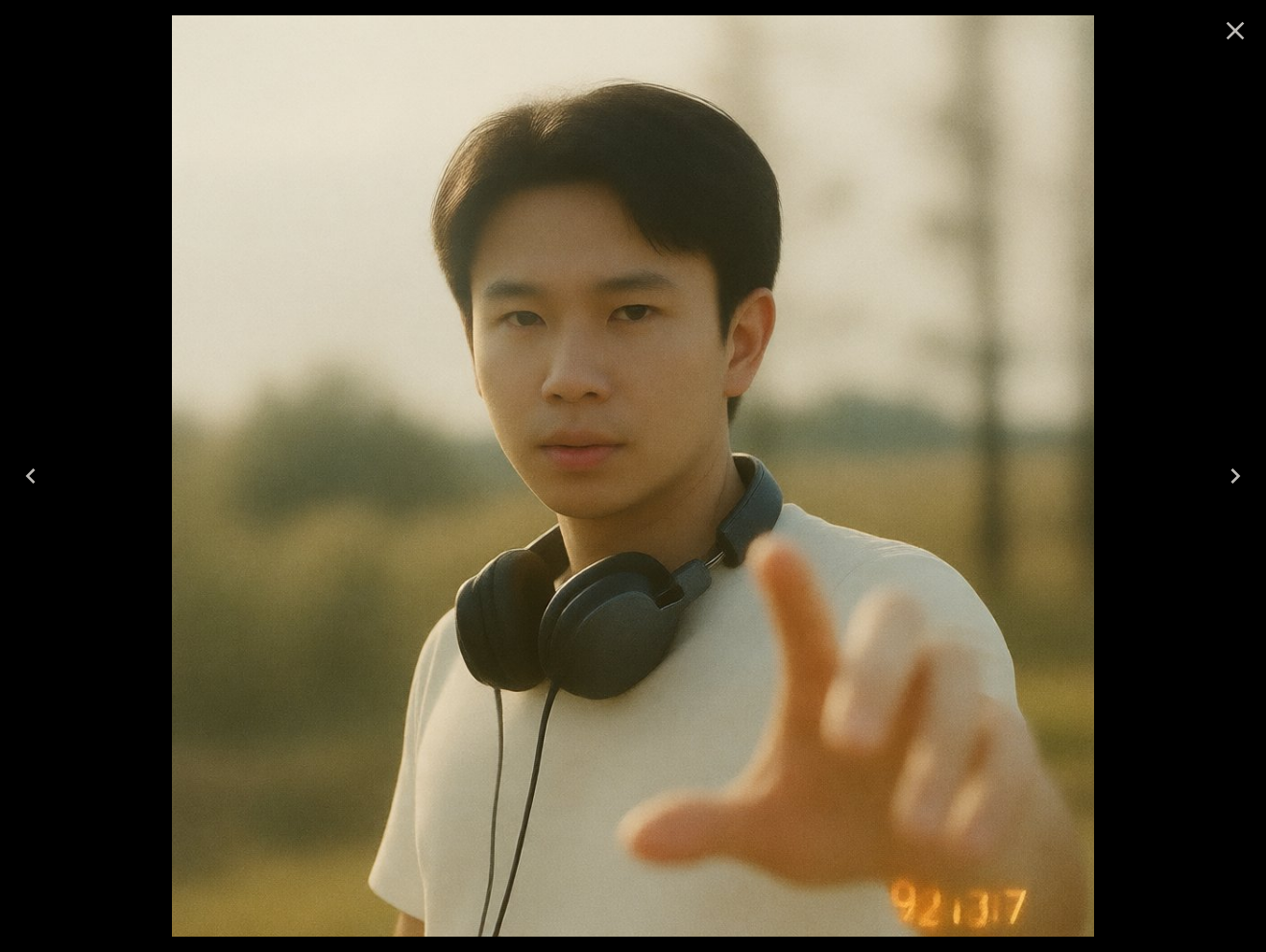
click at [1226, 33] on icon "Close" at bounding box center [1235, 30] width 30 height 30
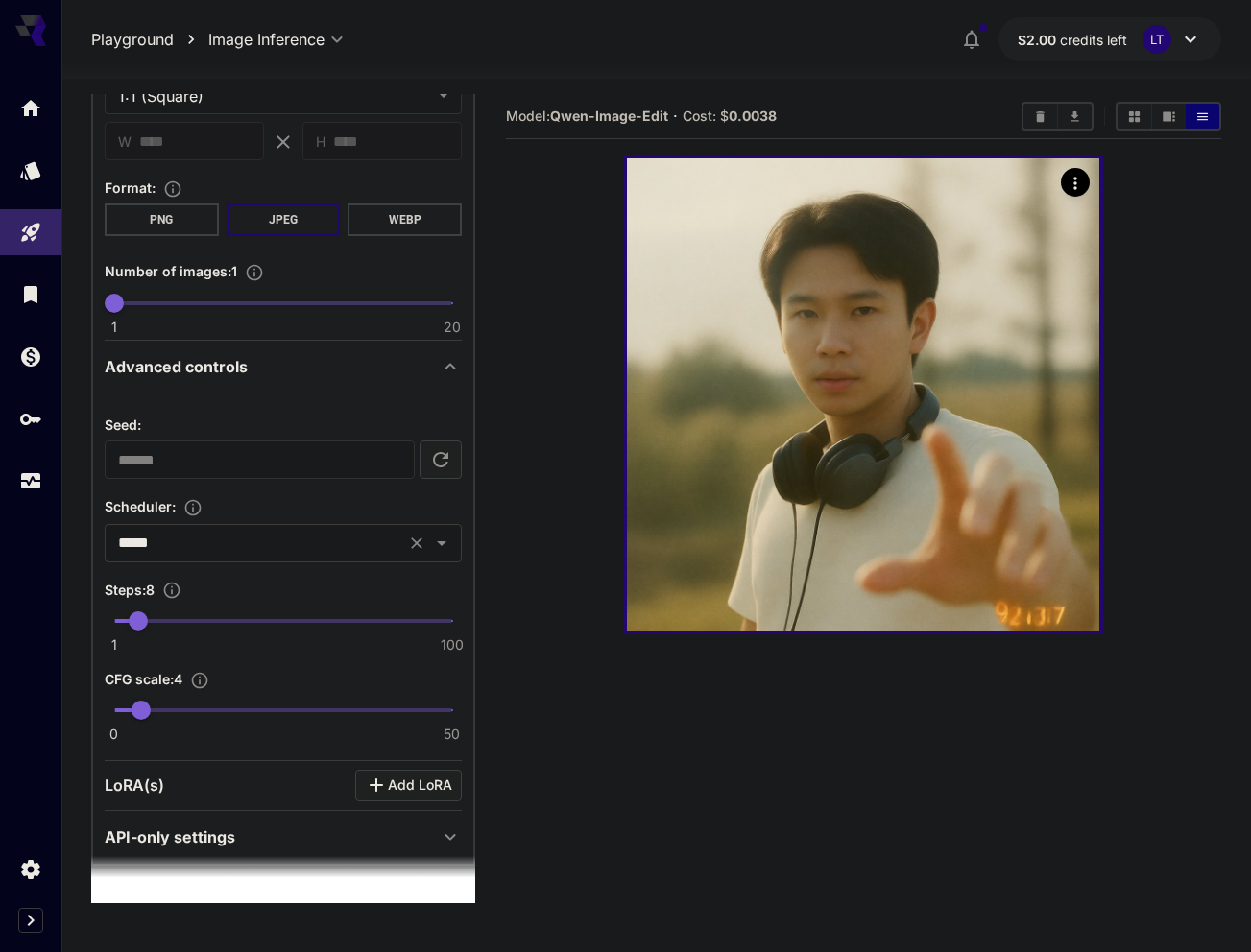
scroll to position [883, 0]
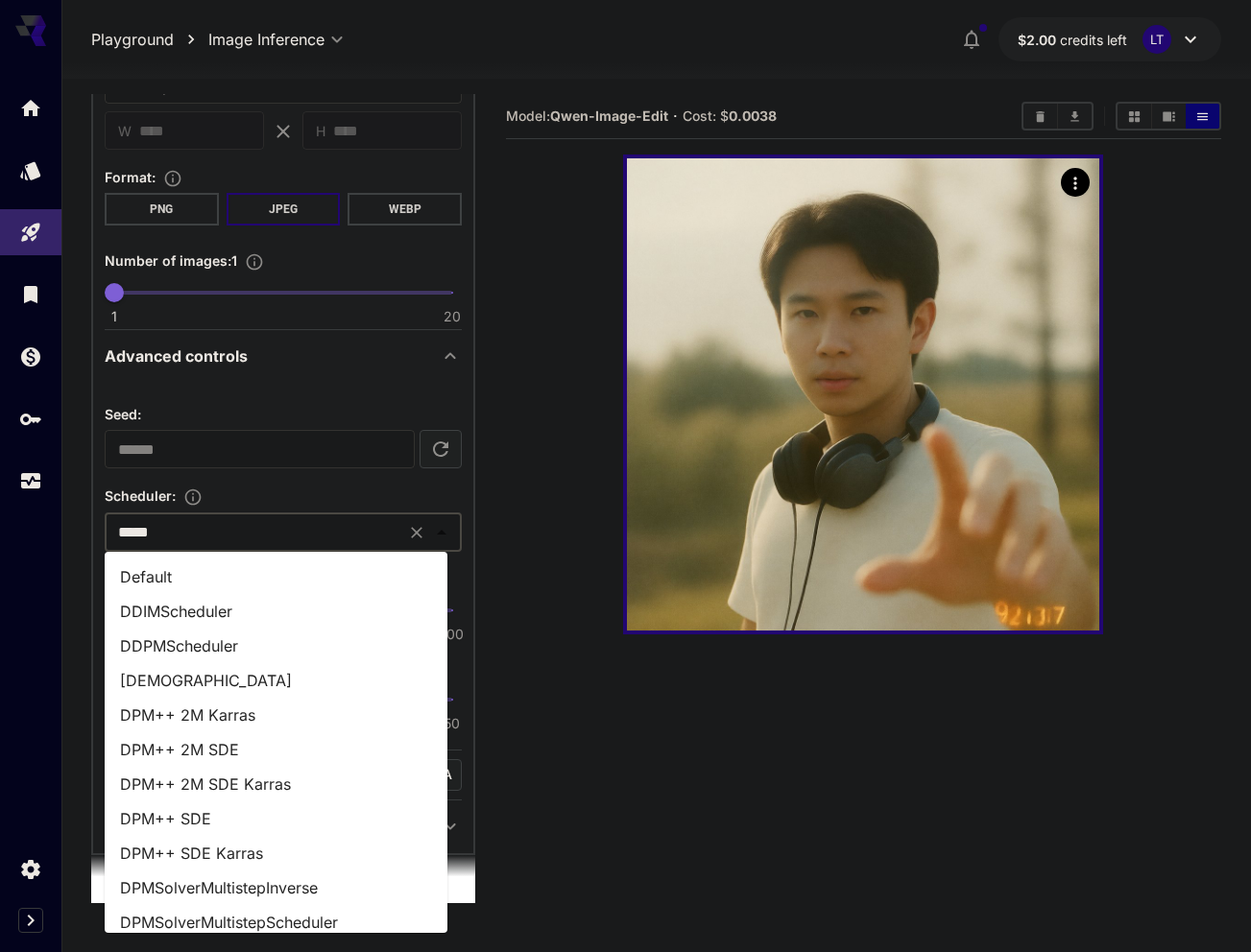
click at [220, 535] on input "*****" at bounding box center [255, 533] width 289 height 27
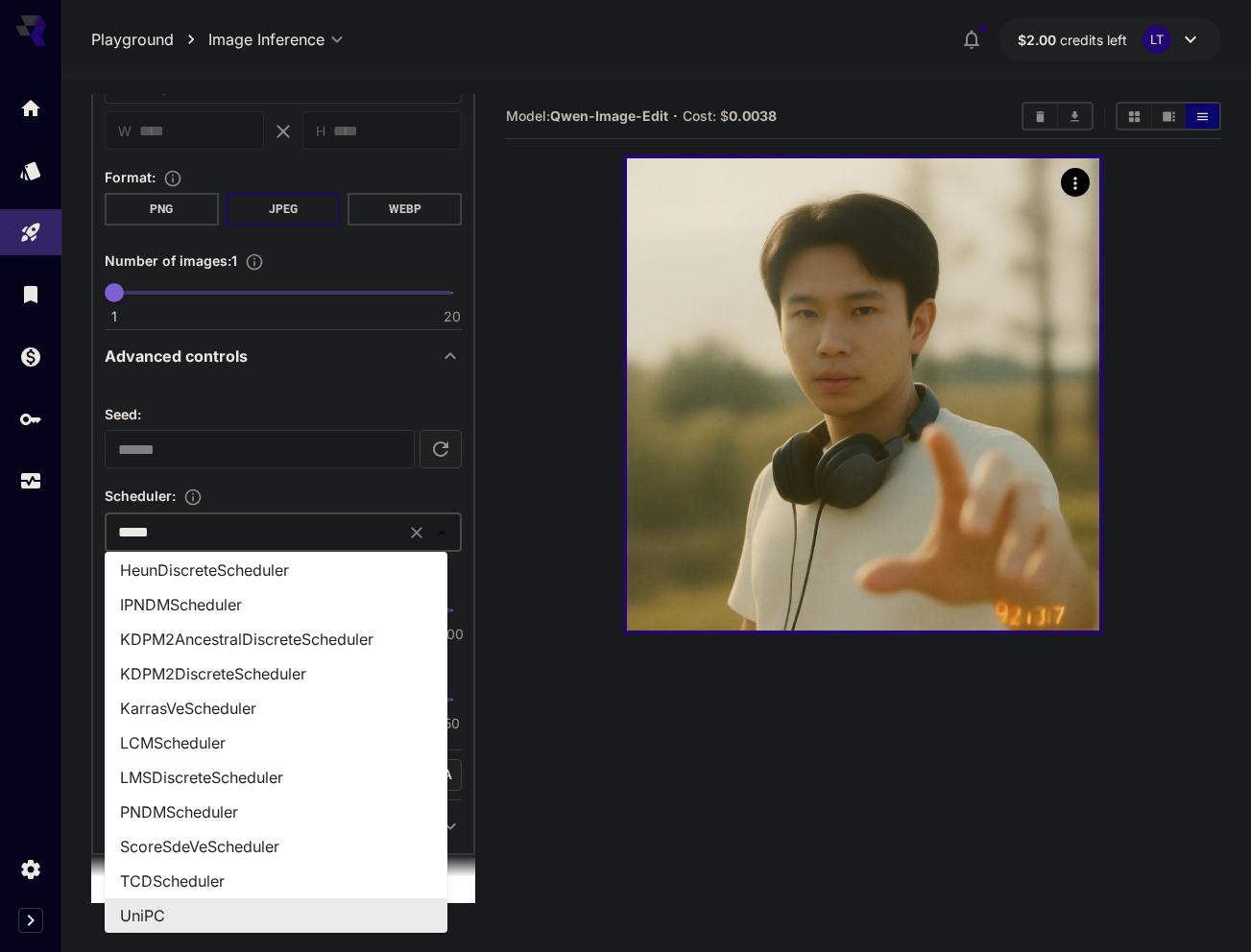
click at [220, 535] on input "*****" at bounding box center [255, 533] width 289 height 27
click at [229, 526] on input "*****" at bounding box center [255, 533] width 289 height 27
click at [329, 494] on div "Scheduler :" at bounding box center [283, 496] width 357 height 23
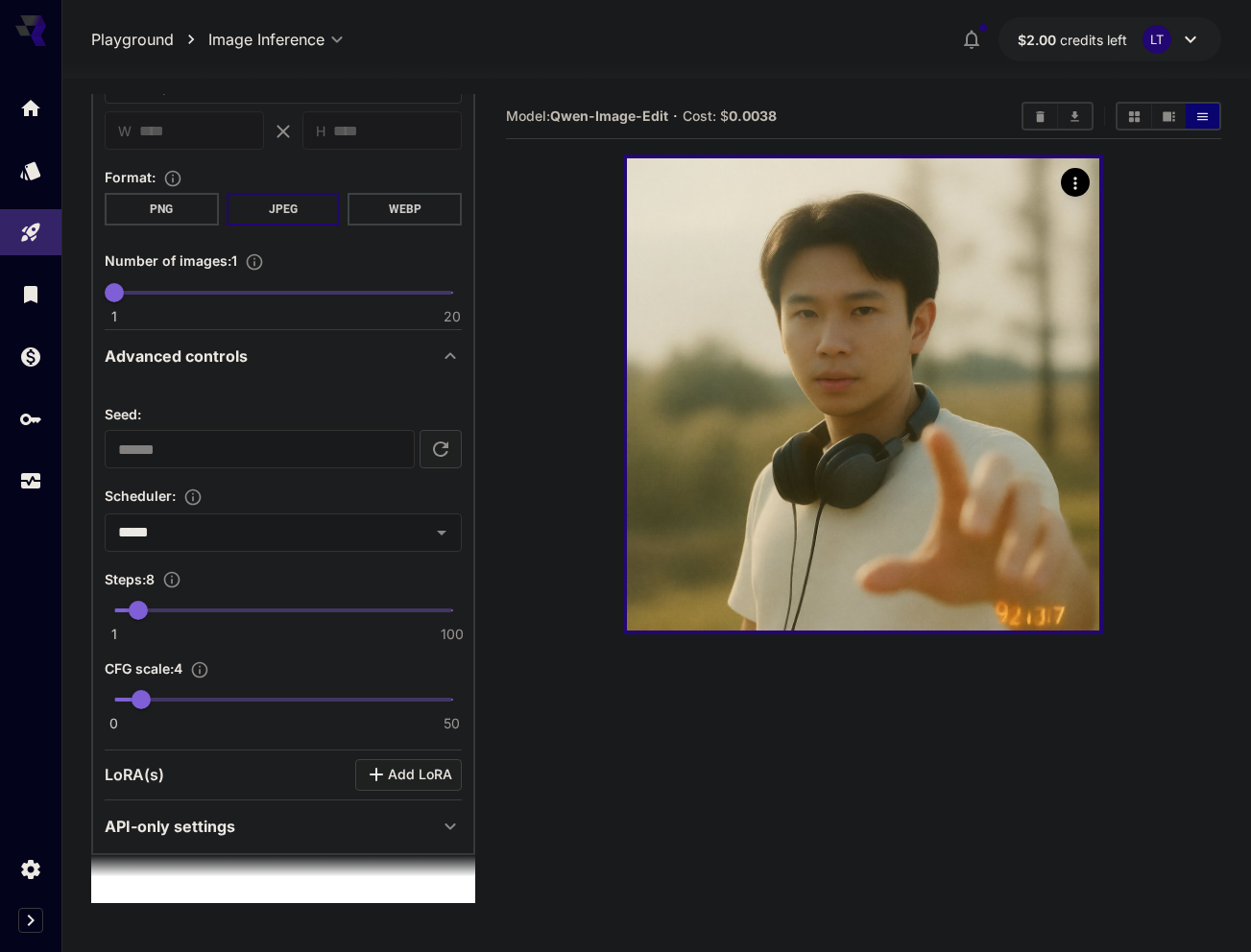
click at [400, 757] on div "LoRA(s) Add LoRA" at bounding box center [283, 776] width 357 height 51
click at [391, 775] on span "Add LoRA" at bounding box center [420, 775] width 64 height 24
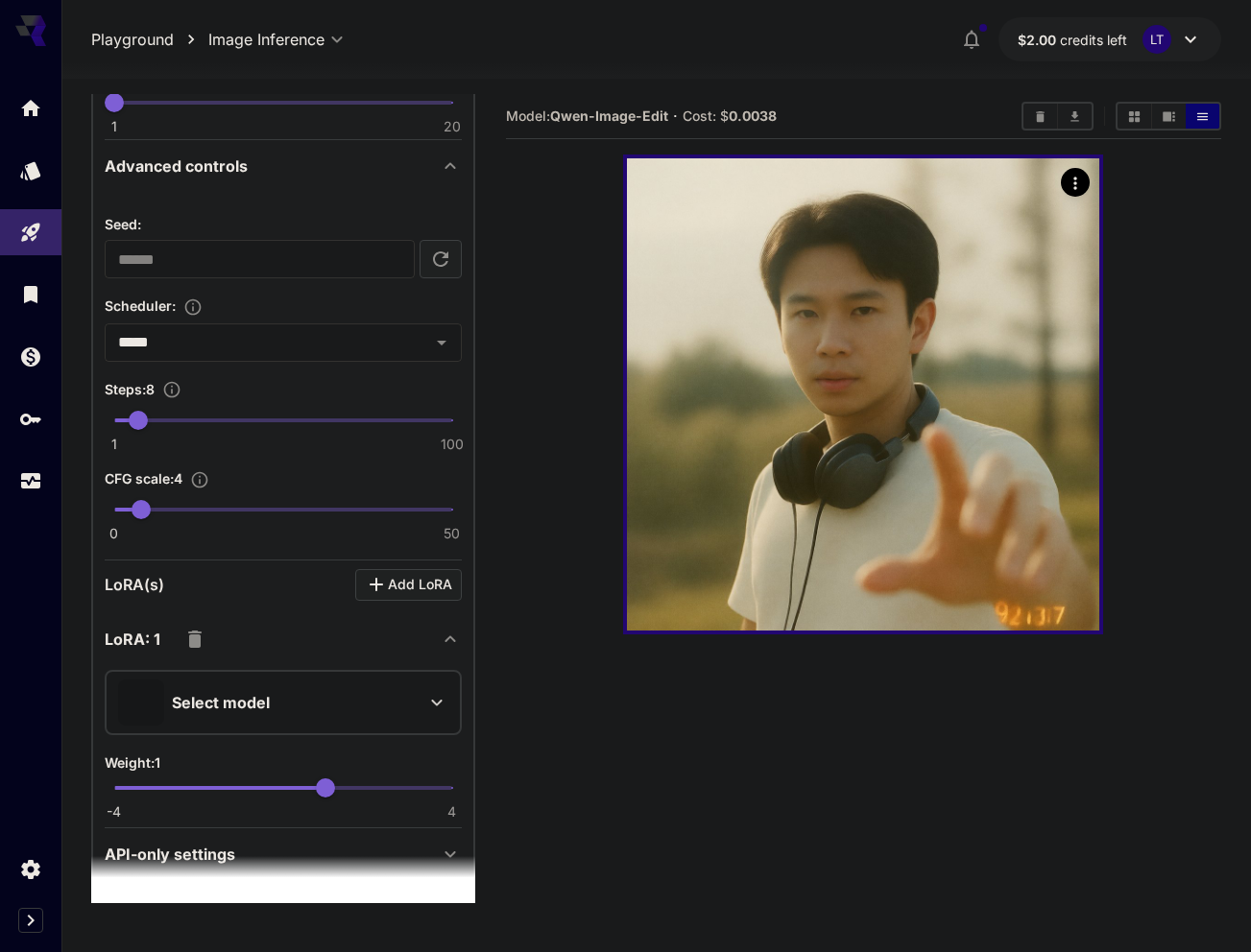
scroll to position [1085, 0]
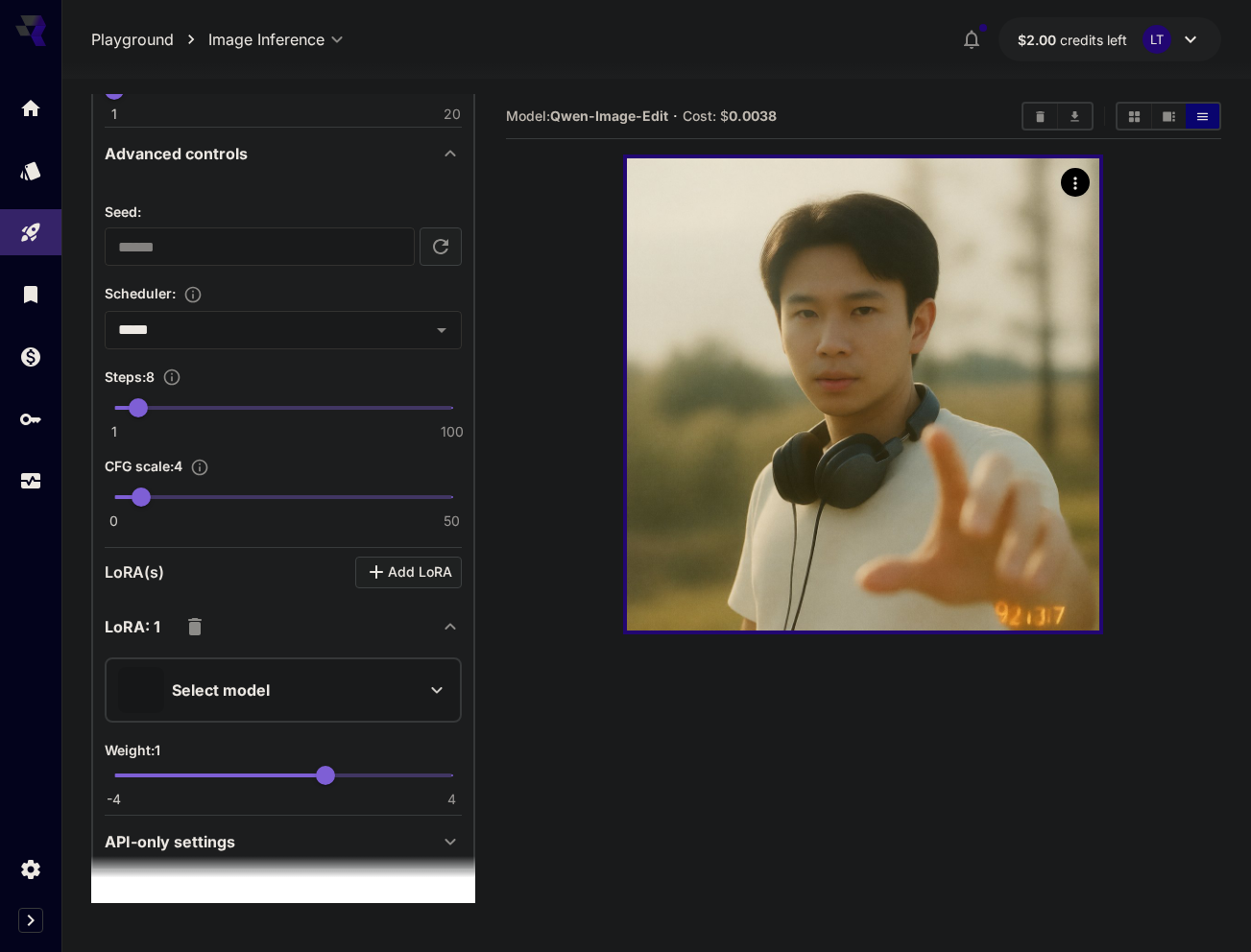
click at [227, 681] on p "Select model" at bounding box center [221, 690] width 98 height 23
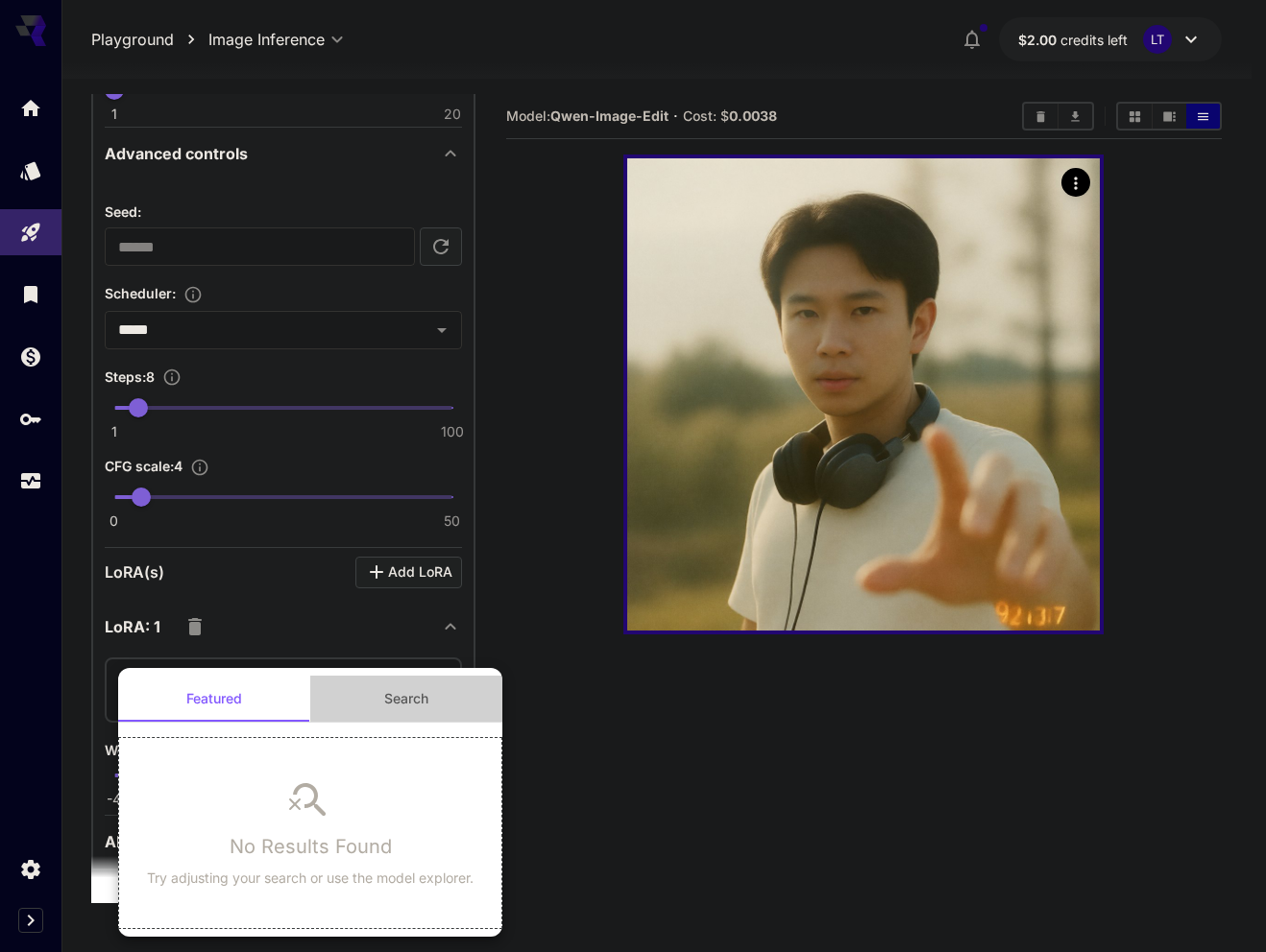
click at [407, 684] on button "Search" at bounding box center [406, 698] width 192 height 46
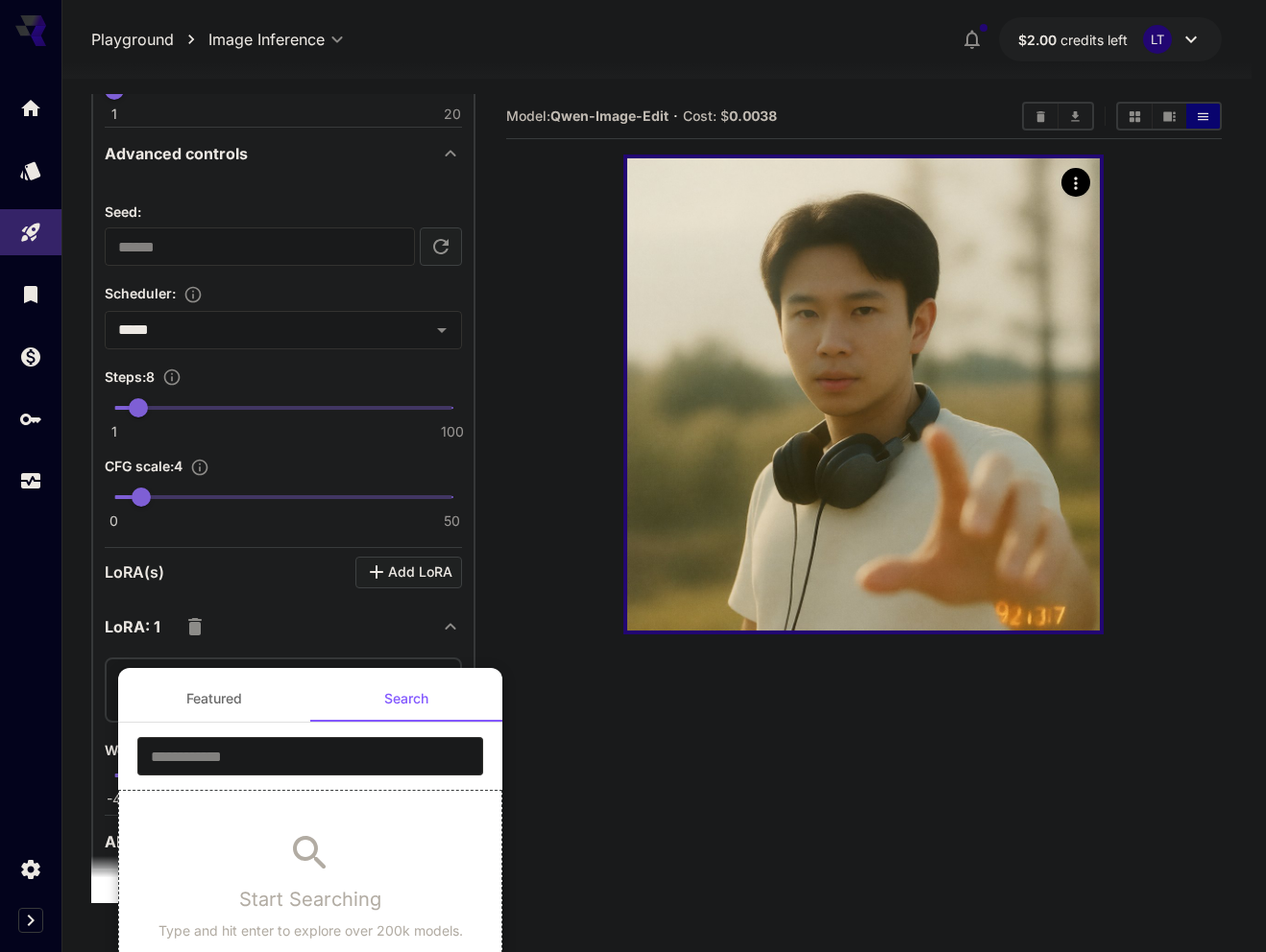
click at [262, 702] on button "Featured" at bounding box center [214, 698] width 192 height 46
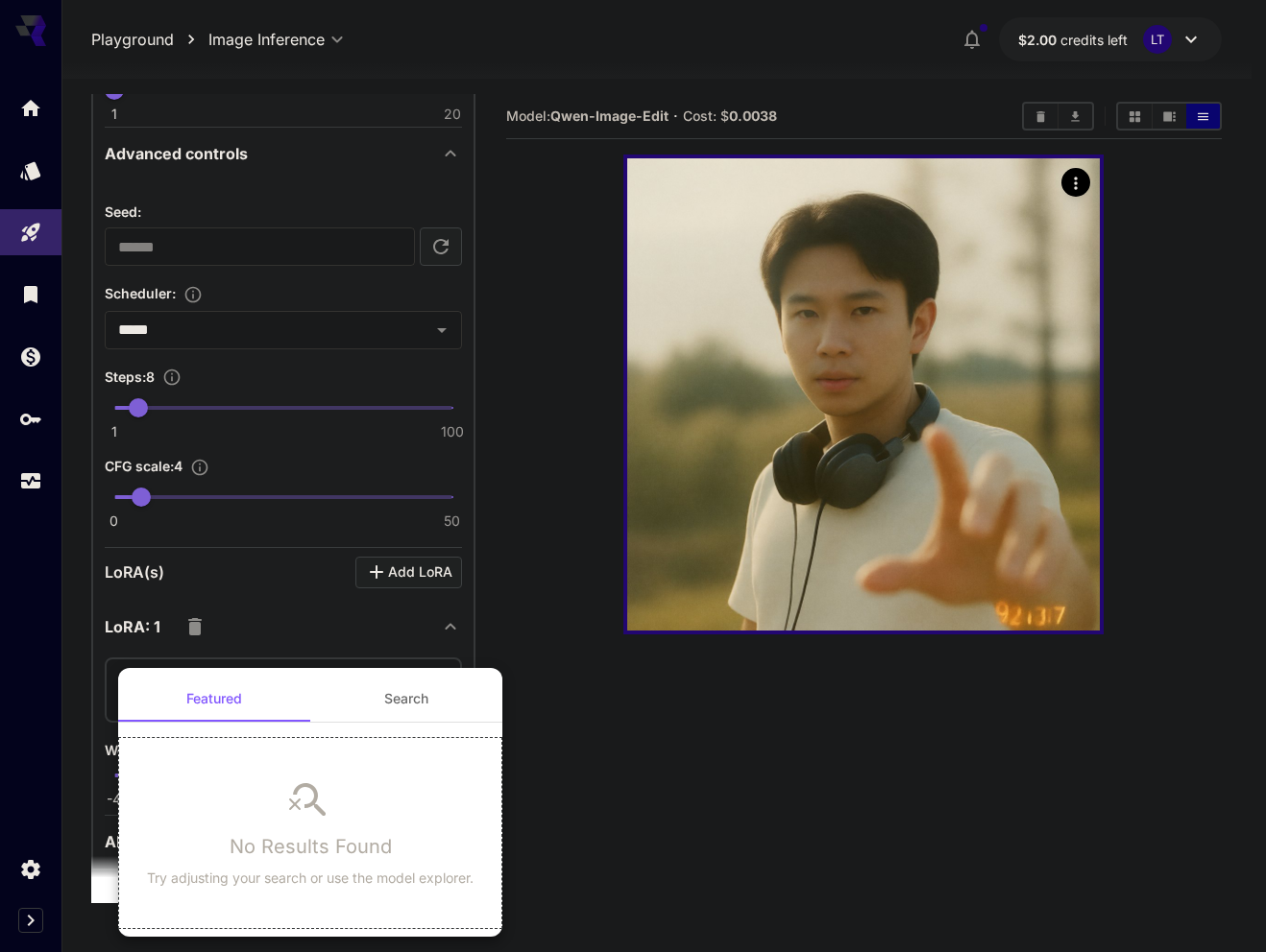
click at [410, 711] on button "Search" at bounding box center [406, 698] width 192 height 46
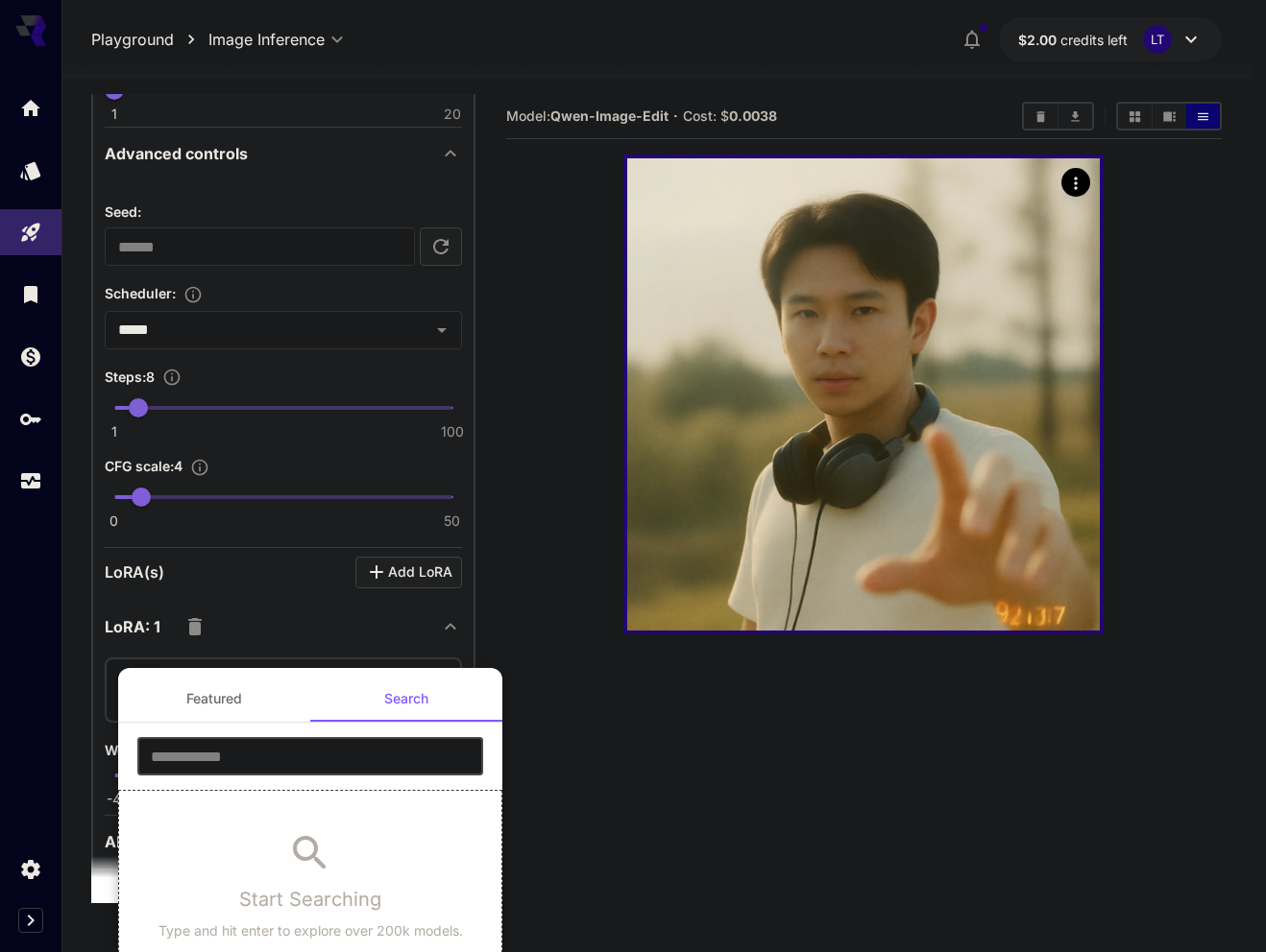
click at [273, 771] on input "text" at bounding box center [311, 756] width 346 height 38
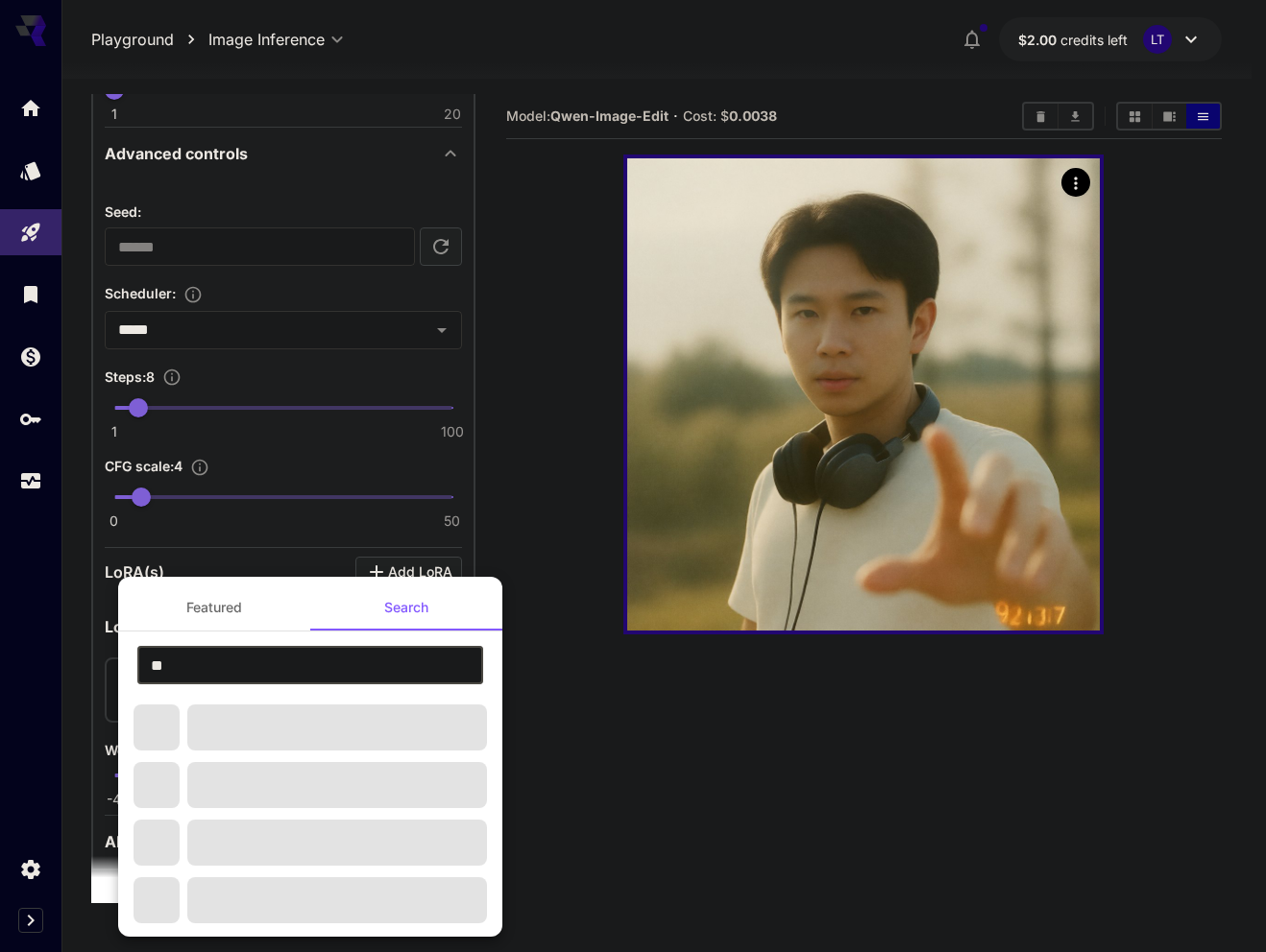
type input "*"
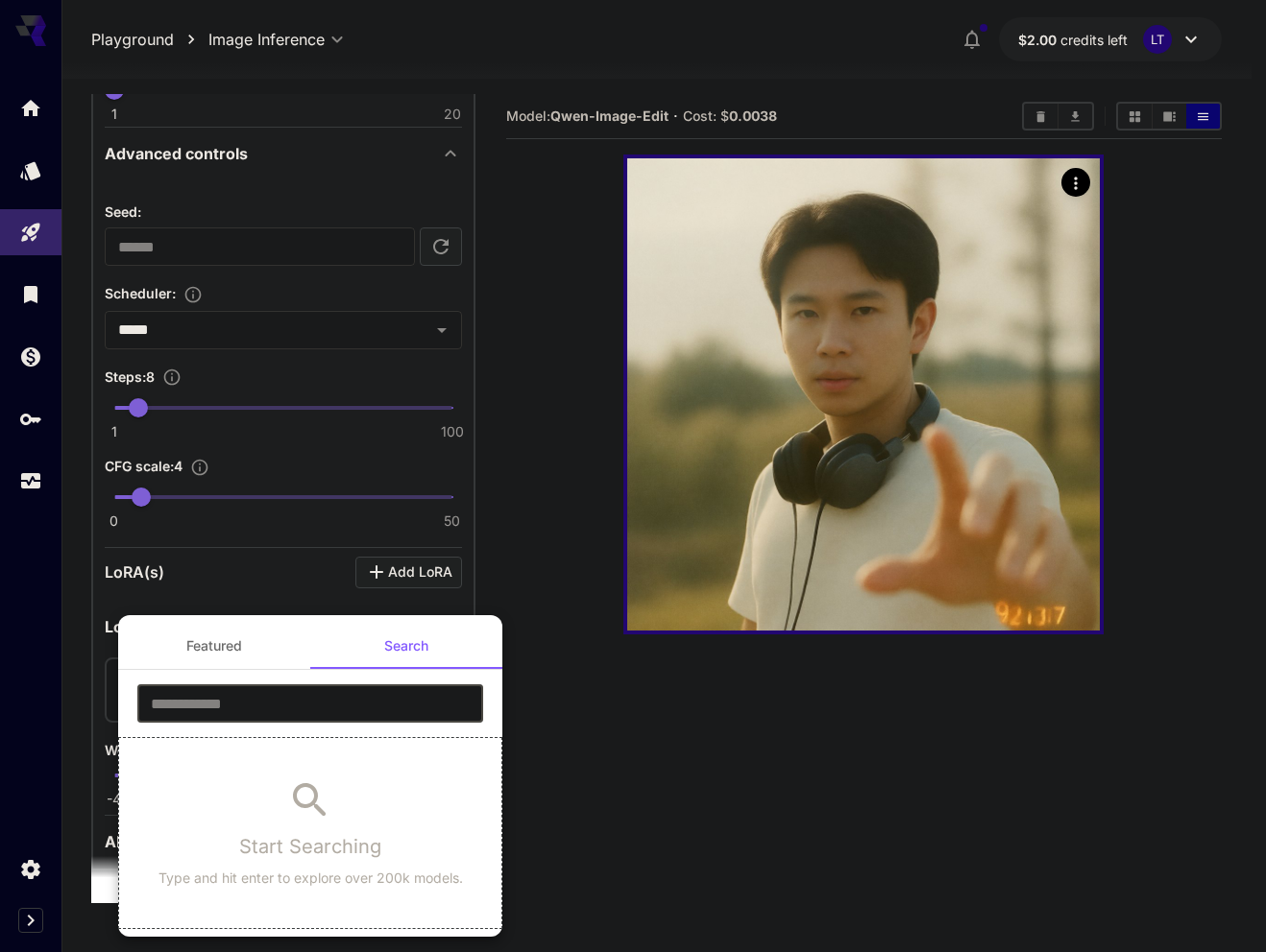
type input "*"
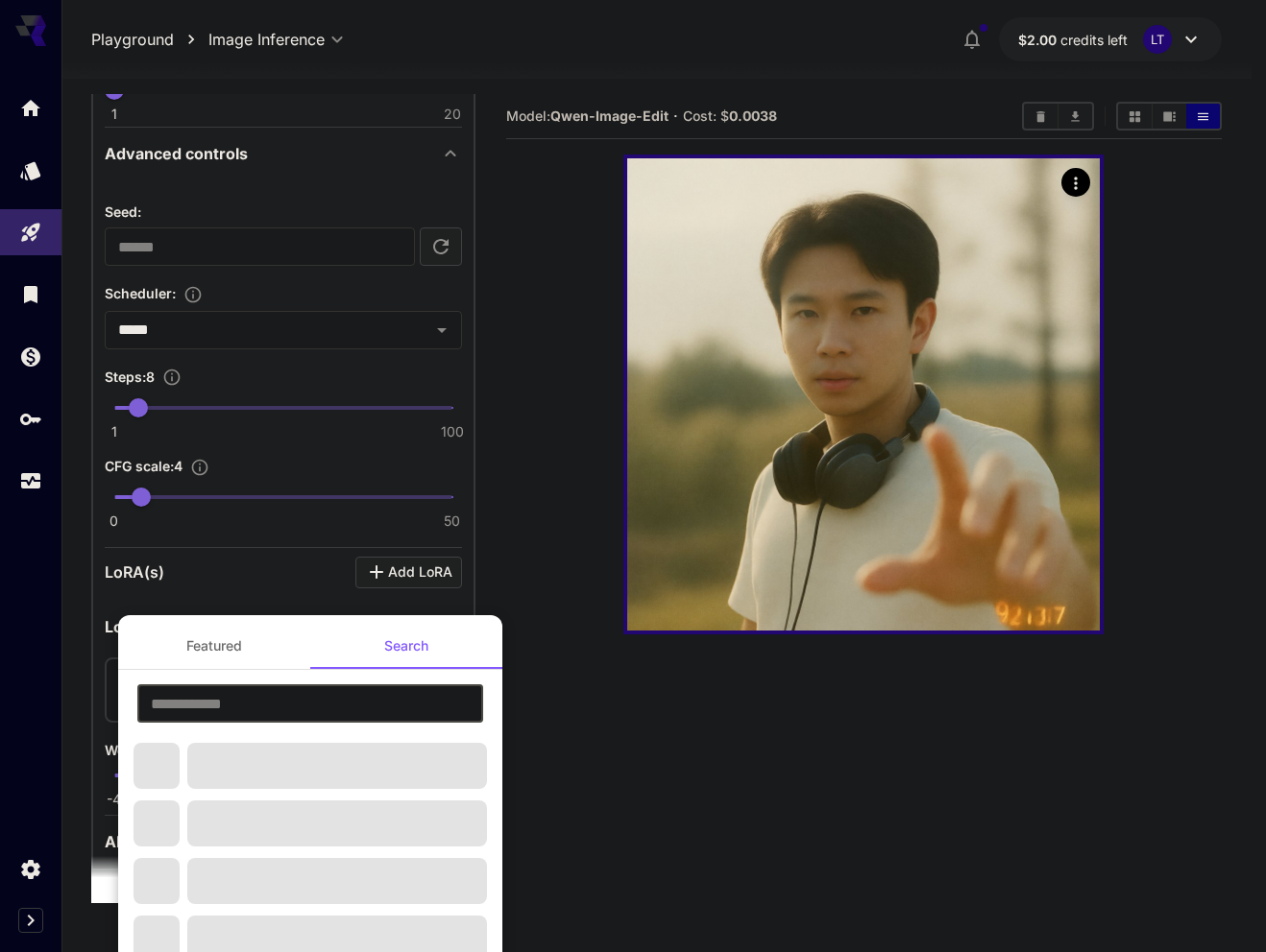
click at [662, 741] on div at bounding box center [633, 476] width 1266 height 952
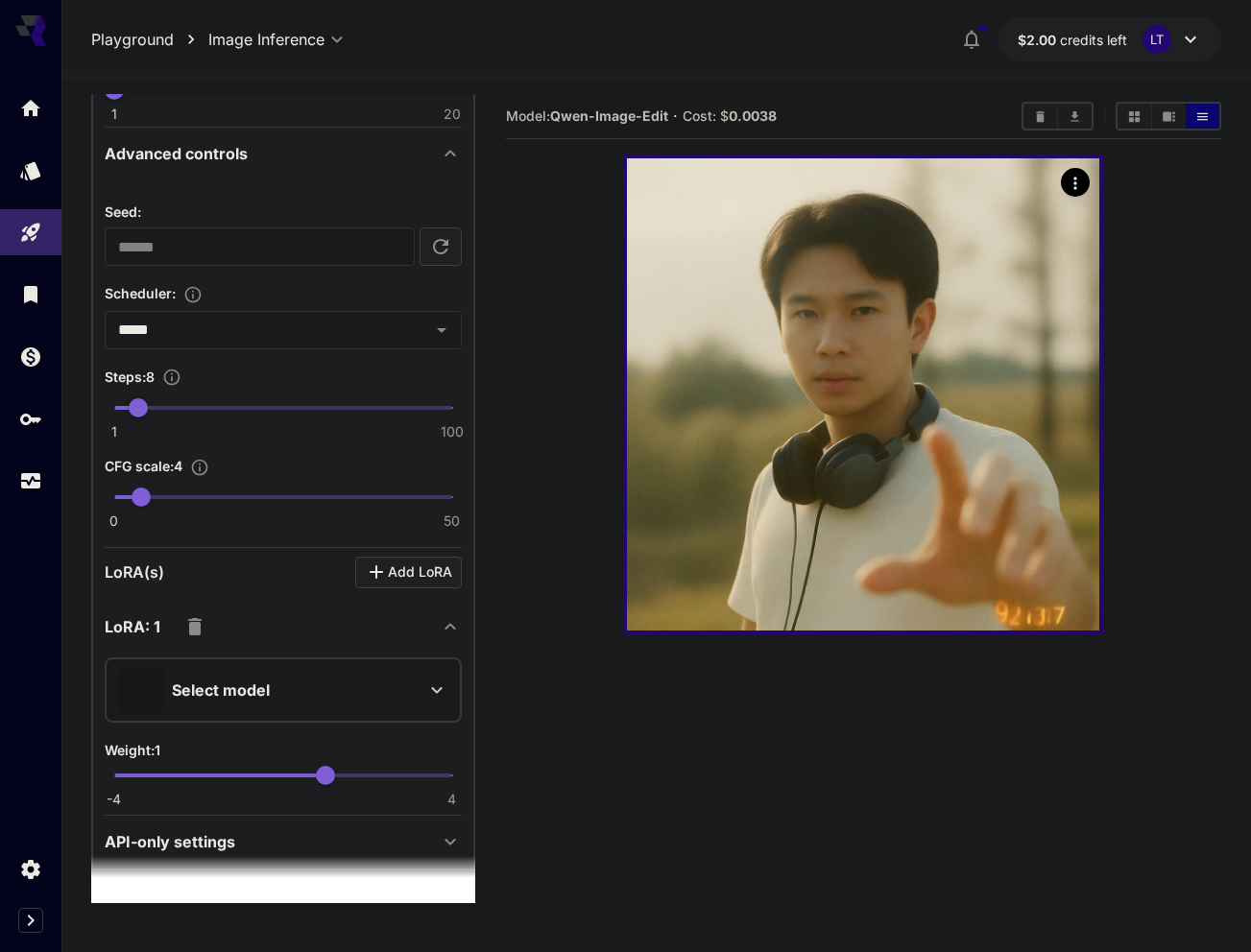
click at [204, 634] on icon "button" at bounding box center [195, 627] width 23 height 23
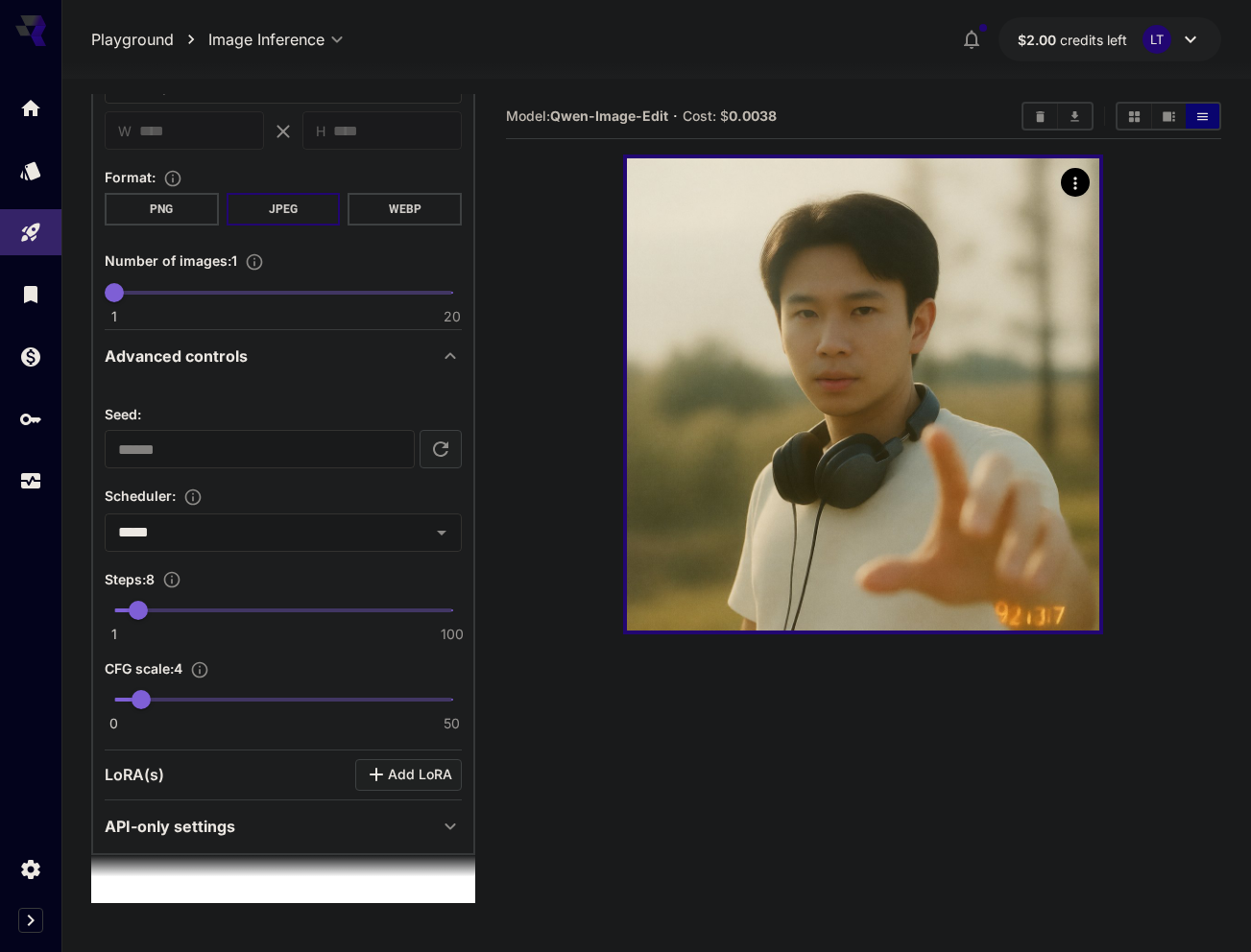
scroll to position [883, 0]
type input "**"
drag, startPoint x: 140, startPoint y: 611, endPoint x: 177, endPoint y: 613, distance: 37.1
click at [177, 613] on span "20" at bounding box center [180, 610] width 20 height 20
click at [452, 826] on div "**********" at bounding box center [282, 312] width 384 height 1084
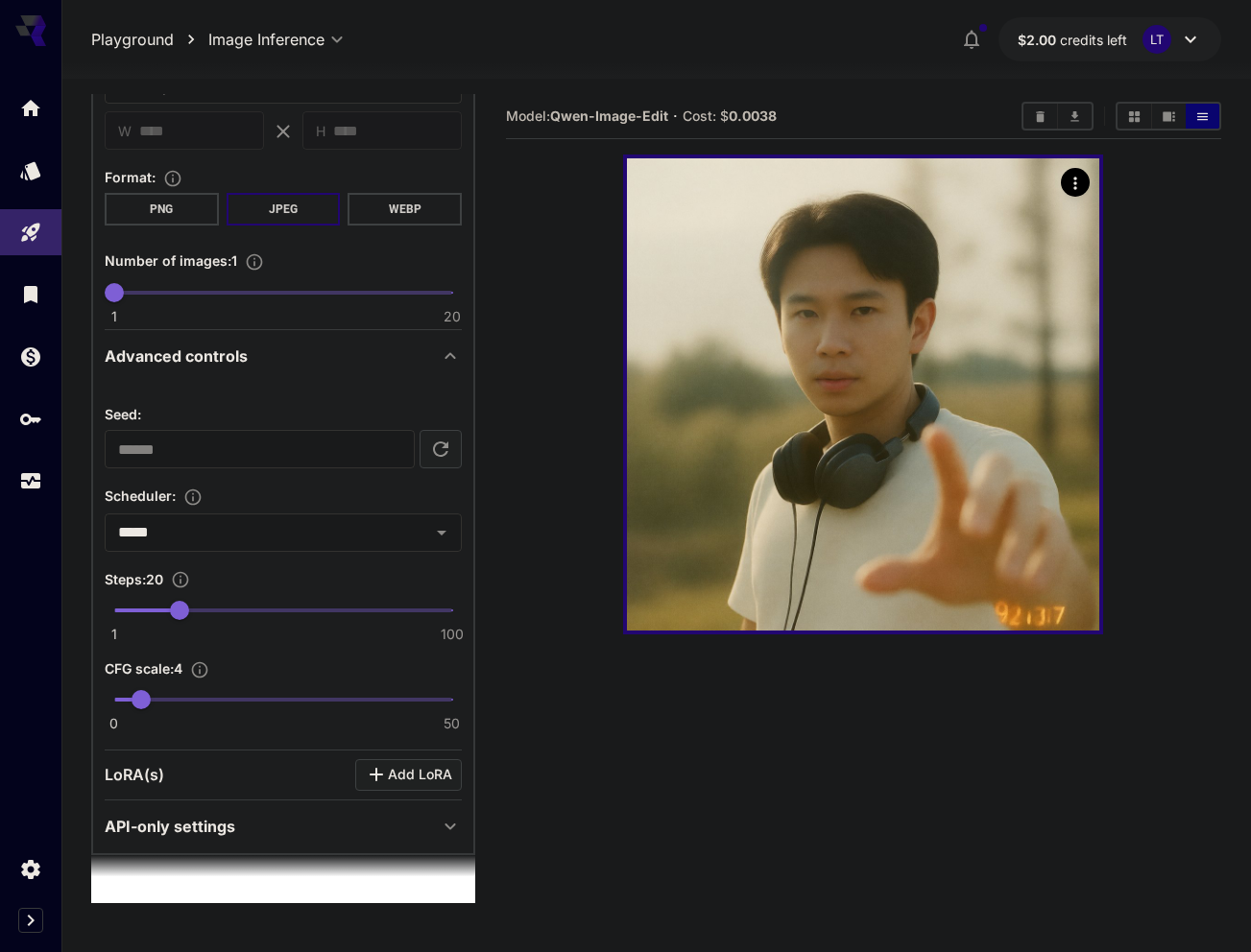
click at [440, 823] on icon at bounding box center [450, 827] width 23 height 23
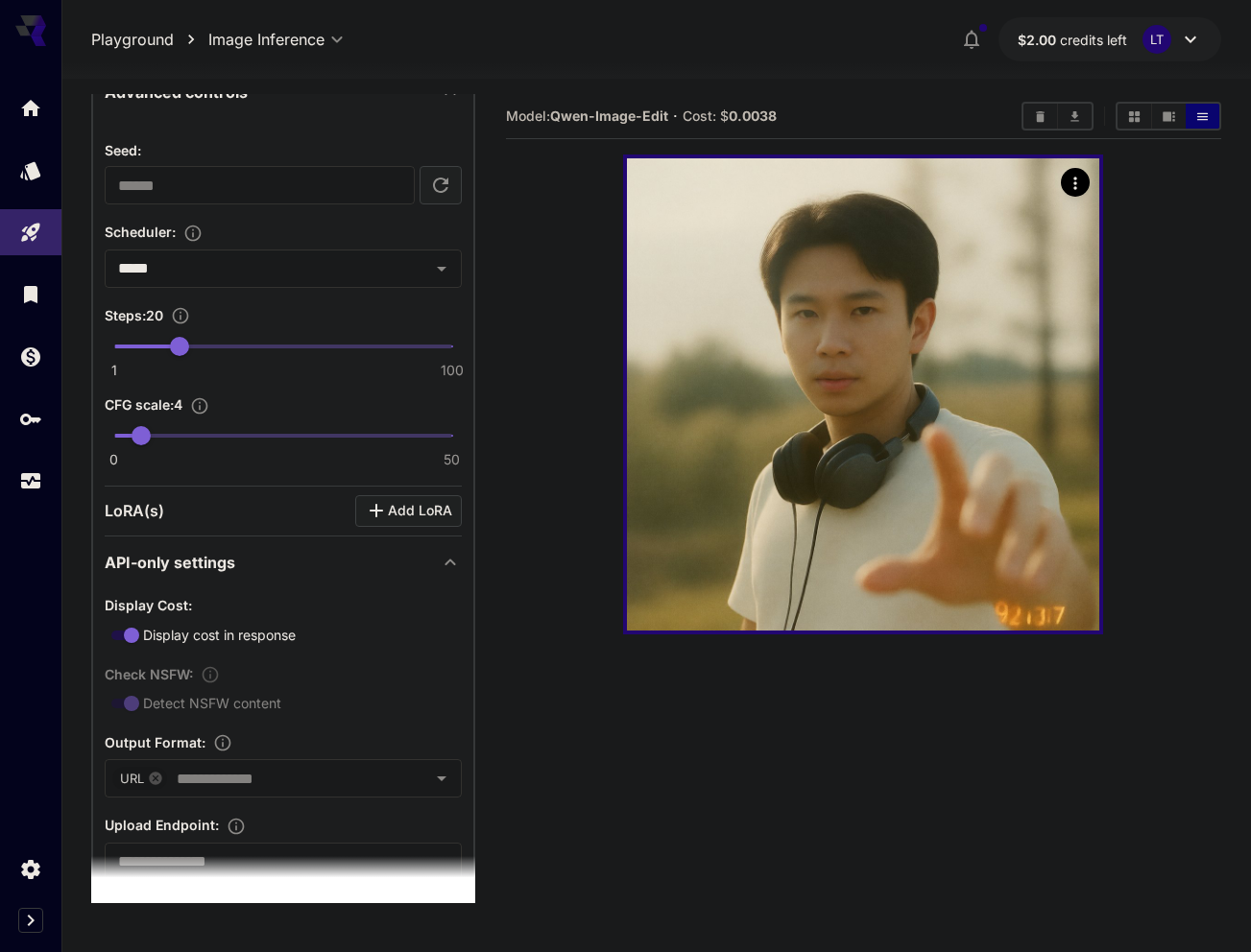
scroll to position [1208, 0]
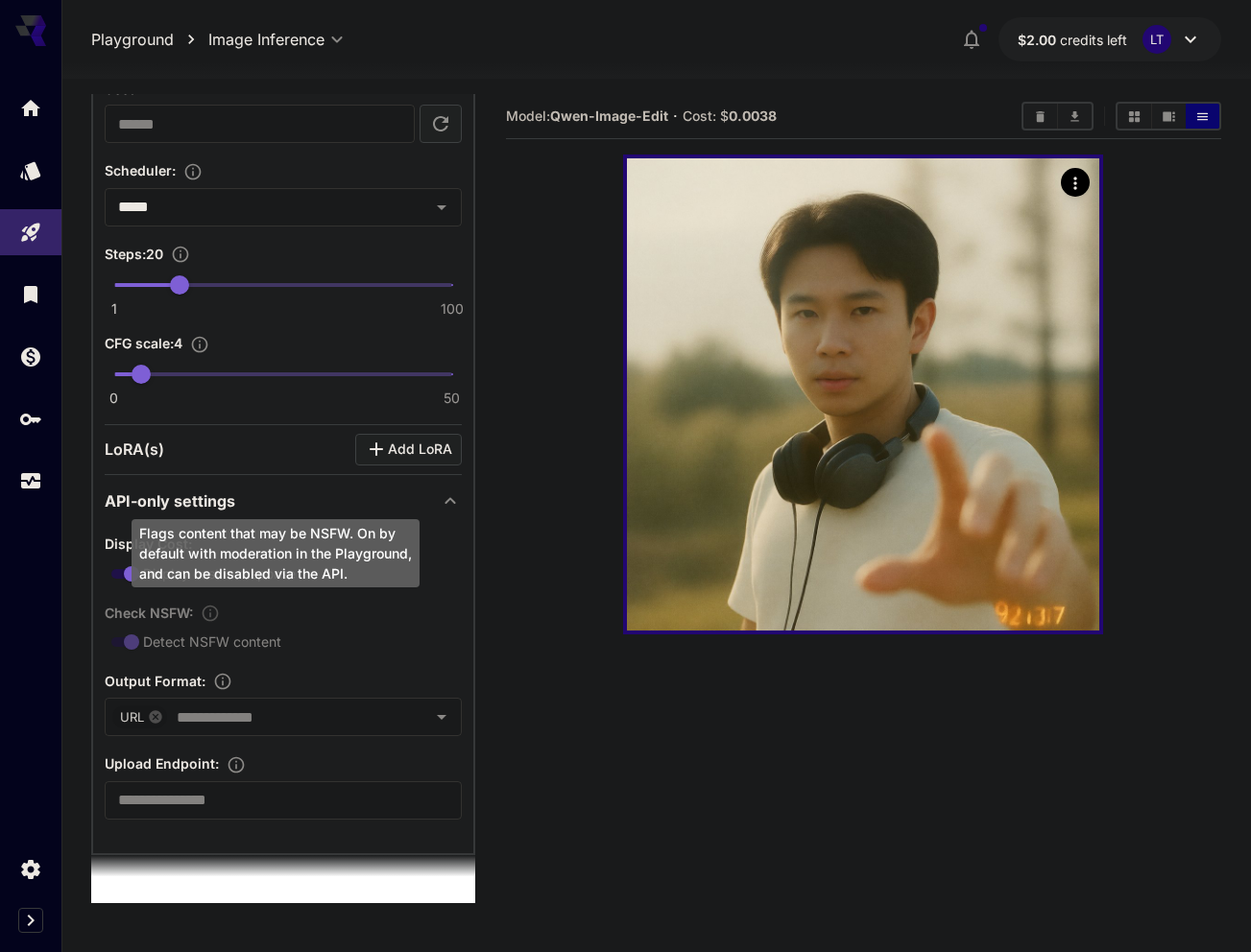
click at [142, 642] on div "Check NSFW : Detect NSFW content" at bounding box center [283, 627] width 357 height 53
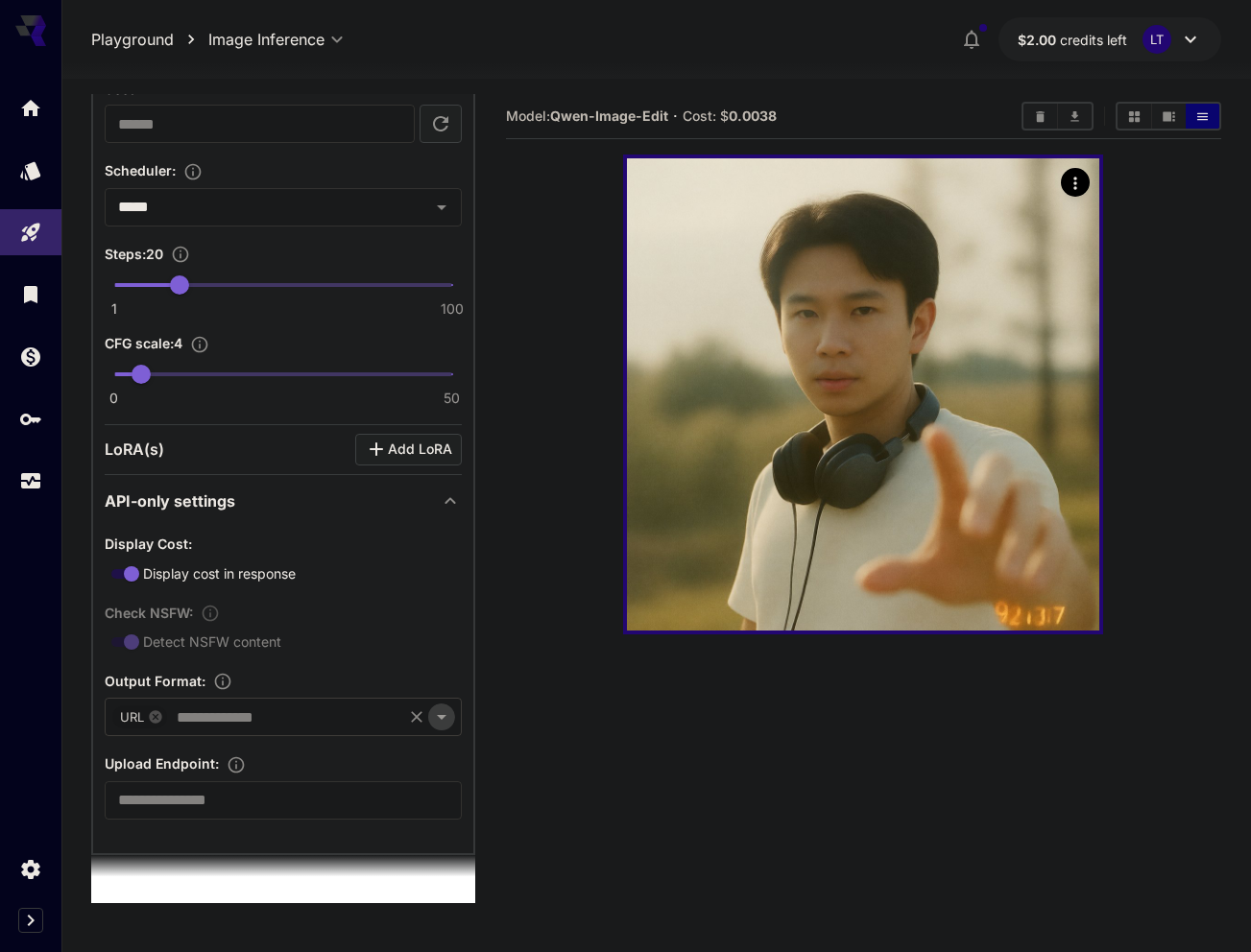
click at [437, 717] on icon "Open" at bounding box center [441, 717] width 10 height 5
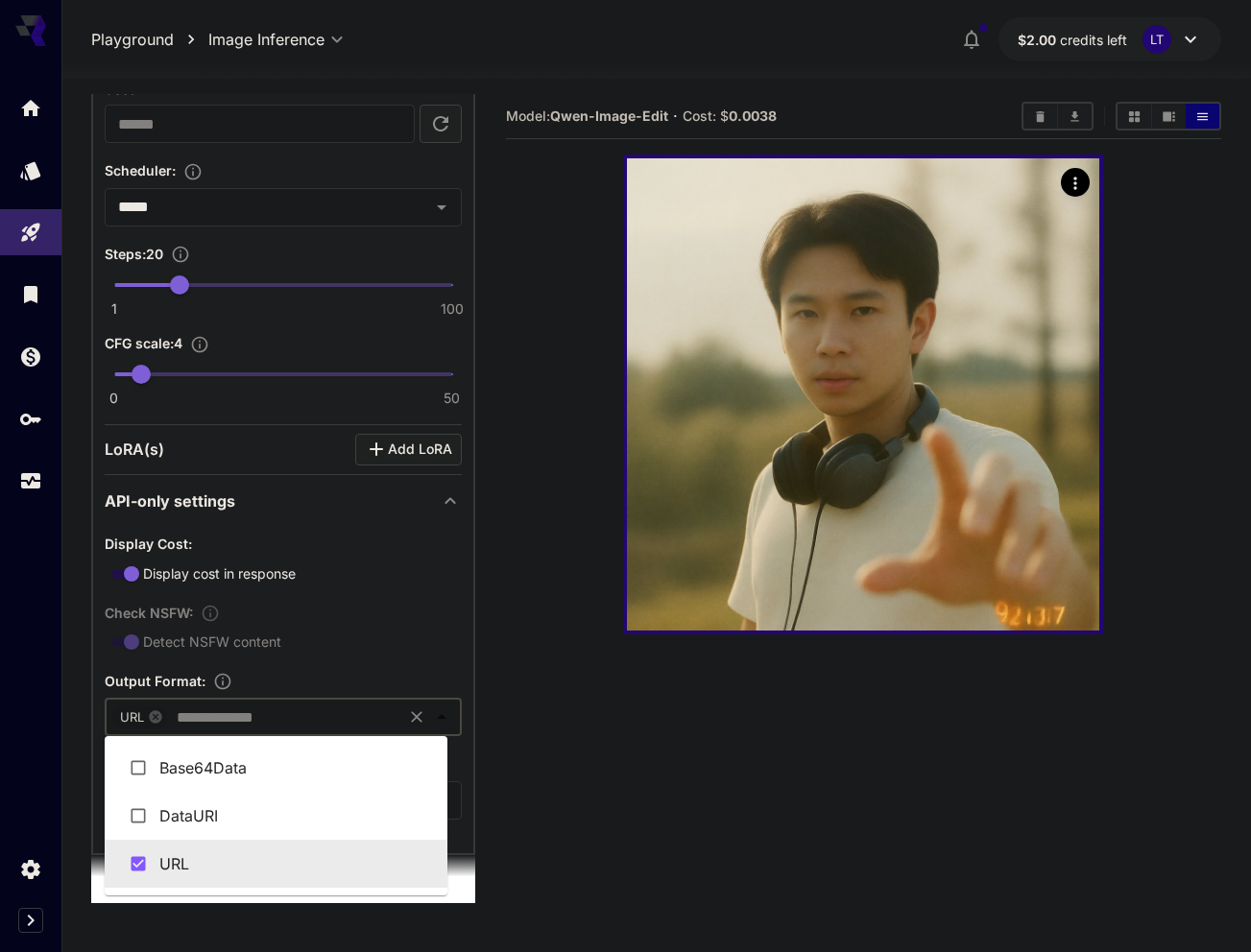
click at [437, 717] on icon "Close" at bounding box center [441, 716] width 10 height 5
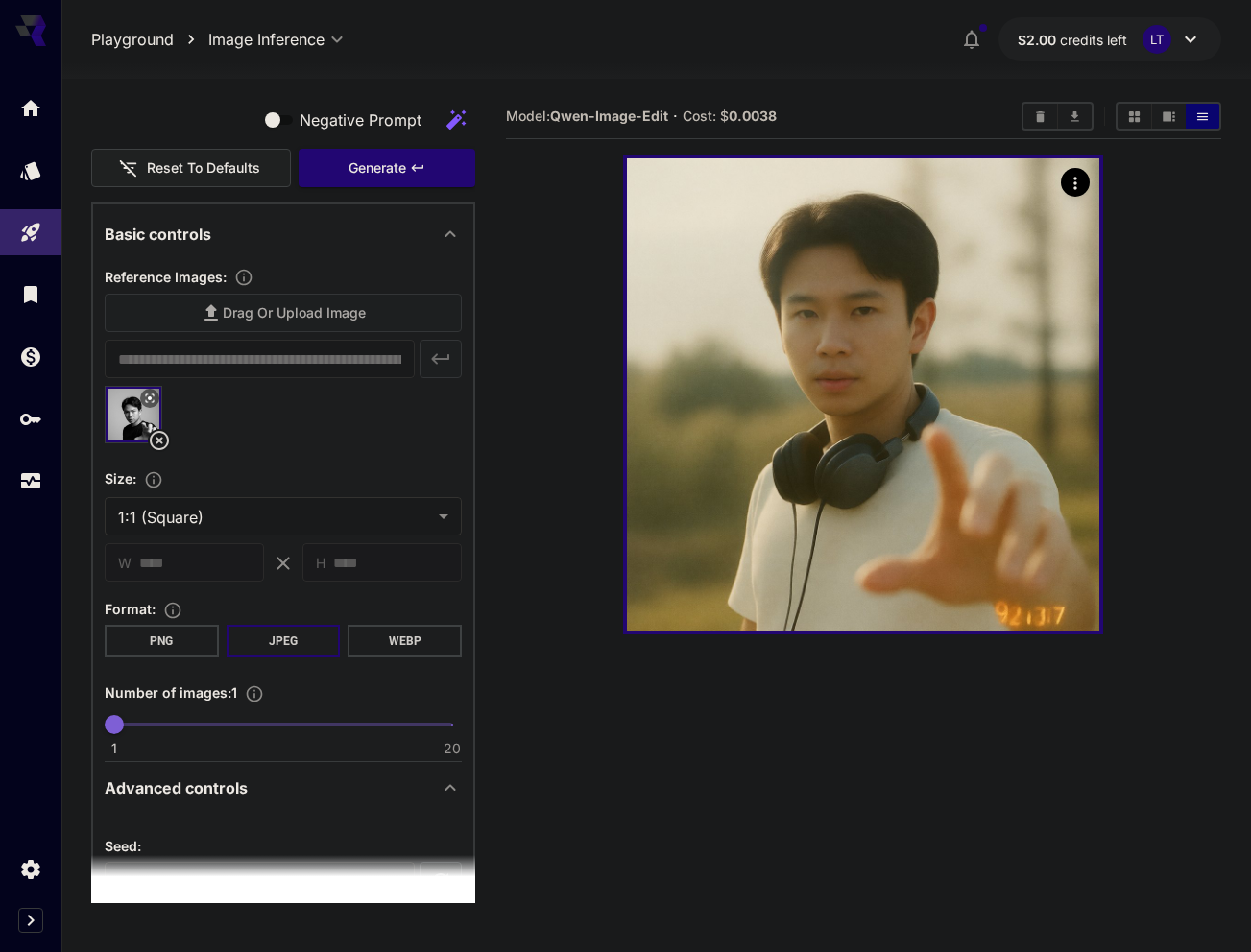
scroll to position [439, 0]
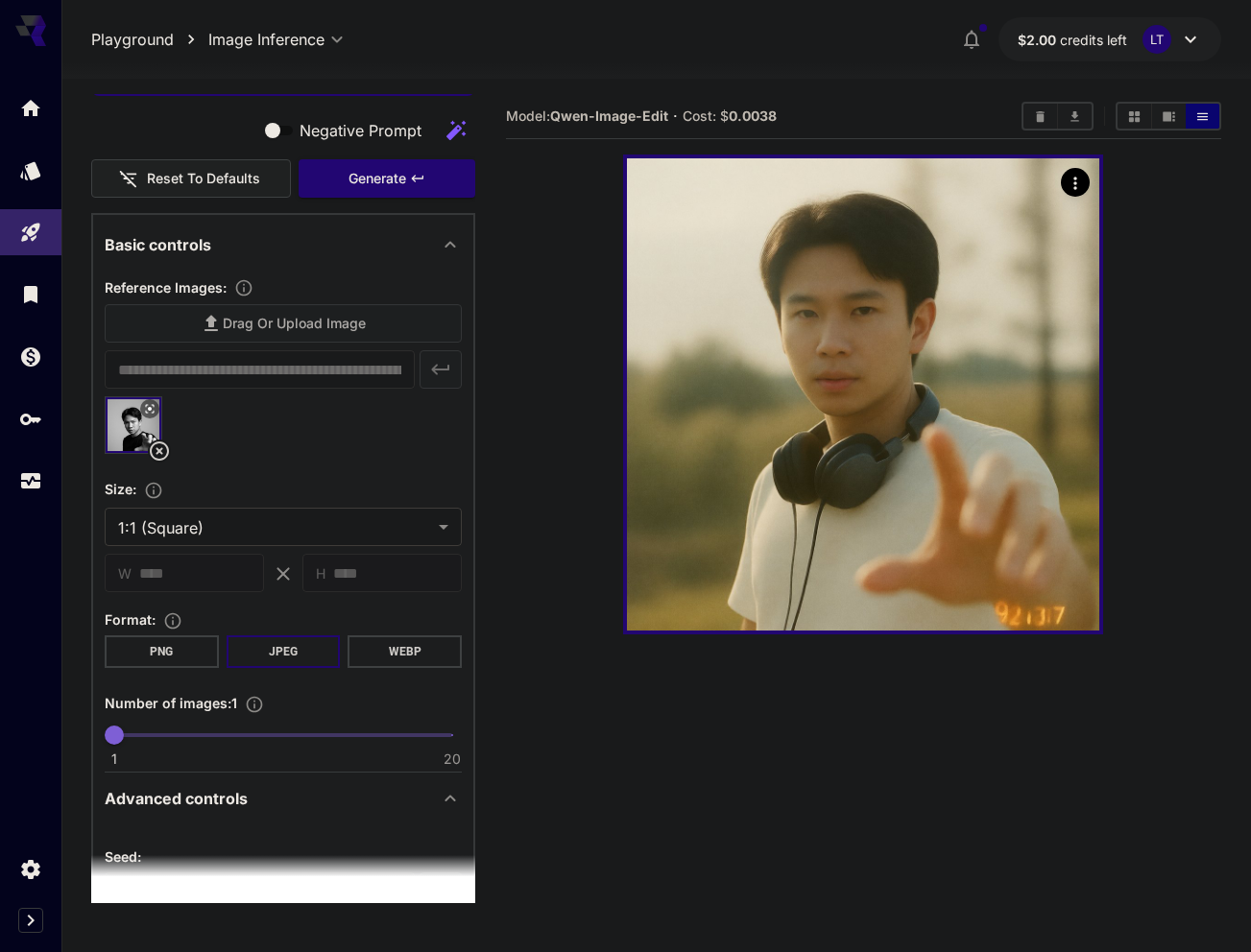
click at [201, 532] on body "**********" at bounding box center [625, 552] width 1251 height 1104
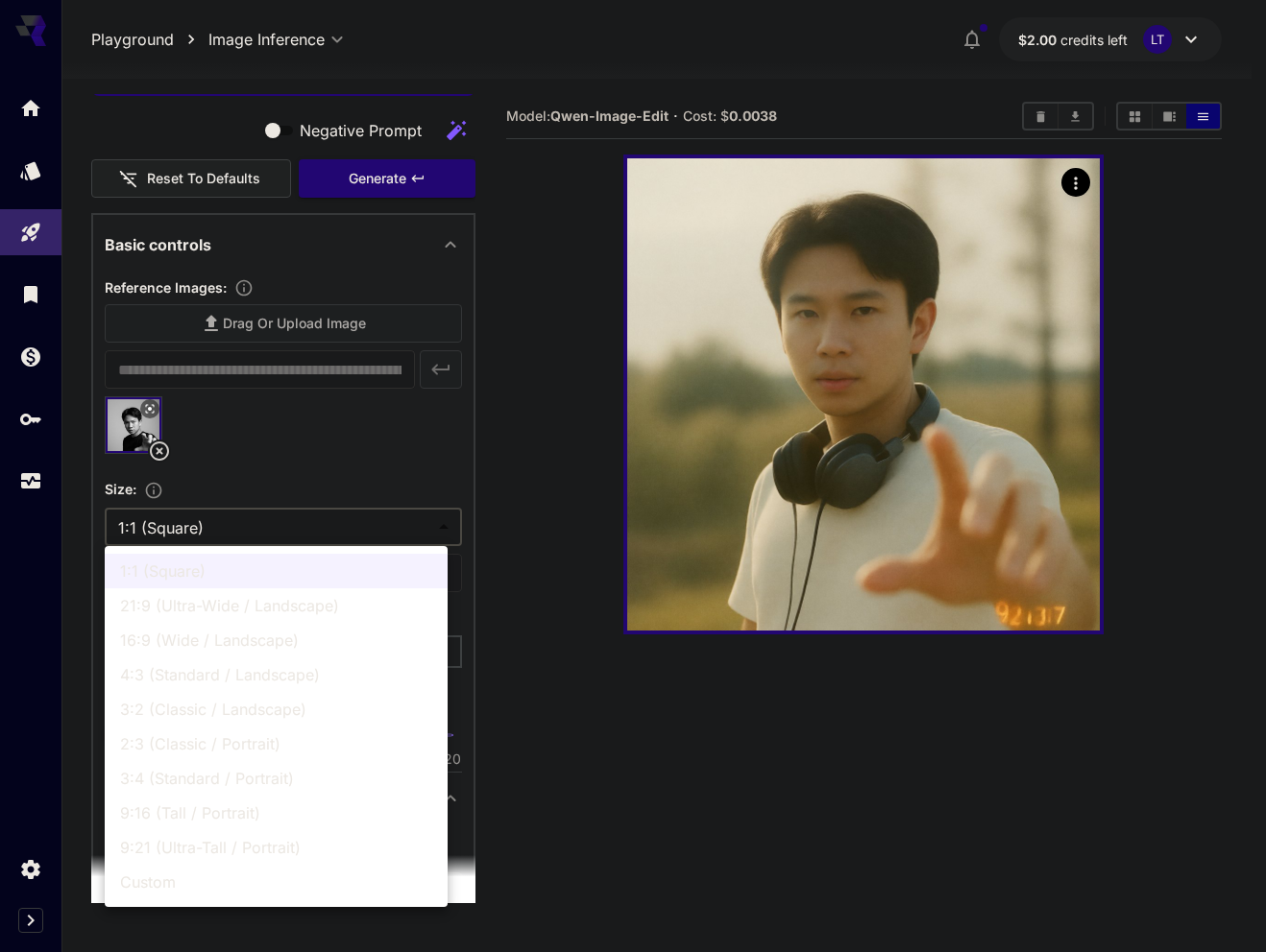
click at [320, 531] on div at bounding box center [633, 476] width 1266 height 952
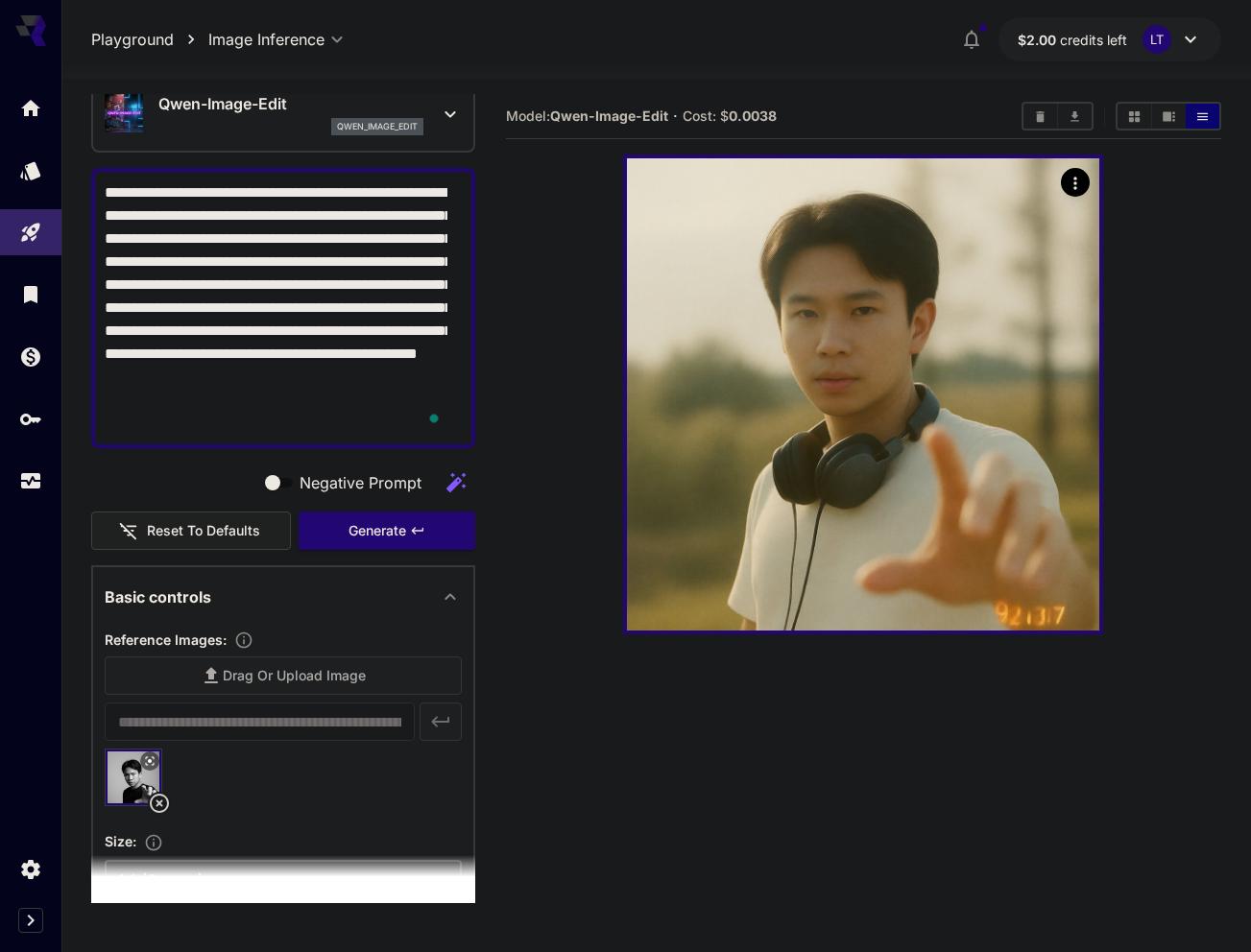
scroll to position [0, 0]
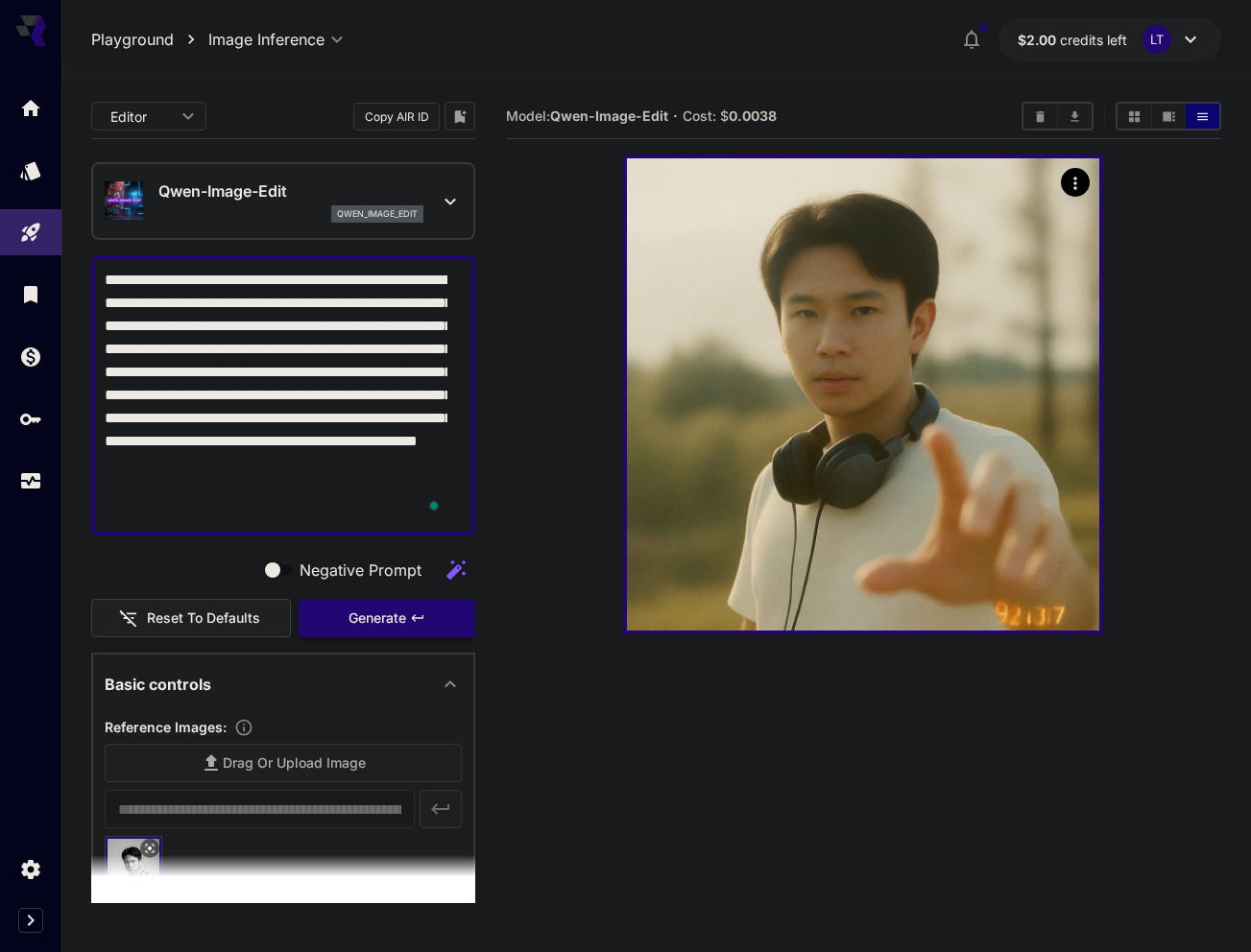
click at [361, 620] on span "Generate" at bounding box center [377, 618] width 58 height 24
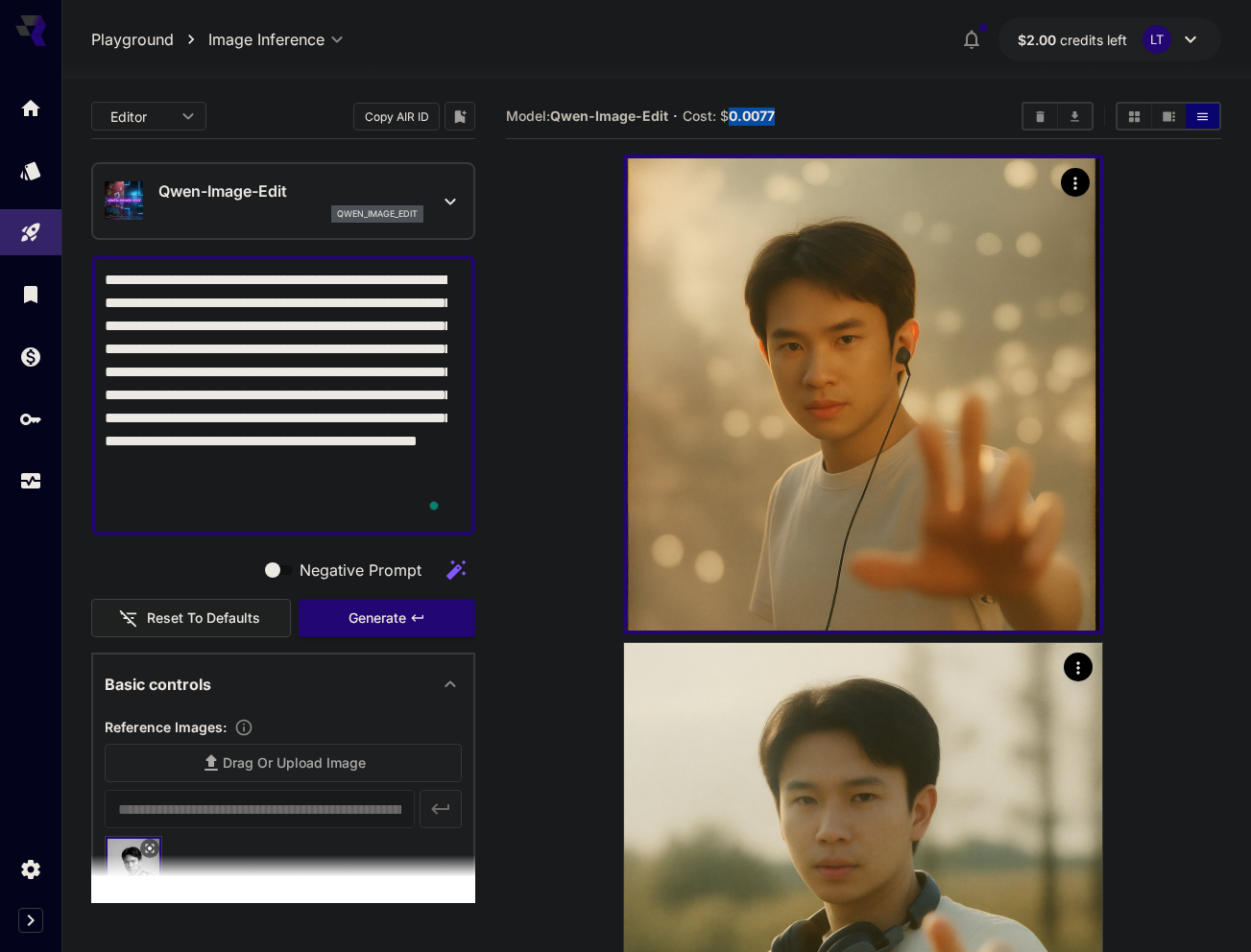
drag, startPoint x: 744, startPoint y: 114, endPoint x: 796, endPoint y: 119, distance: 52.2
click at [796, 119] on section "Model: Qwen-Image-Edit · Cost: $ 0.0077" at bounding box center [756, 116] width 500 height 23
click at [749, 117] on b "0.0077" at bounding box center [751, 115] width 46 height 17
drag, startPoint x: 733, startPoint y: 117, endPoint x: 802, endPoint y: 124, distance: 69.4
click at [802, 124] on section "Model: Qwen-Image-Edit · Cost: $ 0.0077" at bounding box center [756, 116] width 500 height 23
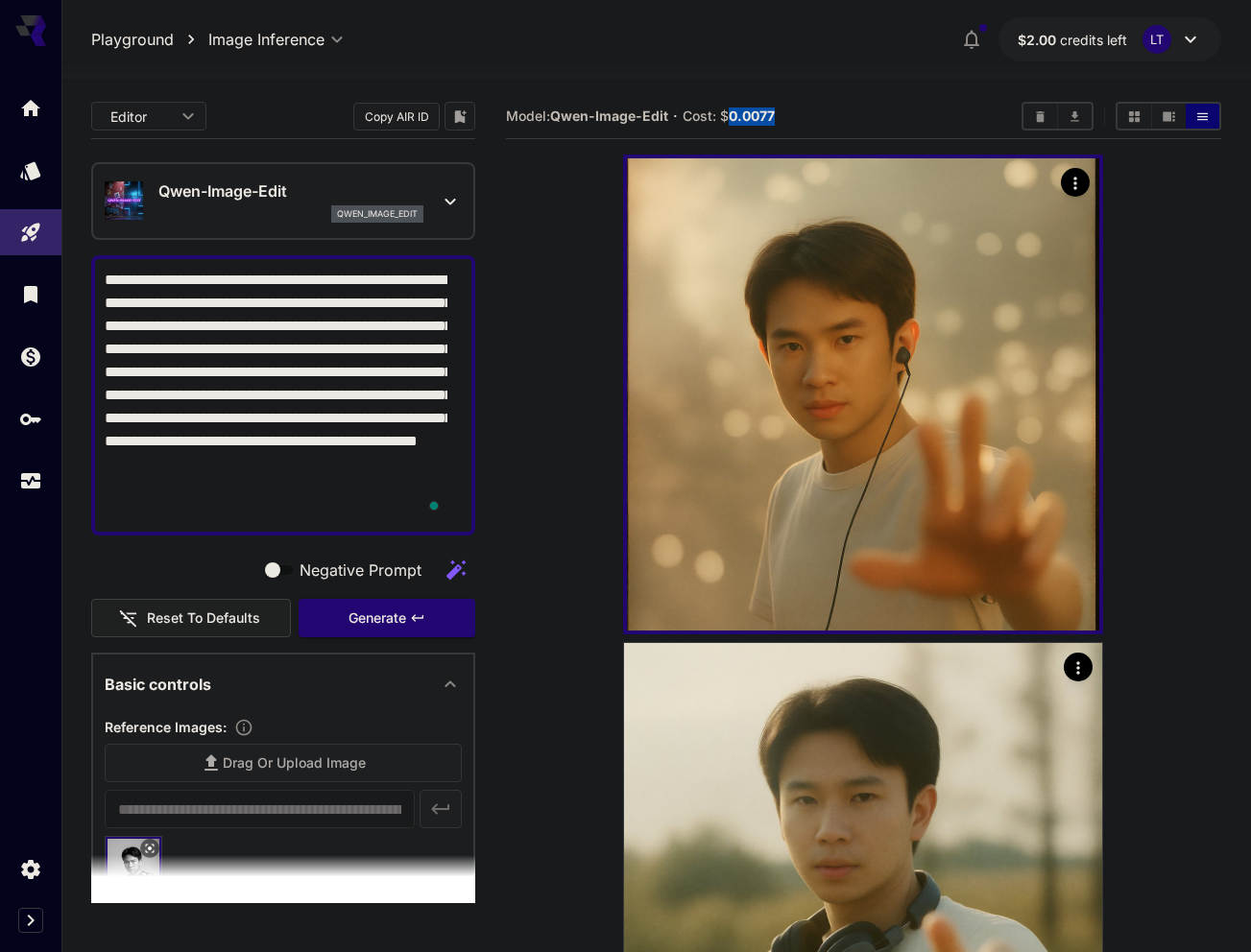
click at [439, 201] on icon at bounding box center [450, 202] width 23 height 23
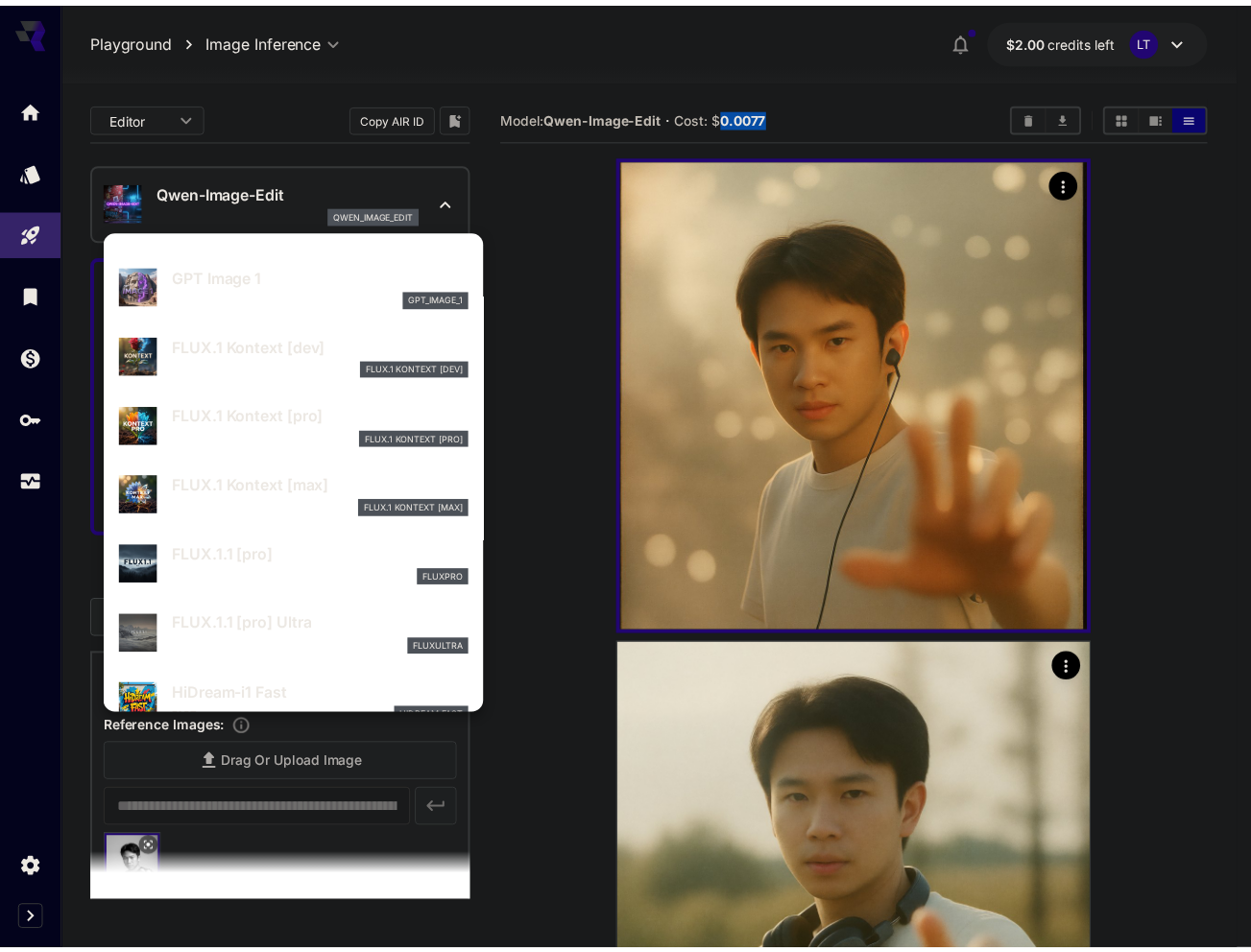
scroll to position [1168, 0]
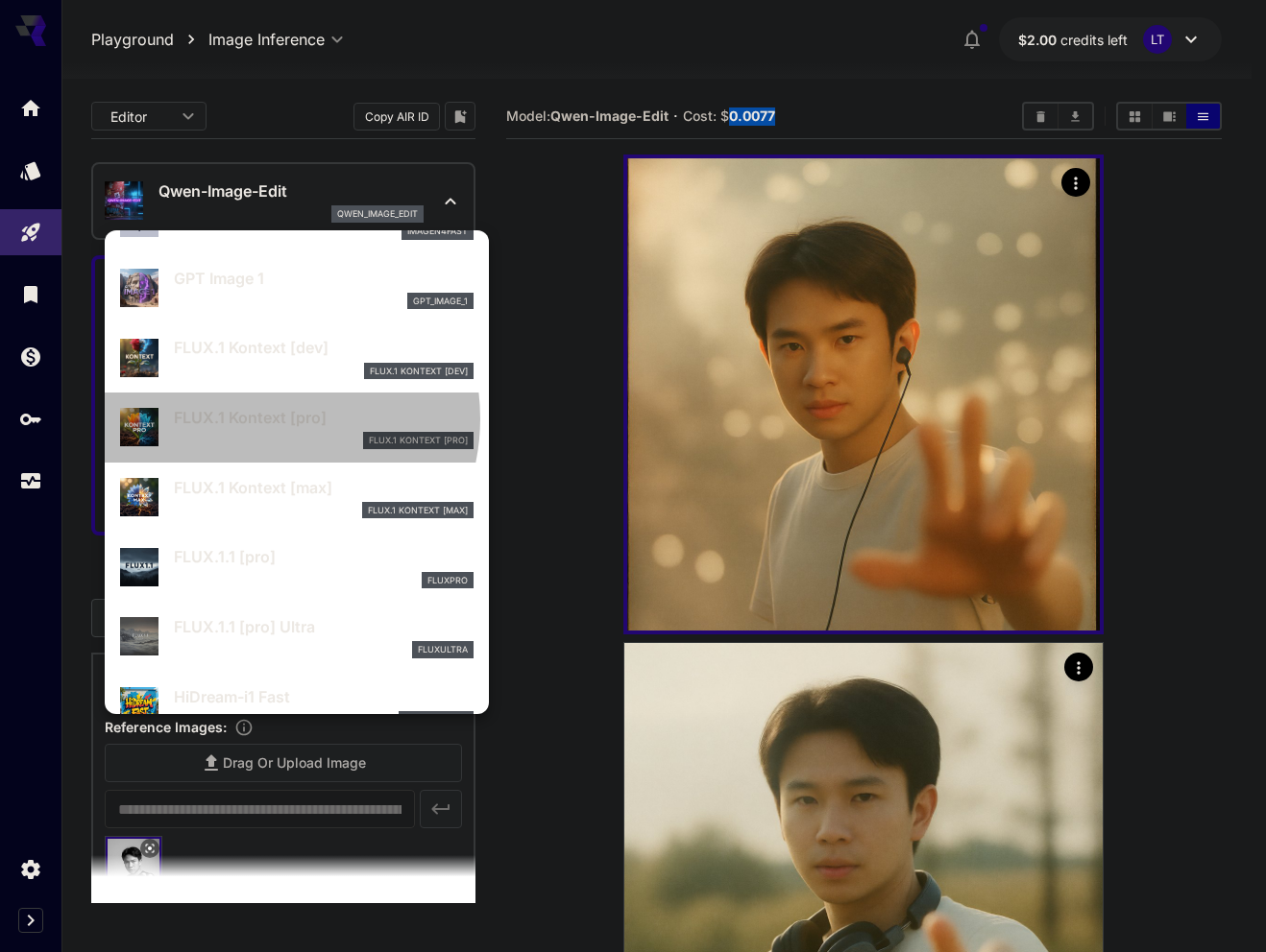
click at [262, 419] on p "FLUX.1 Kontext [pro]" at bounding box center [323, 418] width 300 height 23
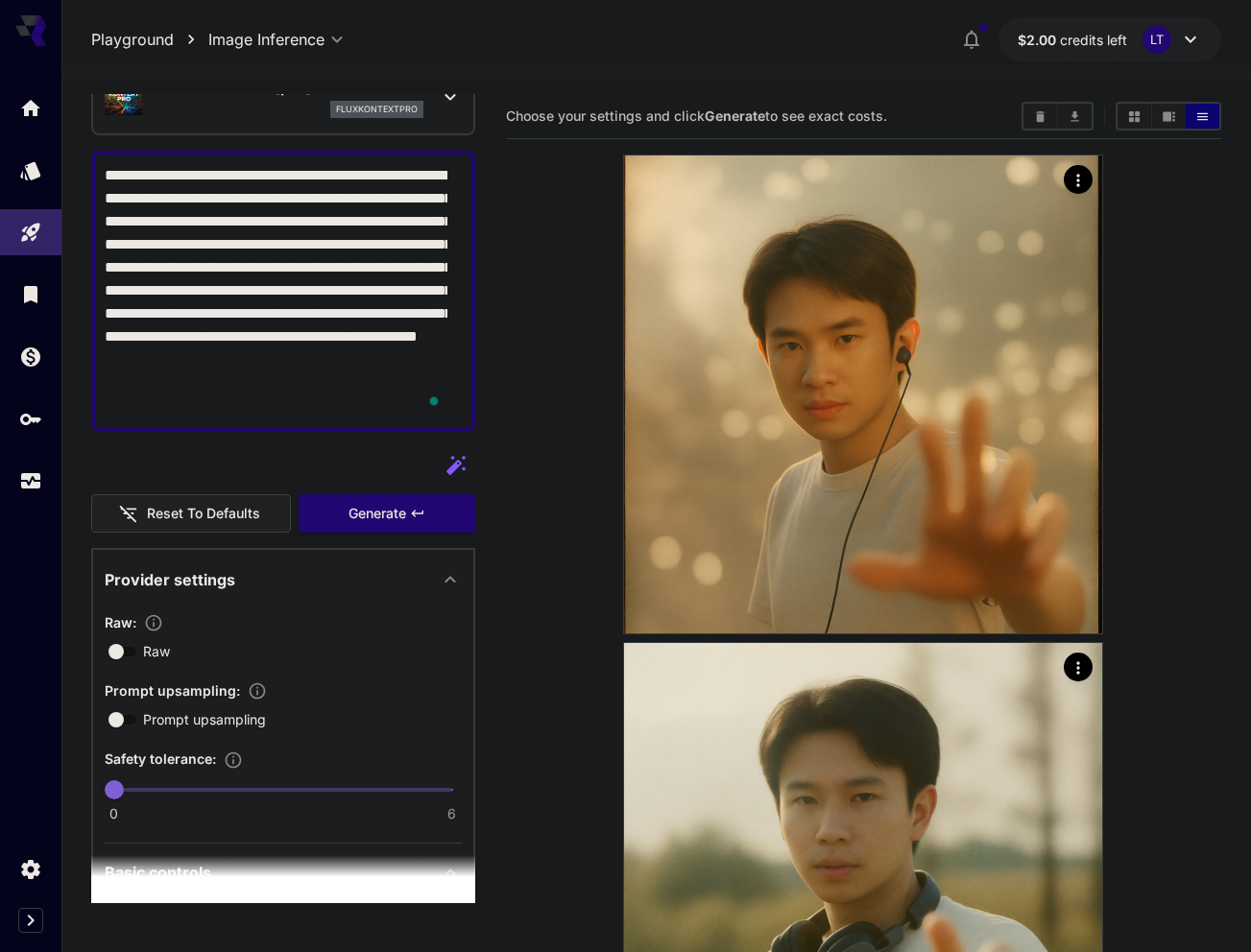
scroll to position [101, 0]
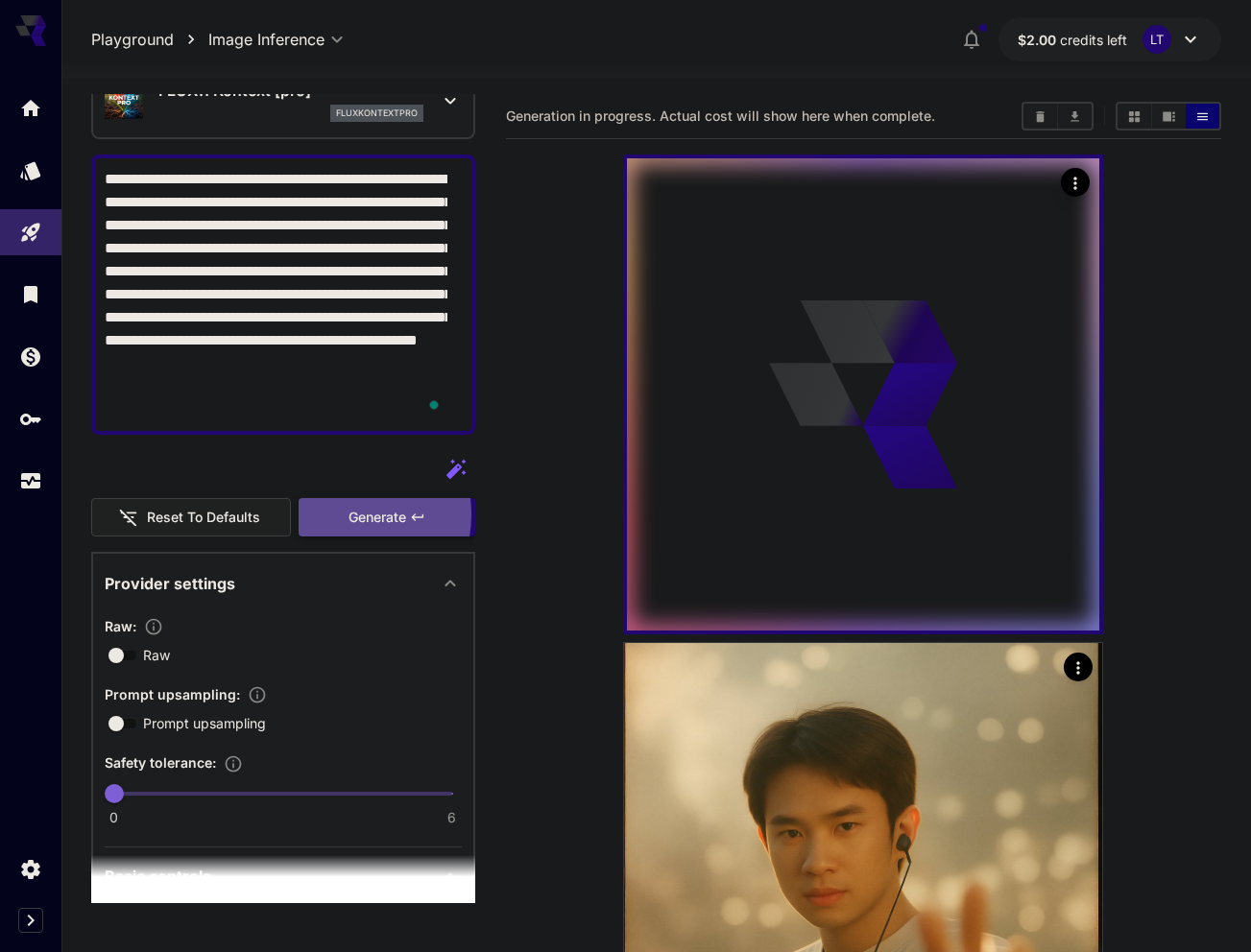
click at [326, 515] on button "Generate" at bounding box center [387, 517] width 177 height 39
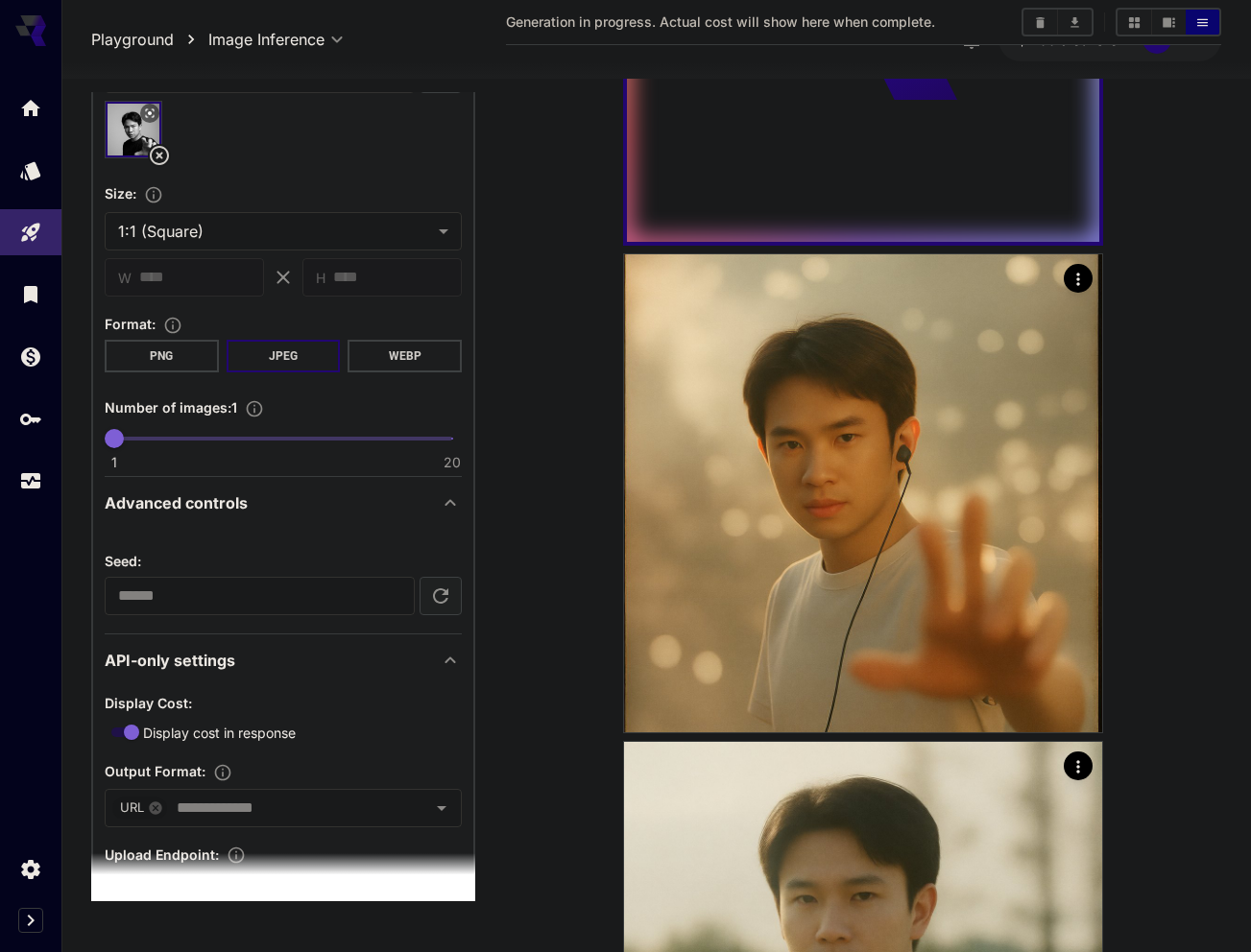
scroll to position [1023, 0]
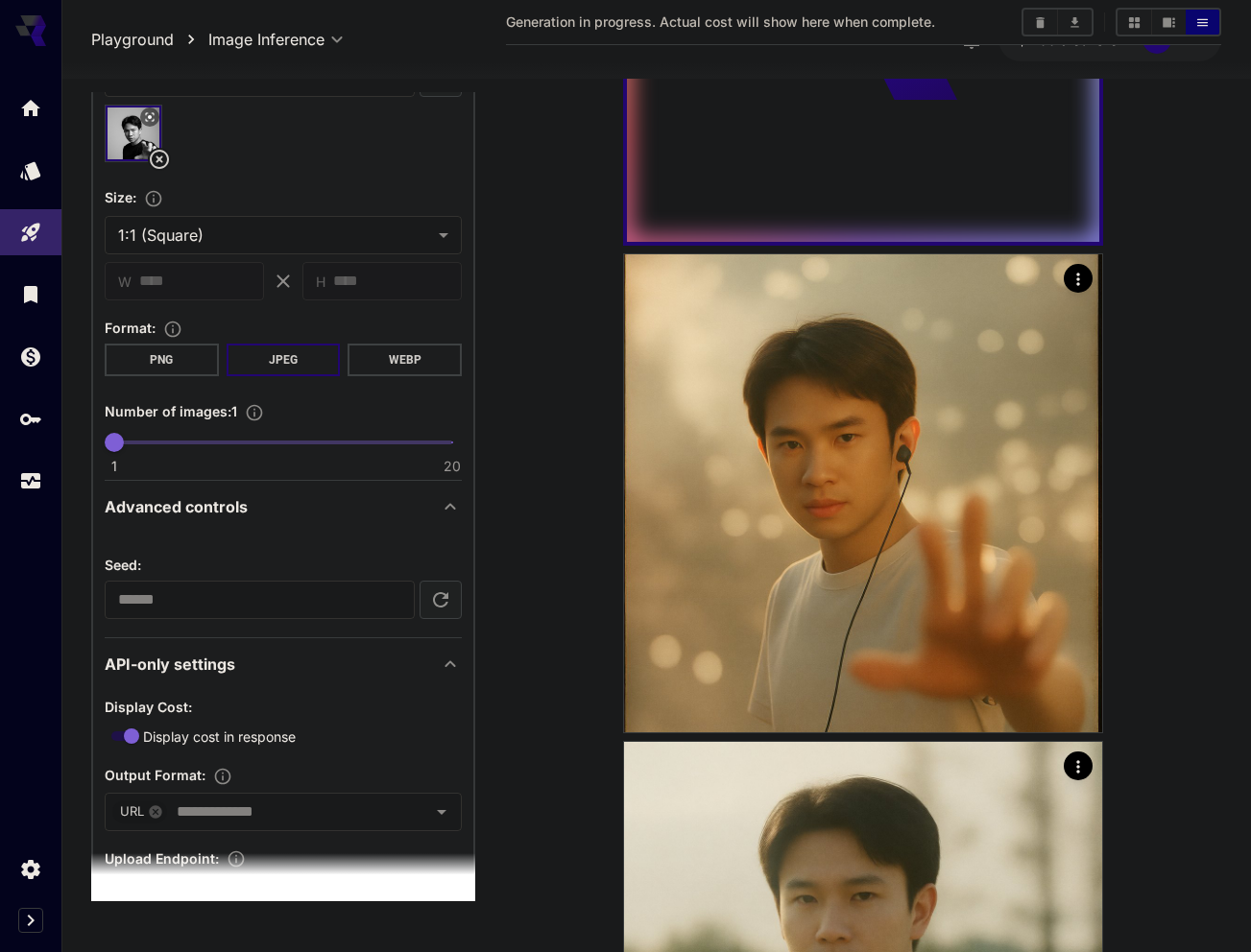
click at [438, 657] on icon at bounding box center [450, 665] width 23 height 23
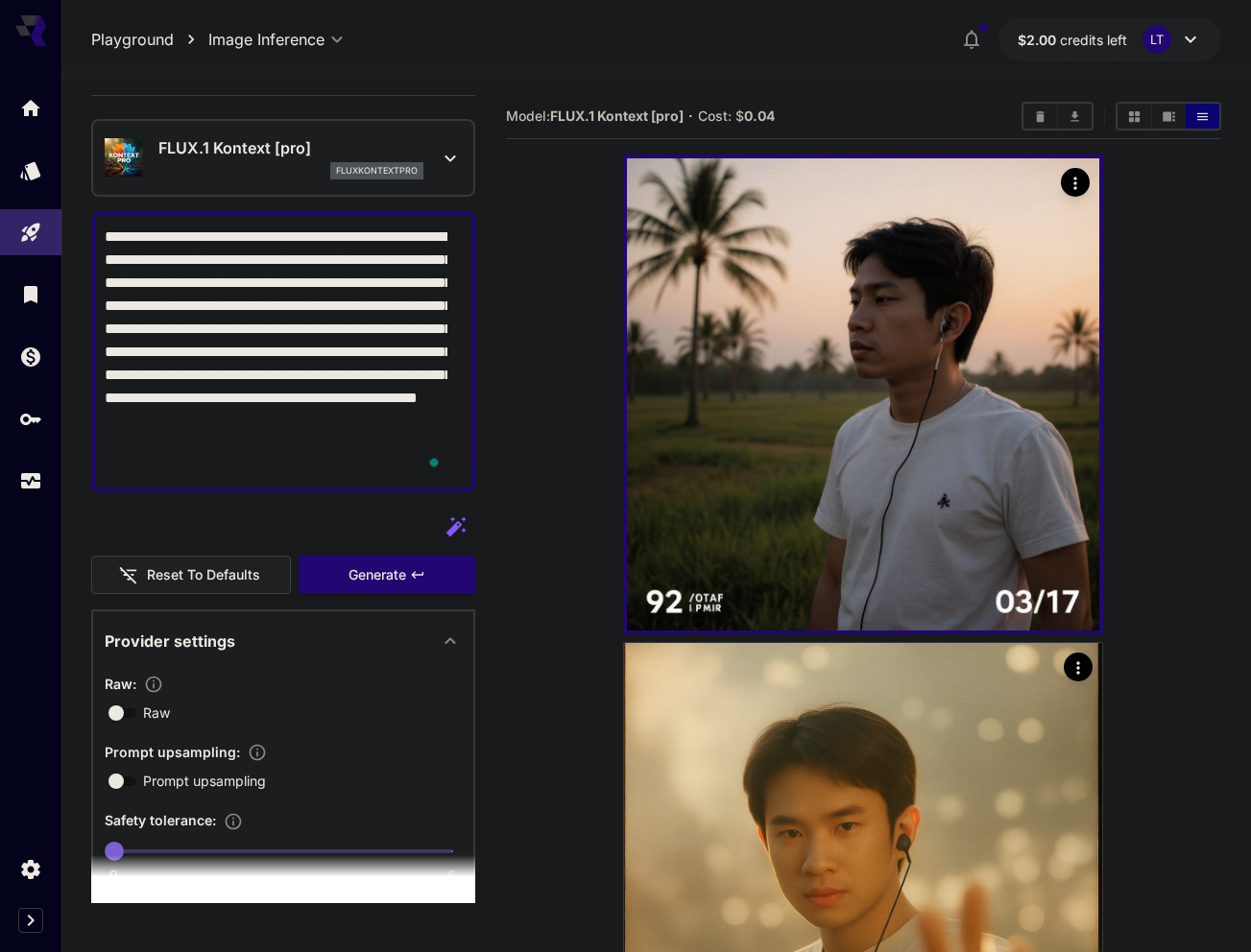
scroll to position [0, 0]
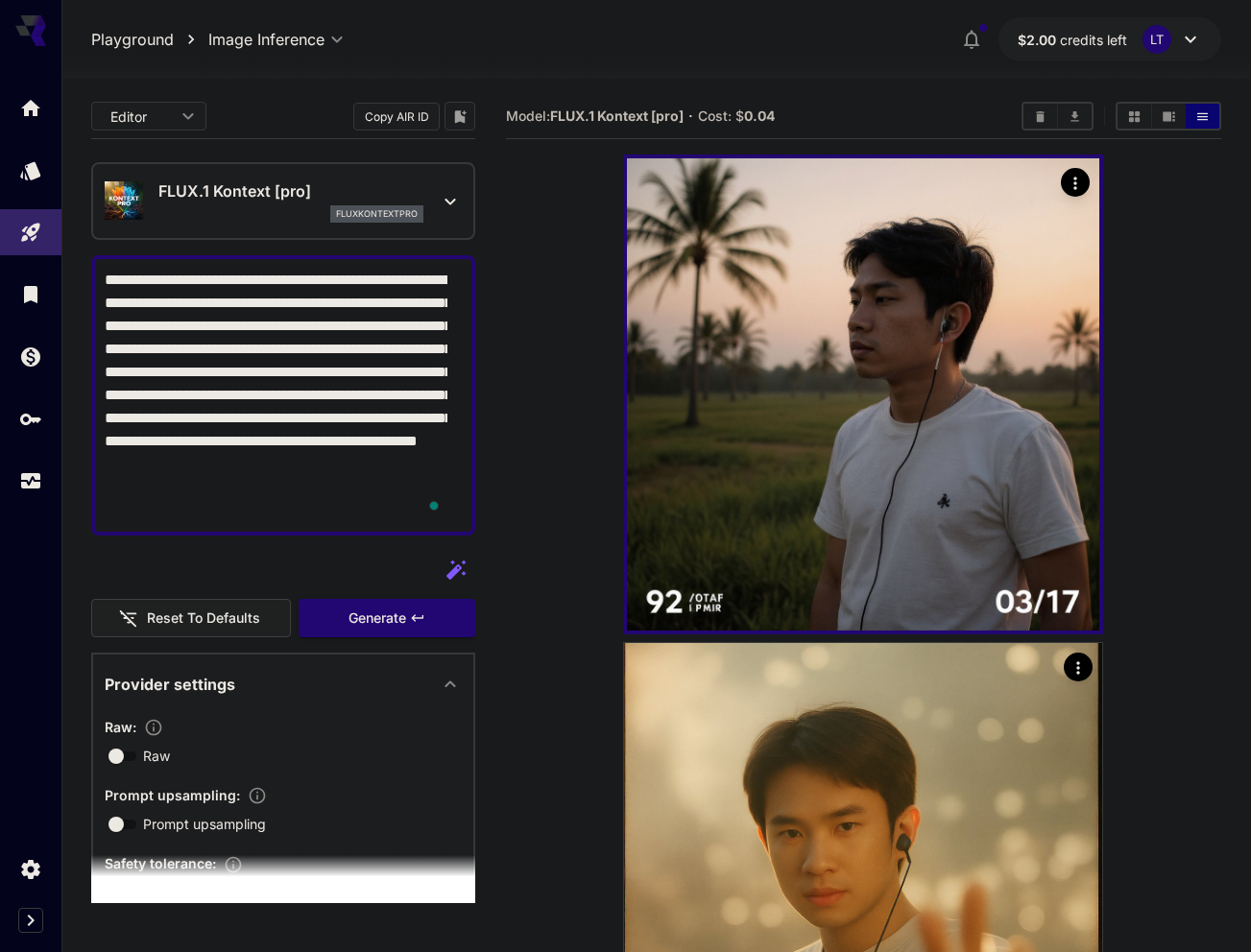
click at [447, 192] on div "FLUX.1 Kontext [pro] fluxkontextpro" at bounding box center [282, 201] width 384 height 78
click at [438, 201] on icon at bounding box center [450, 202] width 23 height 23
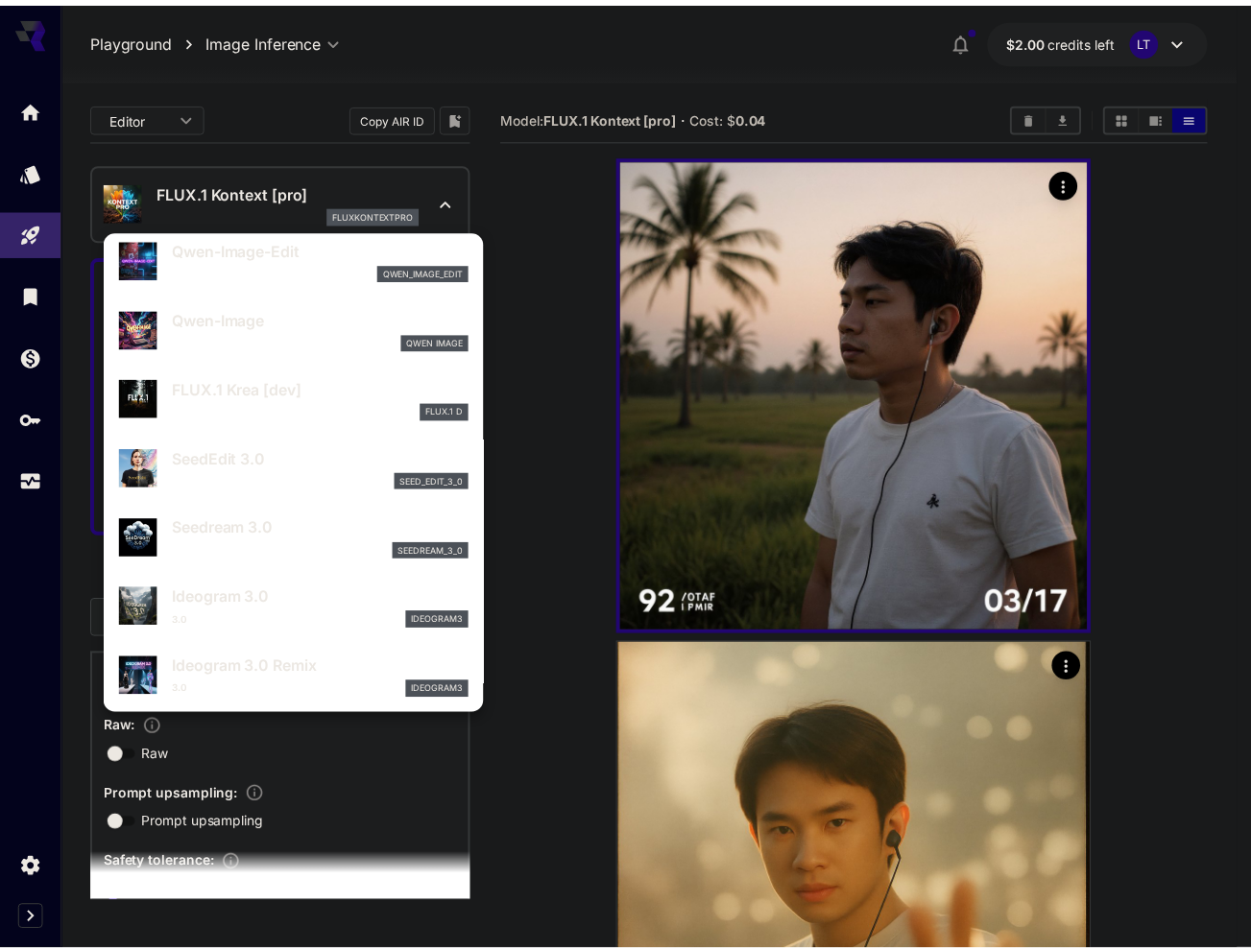
scroll to position [276, 0]
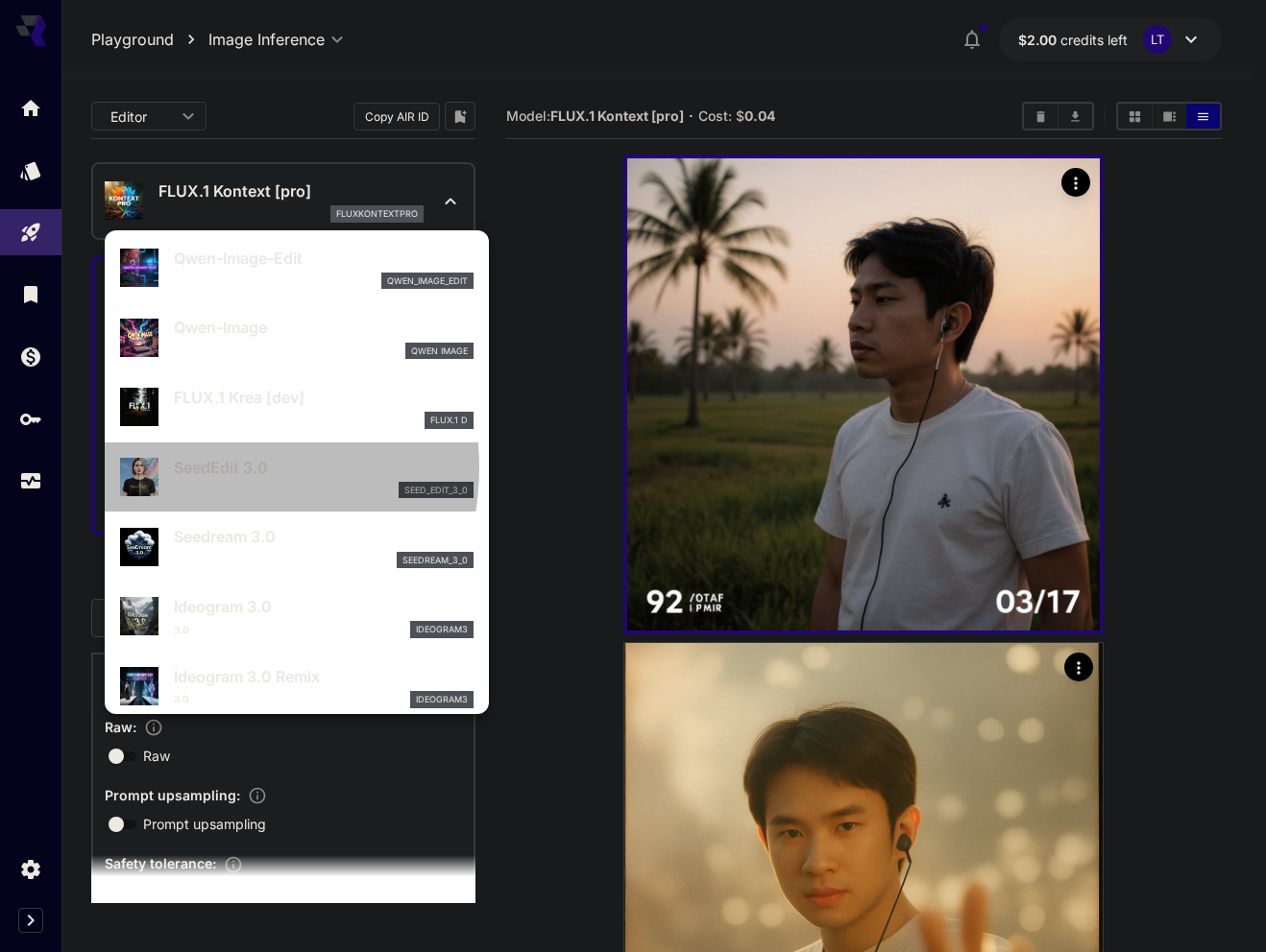
click at [201, 468] on p "SeedEdit 3.0" at bounding box center [323, 468] width 300 height 23
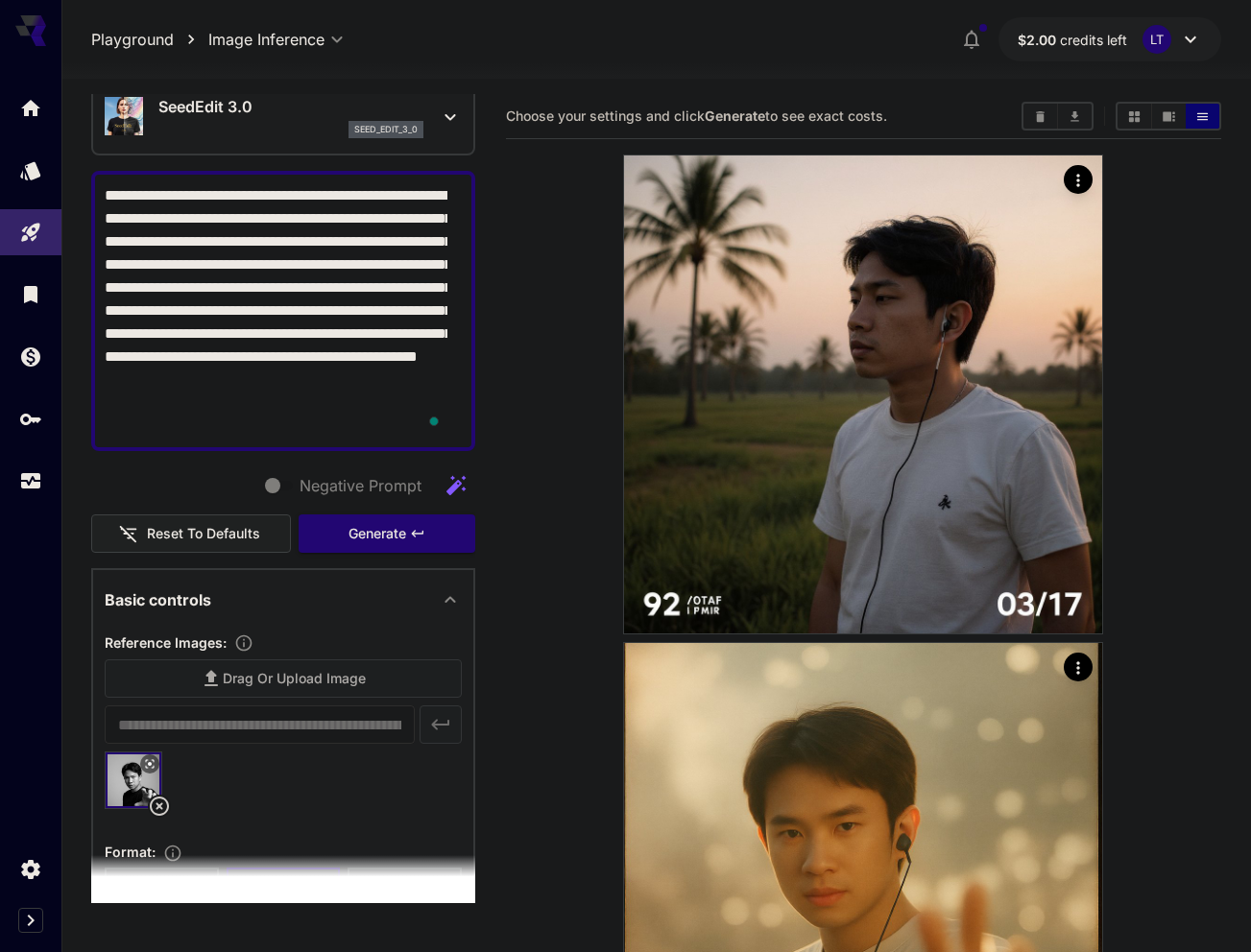
scroll to position [63, 0]
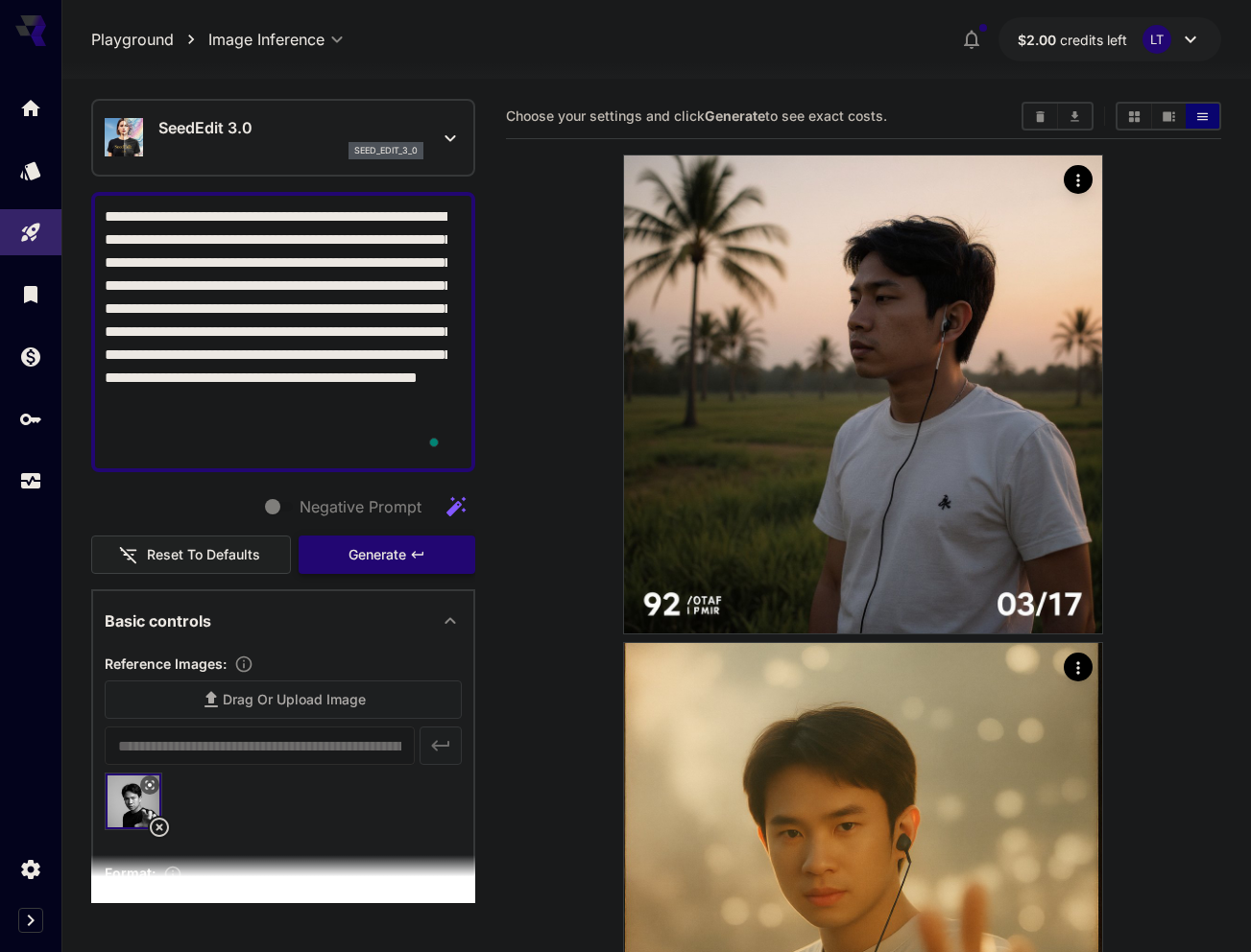
click at [354, 559] on span "Generate" at bounding box center [377, 555] width 58 height 24
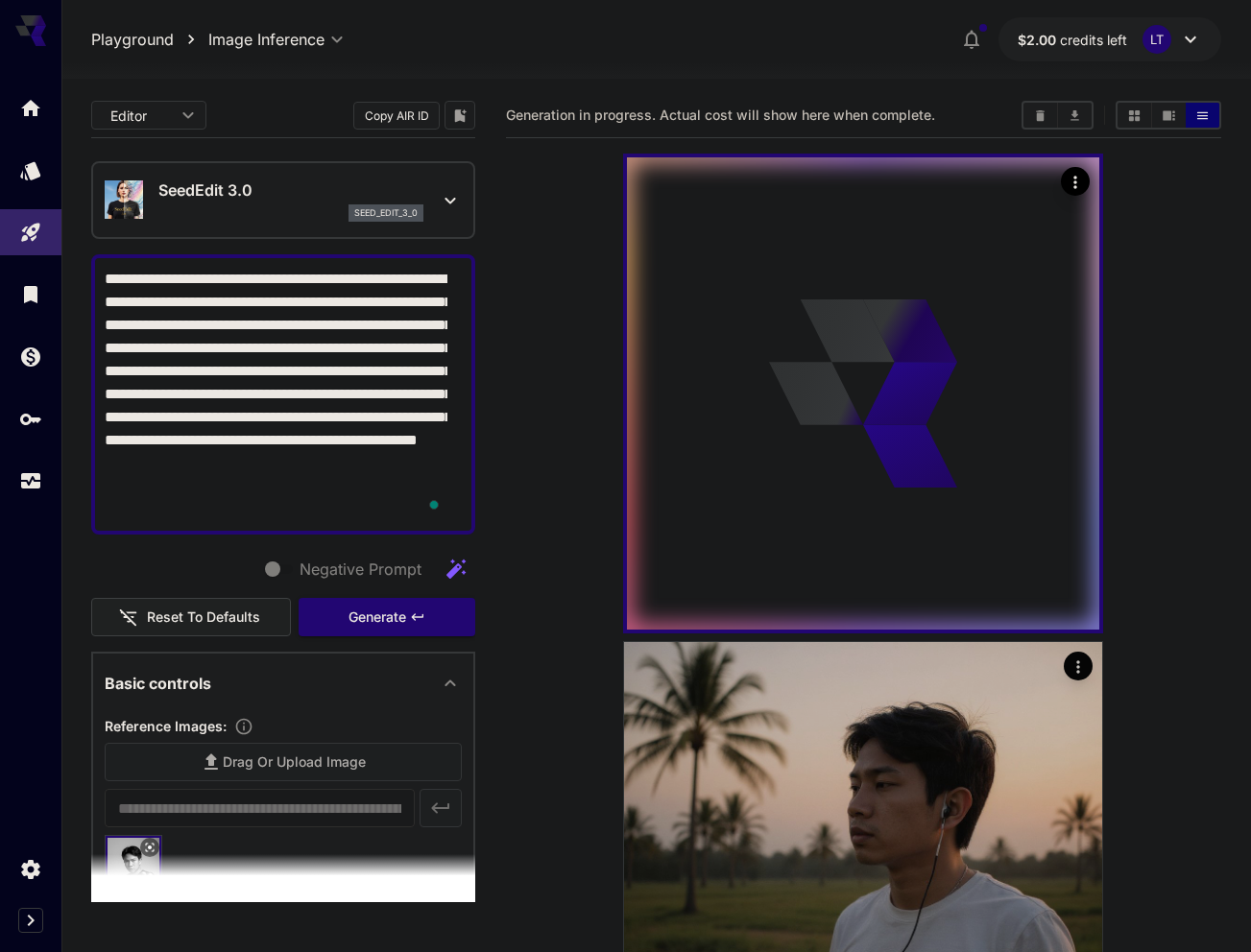
scroll to position [0, 0]
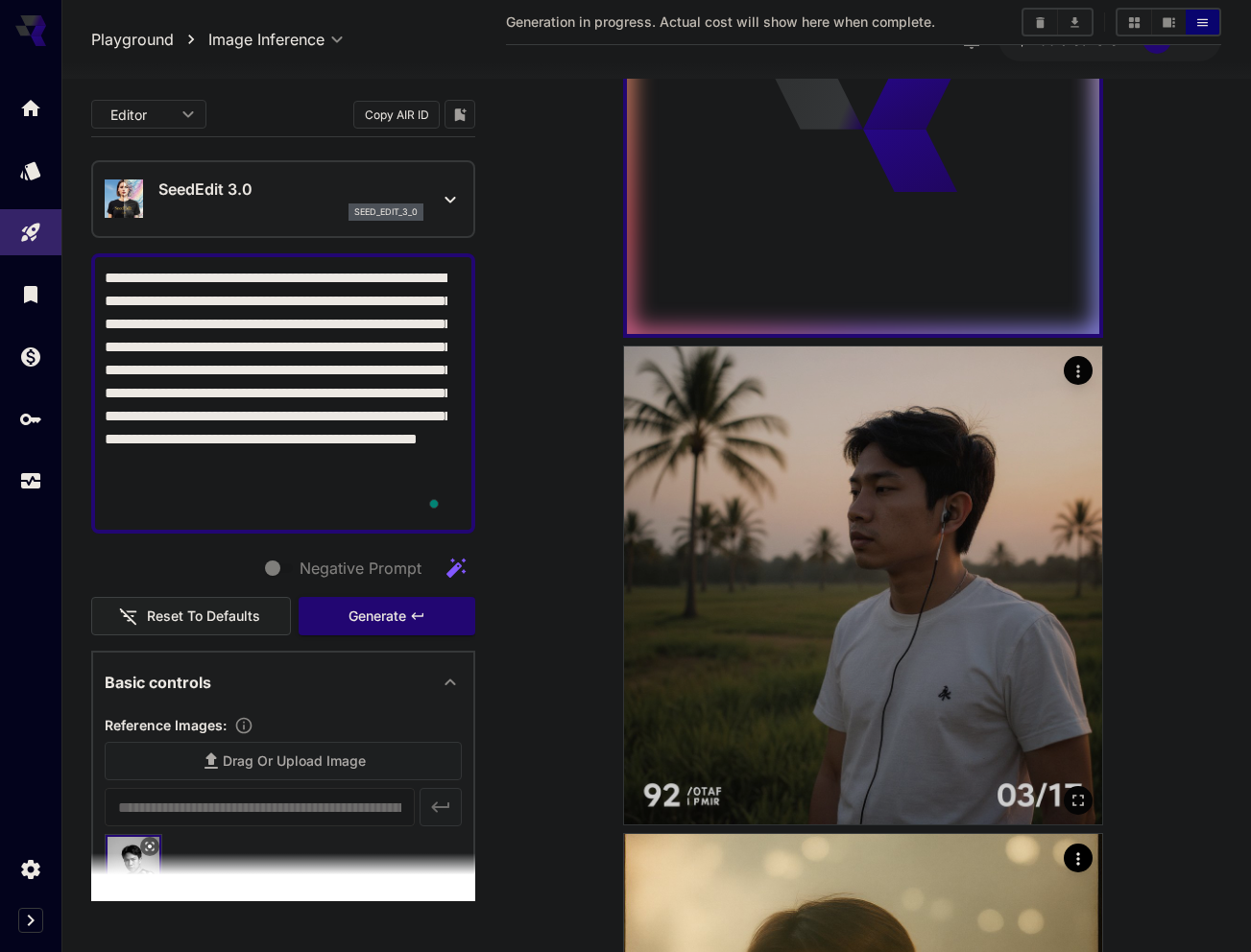
click at [834, 567] on img at bounding box center [863, 586] width 479 height 478
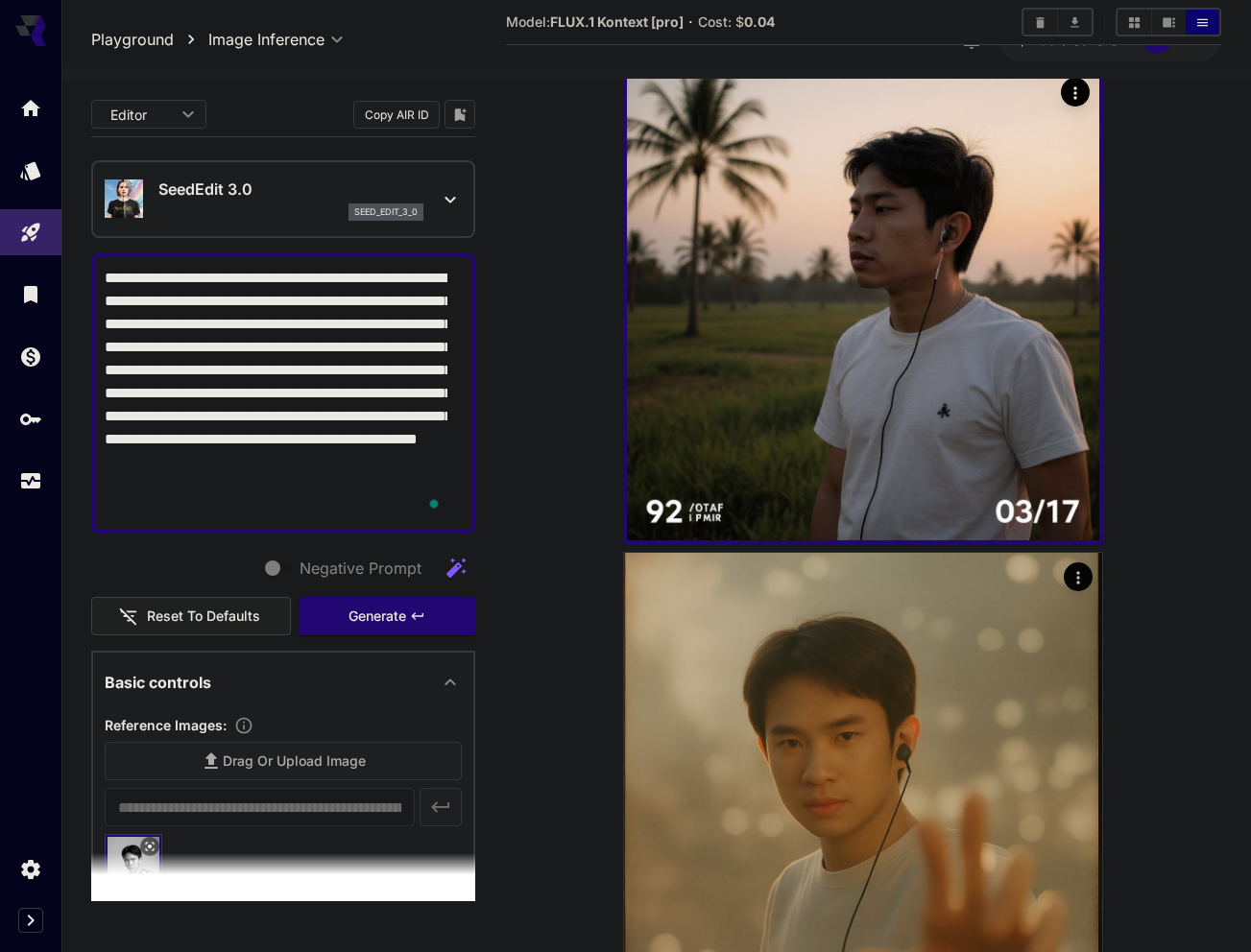
click at [864, 685] on img at bounding box center [863, 792] width 479 height 478
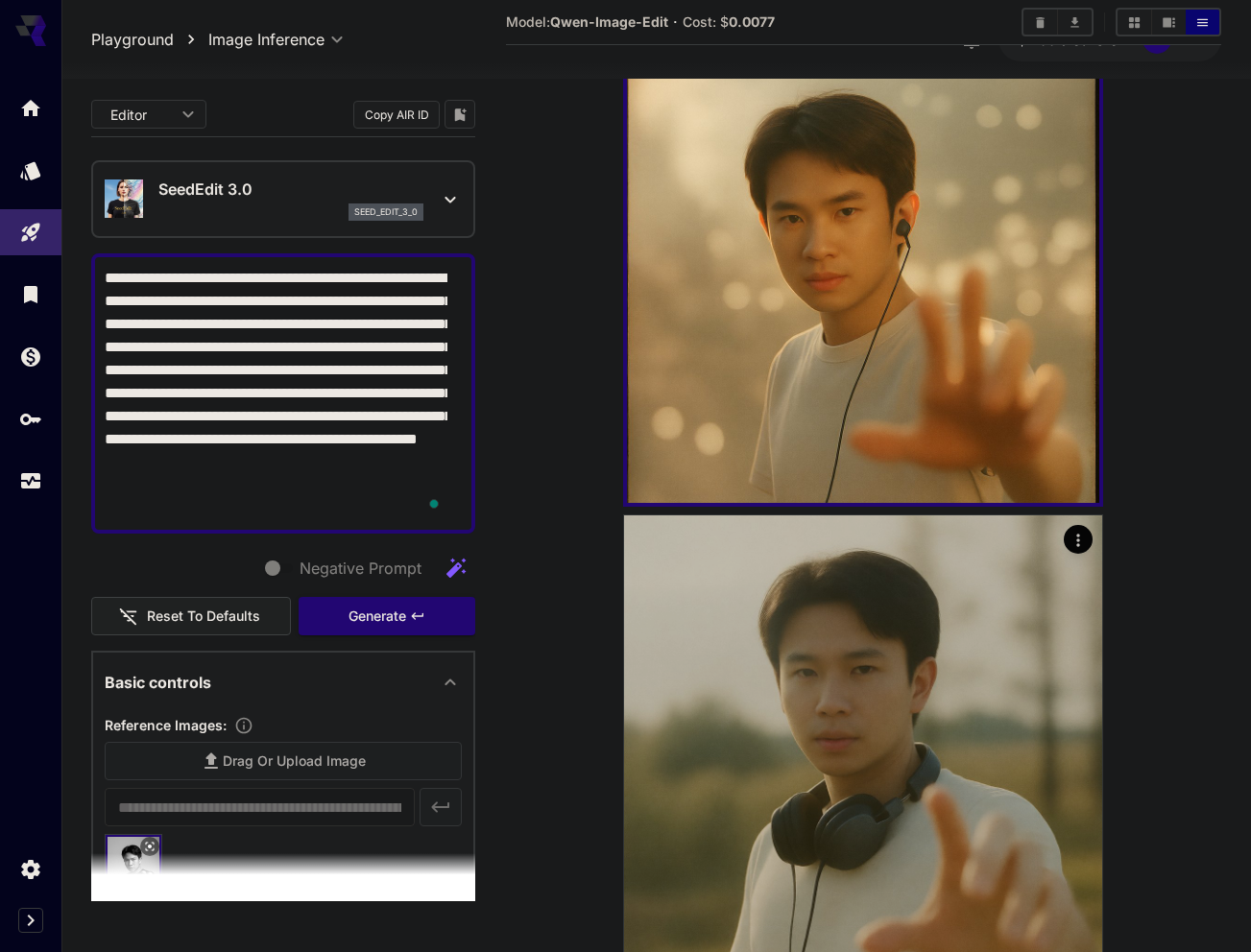
click at [791, 636] on img at bounding box center [863, 755] width 479 height 478
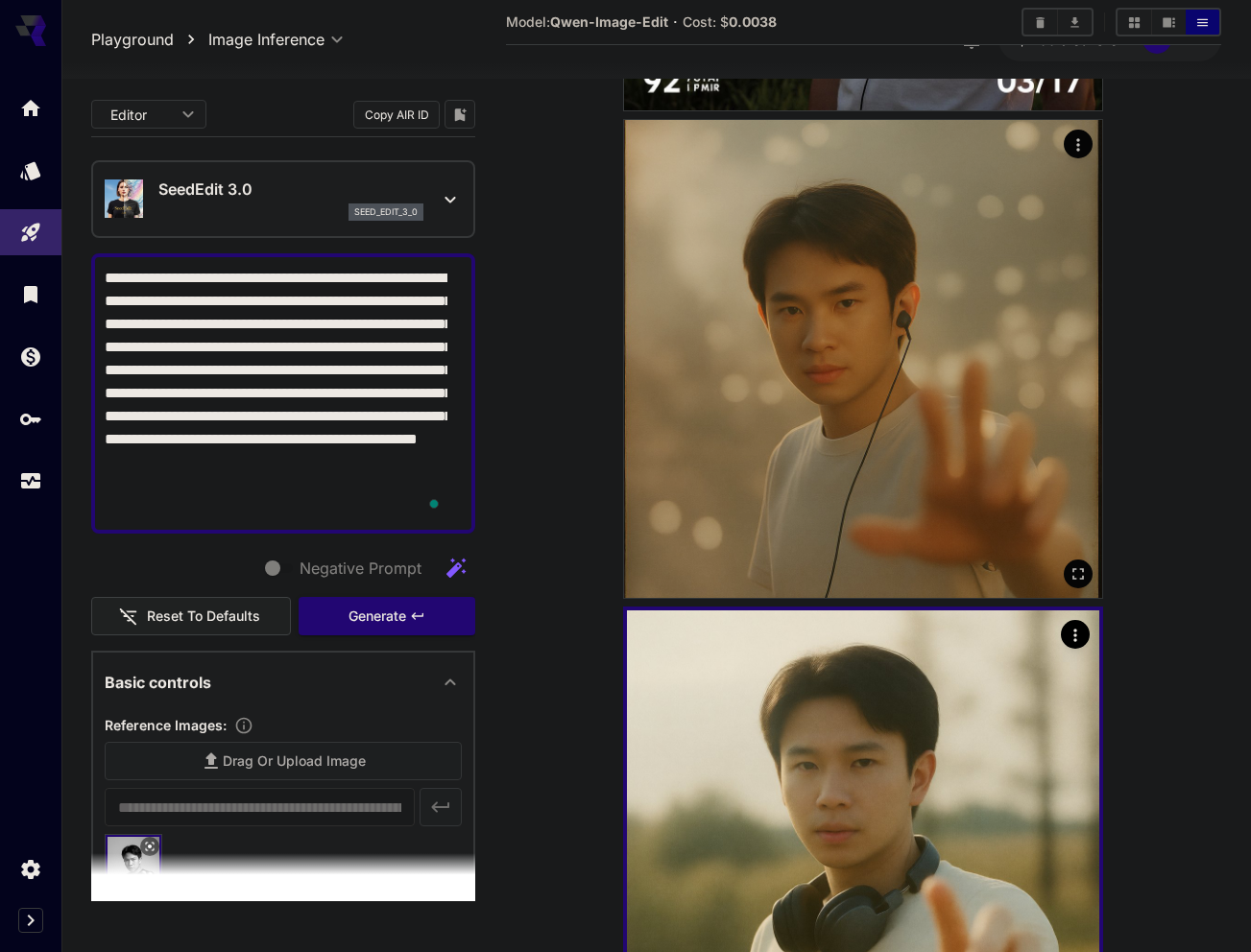
click at [780, 520] on img at bounding box center [863, 359] width 479 height 478
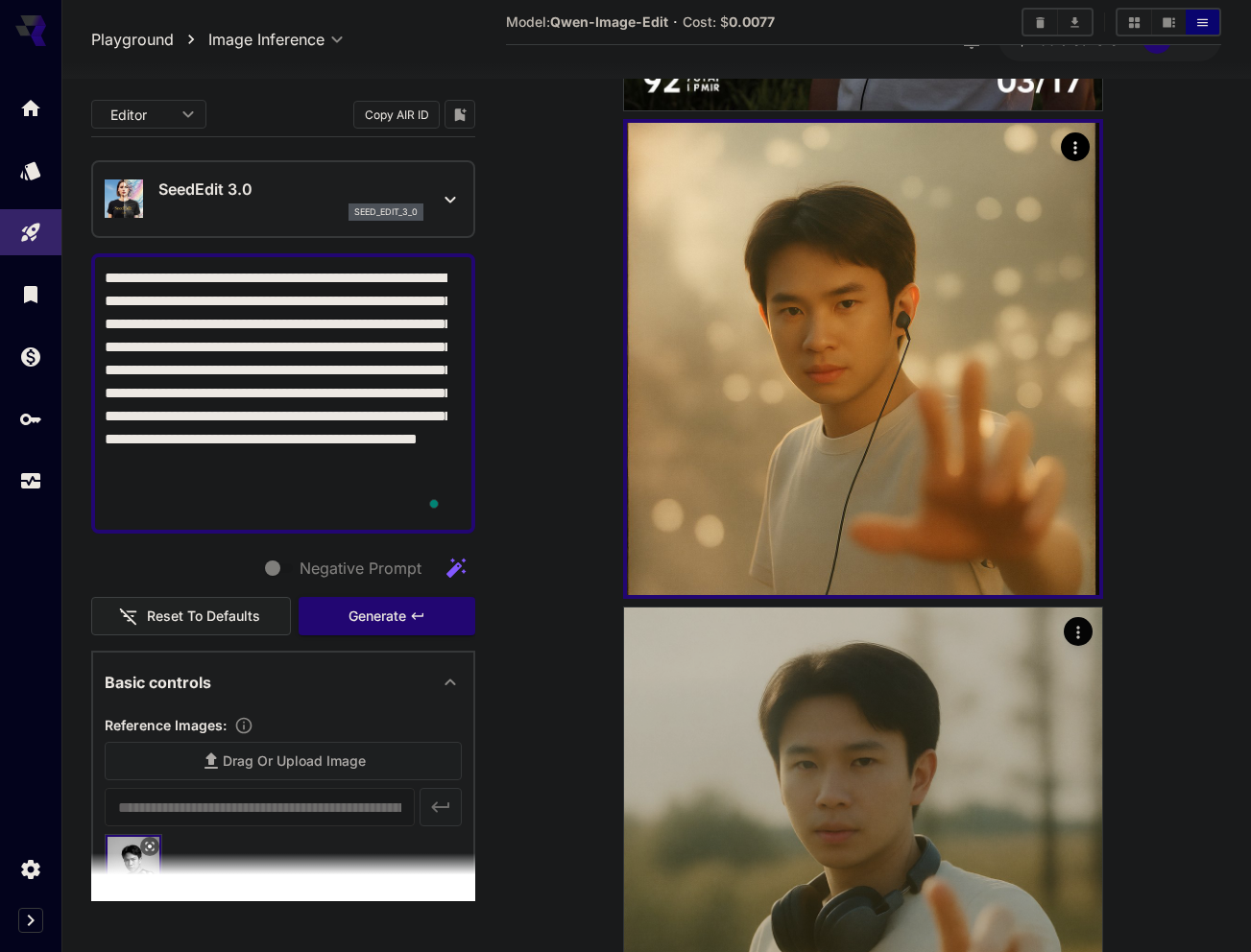
click at [816, 713] on img at bounding box center [863, 847] width 479 height 478
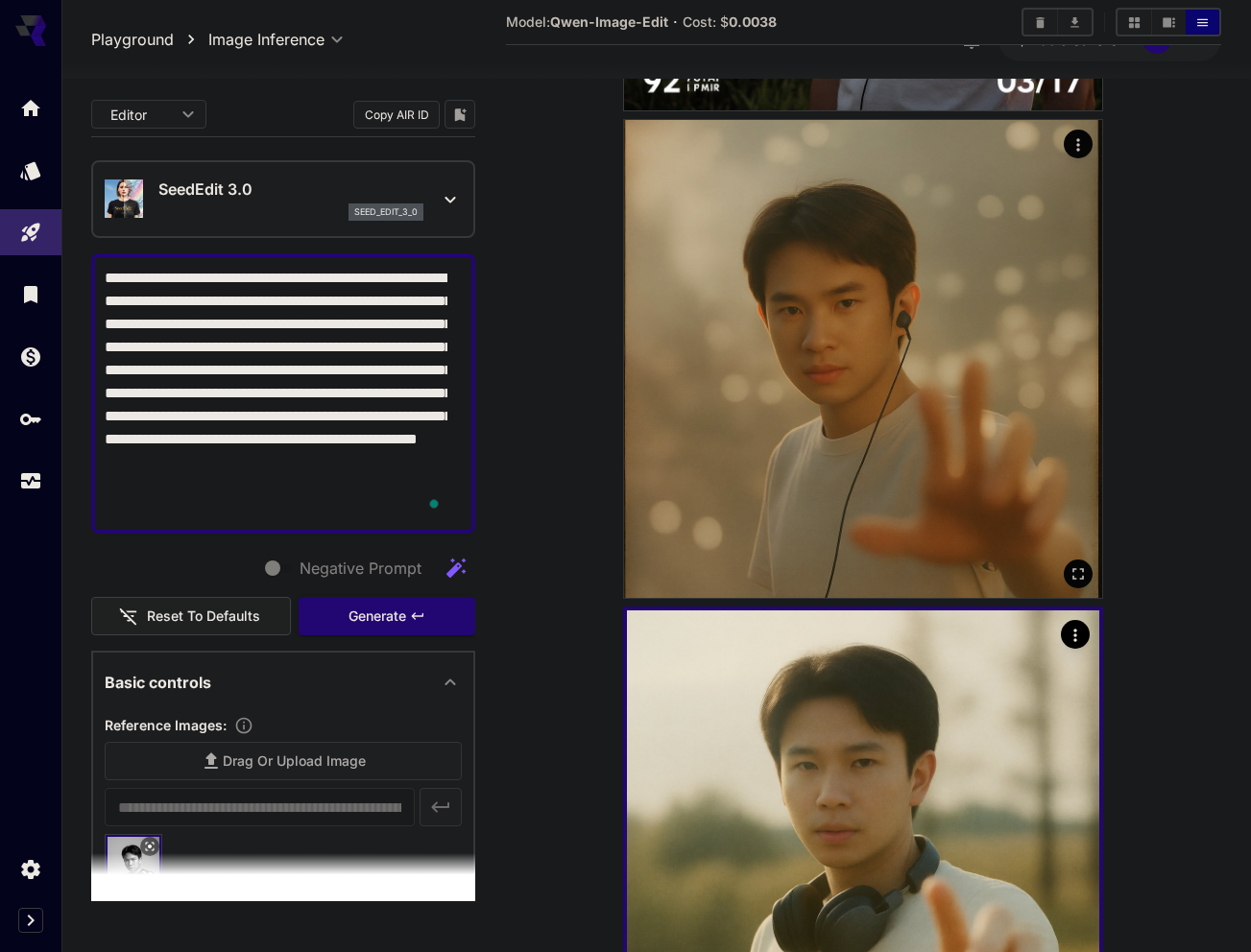
click at [747, 545] on img at bounding box center [863, 359] width 479 height 478
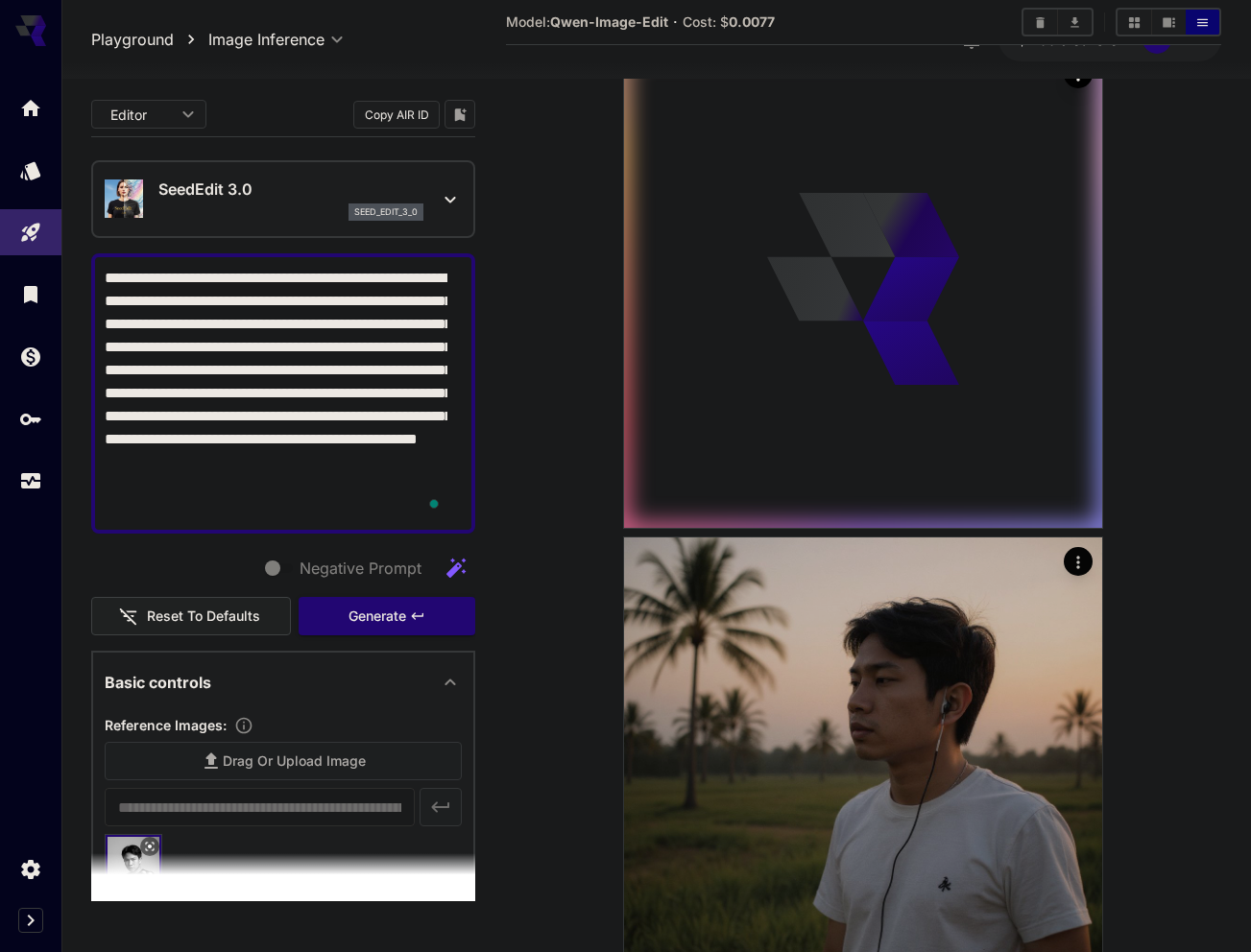
click at [818, 646] on img at bounding box center [863, 777] width 479 height 478
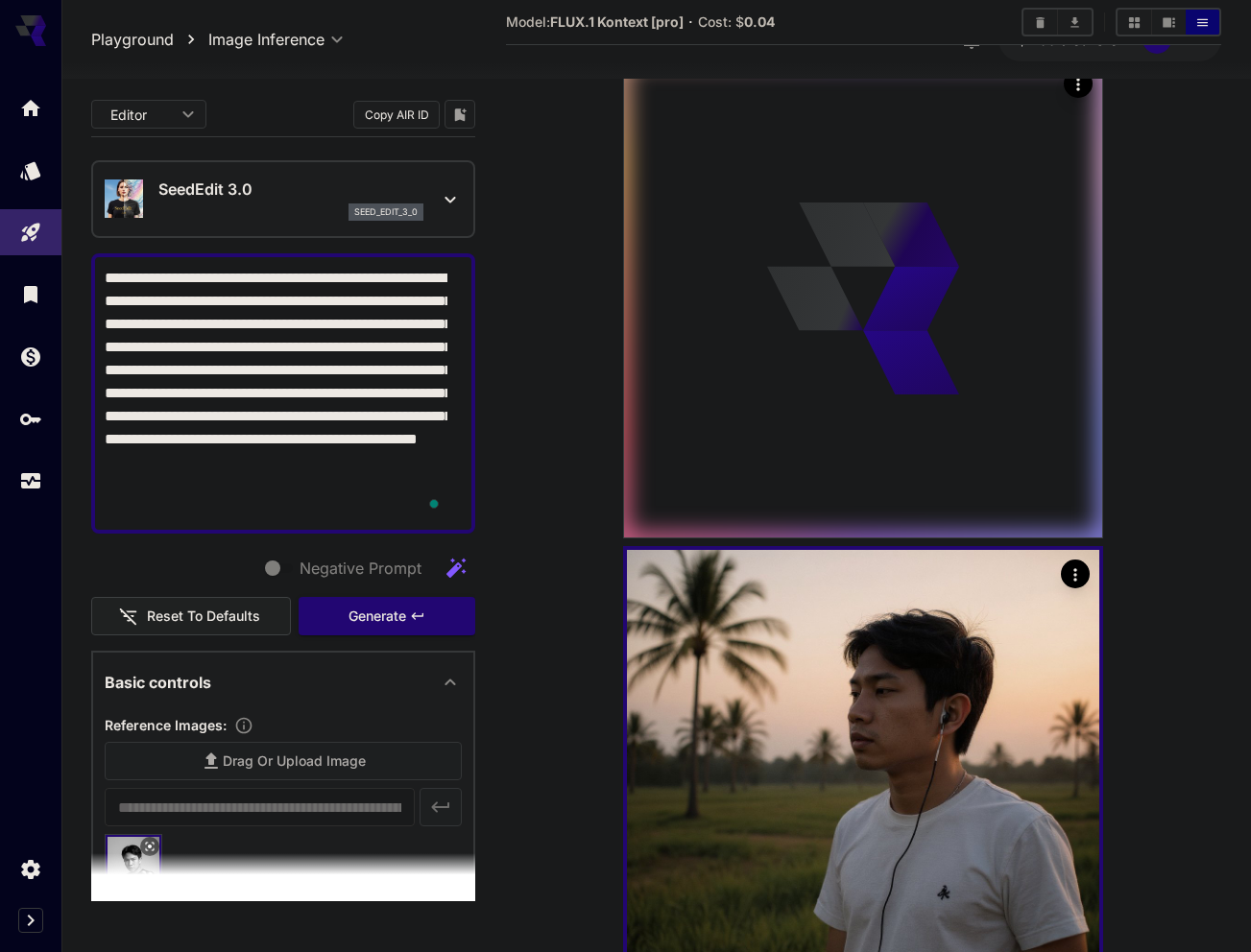
click at [241, 228] on div "SeedEdit 3.0 seed_edit_3_0" at bounding box center [283, 199] width 357 height 59
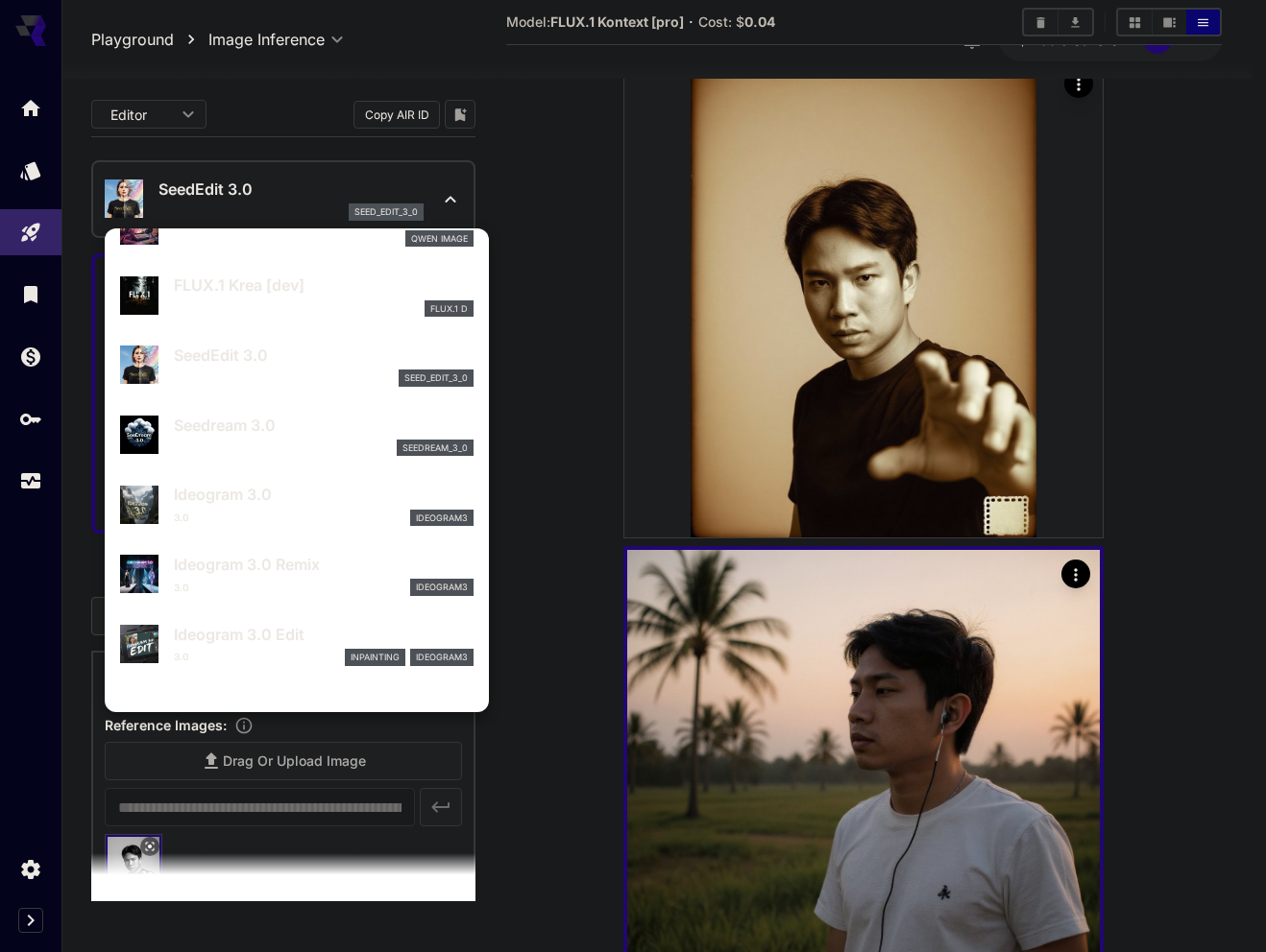
scroll to position [382, 0]
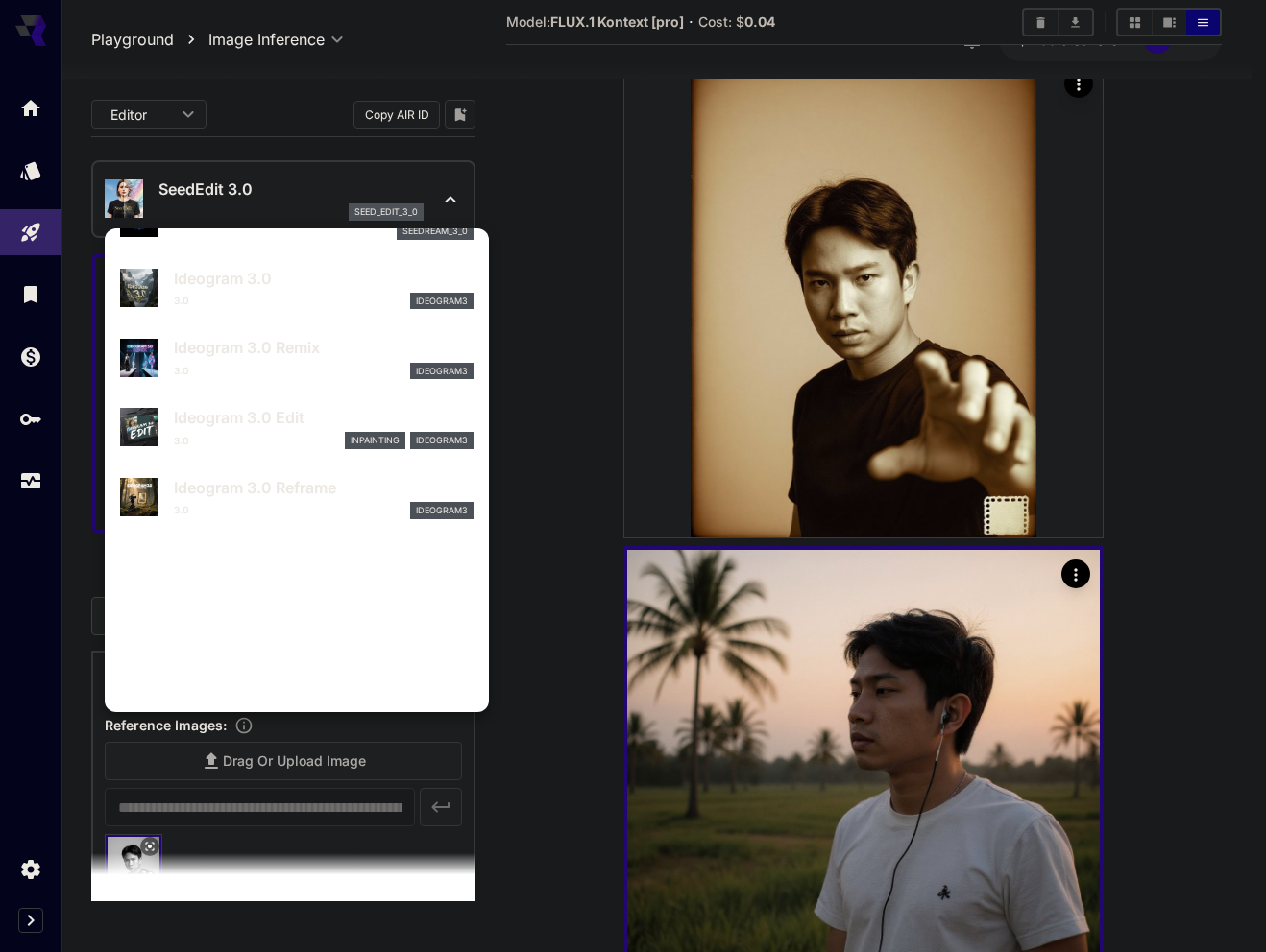
click at [535, 761] on div at bounding box center [633, 476] width 1266 height 952
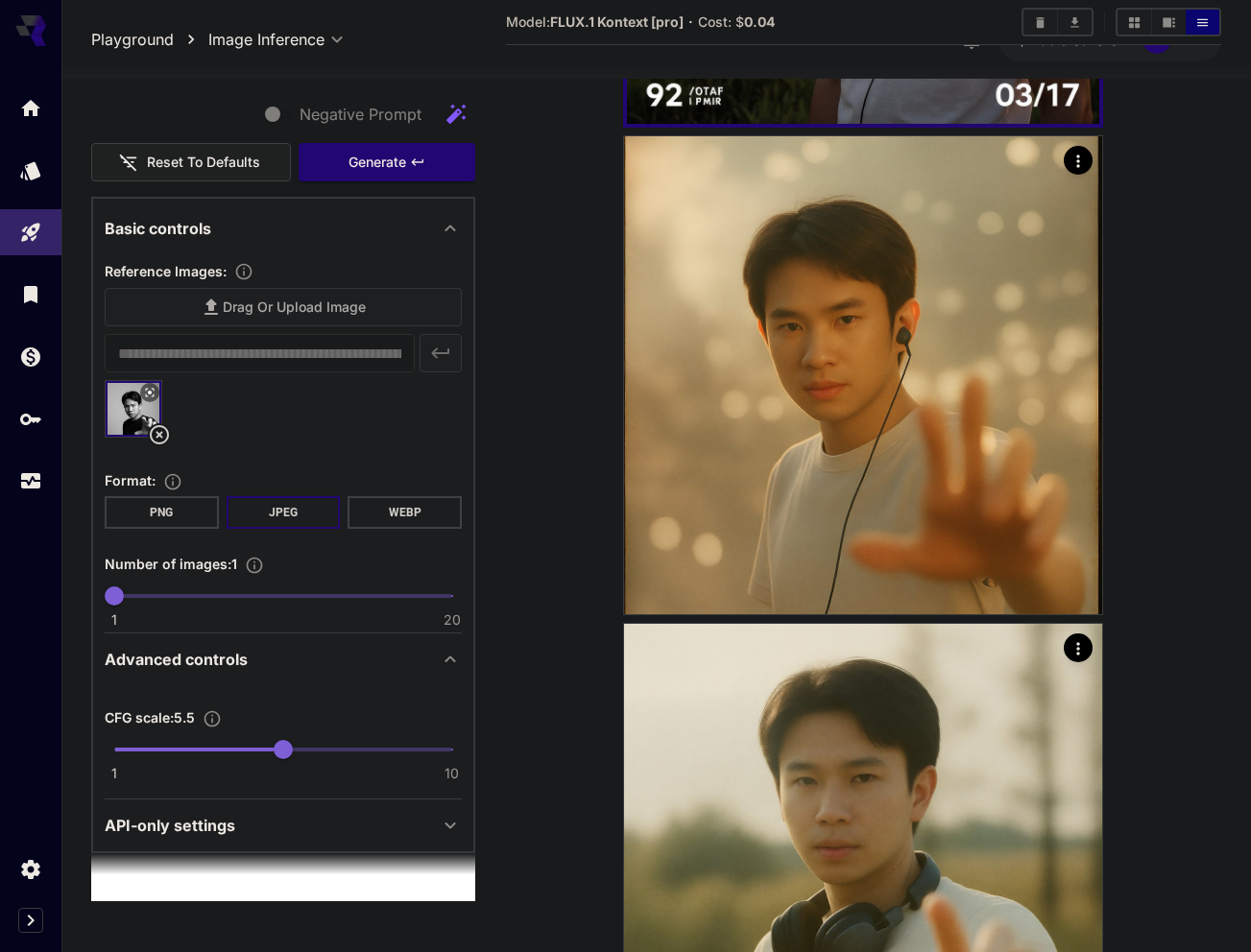
scroll to position [460, 0]
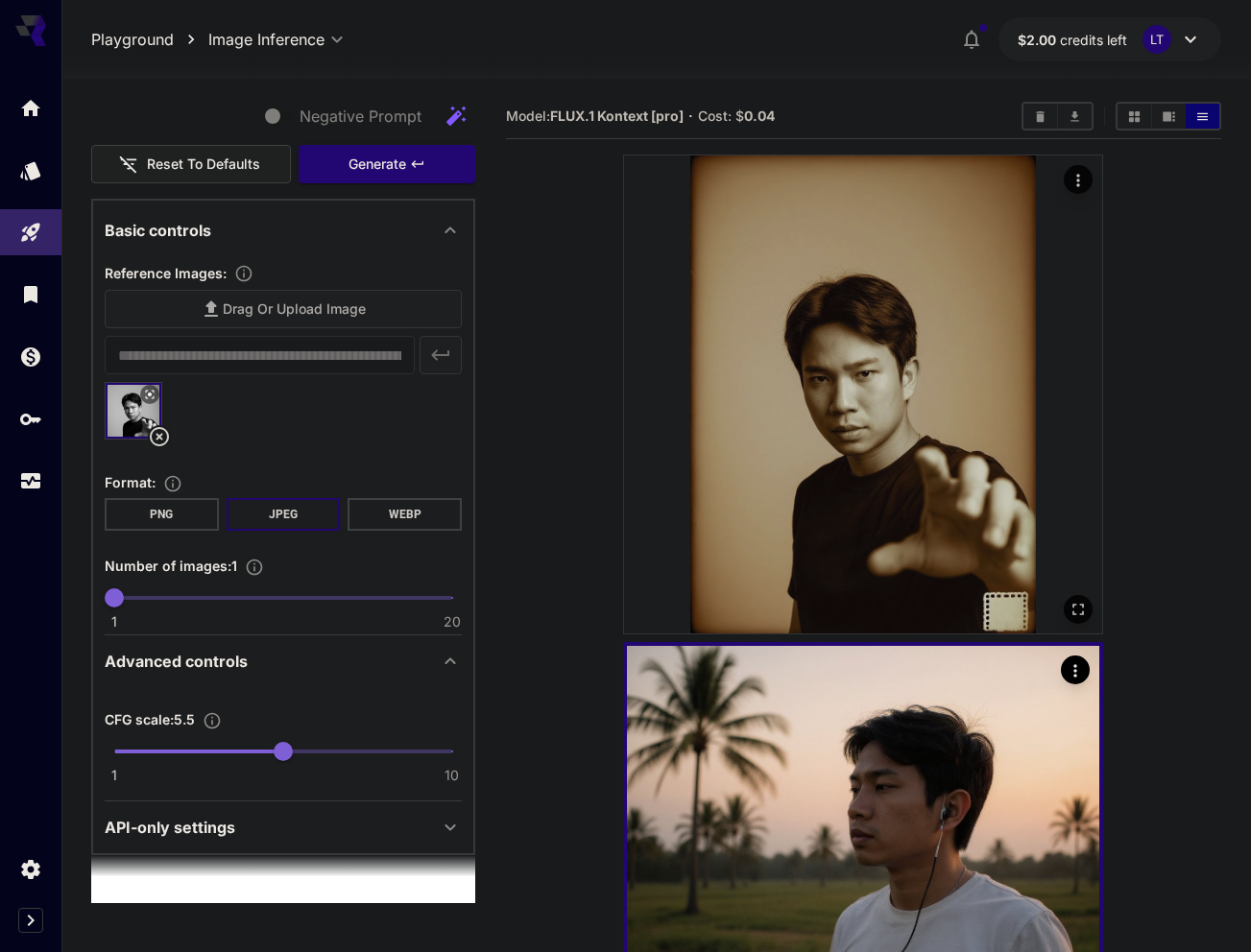
click at [959, 467] on img at bounding box center [863, 394] width 479 height 478
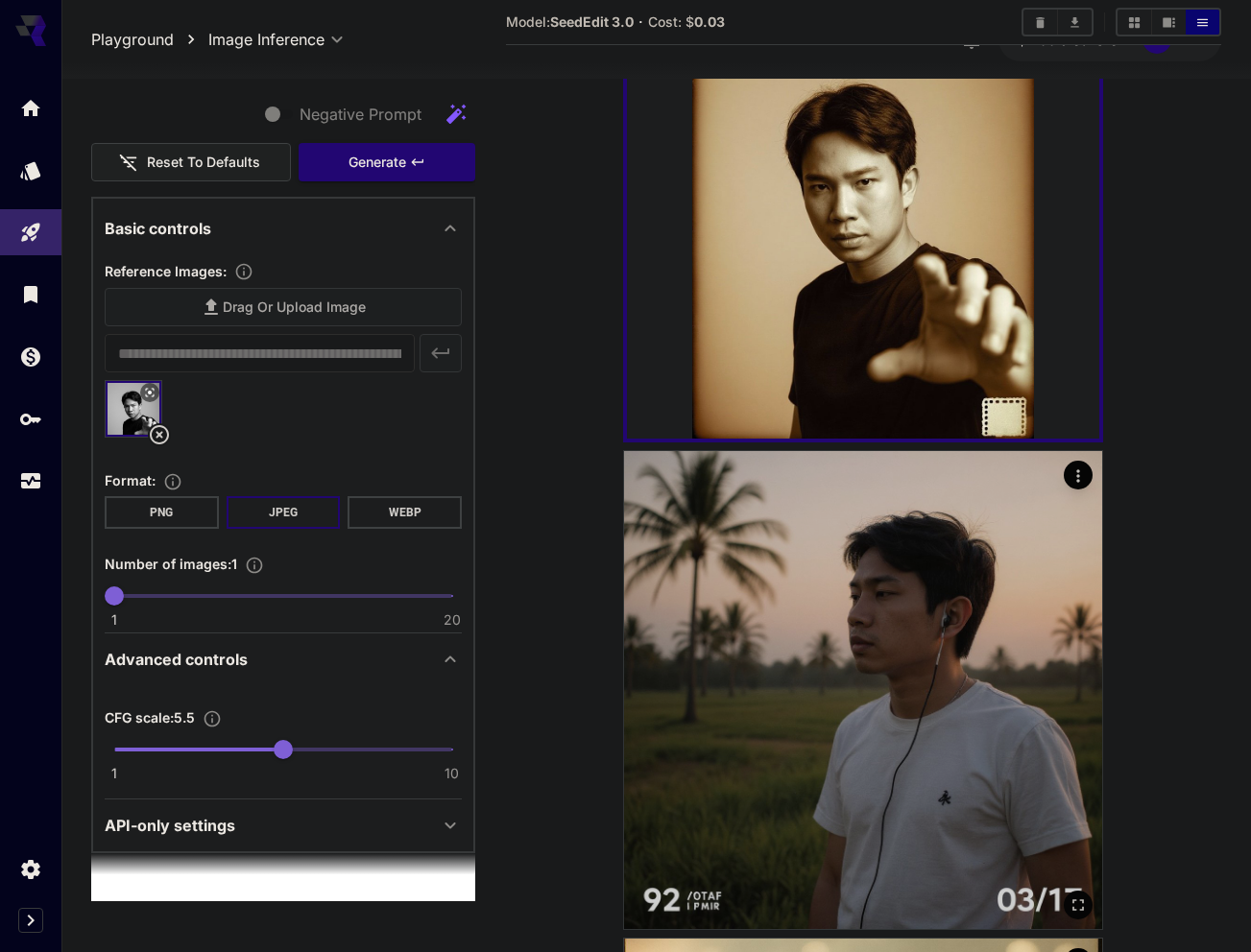
click at [928, 545] on img at bounding box center [863, 690] width 479 height 478
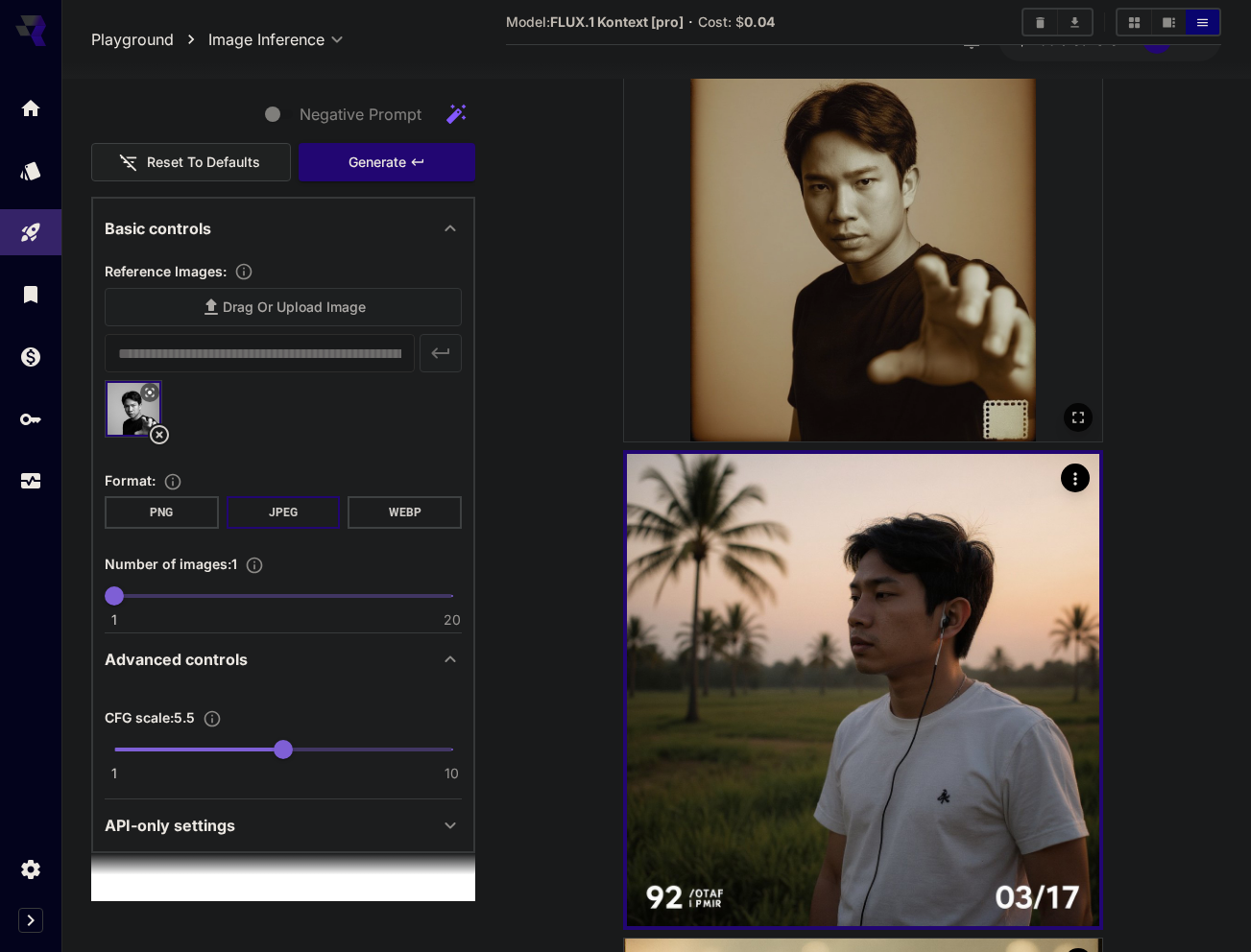
click at [896, 412] on img at bounding box center [863, 203] width 479 height 478
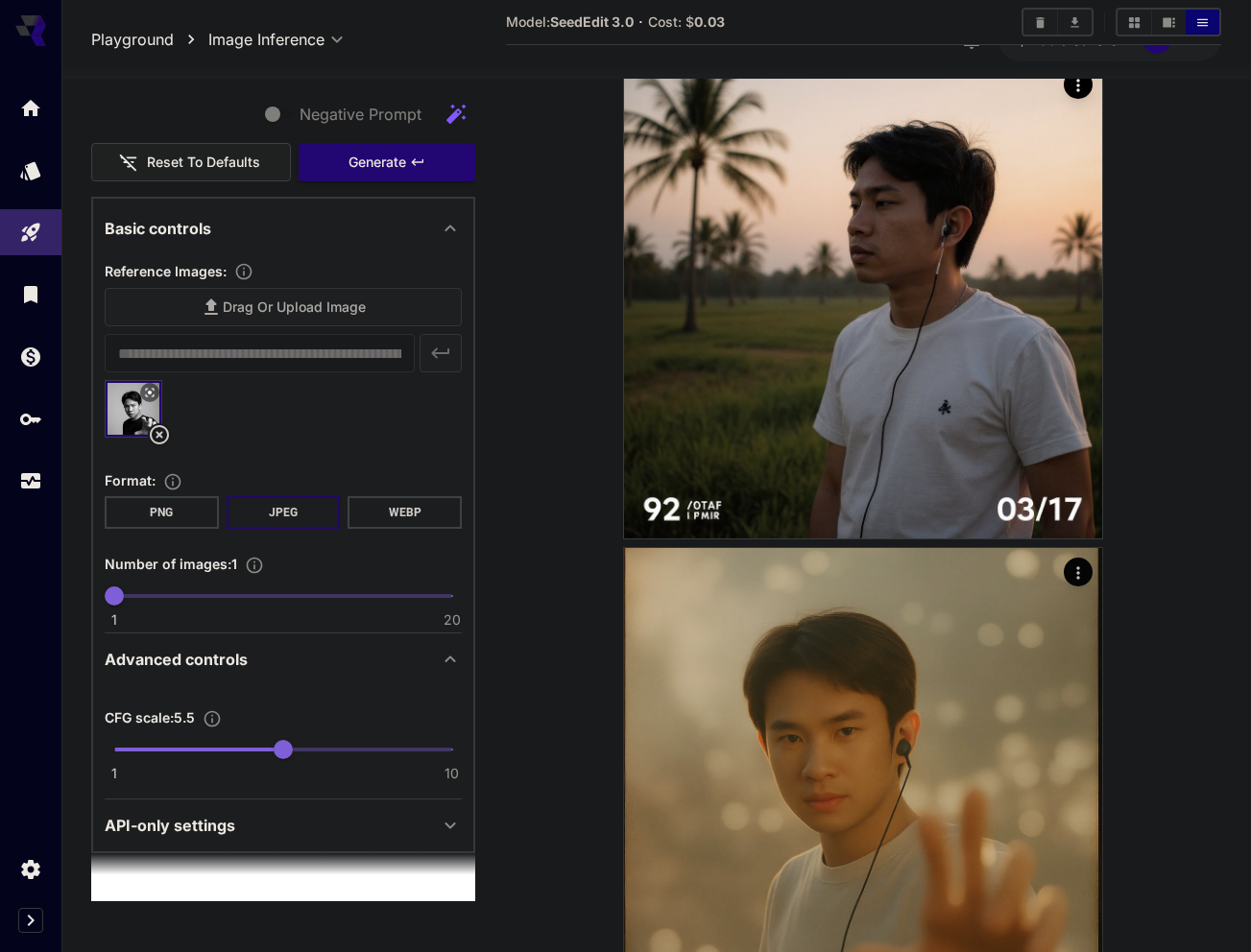
click at [915, 620] on img at bounding box center [863, 787] width 479 height 478
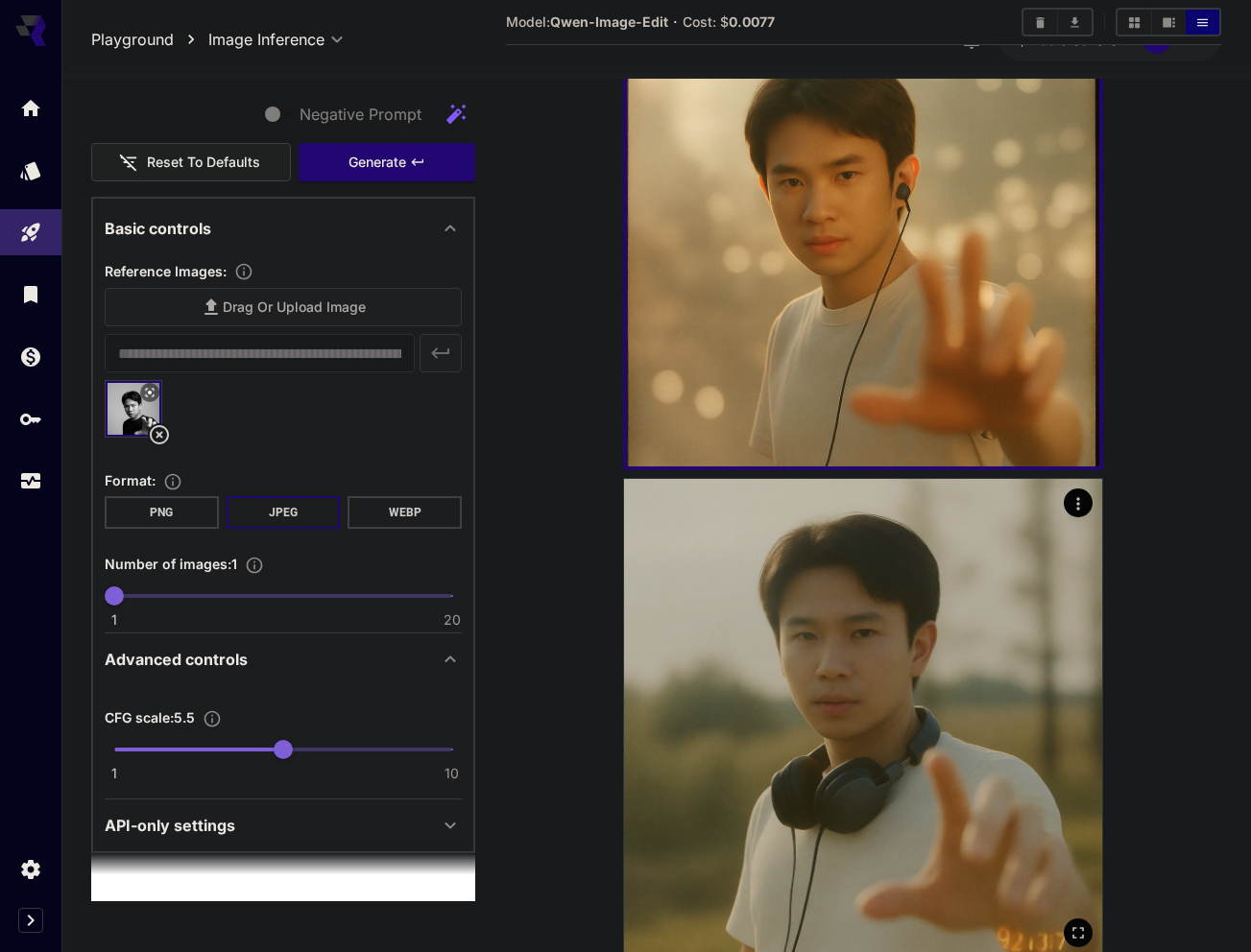
click at [935, 648] on img at bounding box center [863, 719] width 479 height 478
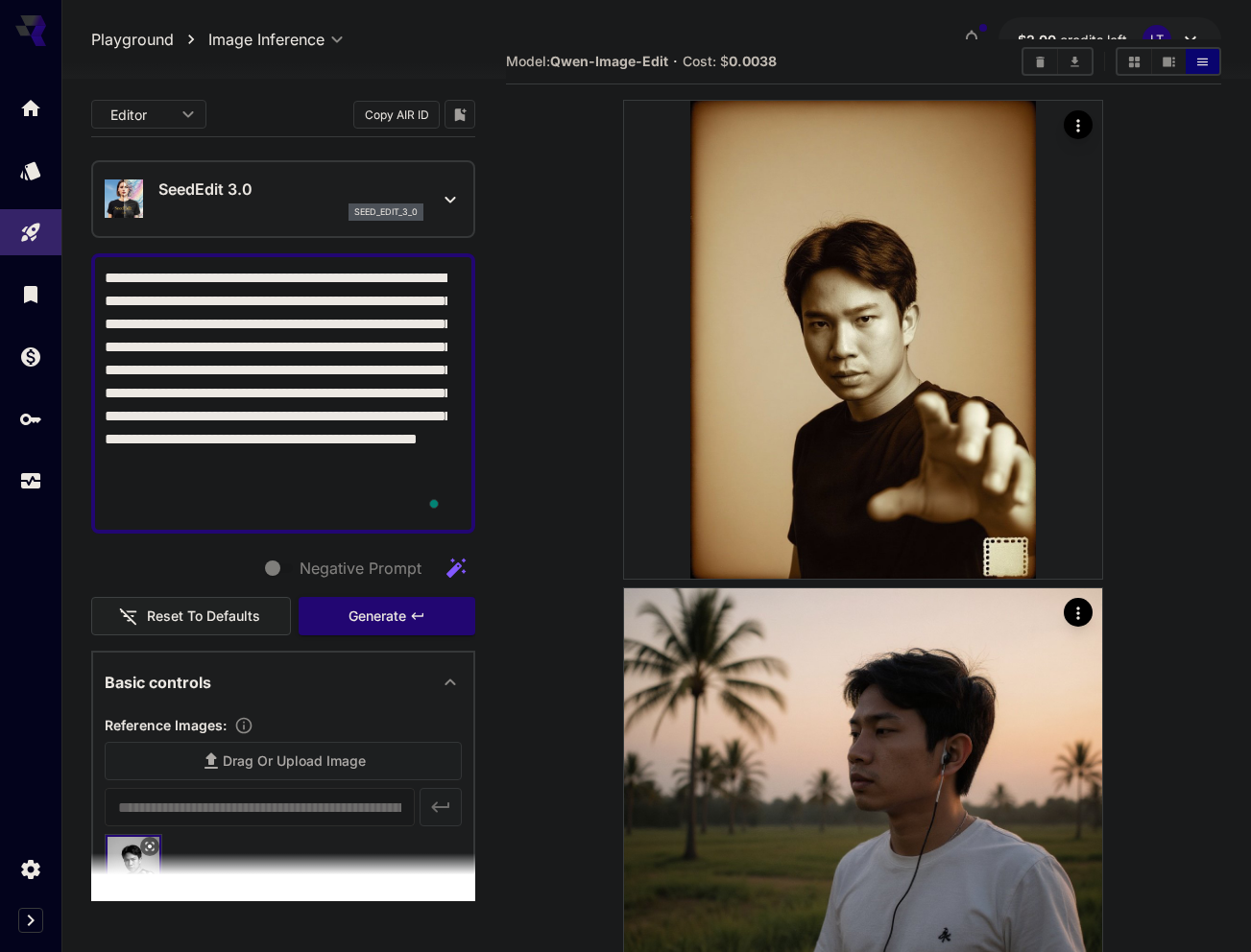
scroll to position [0, 0]
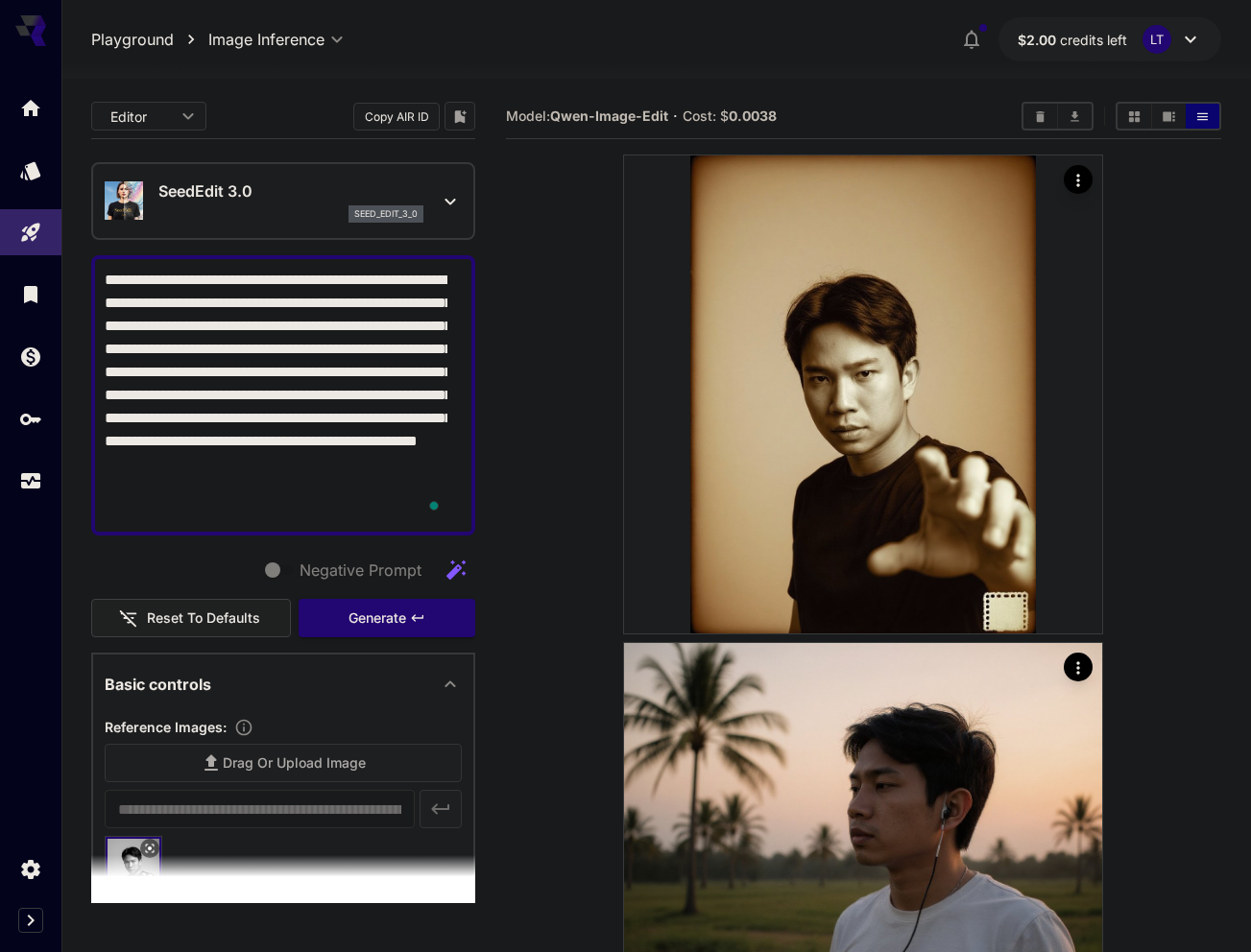
click at [188, 183] on p "SeedEdit 3.0" at bounding box center [290, 191] width 265 height 23
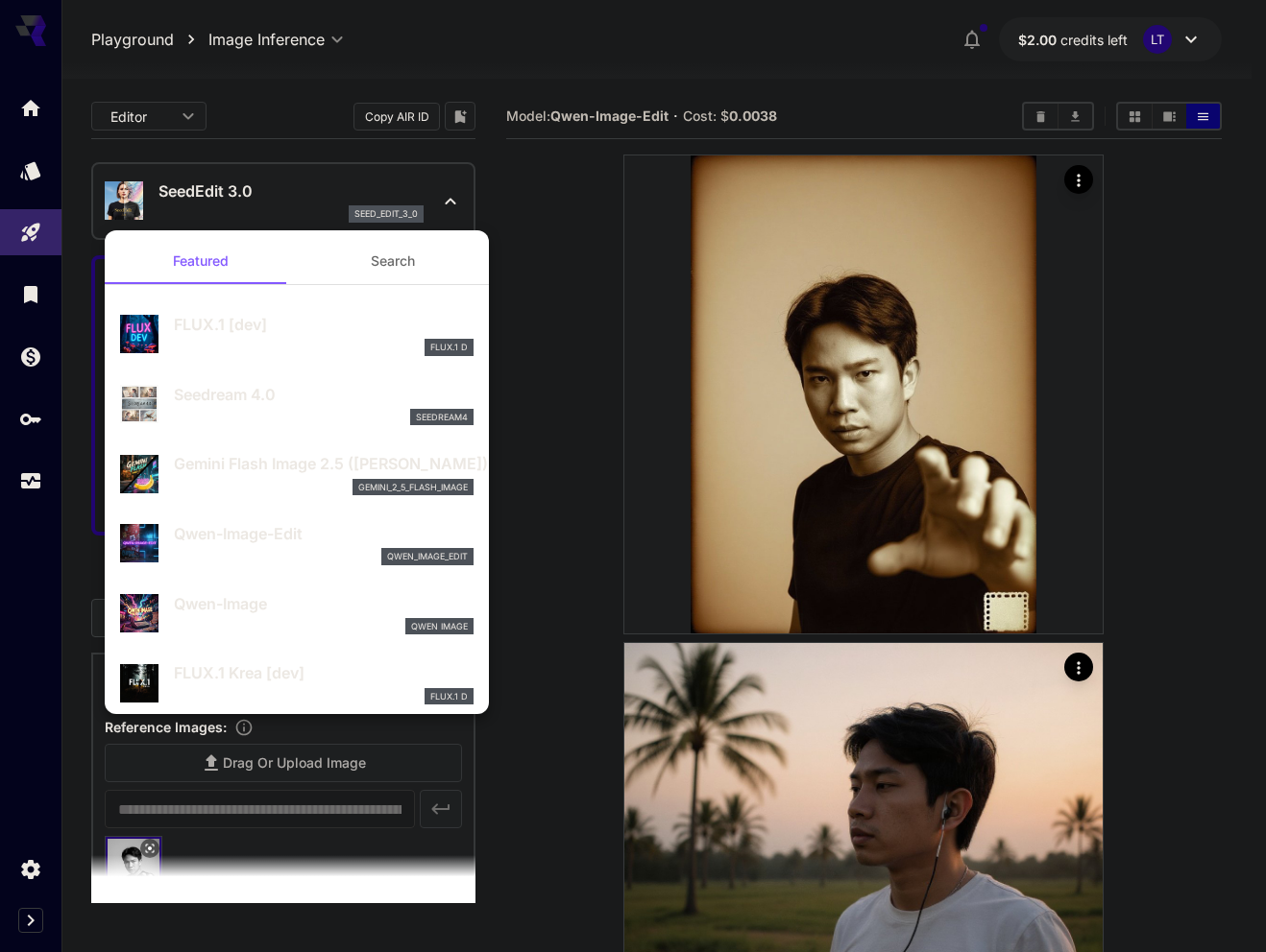
click at [288, 462] on p "Gemini Flash Image 2.5 (Nano Banana)" at bounding box center [323, 464] width 300 height 23
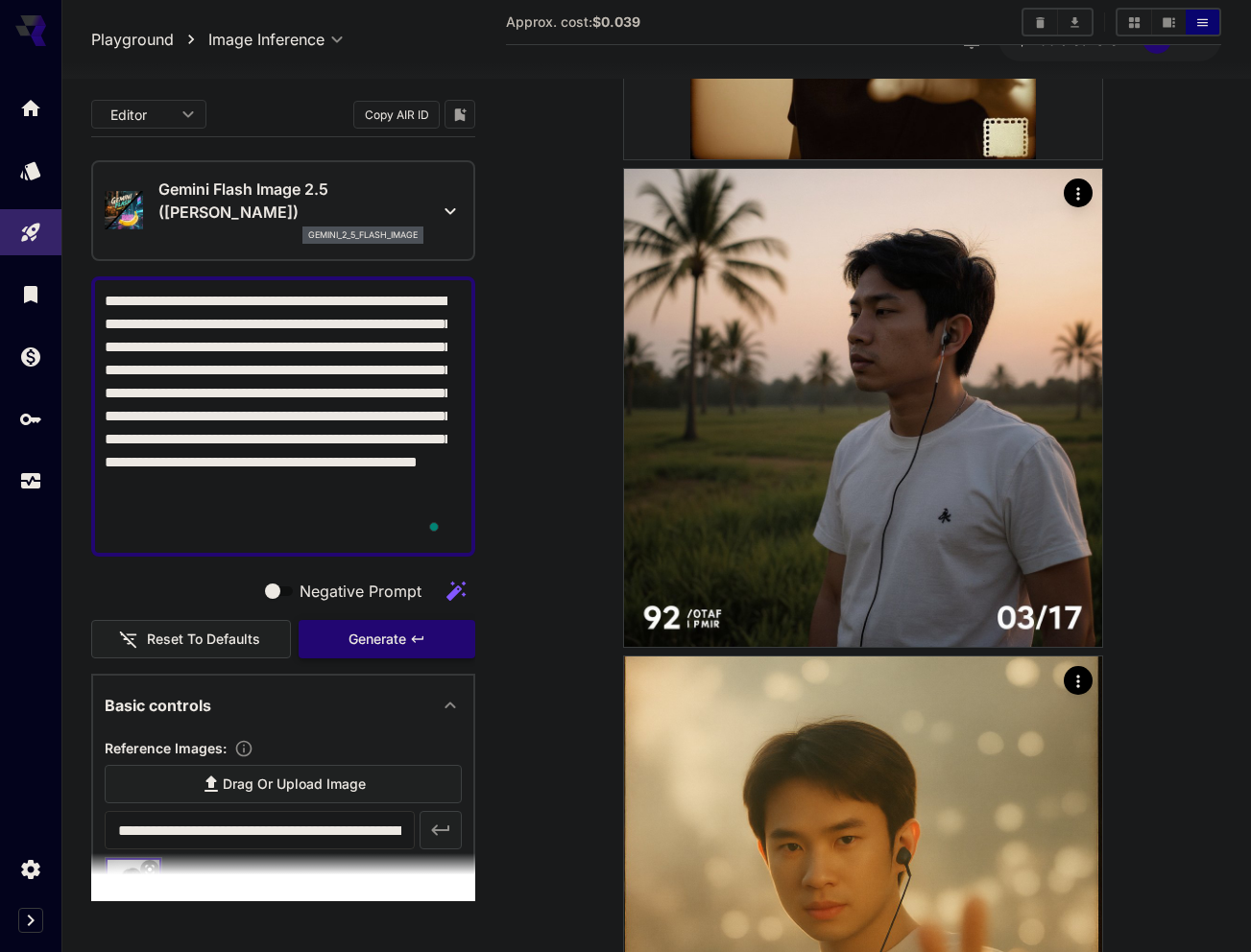
scroll to position [480, 0]
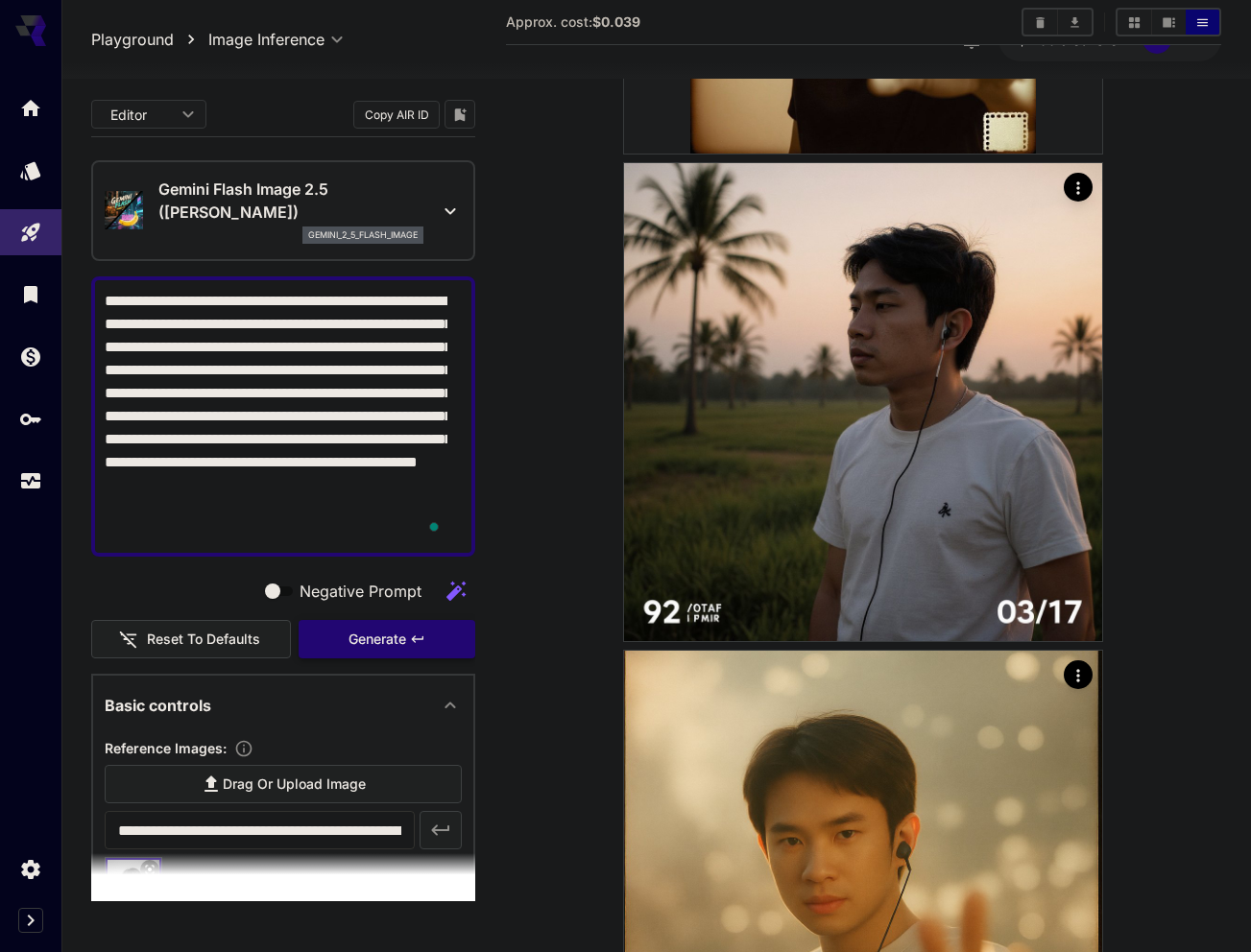
click at [373, 628] on span "Generate" at bounding box center [377, 640] width 58 height 24
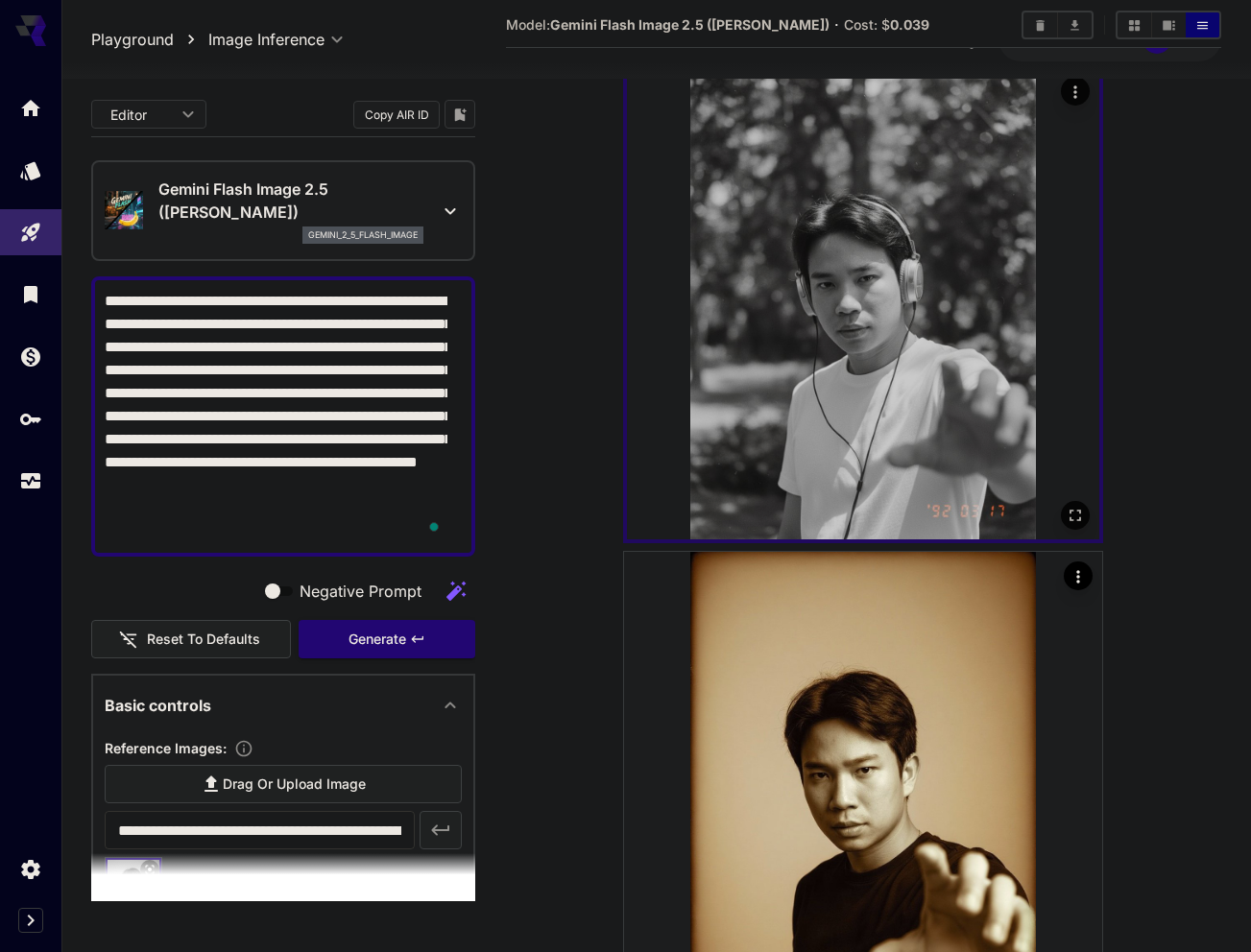
scroll to position [96, 0]
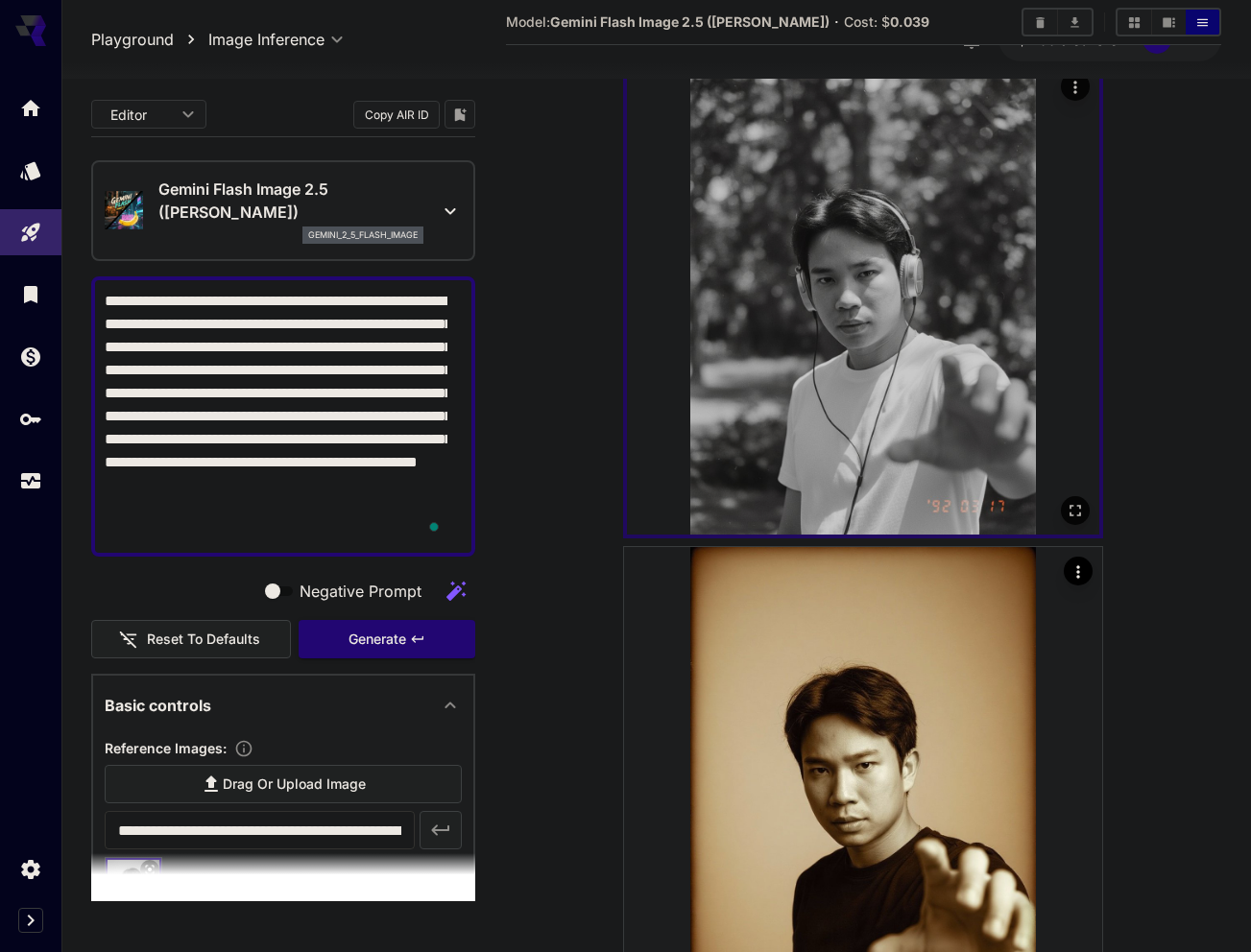
click at [855, 299] on img at bounding box center [863, 299] width 473 height 473
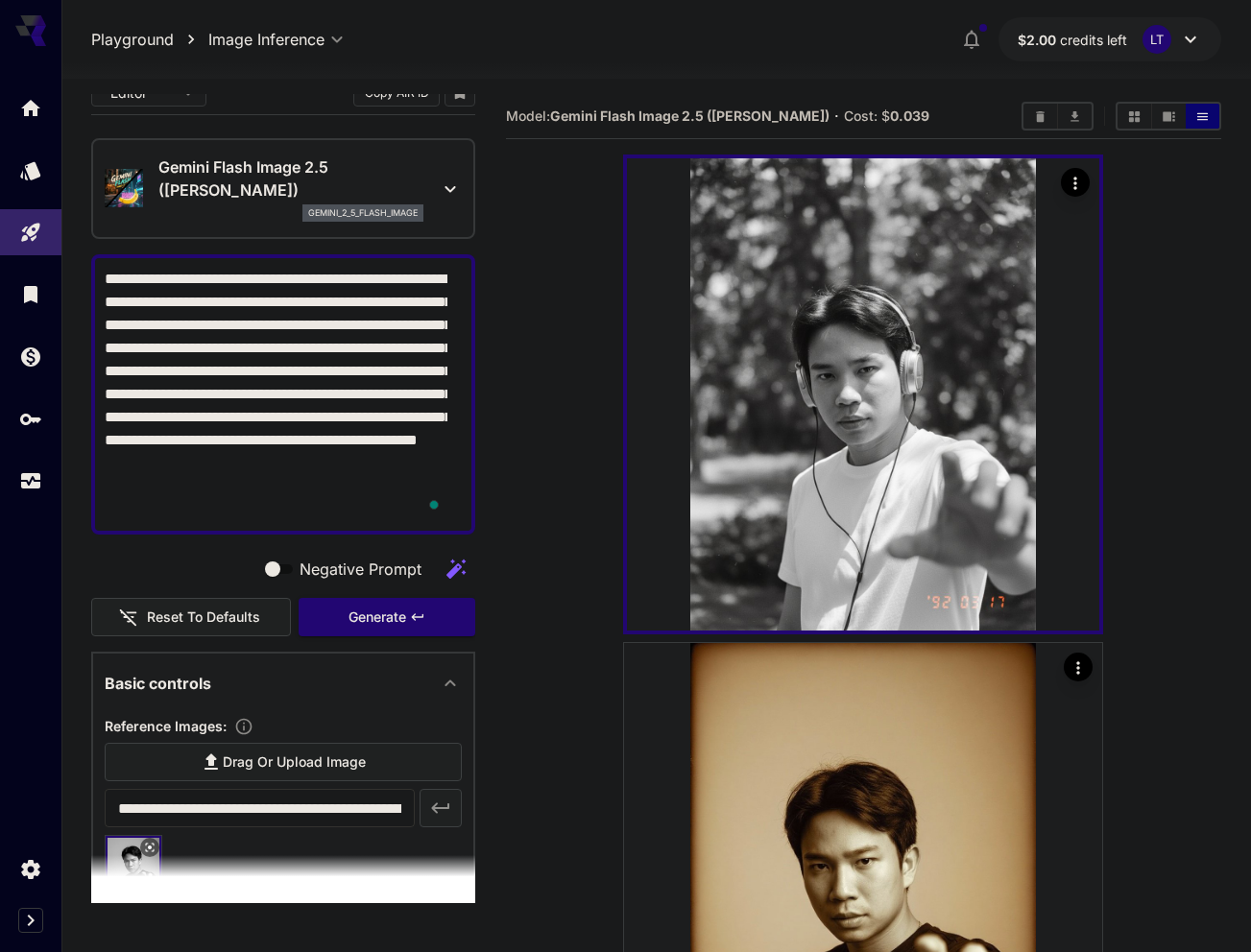
scroll to position [0, 0]
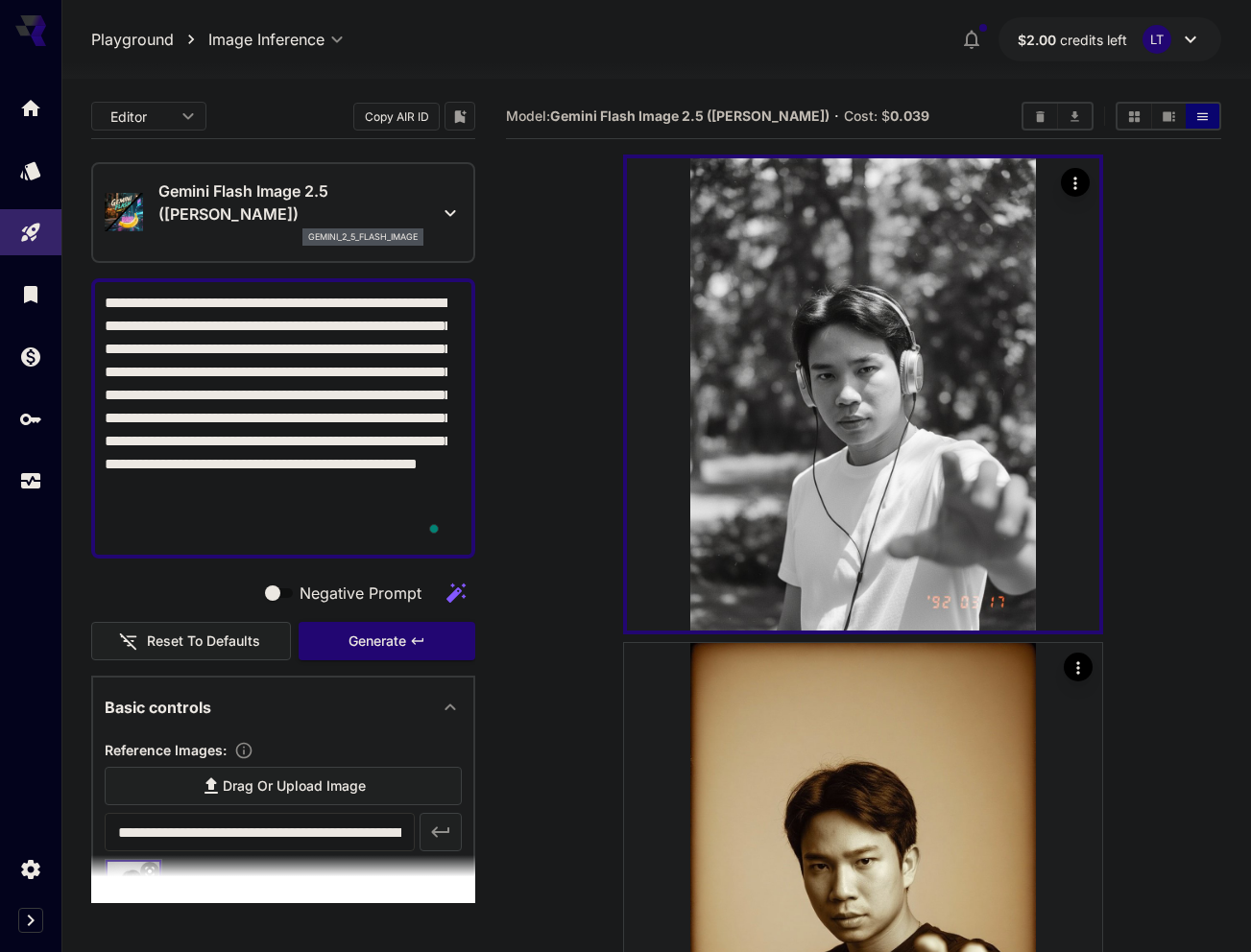
click at [438, 224] on icon at bounding box center [450, 213] width 23 height 23
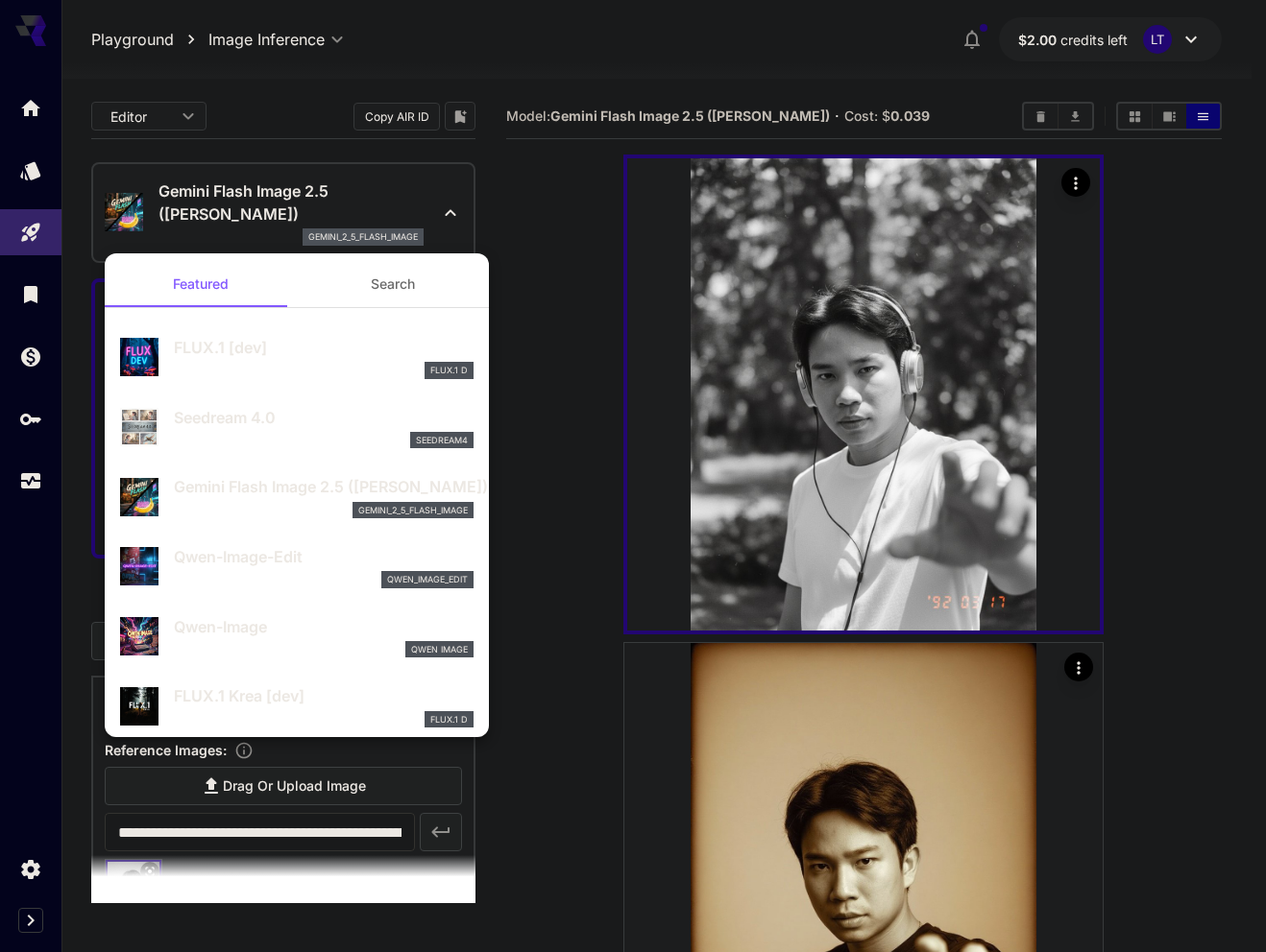
click at [433, 224] on div at bounding box center [633, 476] width 1266 height 952
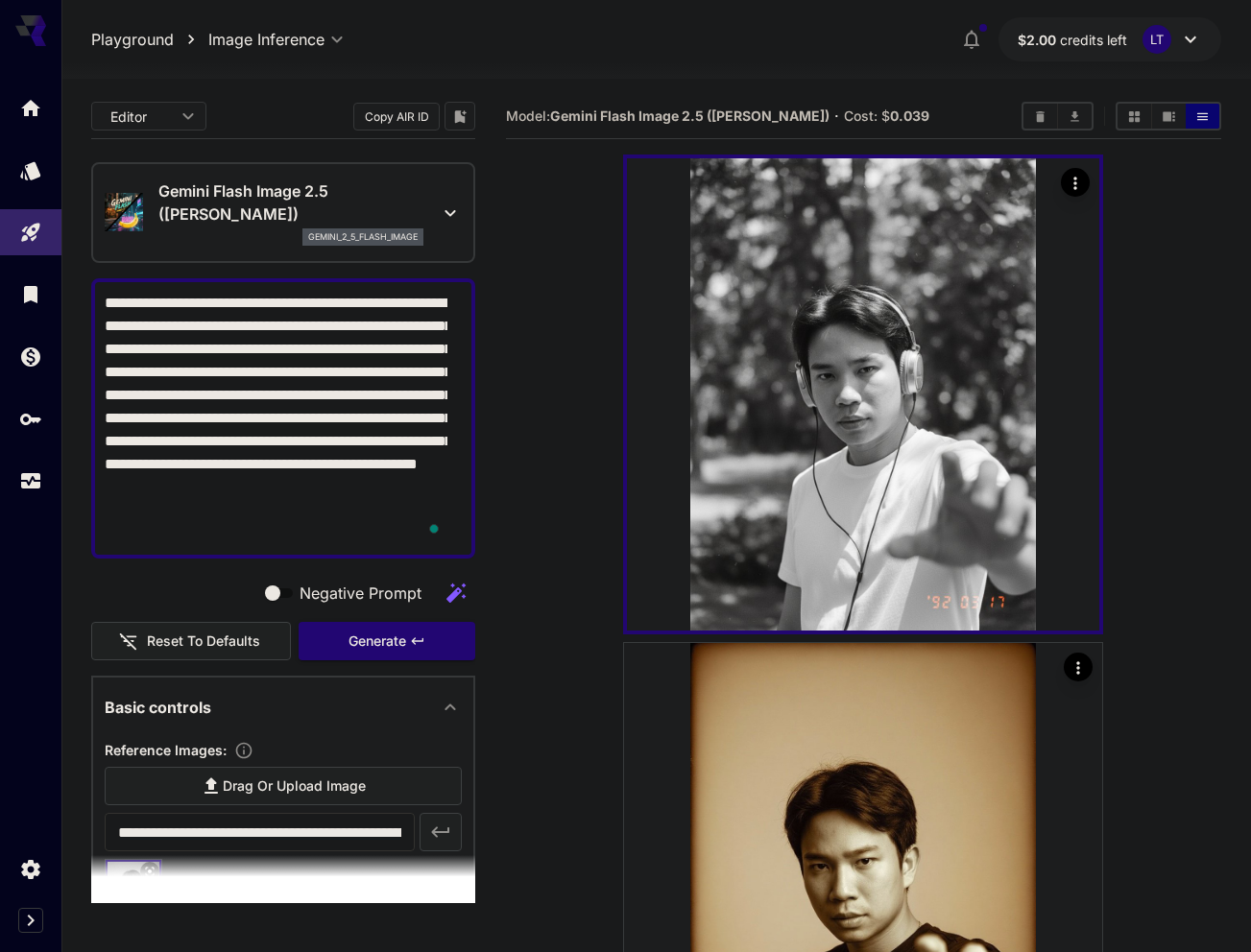
click at [438, 207] on icon at bounding box center [450, 213] width 23 height 23
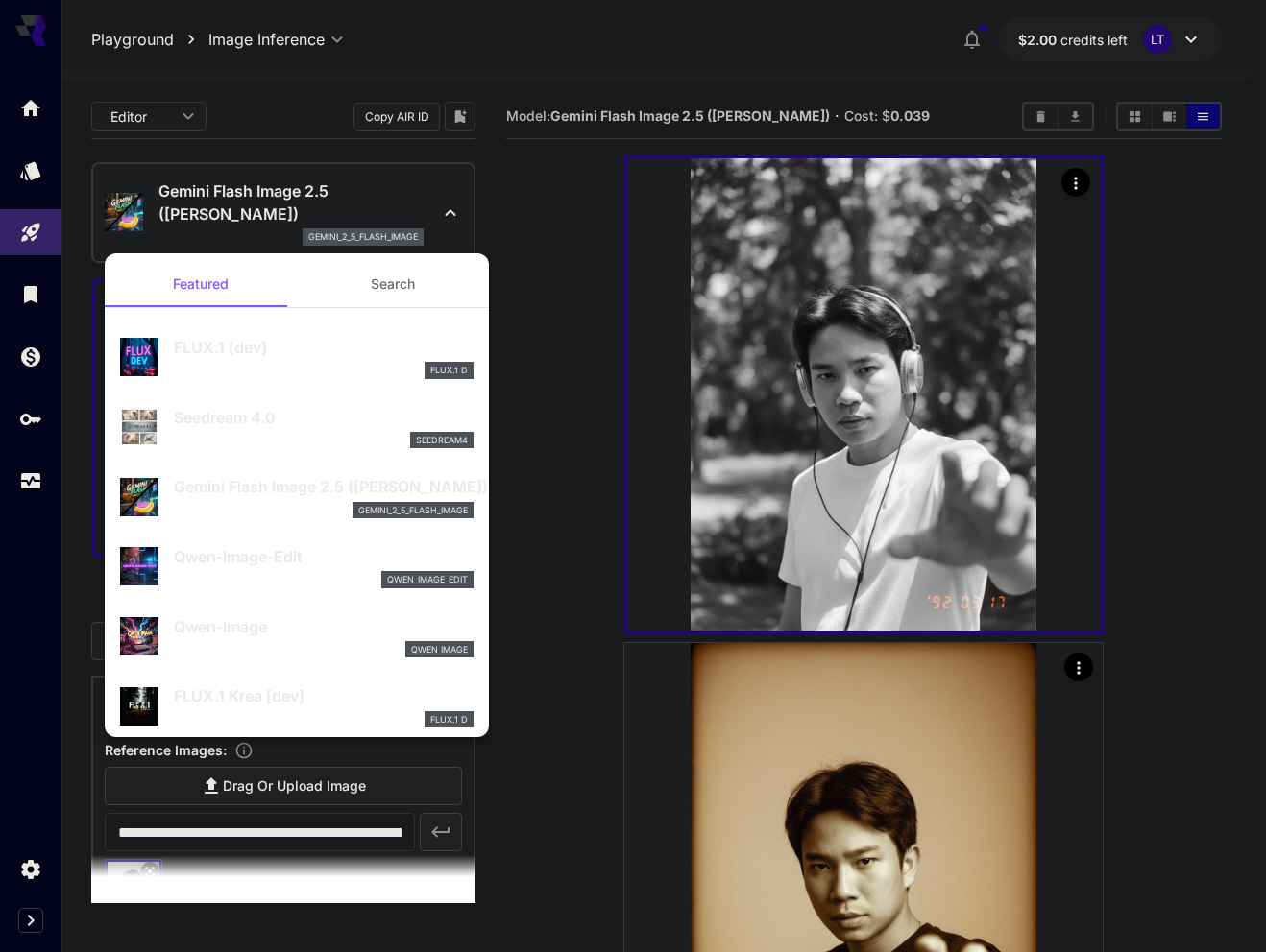
click at [438, 207] on div at bounding box center [633, 476] width 1266 height 952
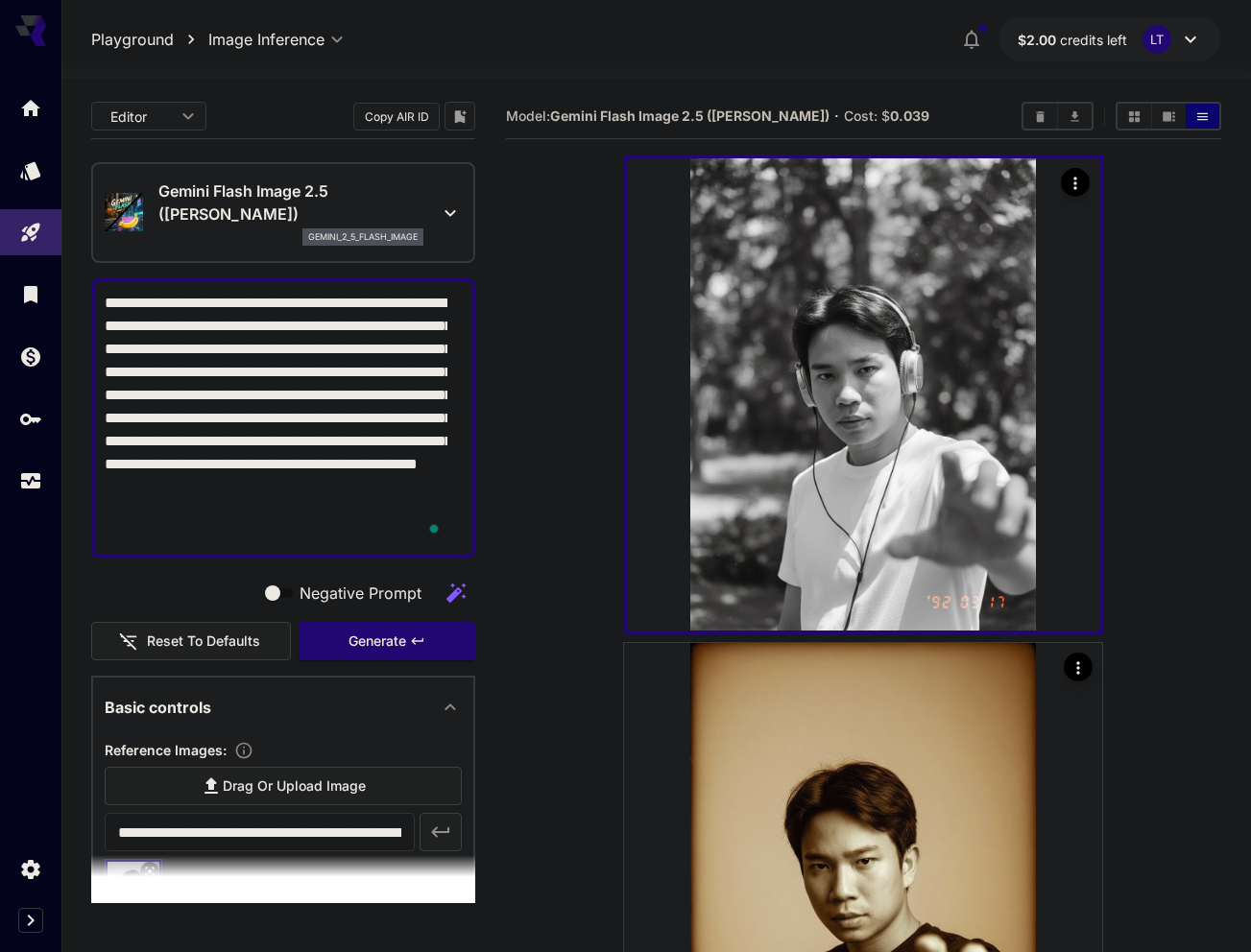
click at [444, 212] on icon at bounding box center [449, 213] width 11 height 7
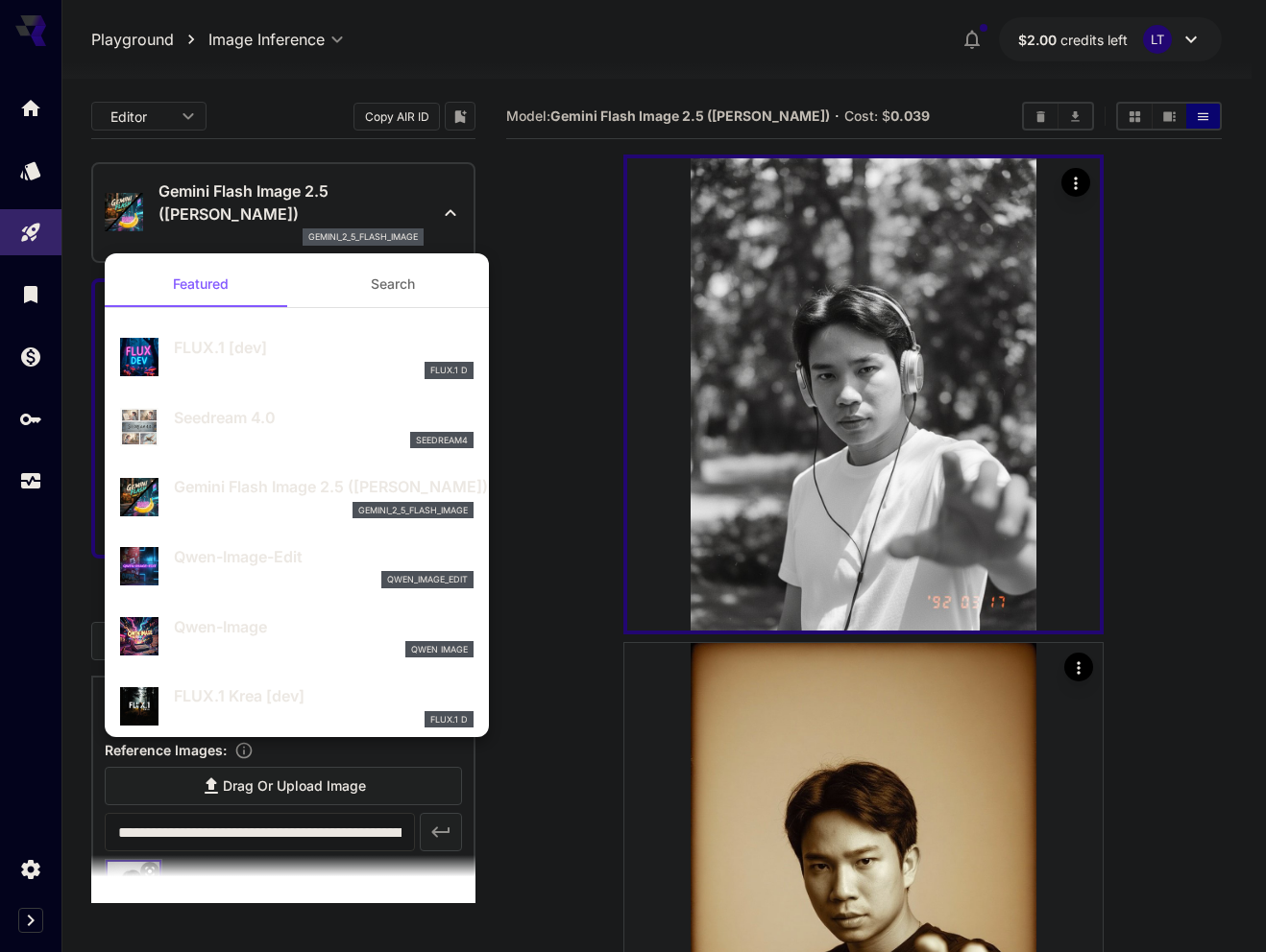
click at [434, 212] on div at bounding box center [633, 476] width 1266 height 952
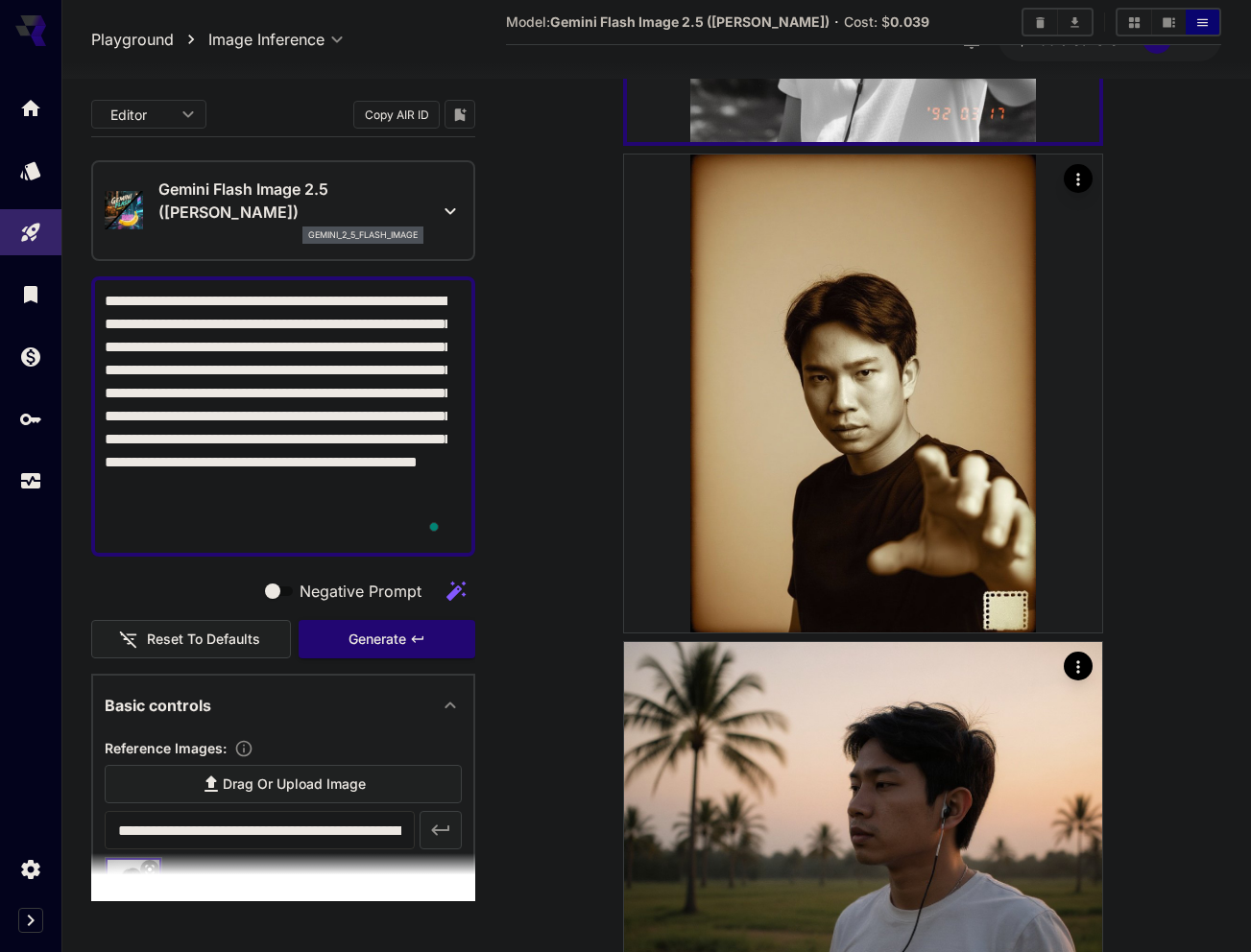
scroll to position [490, 0]
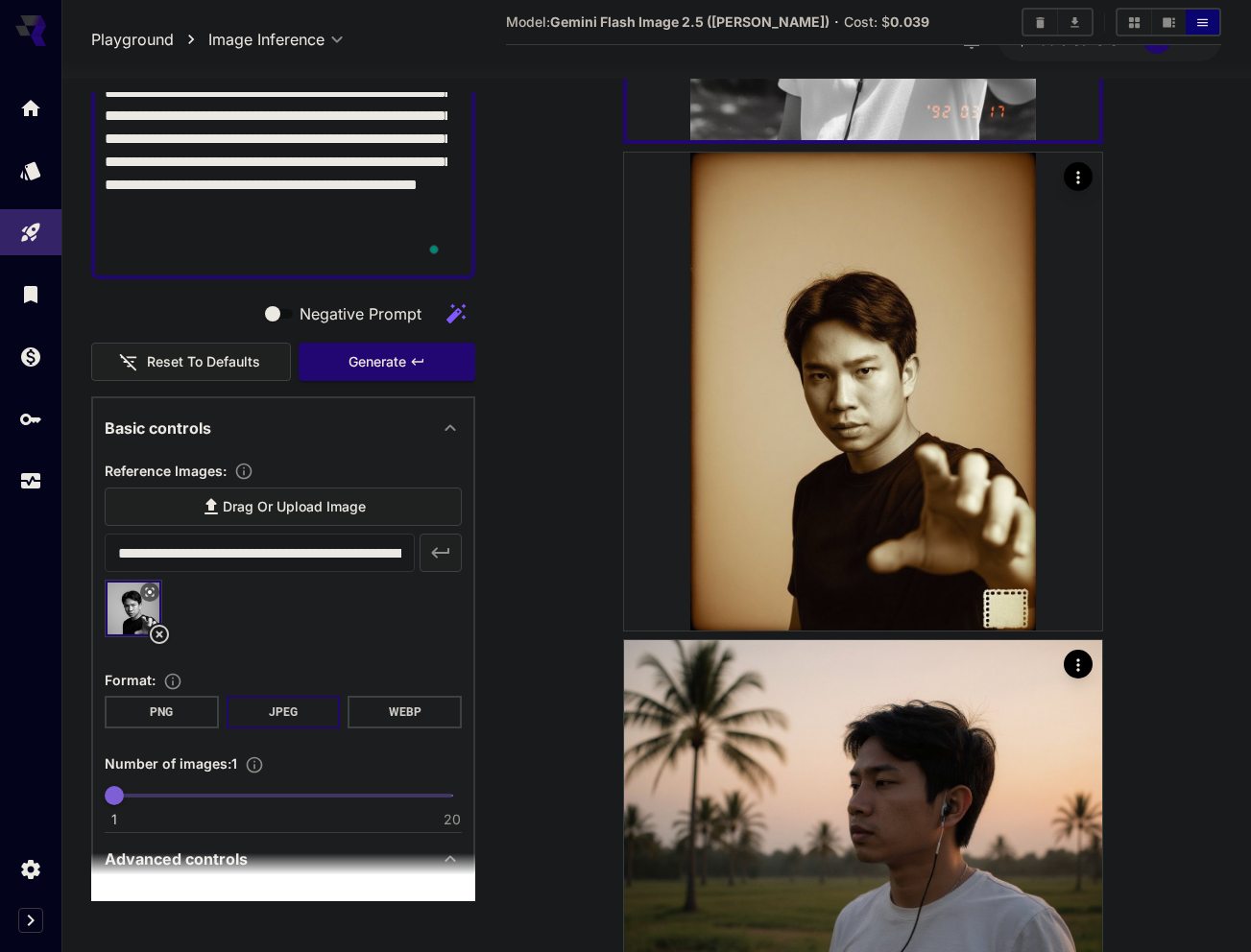
click at [438, 429] on icon at bounding box center [450, 429] width 23 height 23
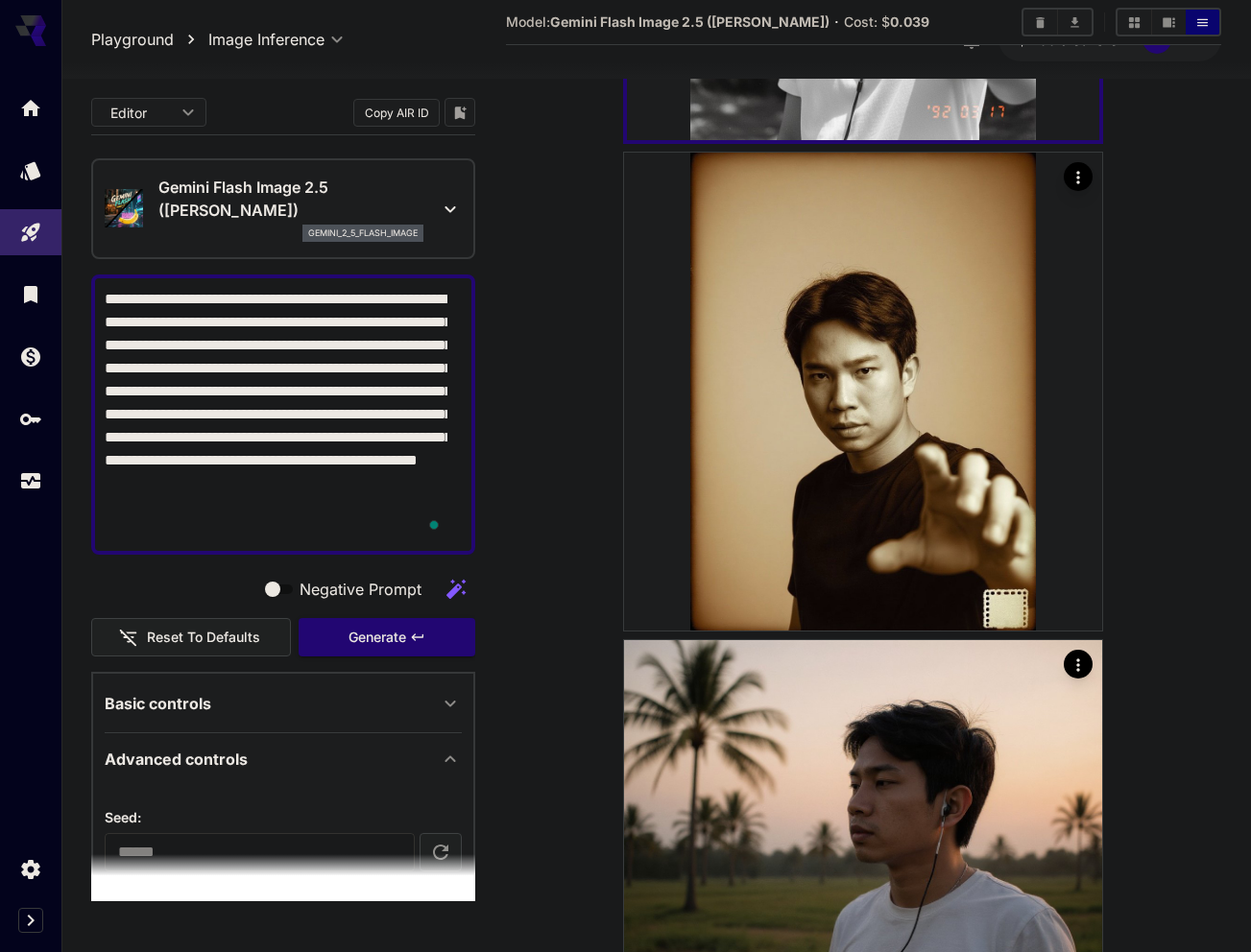
scroll to position [0, 0]
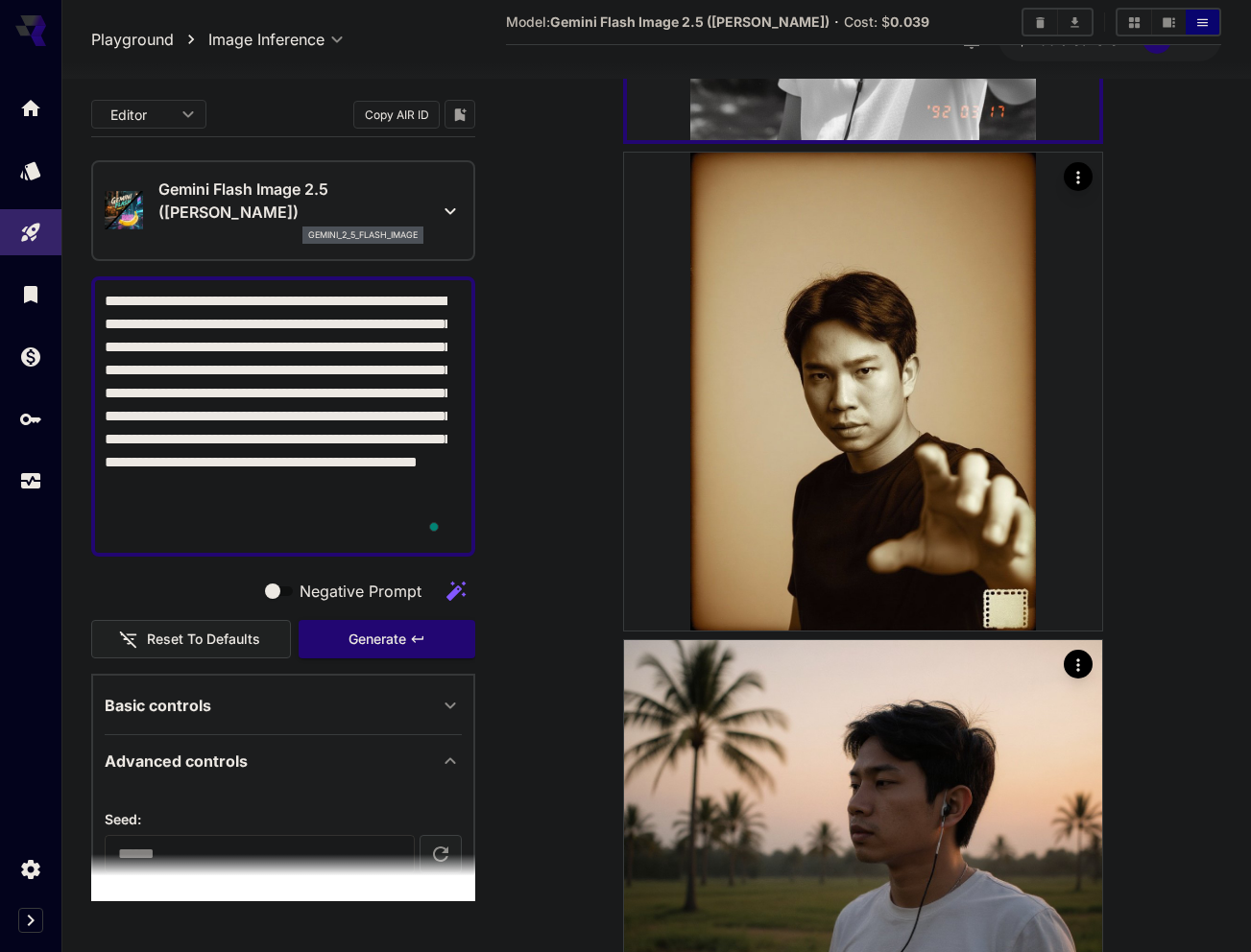
click at [438, 204] on icon at bounding box center [450, 211] width 23 height 23
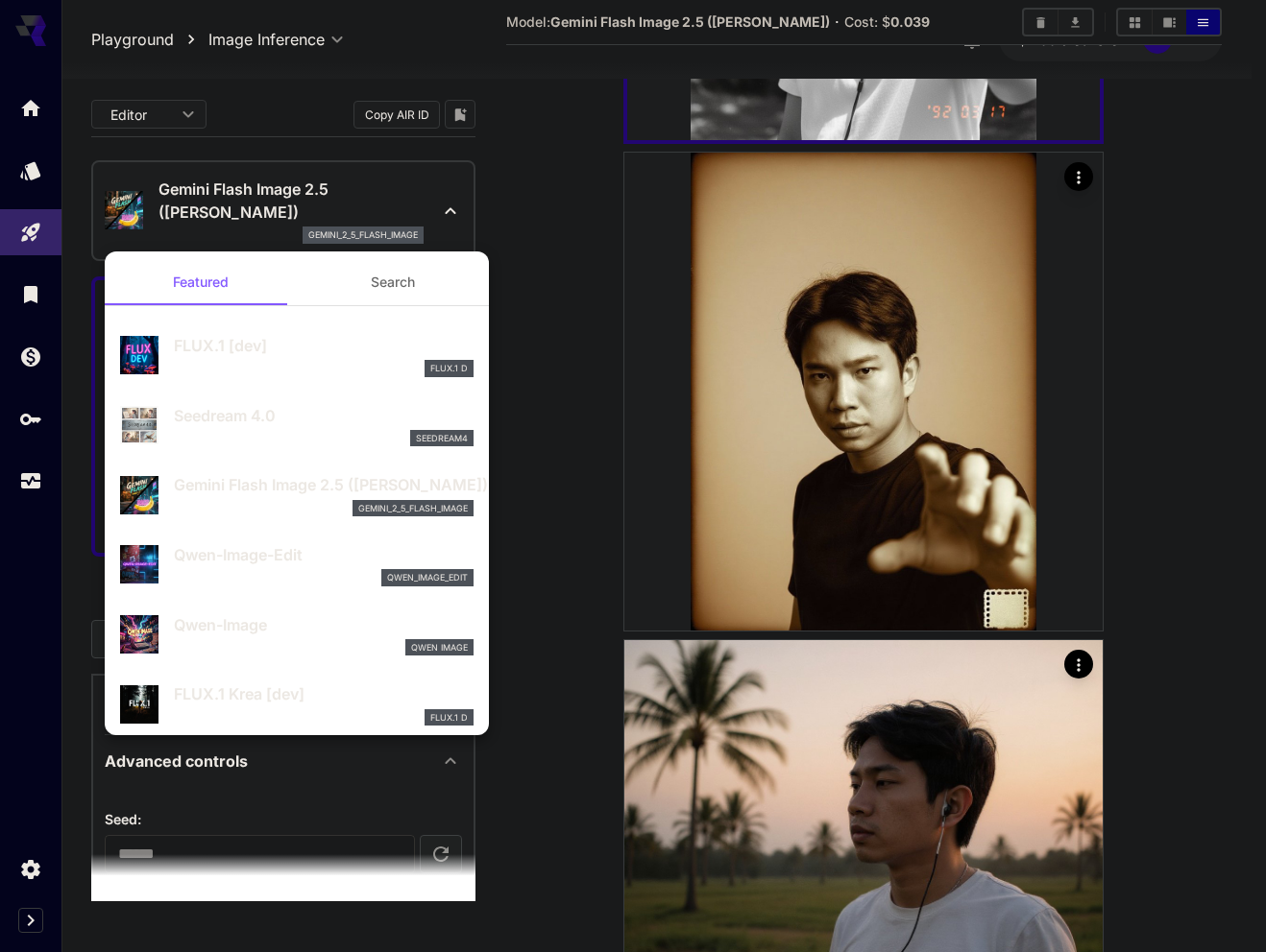
click at [435, 204] on div at bounding box center [633, 476] width 1266 height 952
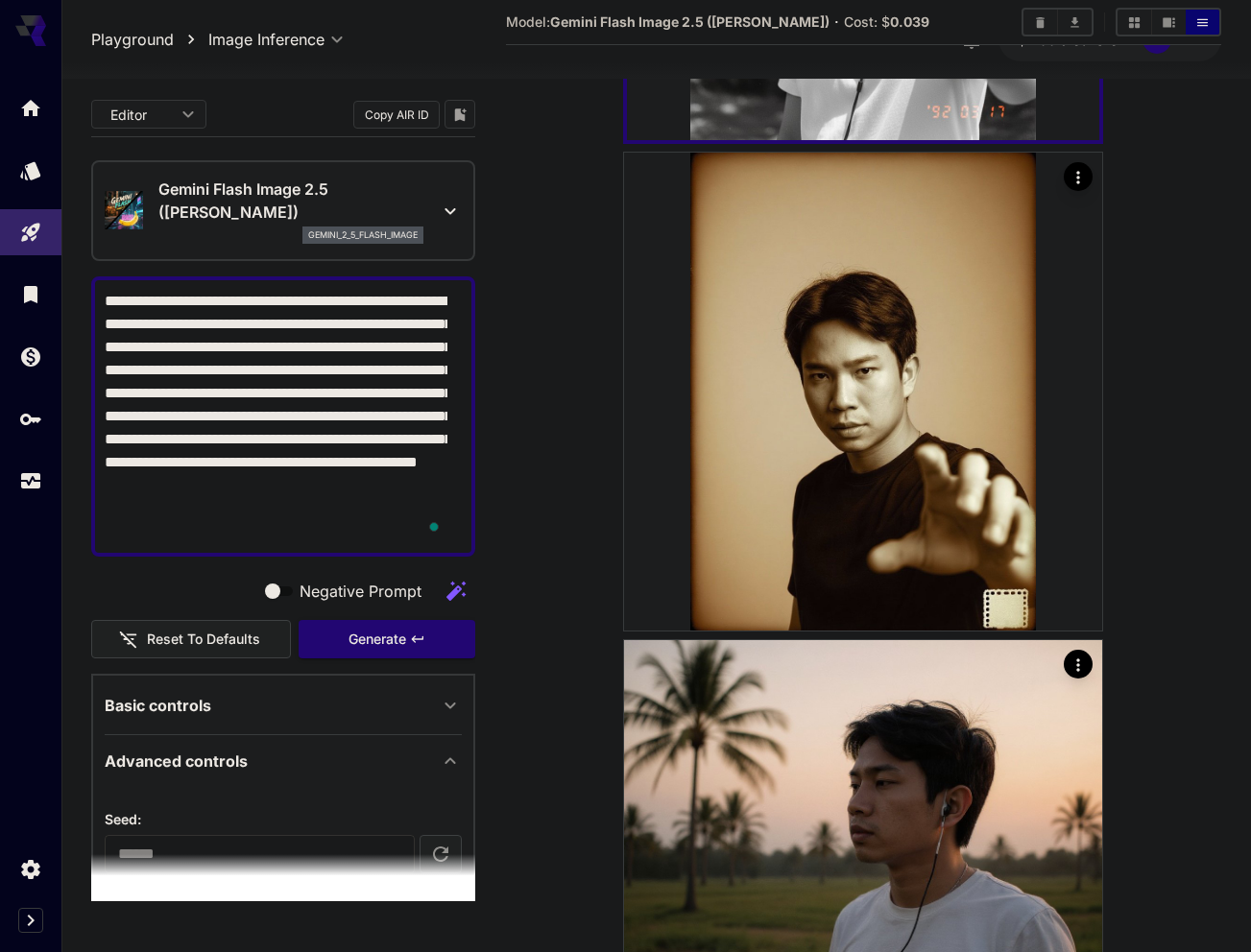
click at [521, 227] on section at bounding box center [863, 879] width 715 height 2430
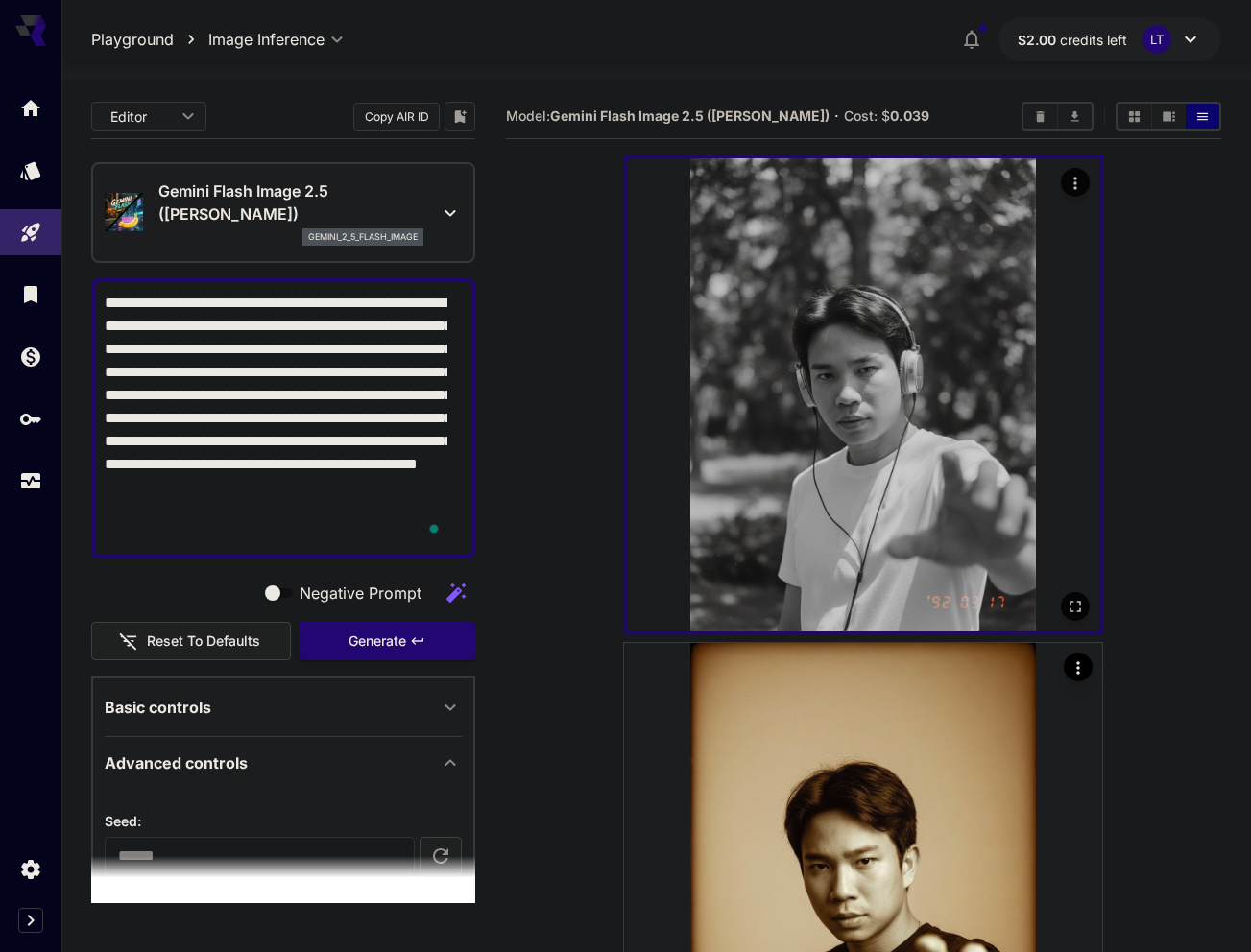
click at [1073, 607] on icon "Open in fullscreen" at bounding box center [1075, 607] width 20 height 20
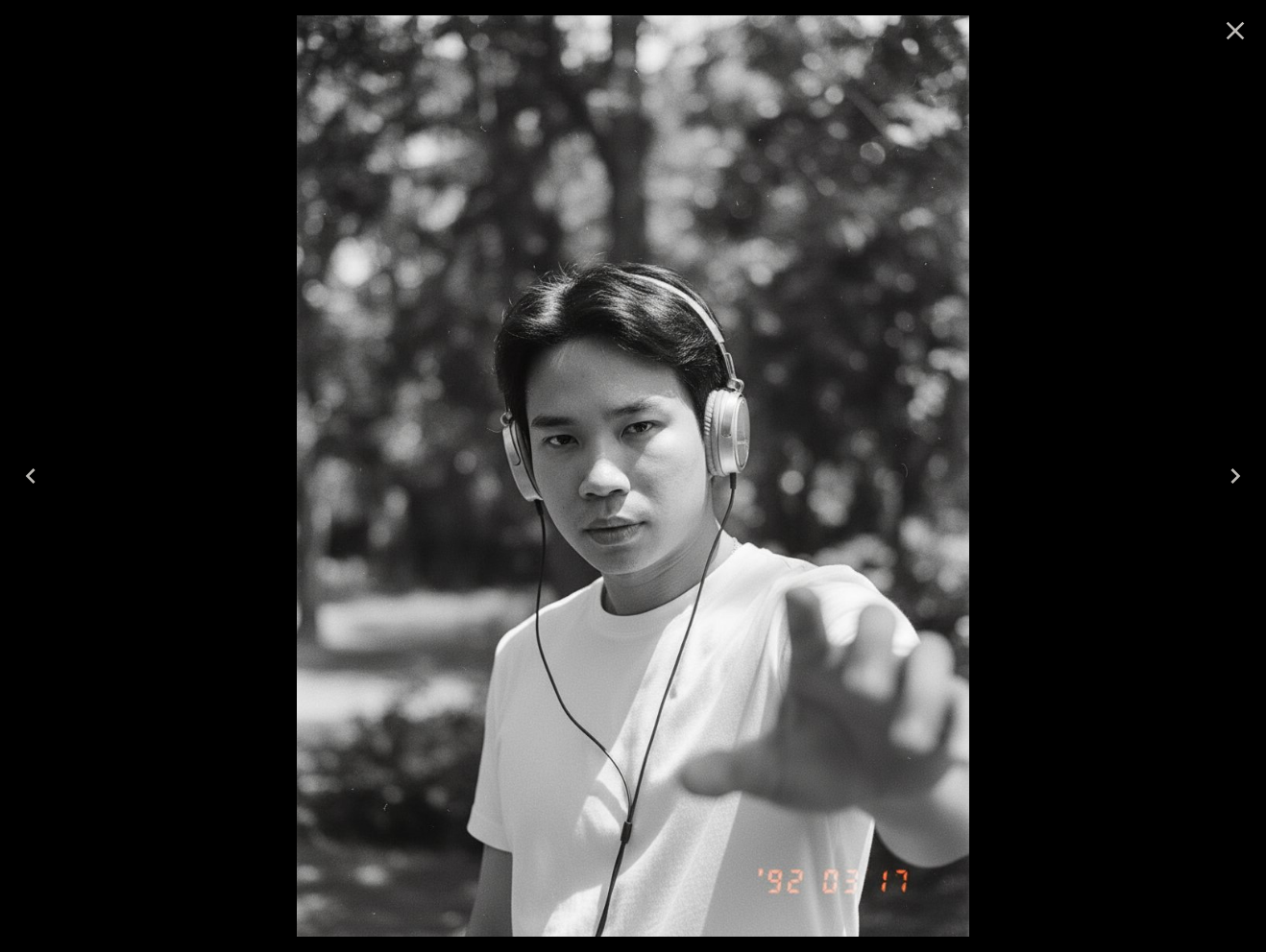
click at [1240, 38] on icon "Close" at bounding box center [1235, 30] width 30 height 30
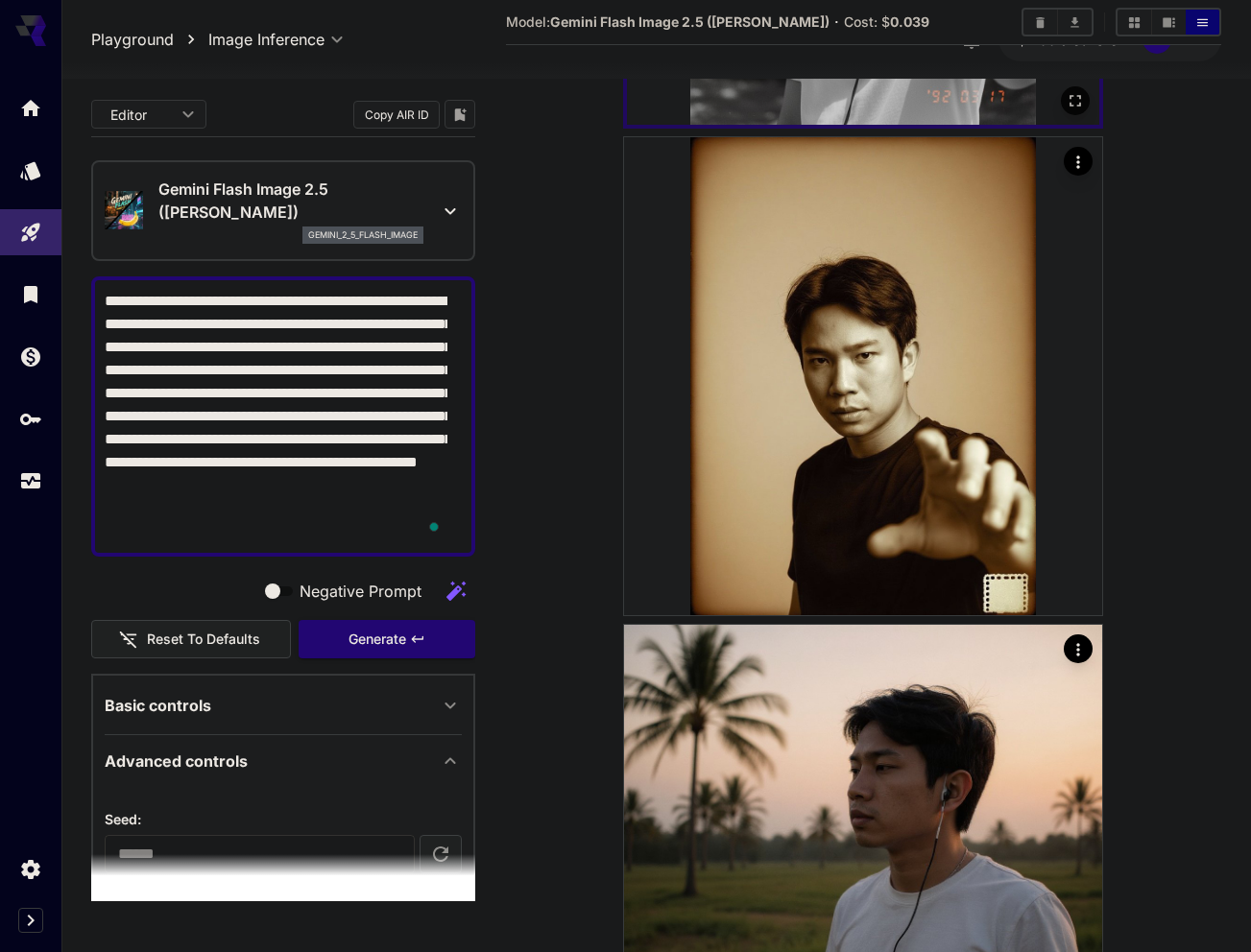
scroll to position [508, 0]
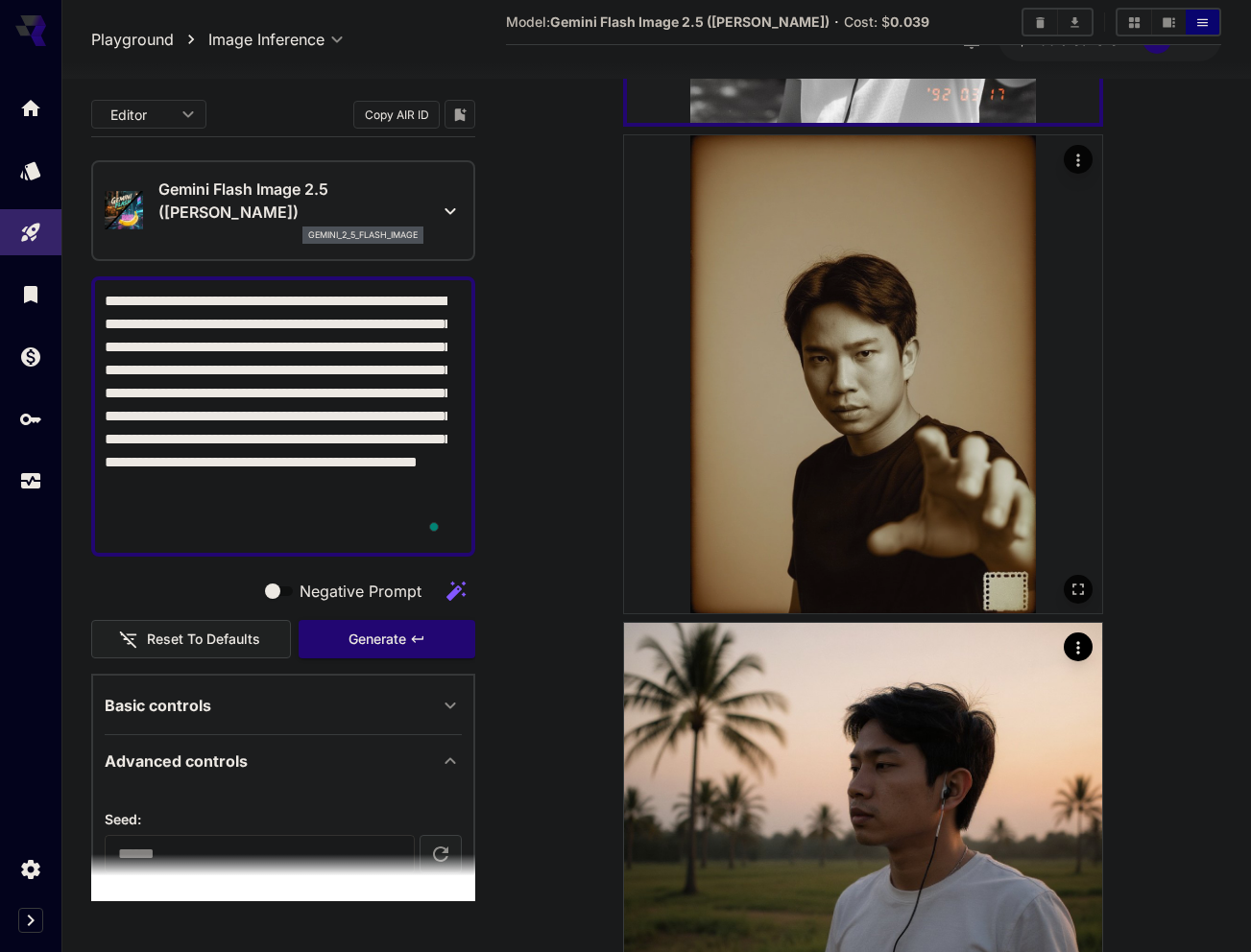
click at [830, 420] on img at bounding box center [863, 375] width 479 height 478
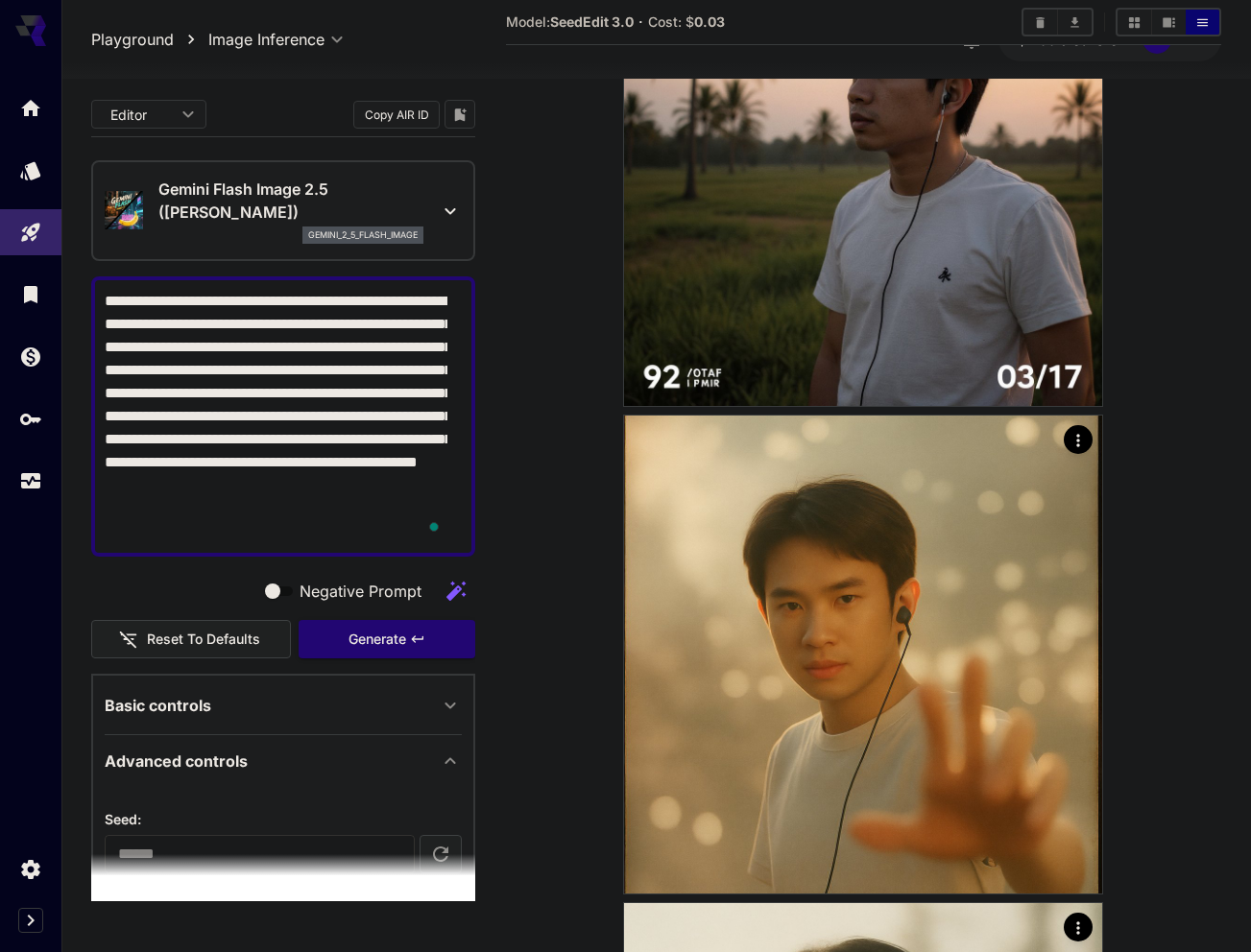
scroll to position [1214, 0]
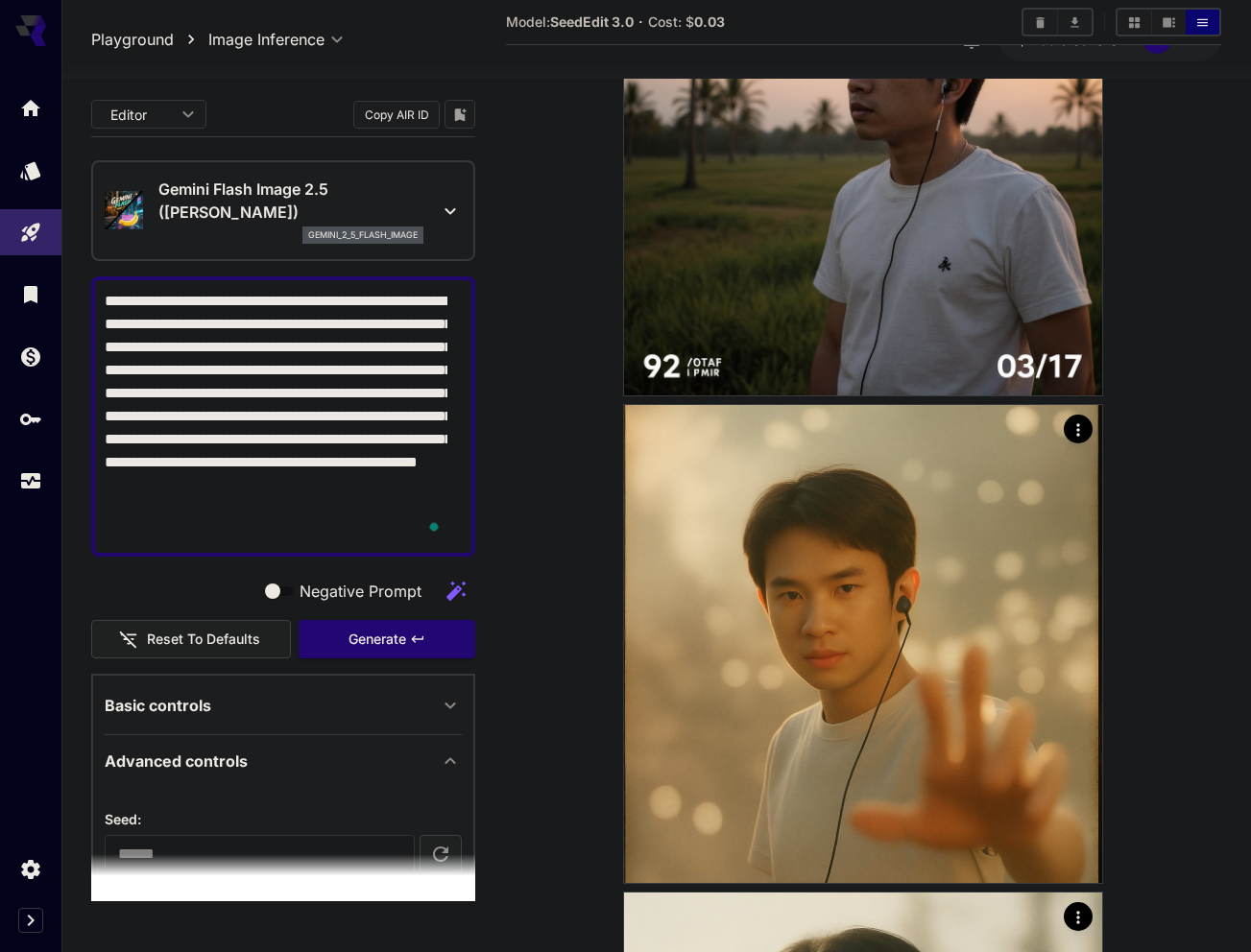
click at [508, 103] on section at bounding box center [863, 156] width 715 height 2430
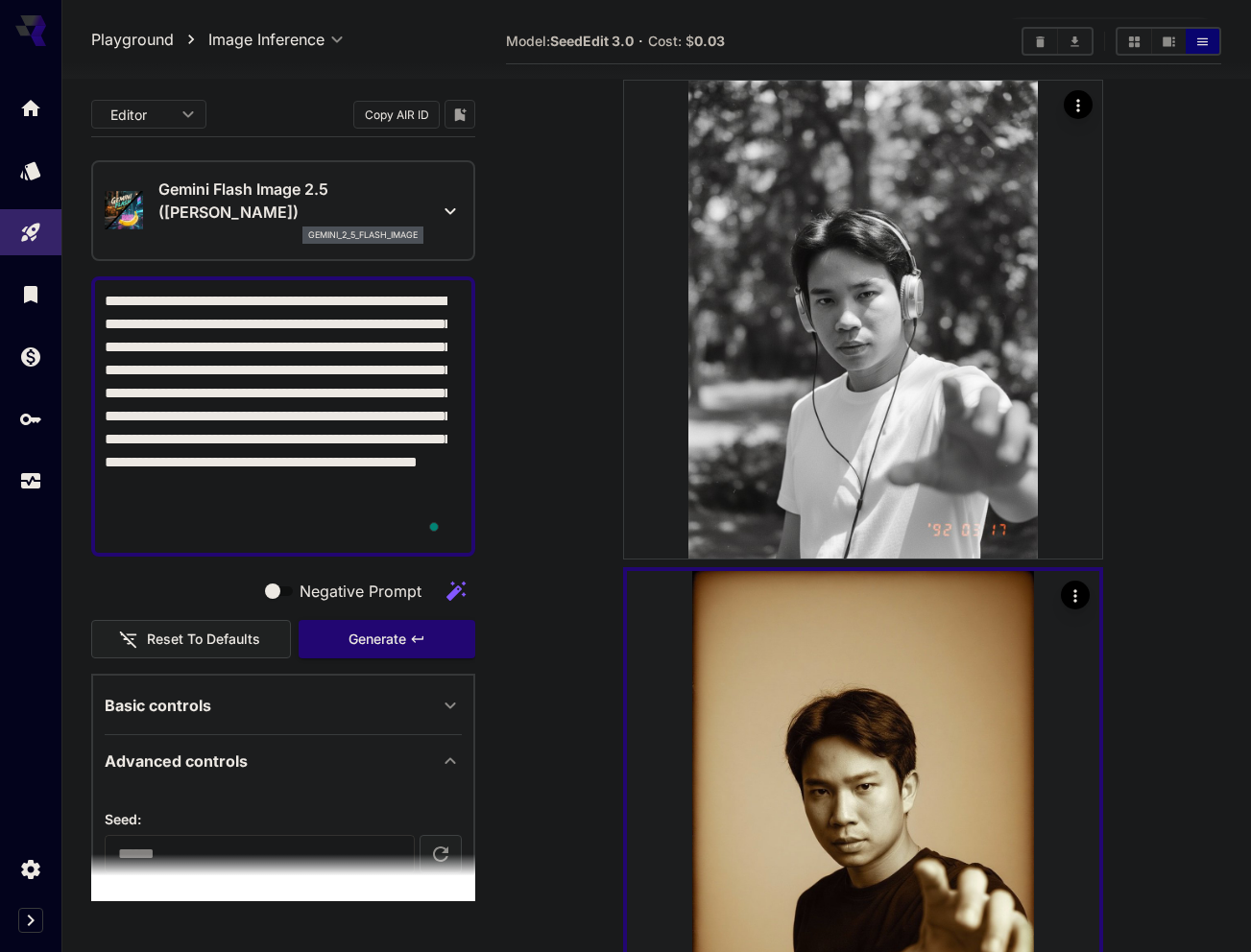
scroll to position [0, 0]
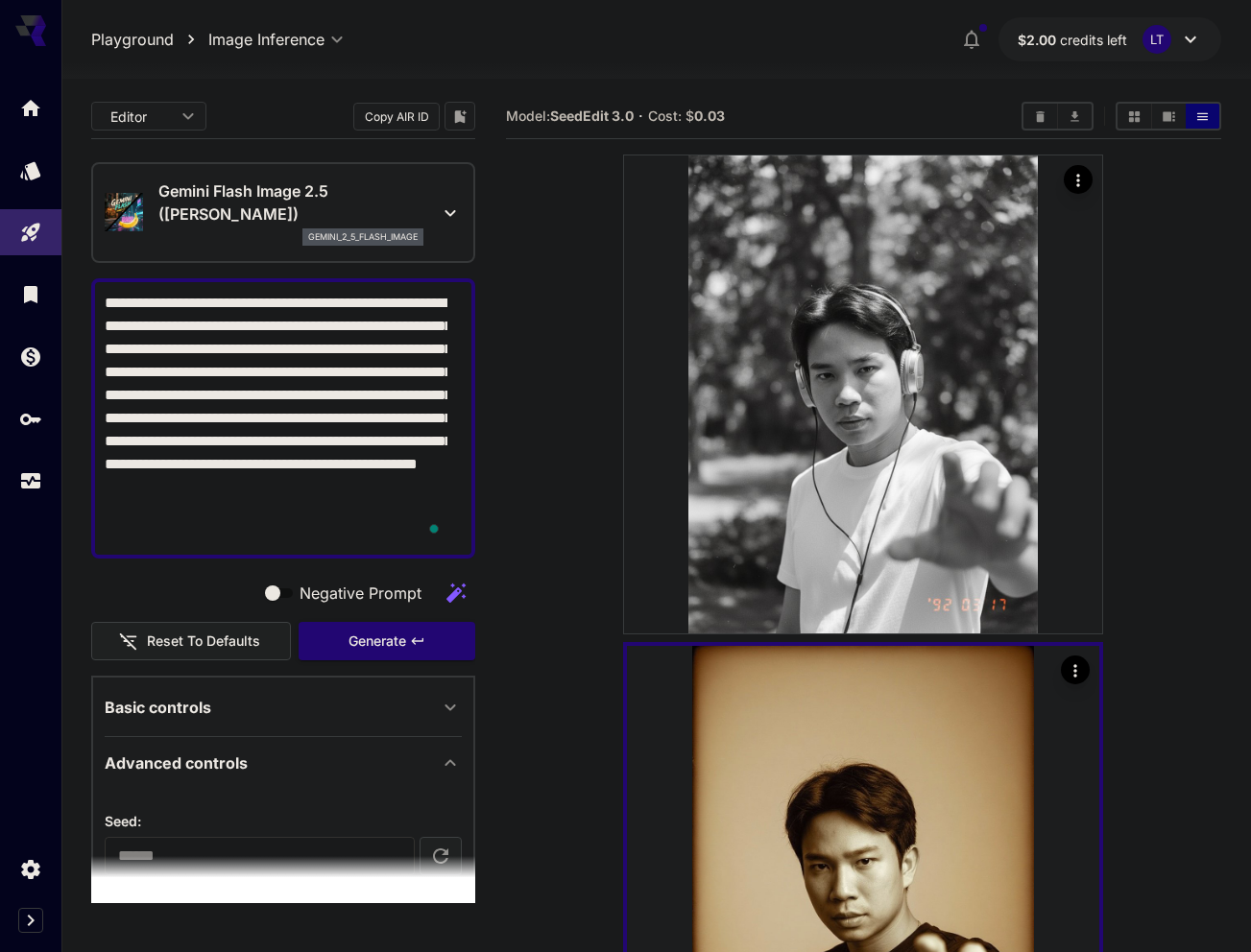
click at [124, 34] on p "Playground" at bounding box center [132, 40] width 83 height 23
click at [114, 35] on p "Playground" at bounding box center [132, 40] width 83 height 23
click at [21, 80] on div at bounding box center [30, 279] width 62 height 468
click at [28, 104] on icon "Home" at bounding box center [33, 102] width 20 height 17
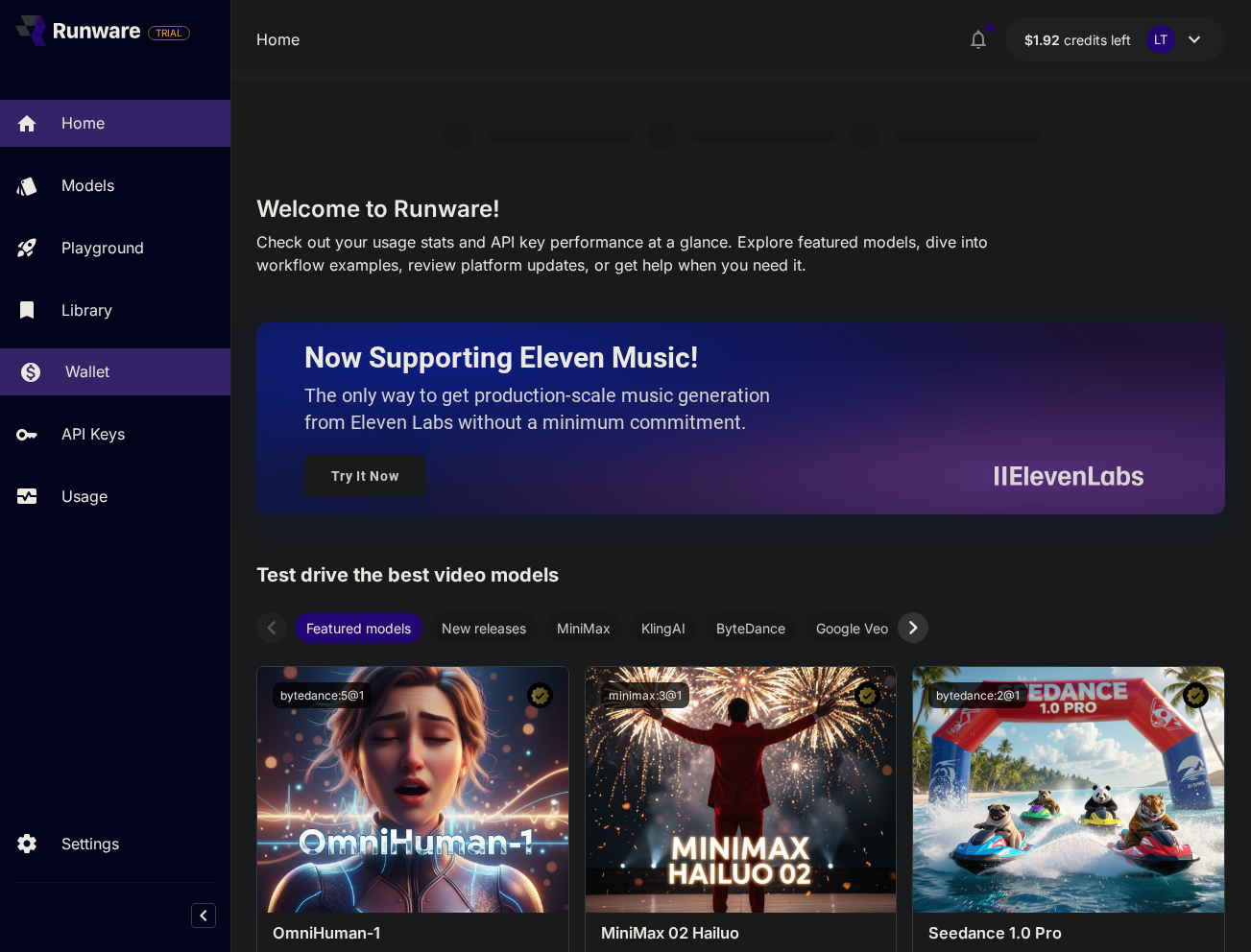
click at [71, 371] on p "Wallet" at bounding box center [87, 372] width 44 height 23
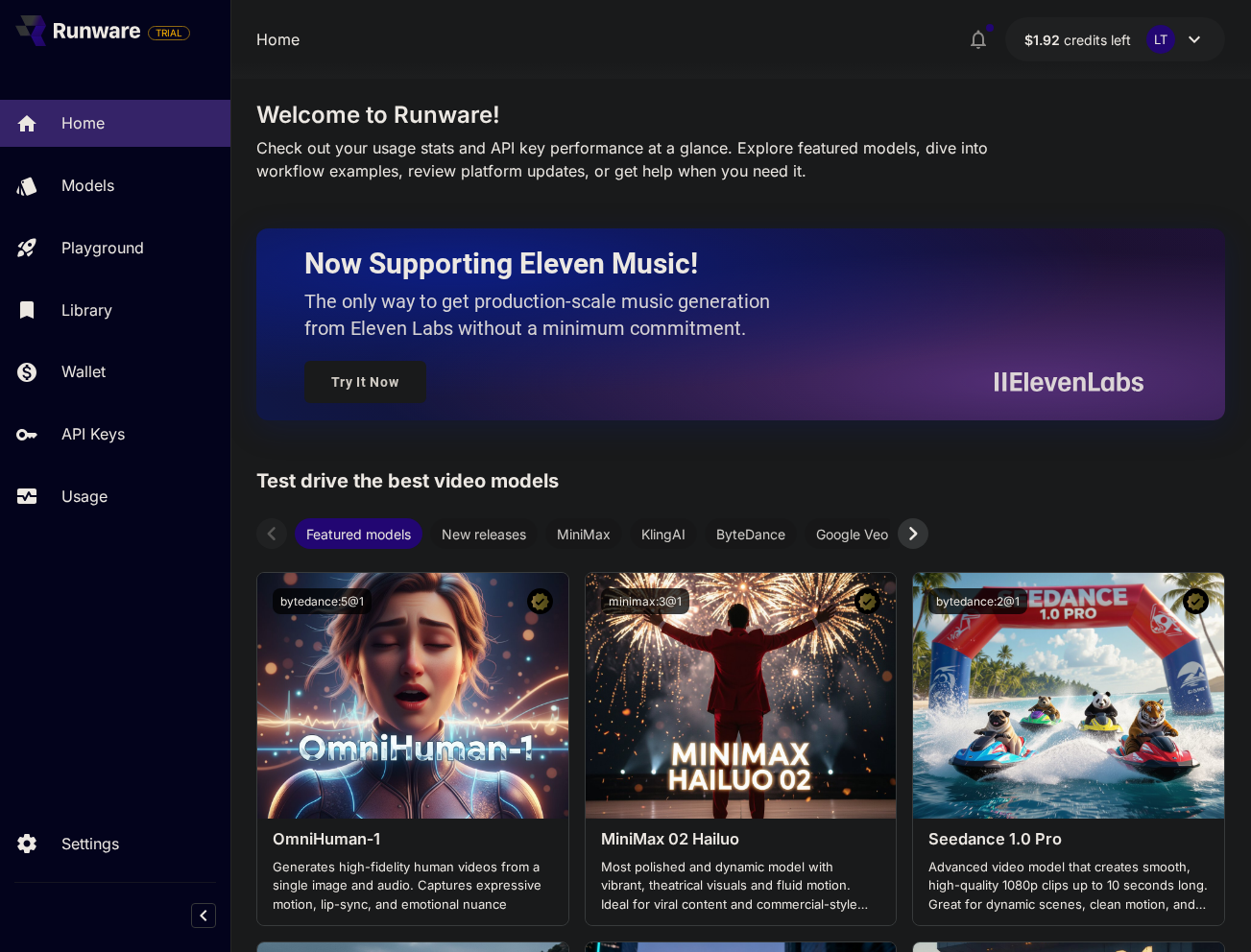
scroll to position [99, 0]
